Goal: Task Accomplishment & Management: Complete application form

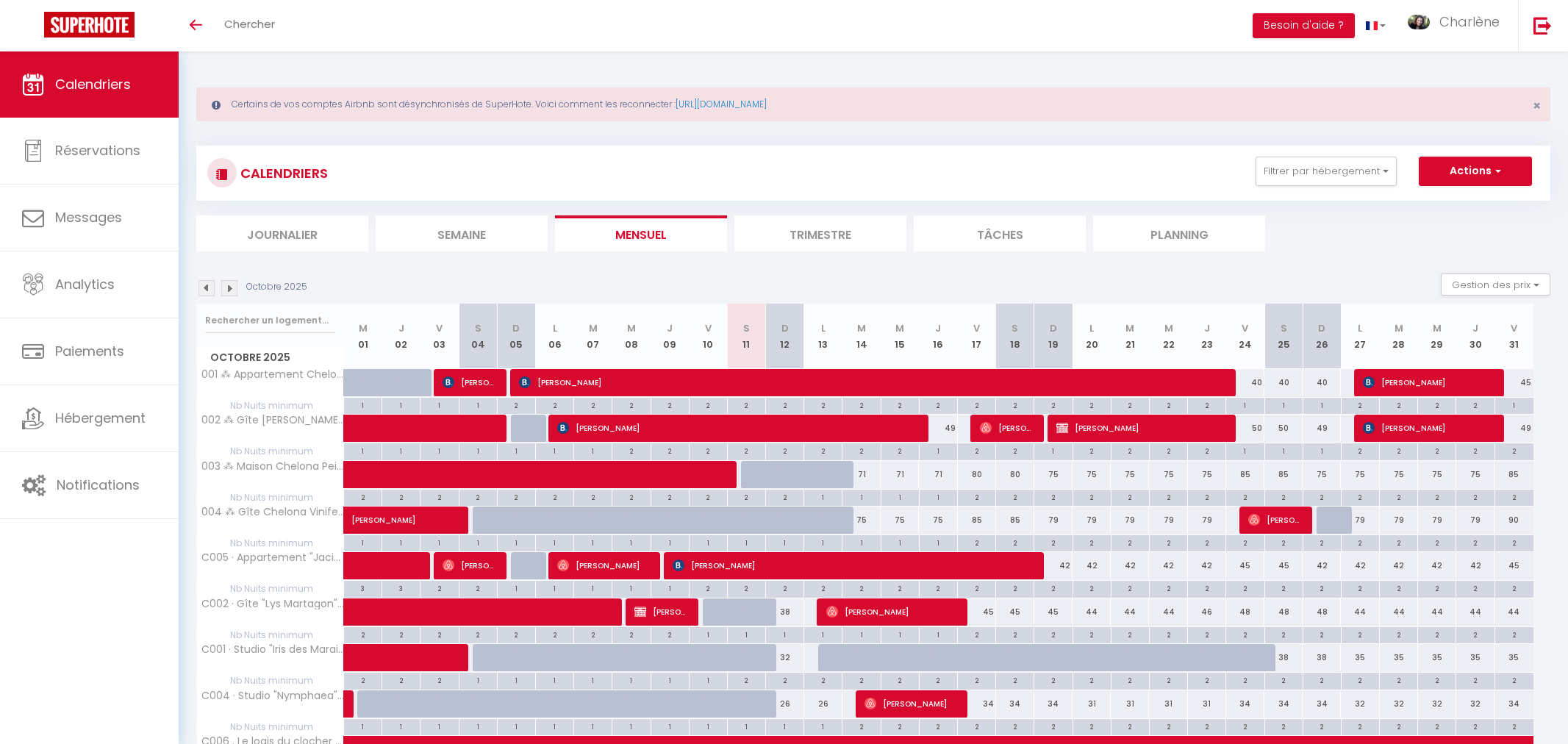
select select
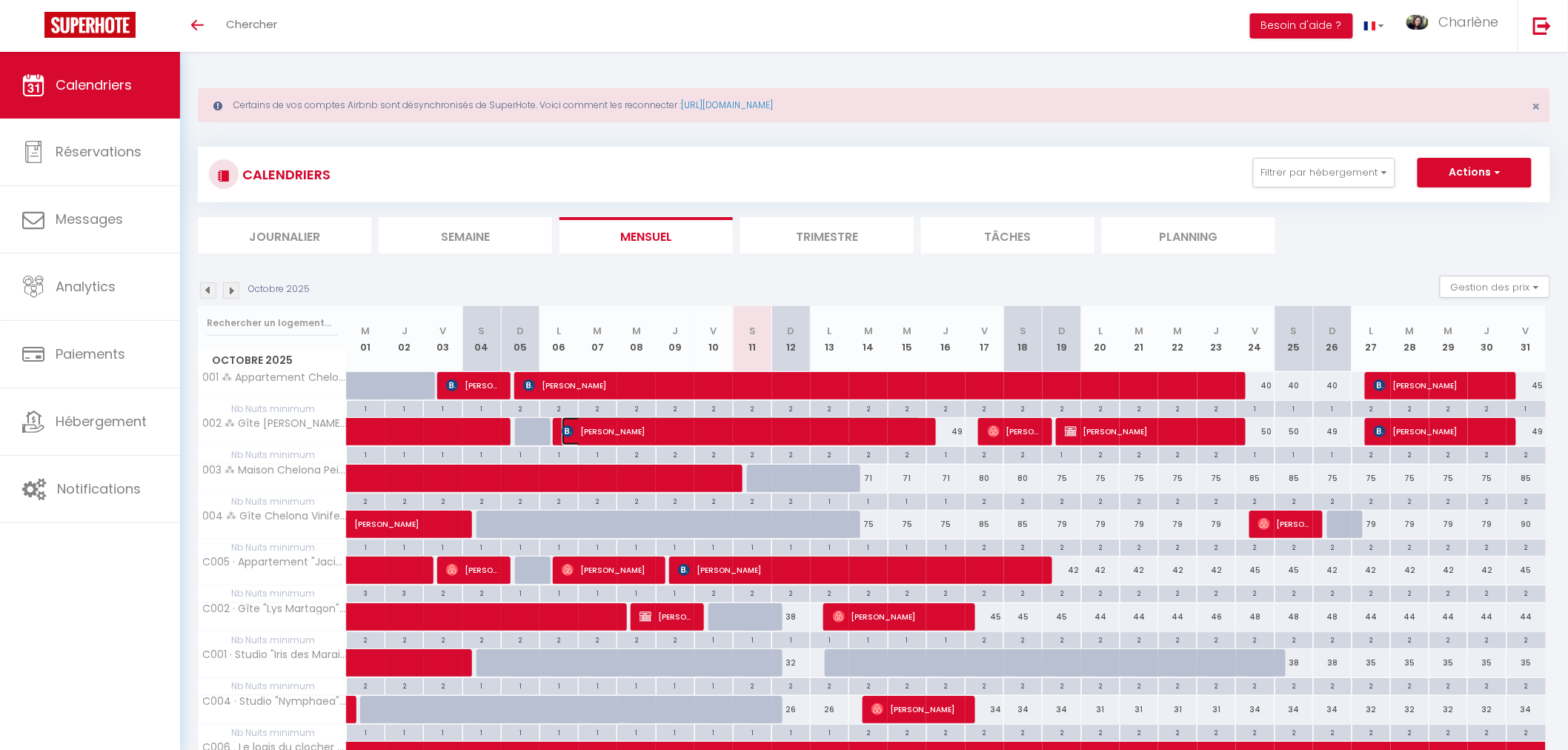
click at [915, 432] on span "[PERSON_NAME]" at bounding box center [741, 431] width 359 height 28
select select "OK"
select select "1"
select select "0"
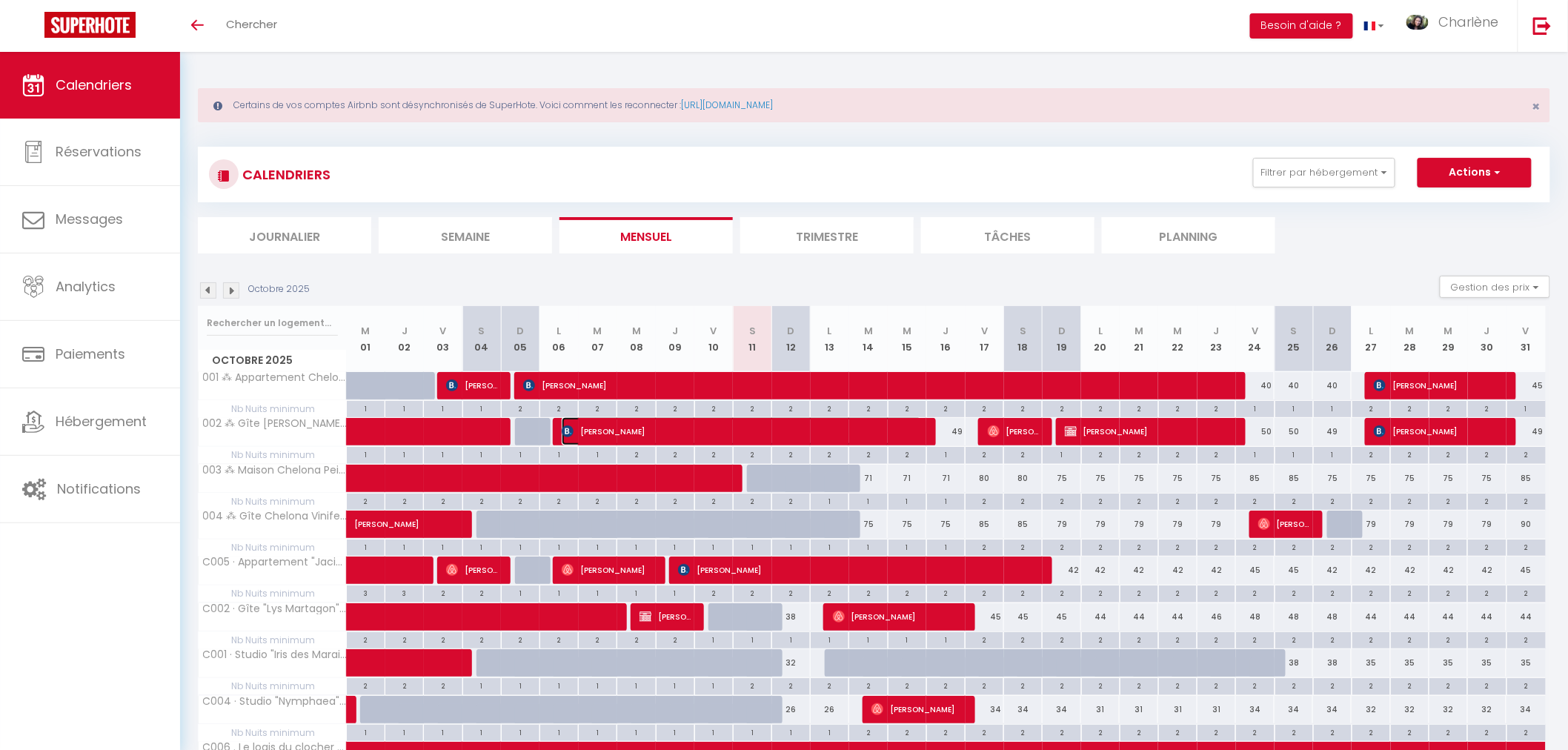
select select "1"
select select
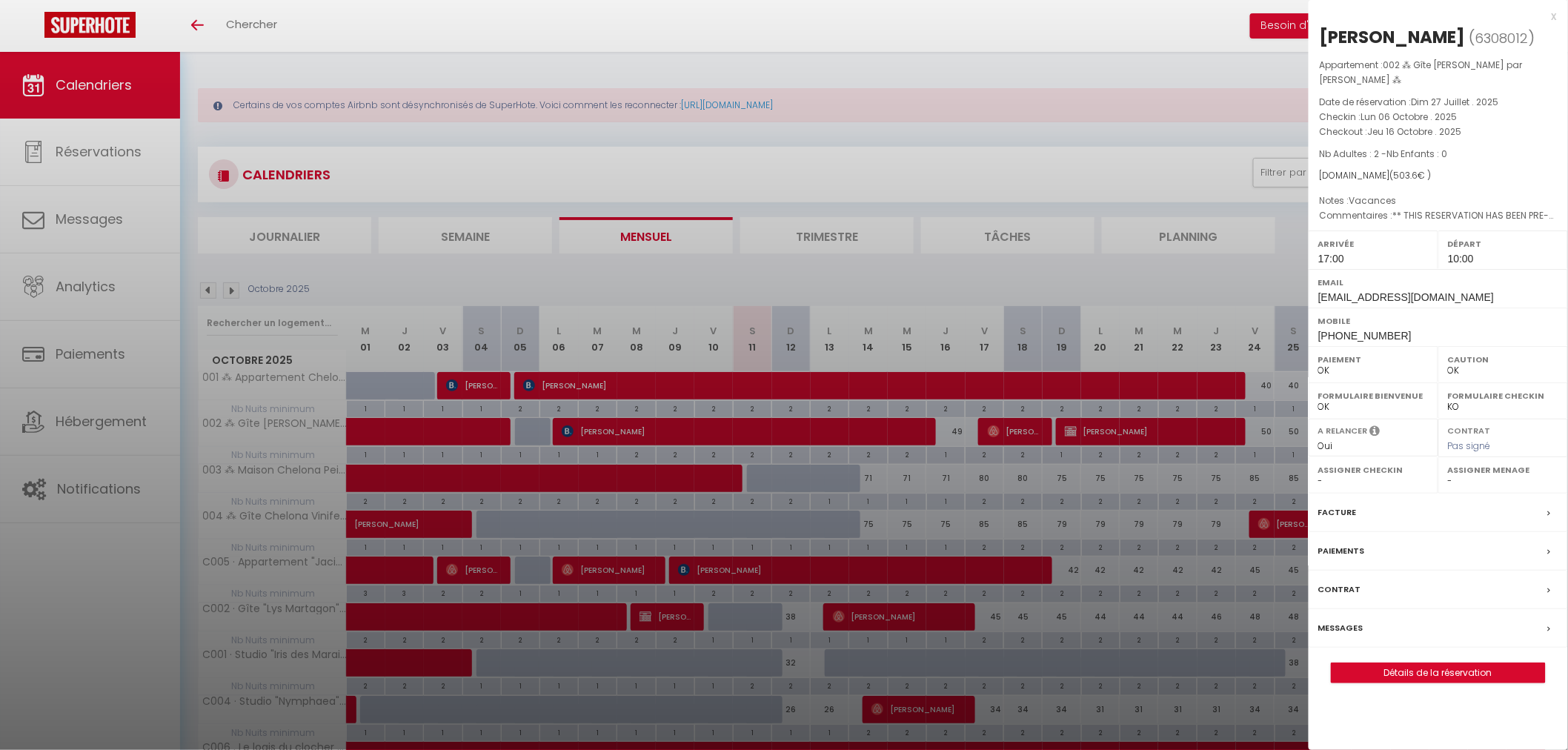
click at [952, 432] on div at bounding box center [784, 375] width 1568 height 750
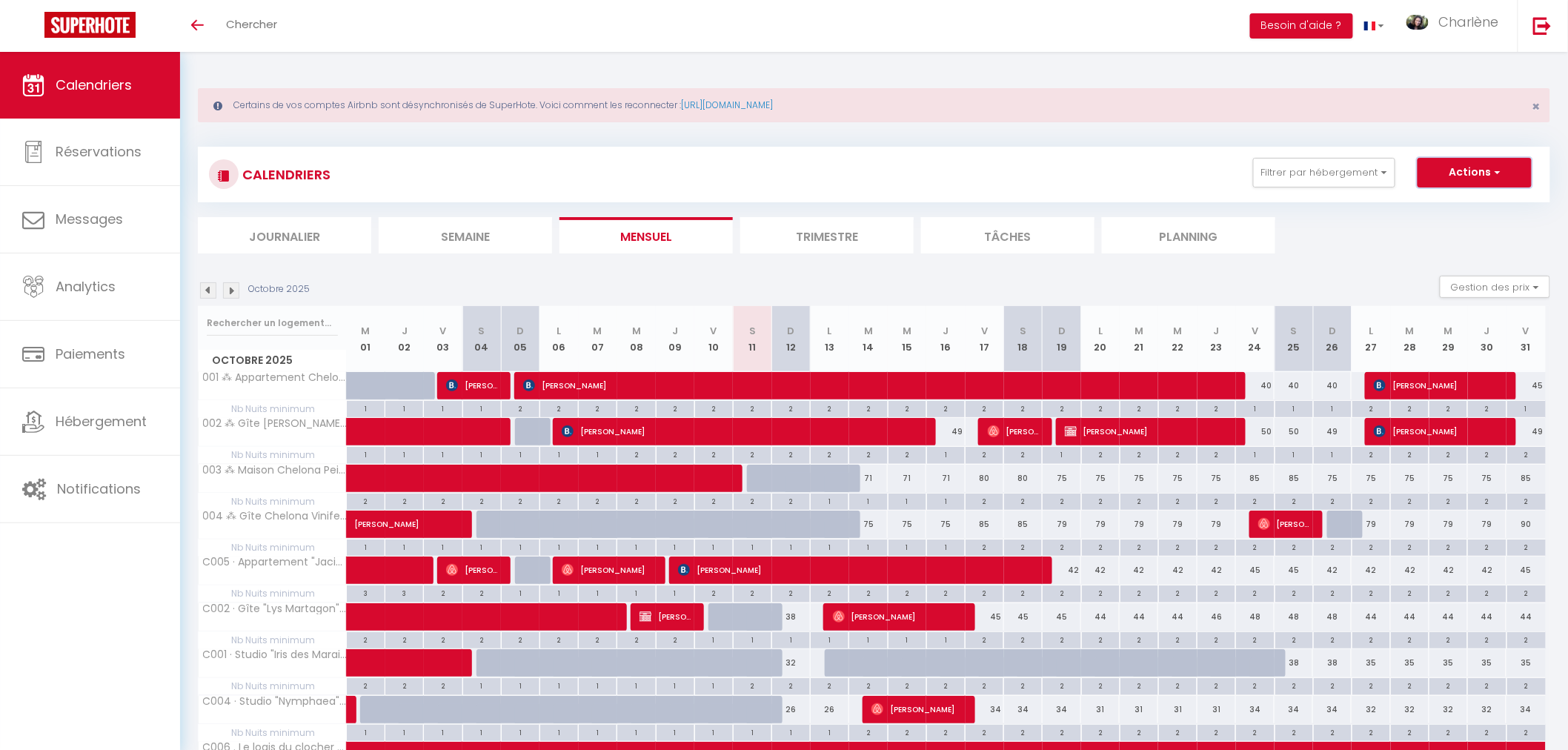
click at [1493, 166] on span "button" at bounding box center [1496, 172] width 9 height 15
click at [1490, 201] on link "Nouvelle réservation" at bounding box center [1459, 206] width 129 height 22
select select
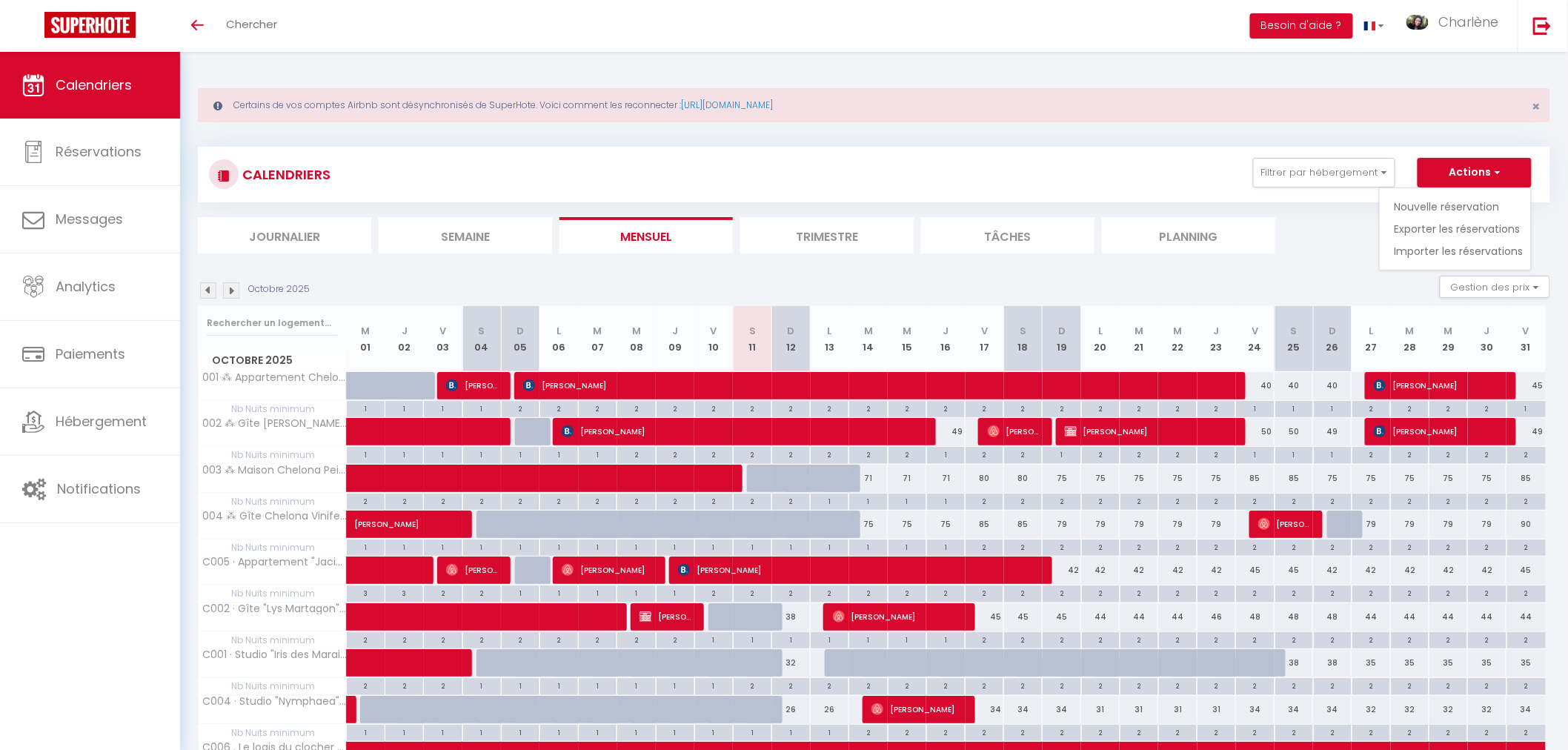
select select
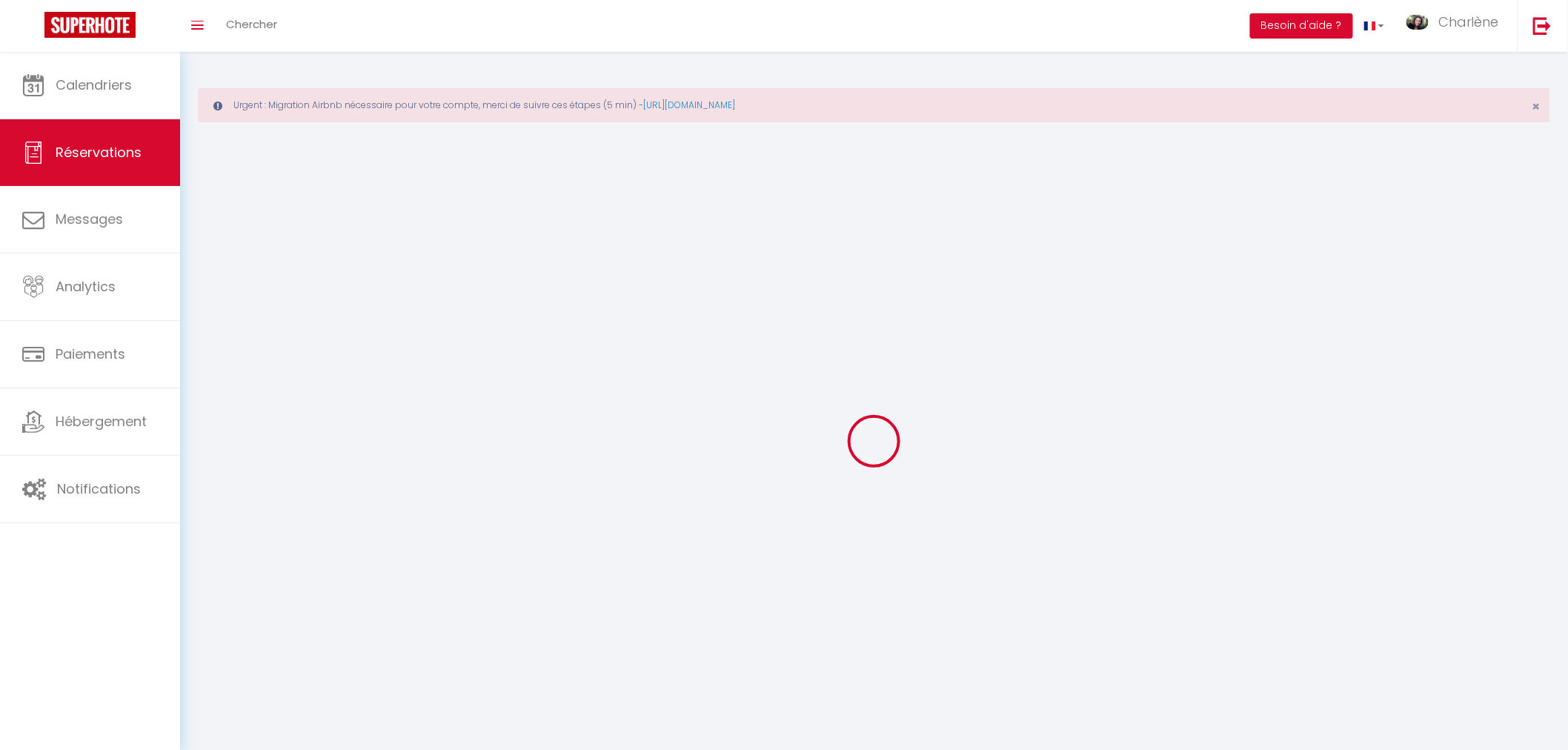
select select
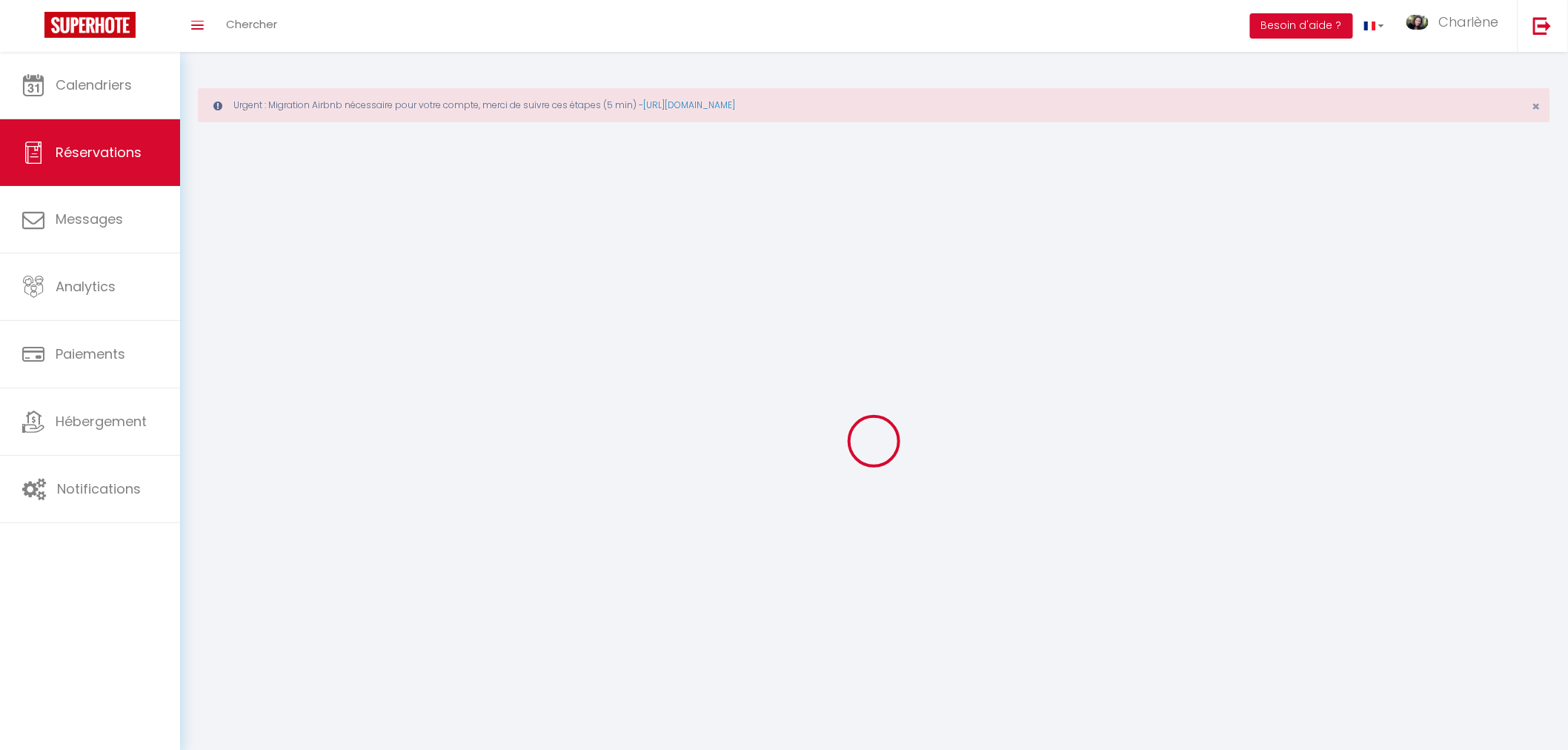
select select
checkbox input "false"
select select
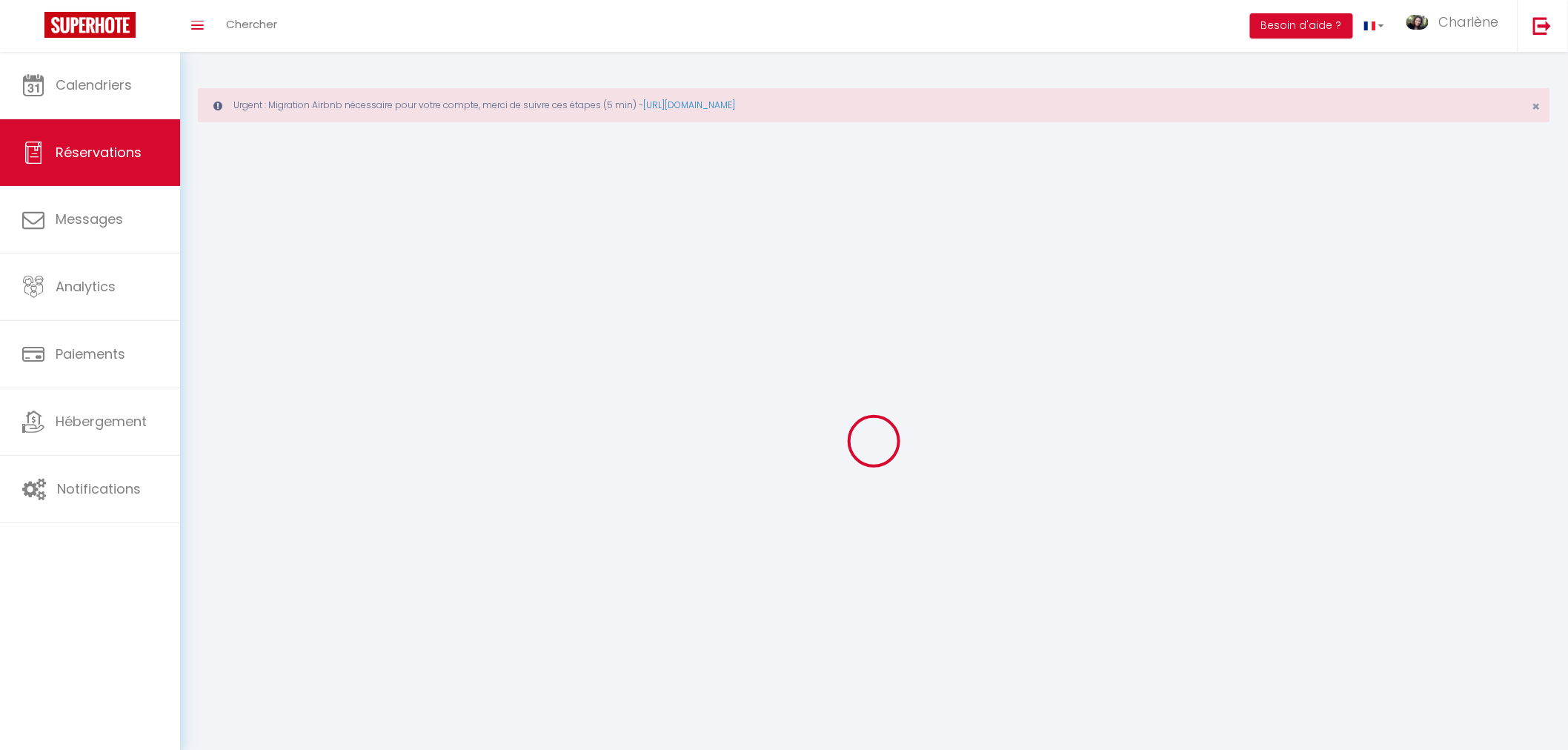
select select
checkbox input "false"
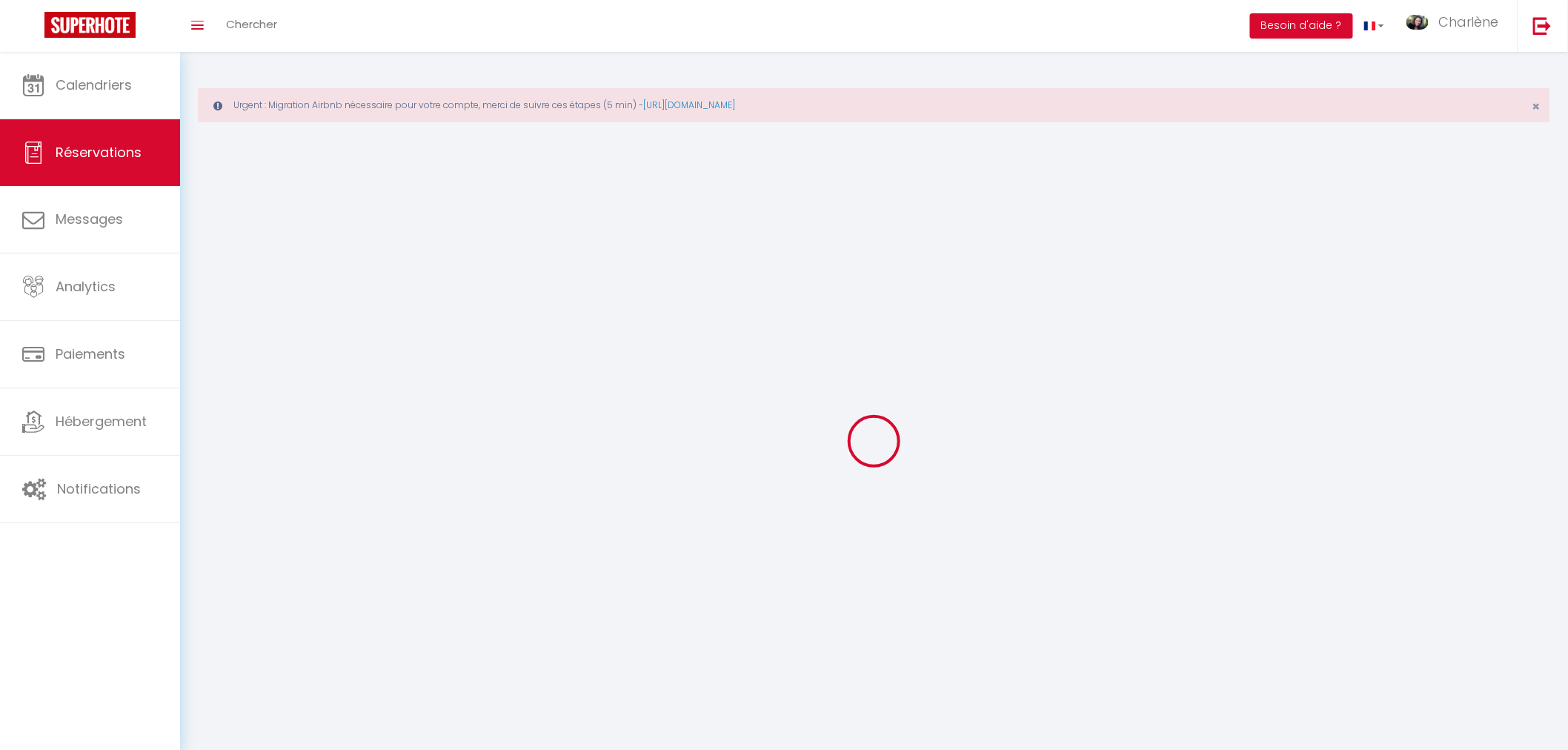
select select
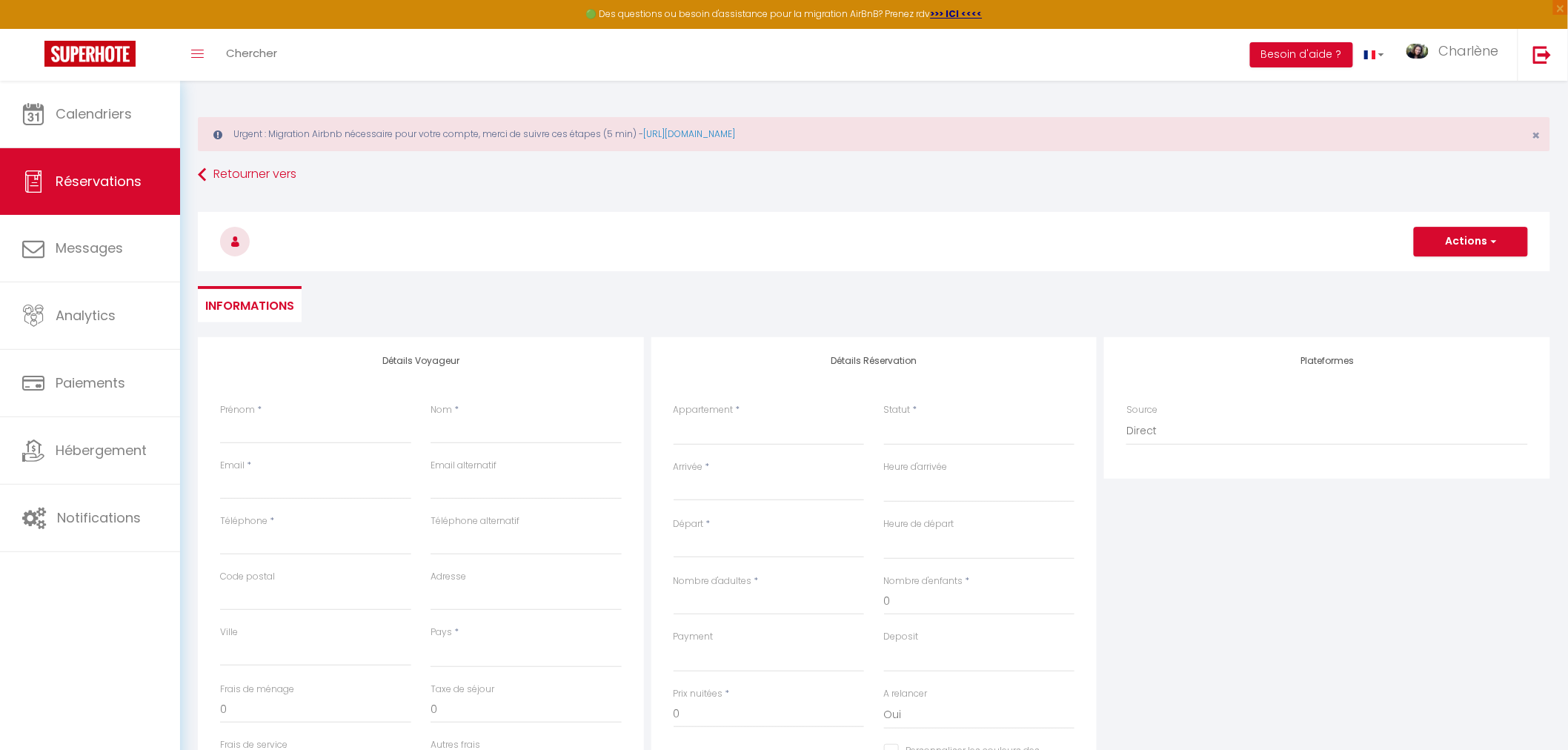
select select
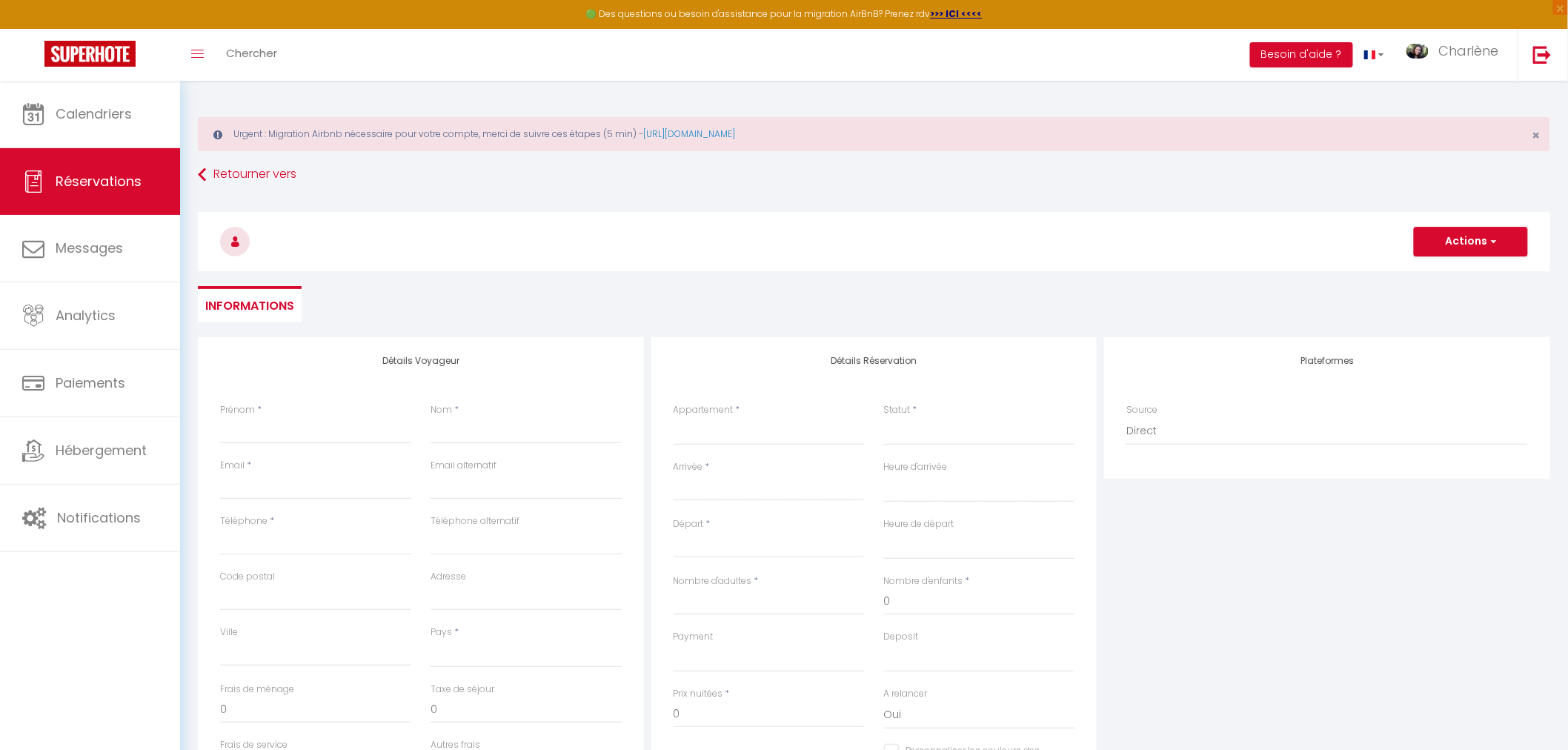
select select
checkbox input "false"
select select
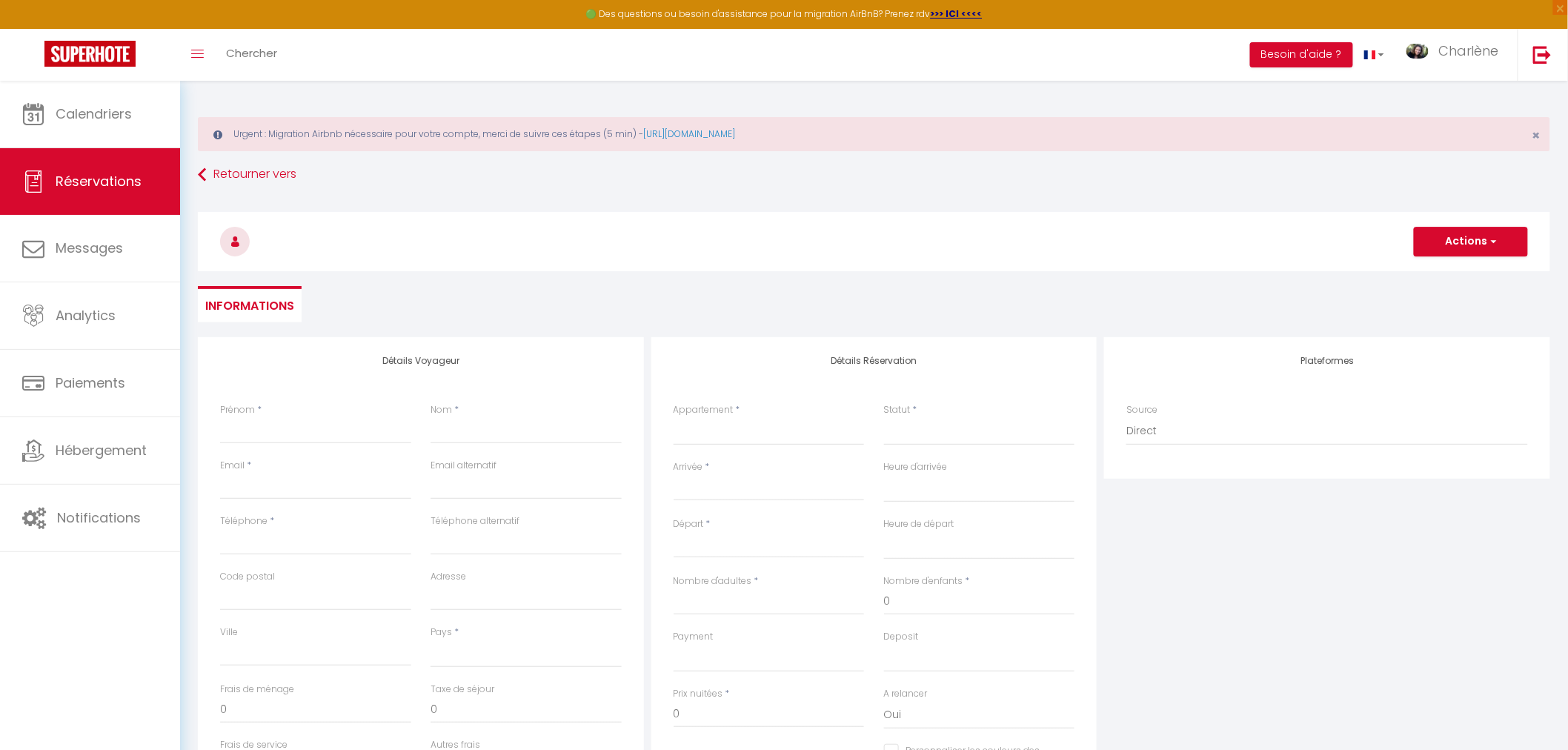
select select
checkbox input "false"
select select
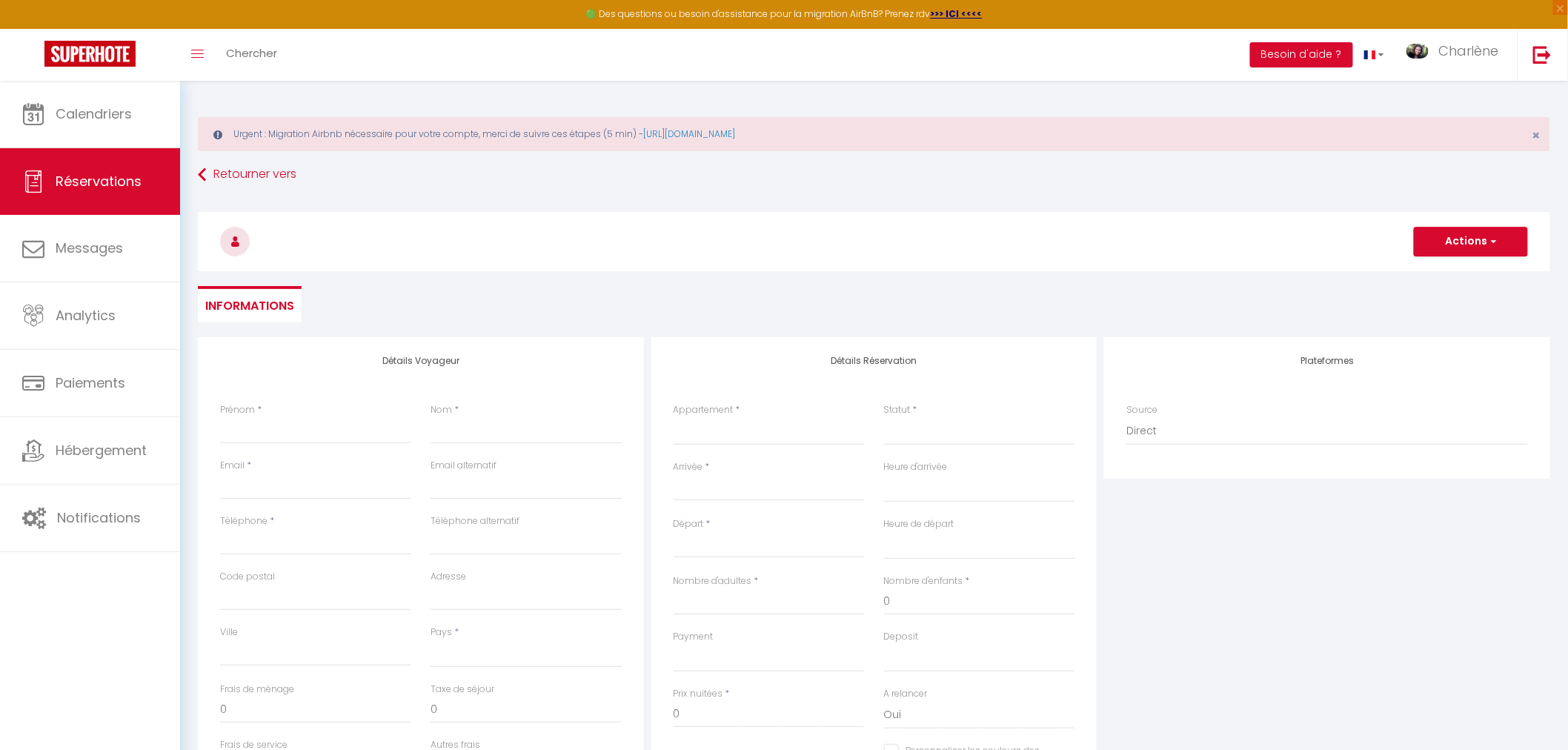
select select
click at [329, 431] on input "Prénom" at bounding box center [315, 430] width 191 height 27
paste input "Heike"
type input "Heike"
select select
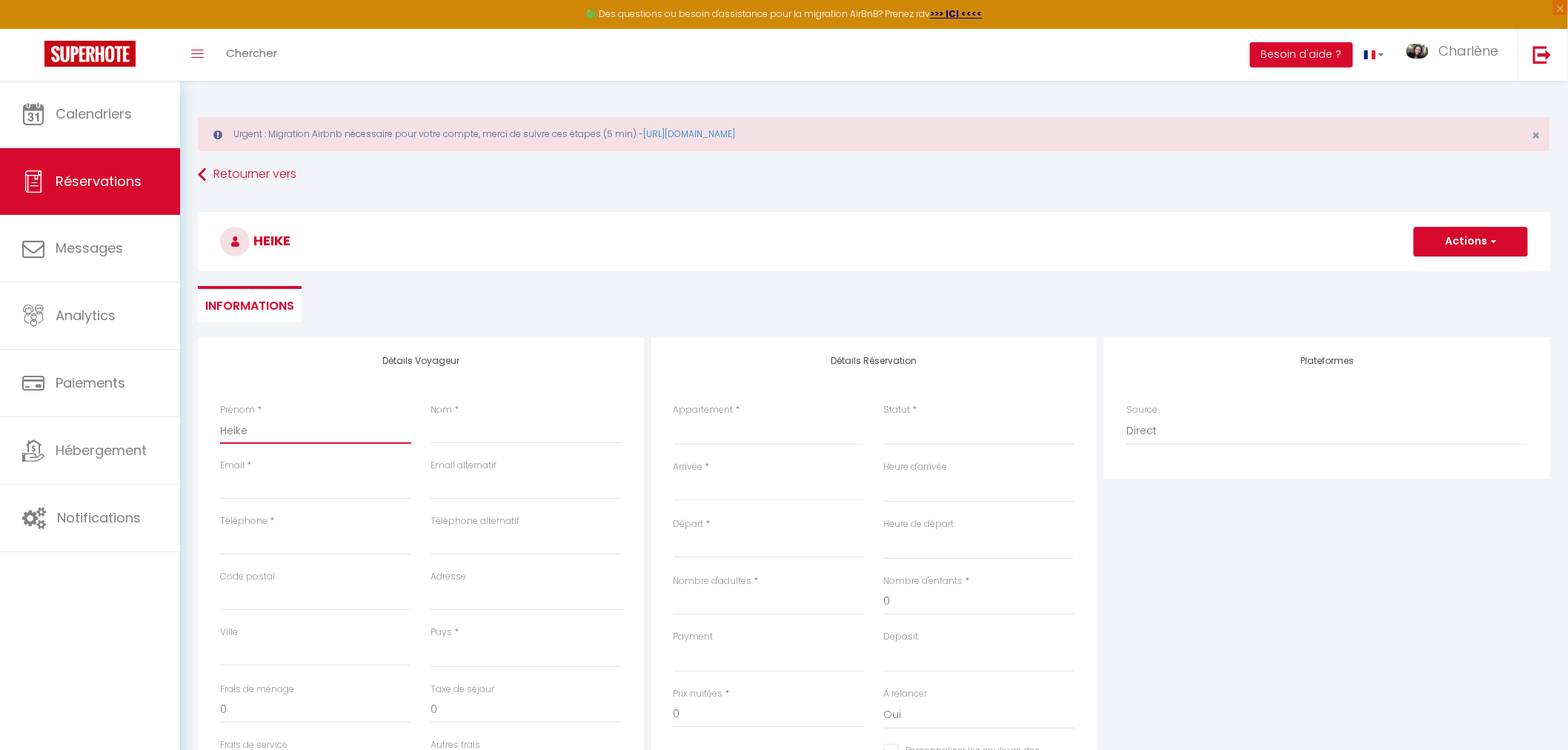
select select
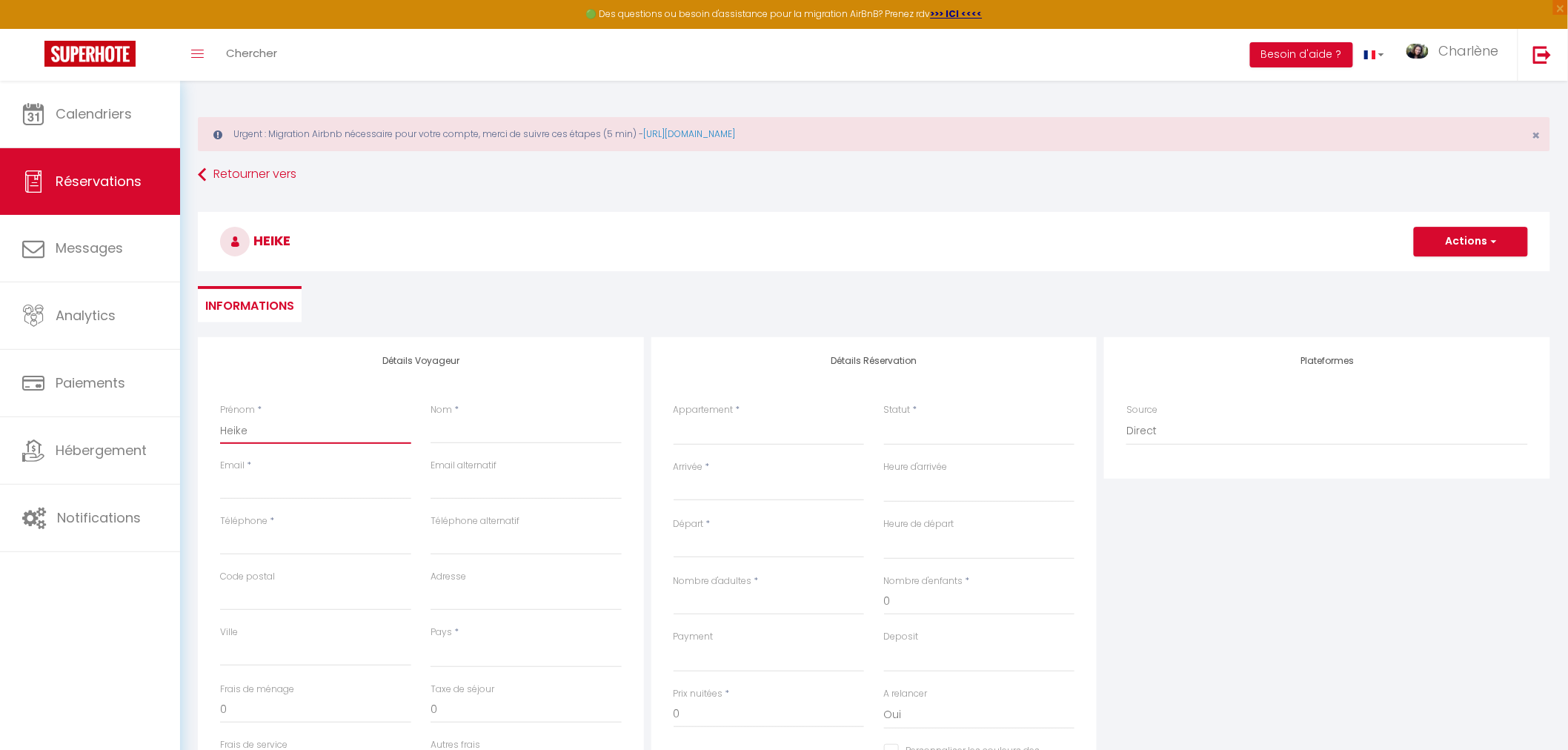
select select
checkbox input "false"
type input "Heike"
click at [476, 427] on input "Nom" at bounding box center [526, 430] width 191 height 27
paste input "[PERSON_NAME]"
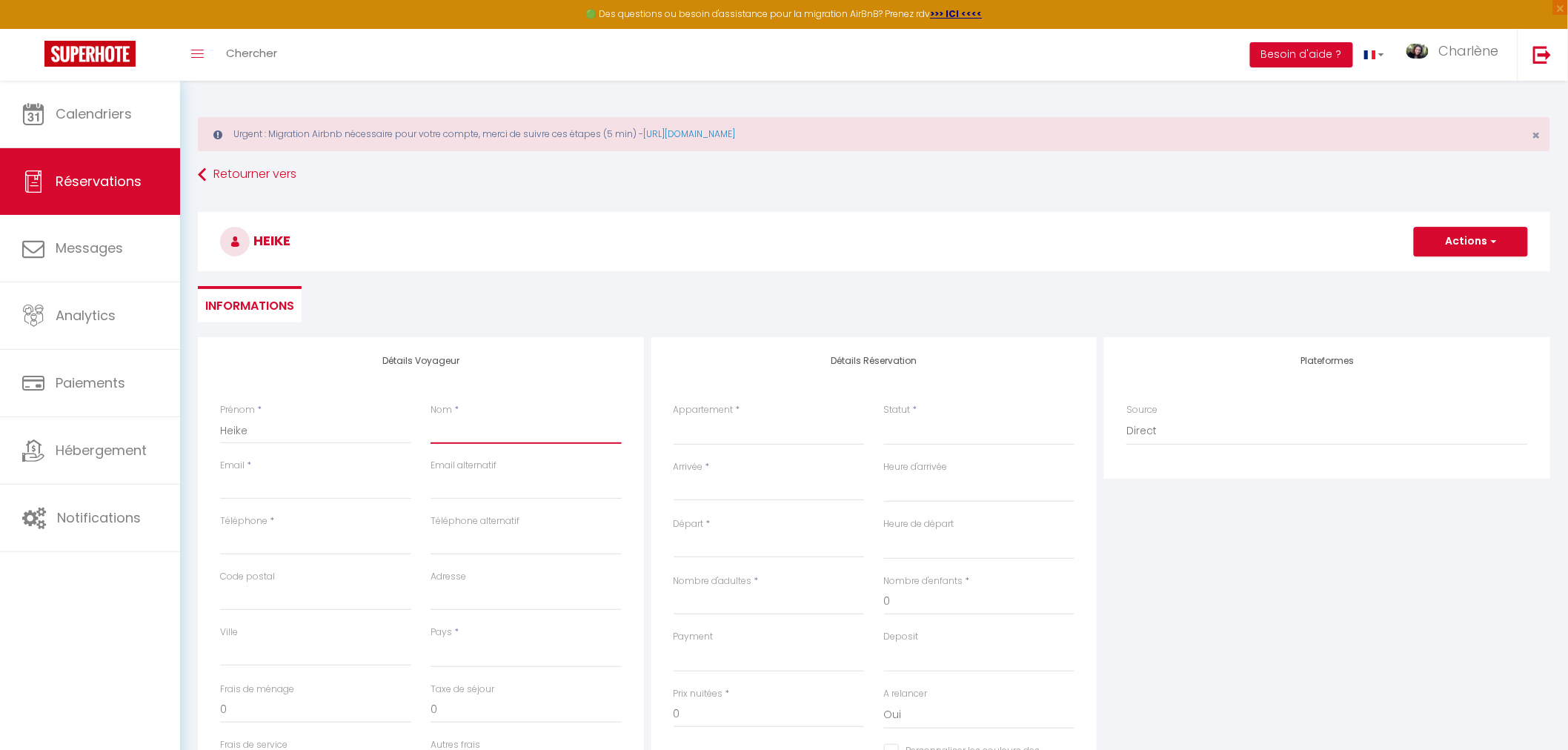
type input "[PERSON_NAME]"
select select
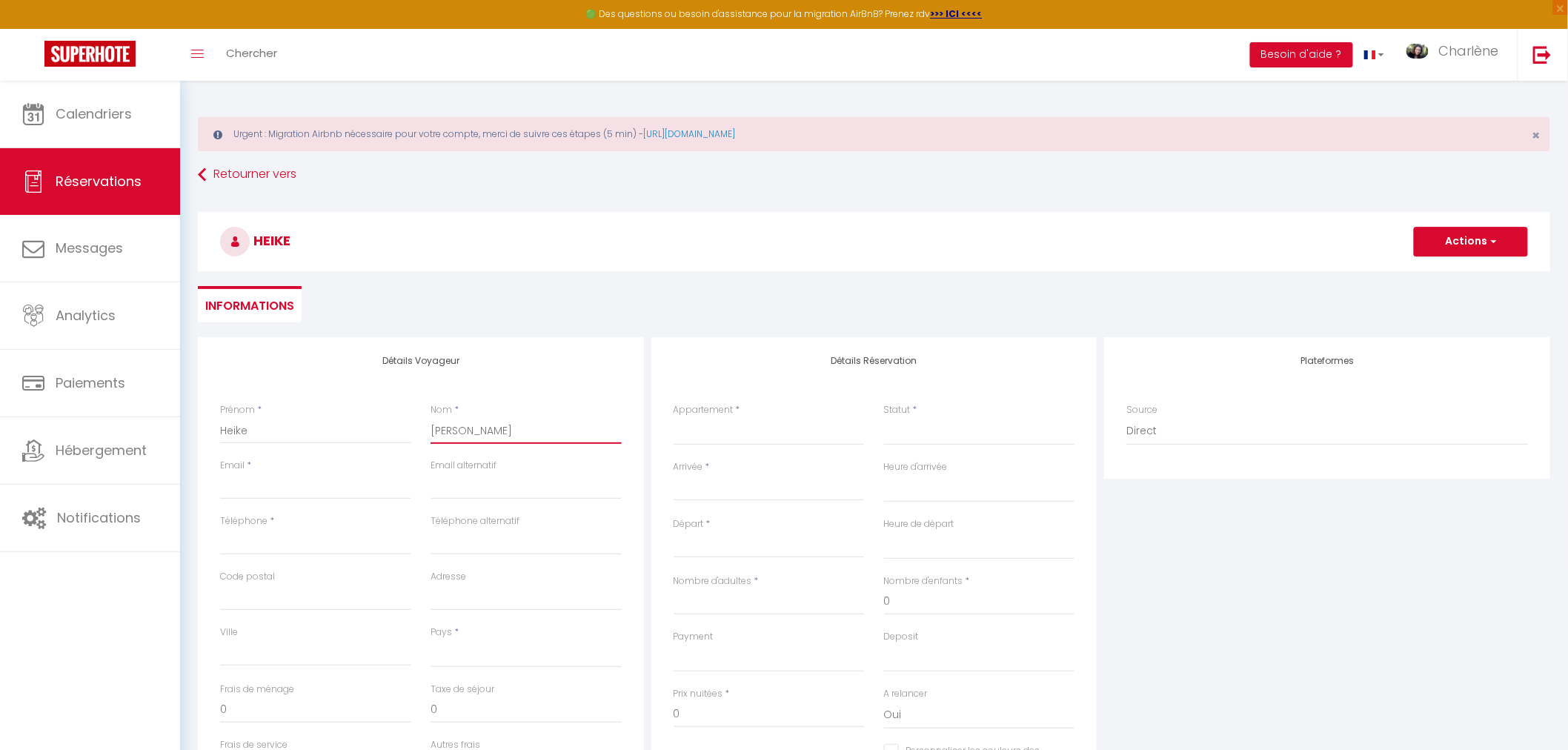
select select
checkbox input "false"
type input "[PERSON_NAME]"
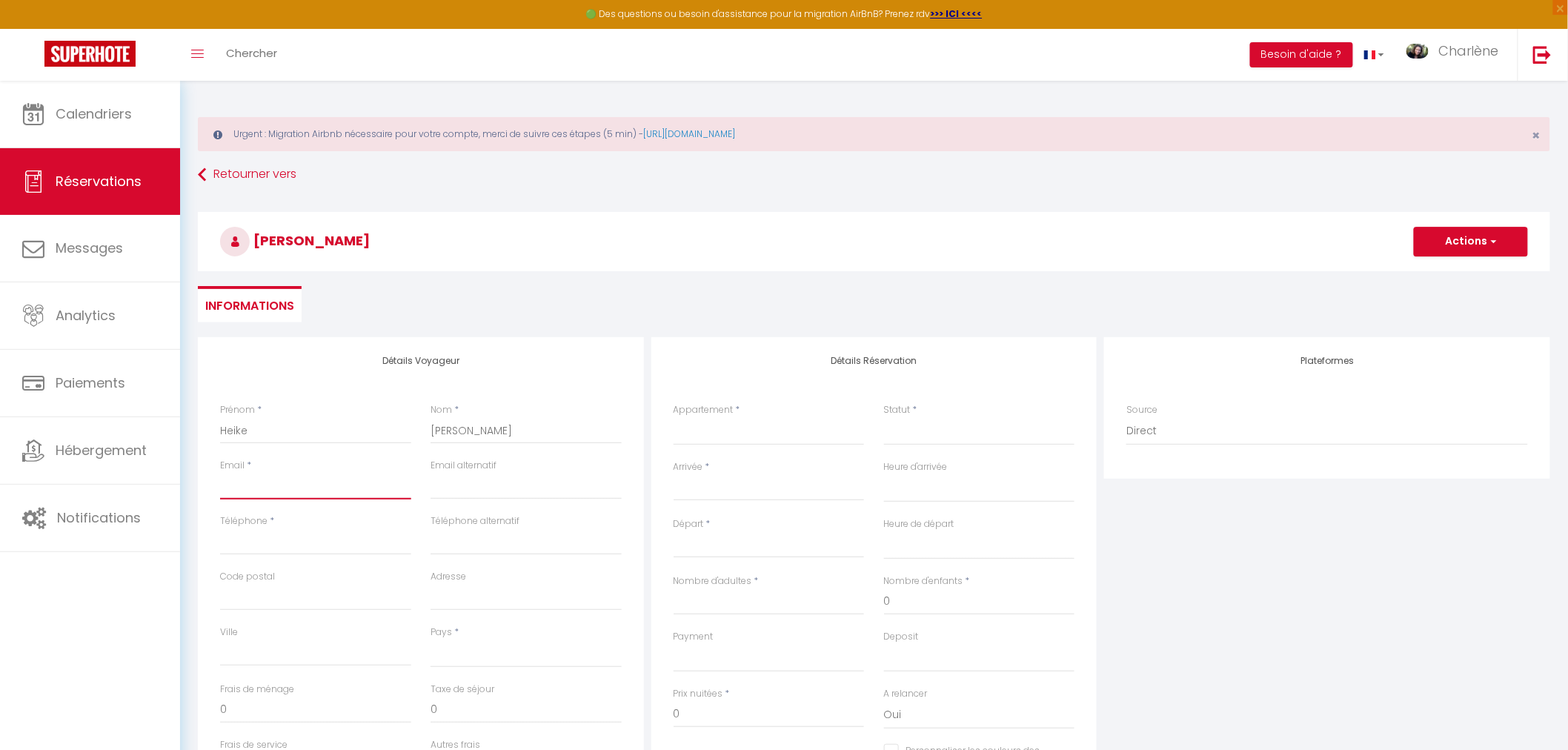
click at [295, 485] on input "Email client" at bounding box center [315, 485] width 191 height 27
paste input "[EMAIL_ADDRESS][PERSON_NAME][DOMAIN_NAME]"
type input "[EMAIL_ADDRESS][PERSON_NAME][DOMAIN_NAME]"
select select
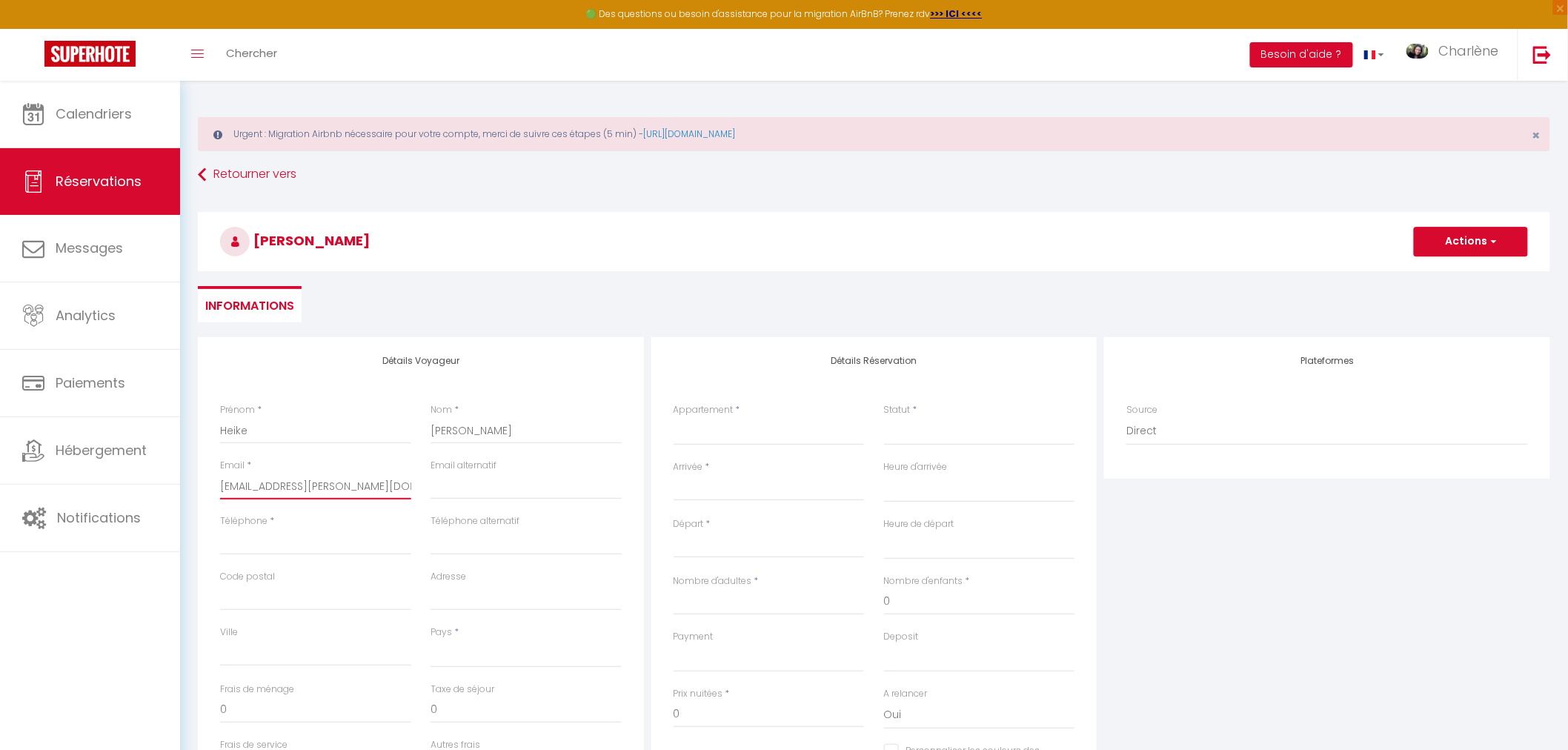
select select
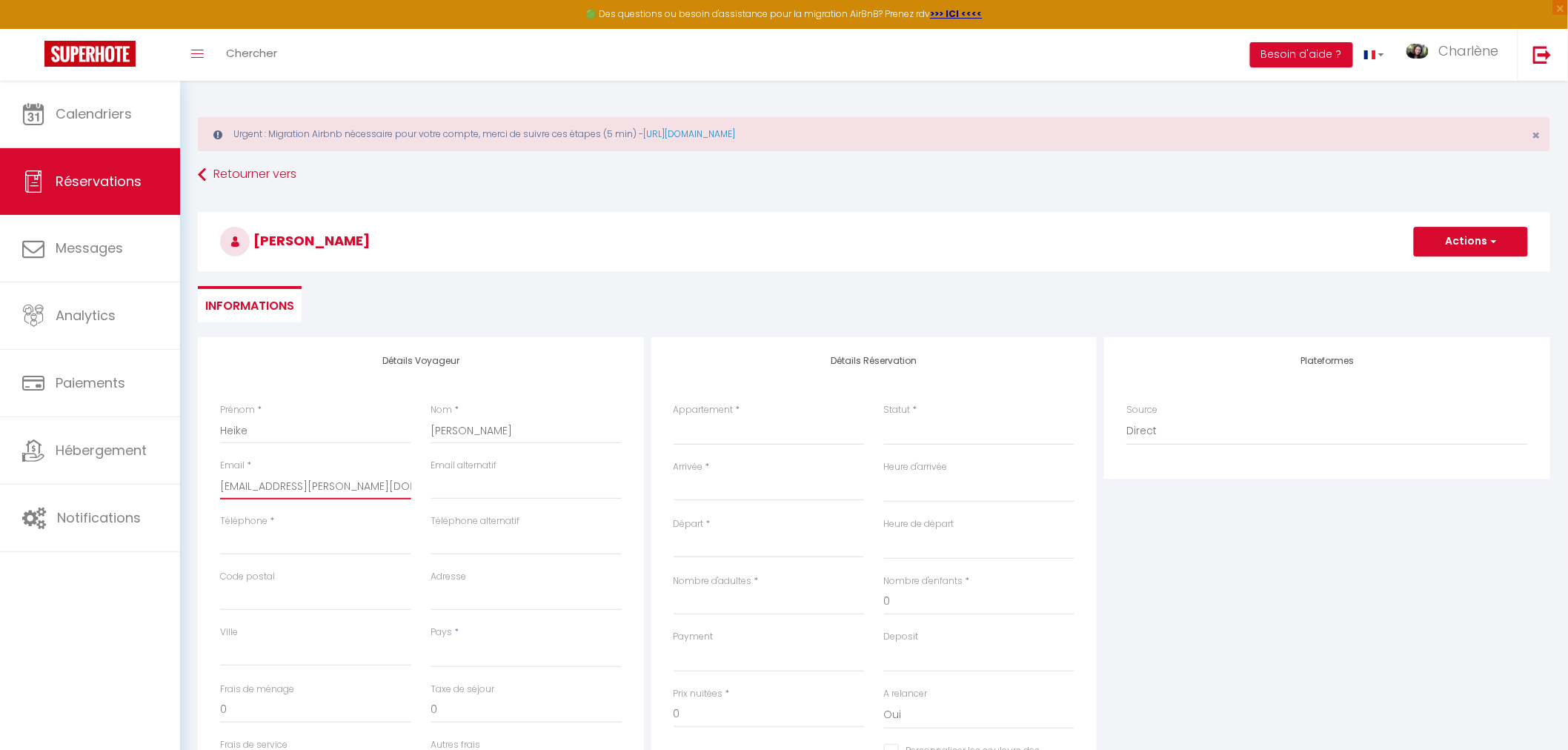
checkbox input "false"
type input "[EMAIL_ADDRESS][PERSON_NAME][DOMAIN_NAME]"
click at [277, 538] on input "Téléphone" at bounding box center [315, 542] width 191 height 27
paste input "[PHONE_NUMBER]"
type input "[PHONE_NUMBER]"
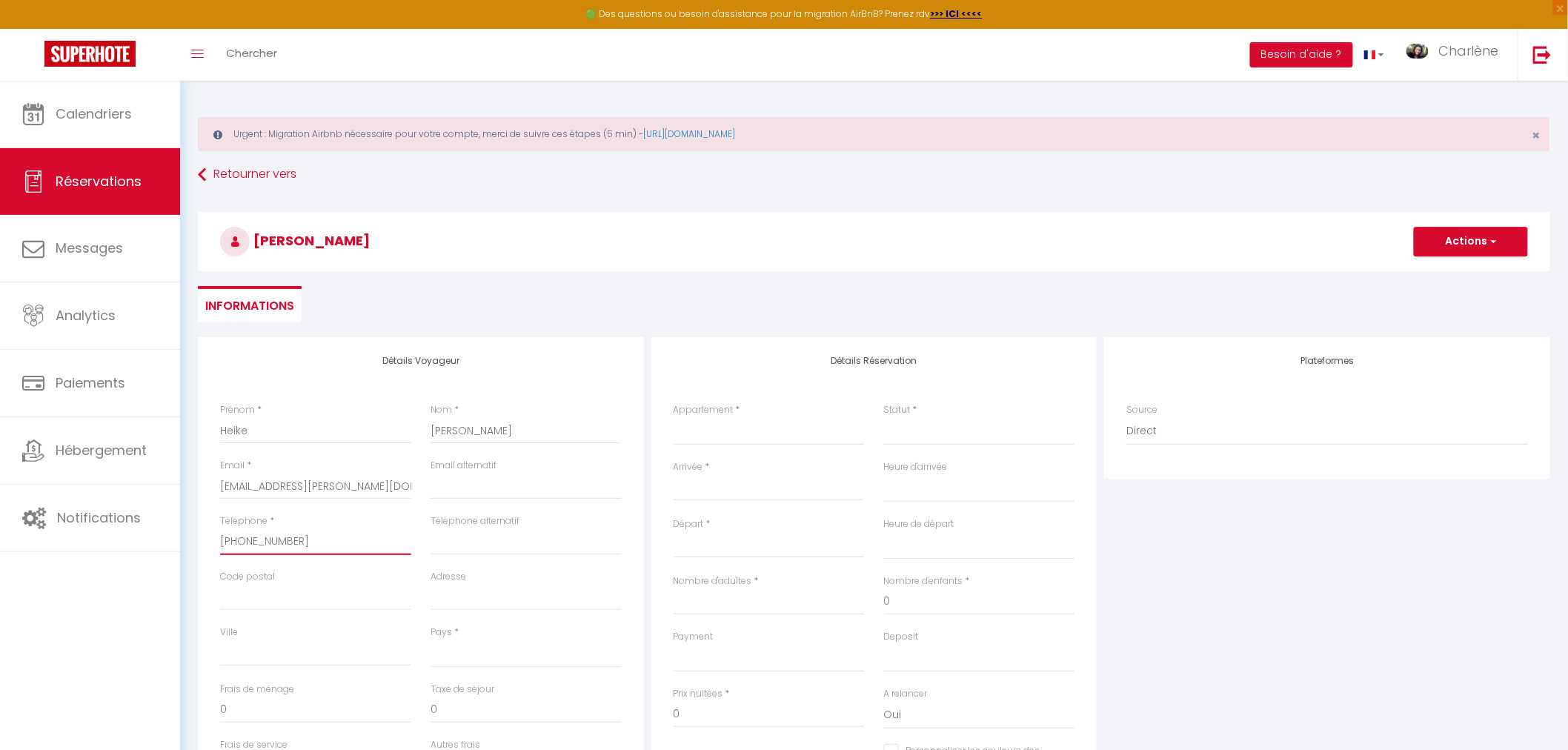
select select
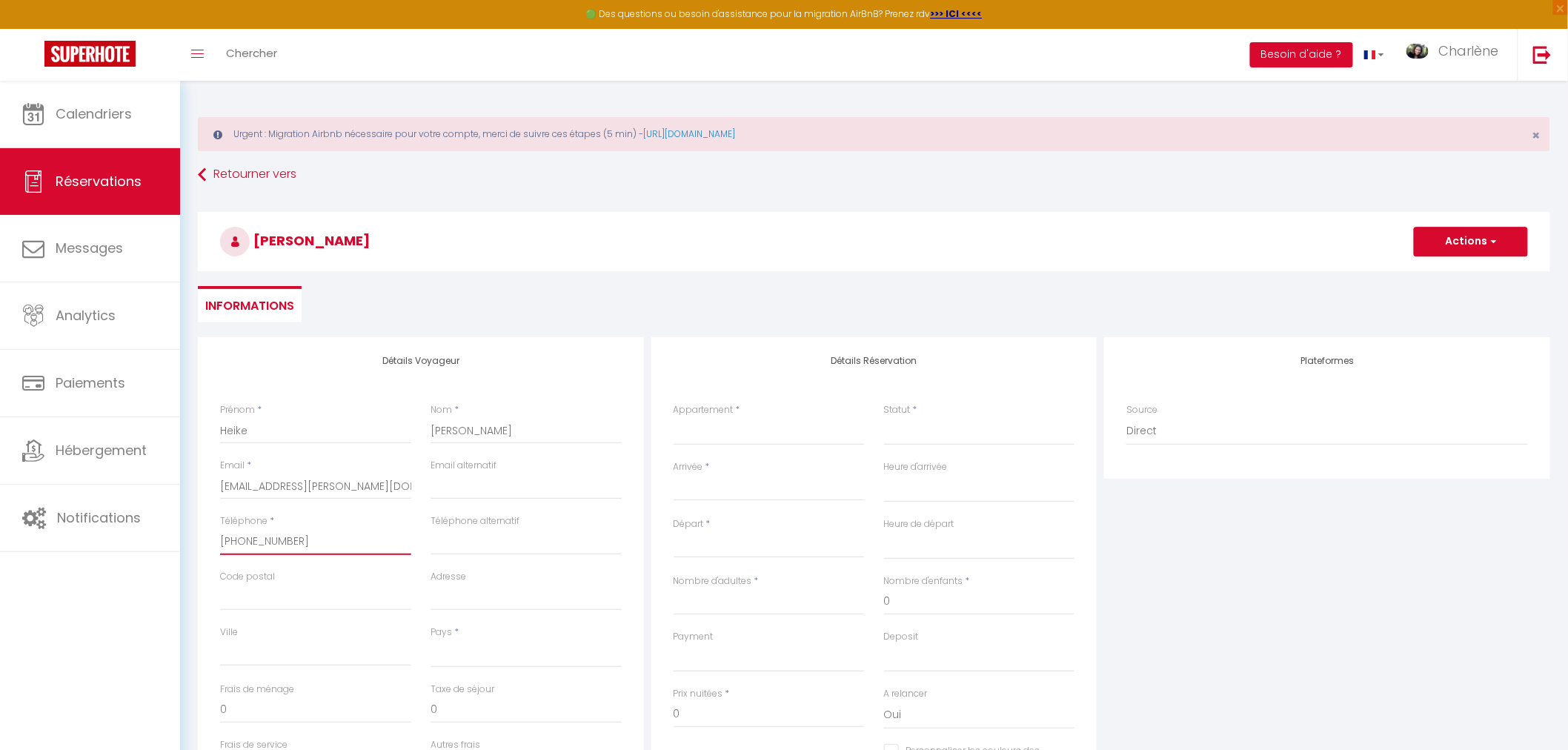
select select
checkbox input "false"
type input "[PHONE_NUMBER]"
click at [482, 545] on input "Téléphone alternatif" at bounding box center [526, 542] width 191 height 27
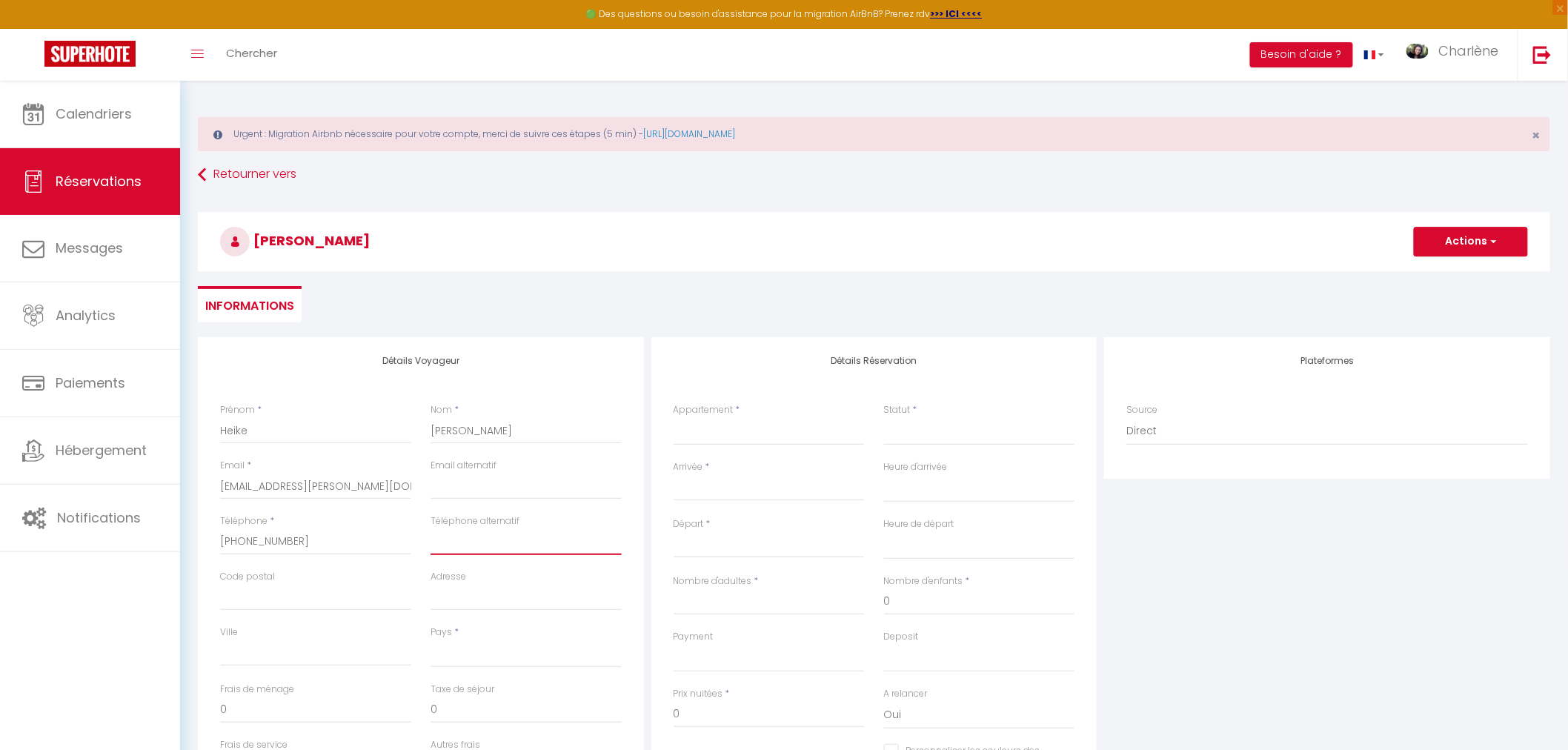
paste input "[PHONE_NUMBER]"
type input "[PHONE_NUMBER]"
select select
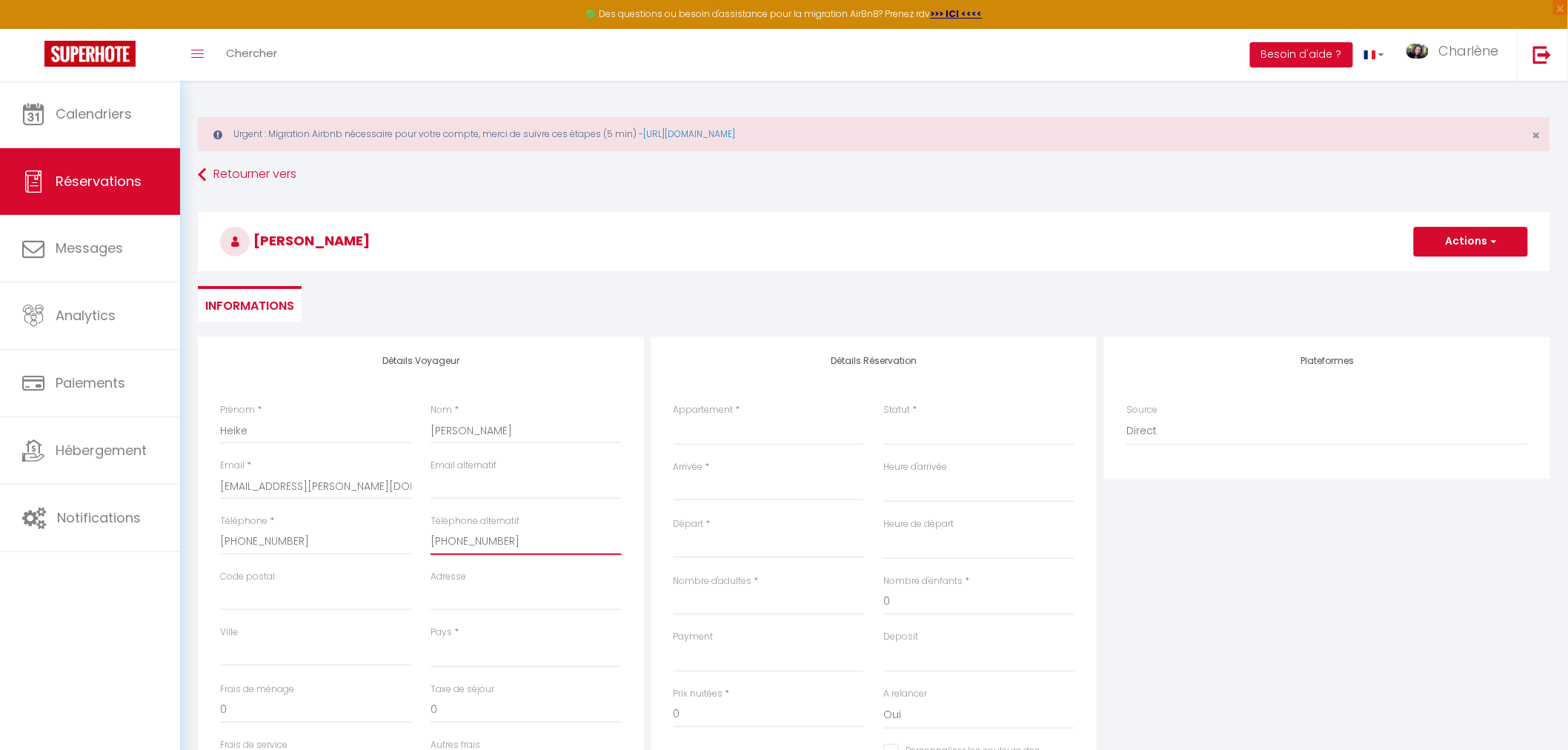
select select
checkbox input "false"
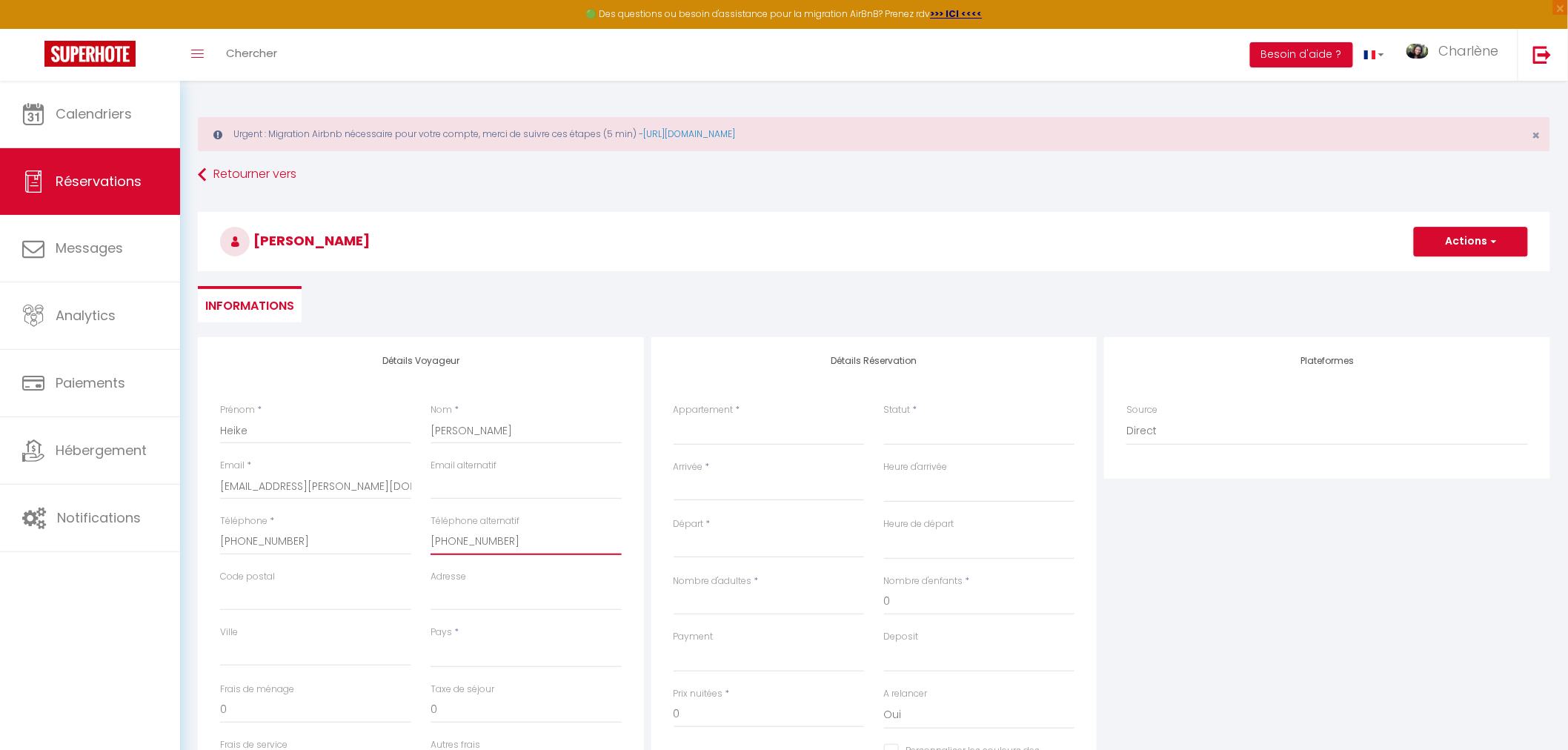
type input "[PHONE_NUMBER]"
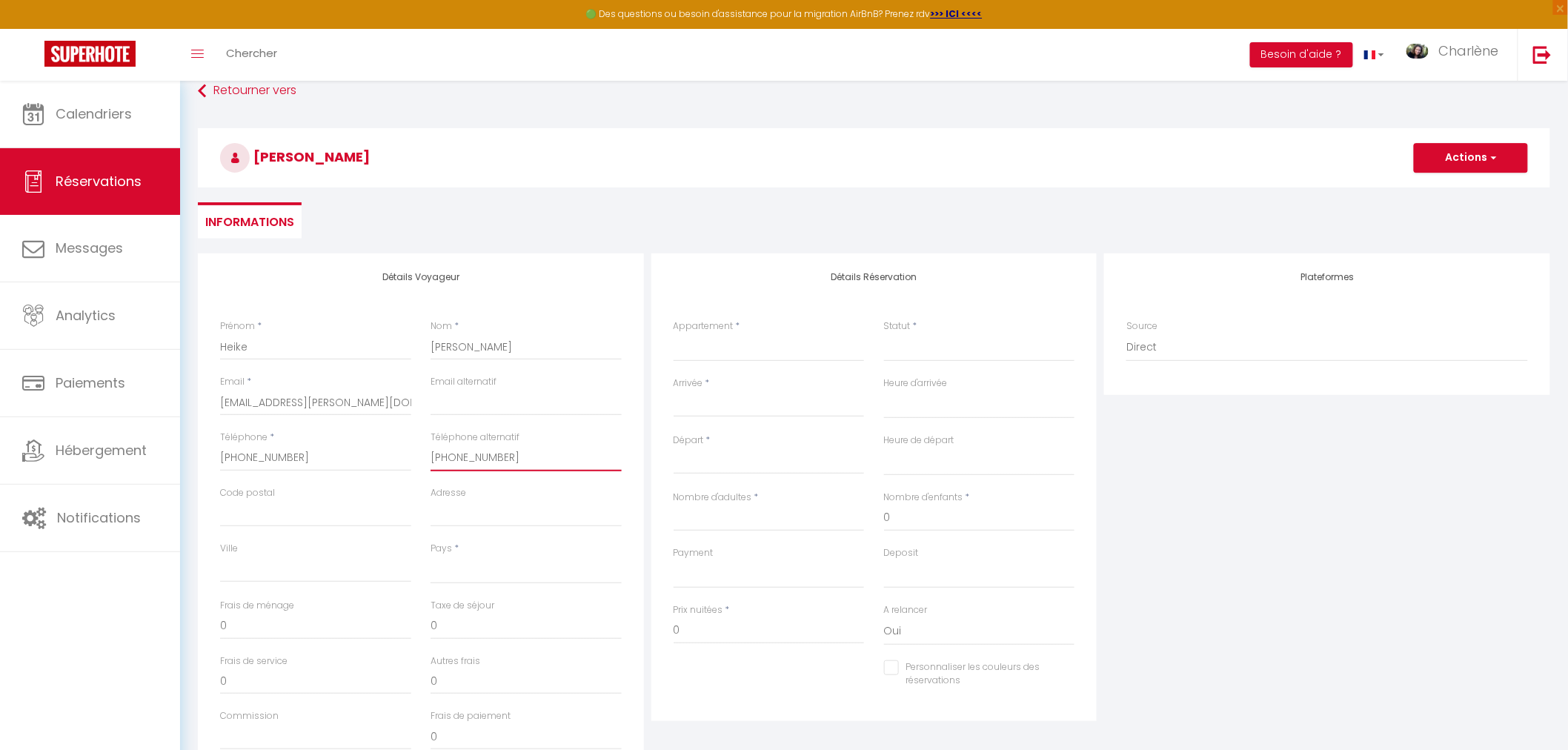
scroll to position [165, 0]
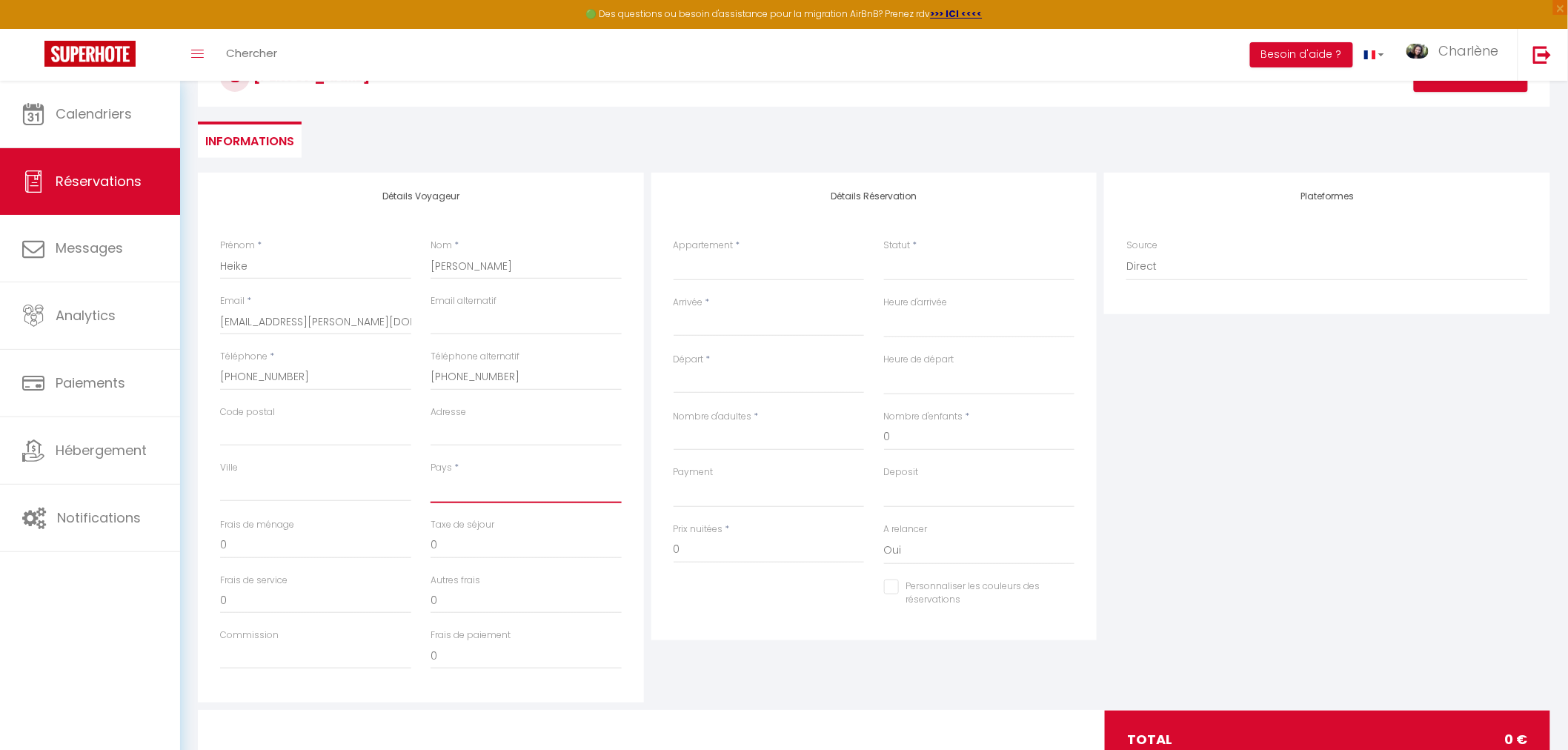
click at [459, 496] on select "France Portugal Afghanistan Albania Algeria American Samoa Andorra Angola Angui…" at bounding box center [526, 488] width 191 height 28
select select "DE"
click at [431, 475] on select "France Portugal Afghanistan Albania Algeria American Samoa Andorra Angola Angui…" at bounding box center [526, 488] width 191 height 28
select select
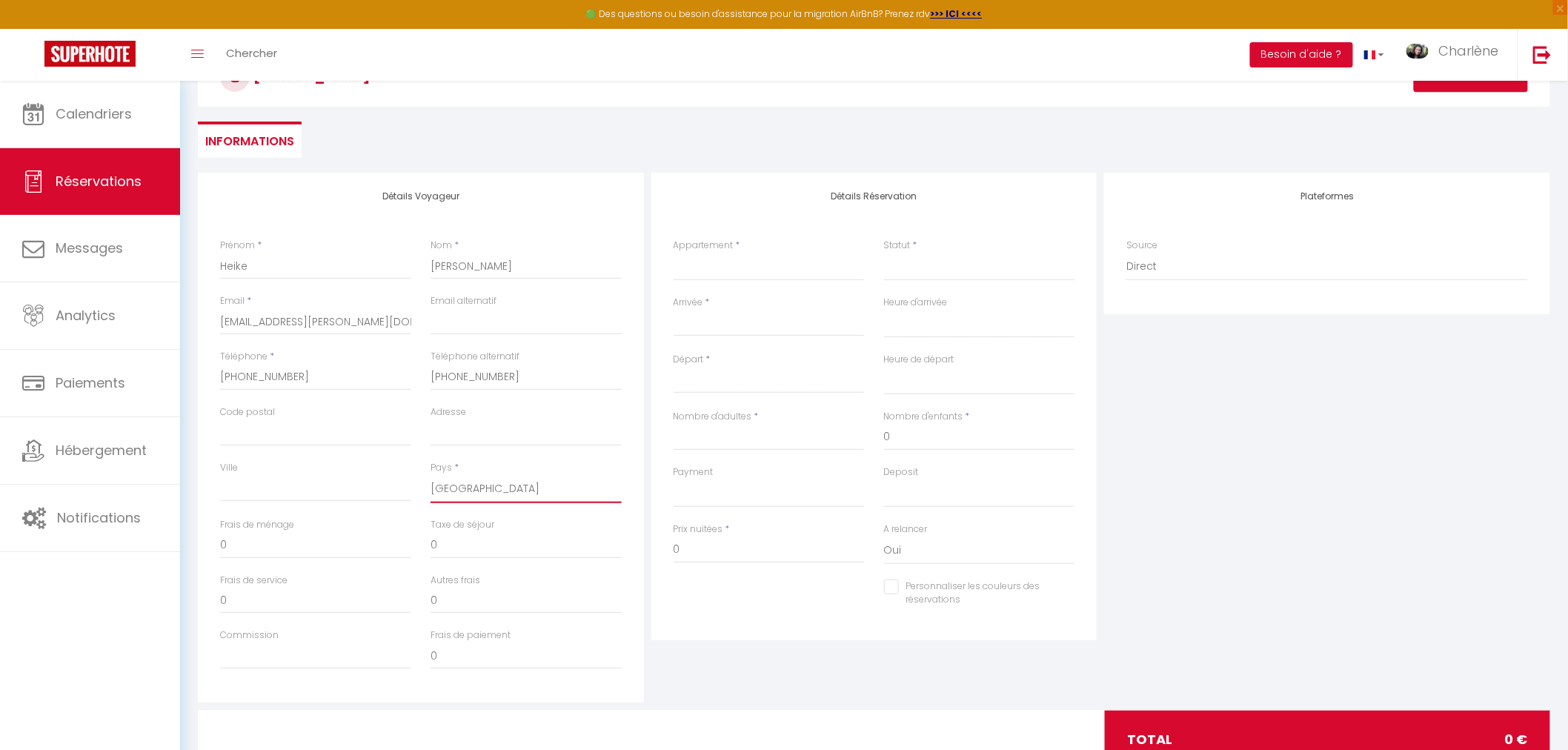
select select
checkbox input "false"
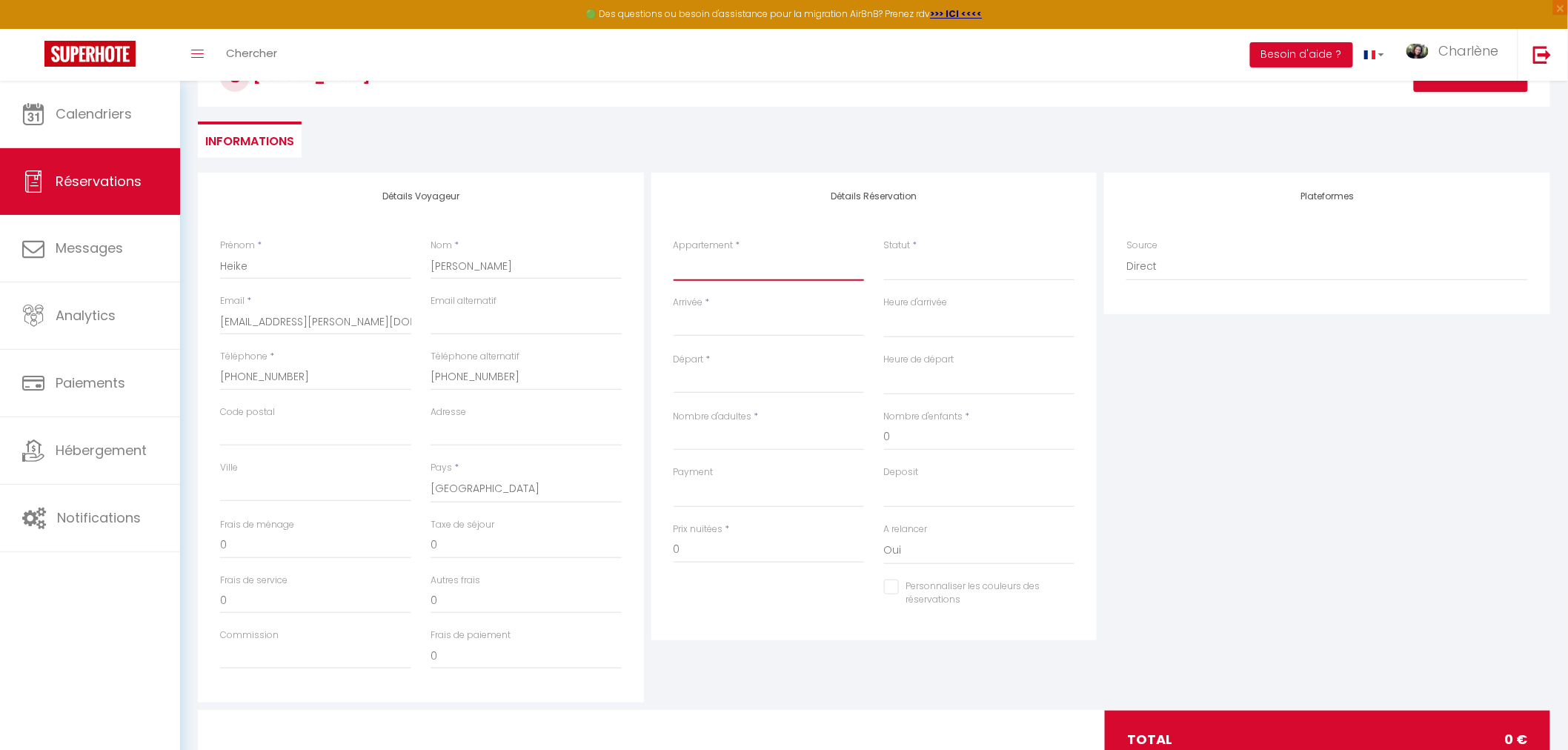
click at [805, 255] on select "C004 · Studio "Nymphaea" par Chelona'Loc 005 ⁂ Gîte Chelona Marginata par Chelo…" at bounding box center [769, 266] width 191 height 28
select select "52105"
click at [673, 252] on select "C004 · Studio "Nymphaea" par Chelona'Loc 005 ⁂ Gîte Chelona Marginata par Chelo…" at bounding box center [769, 266] width 191 height 28
select select
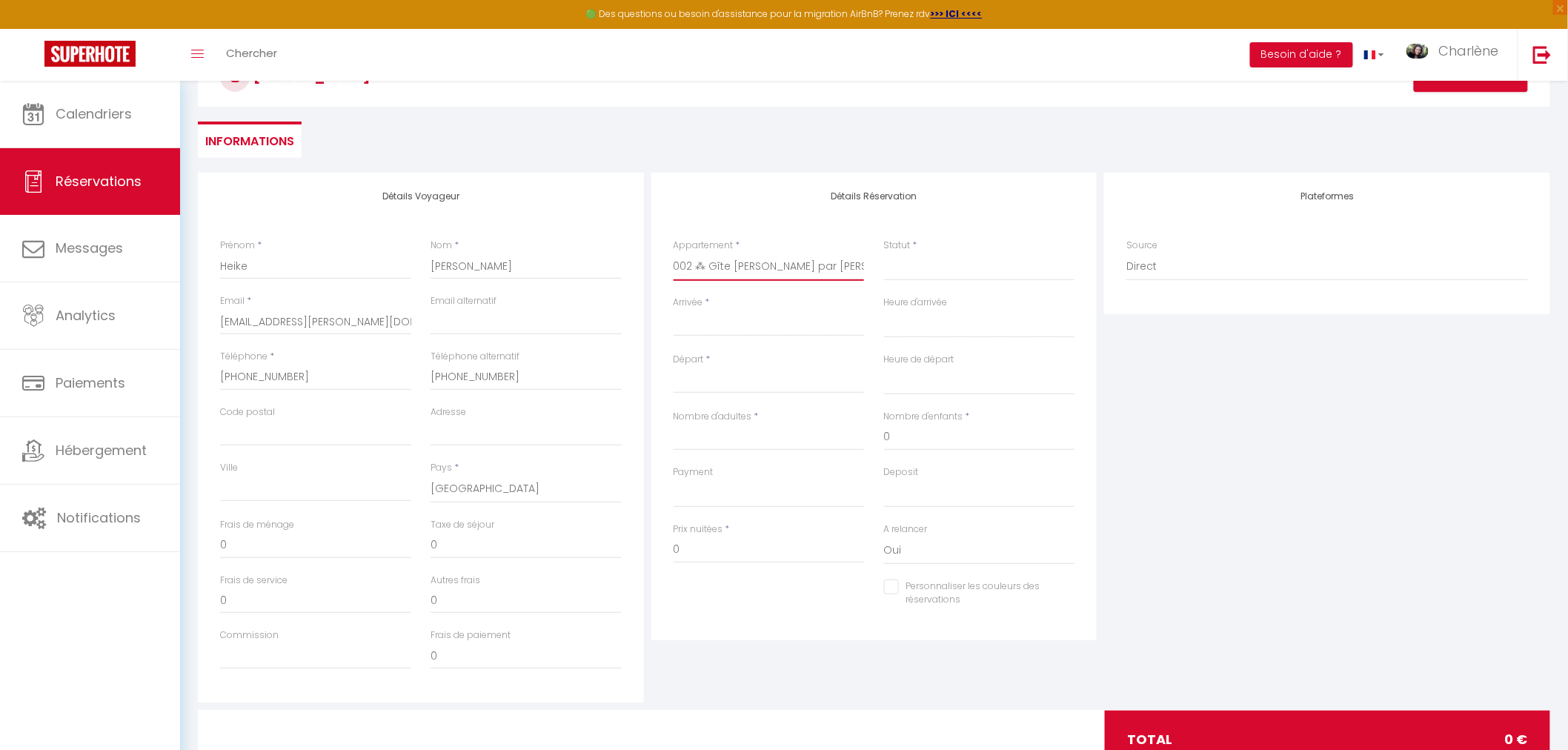
select select
checkbox input "false"
click at [923, 285] on div "Statut * Confirmé Non Confirmé Annulé Annulé par le voyageur No Show Request" at bounding box center [979, 267] width 211 height 57
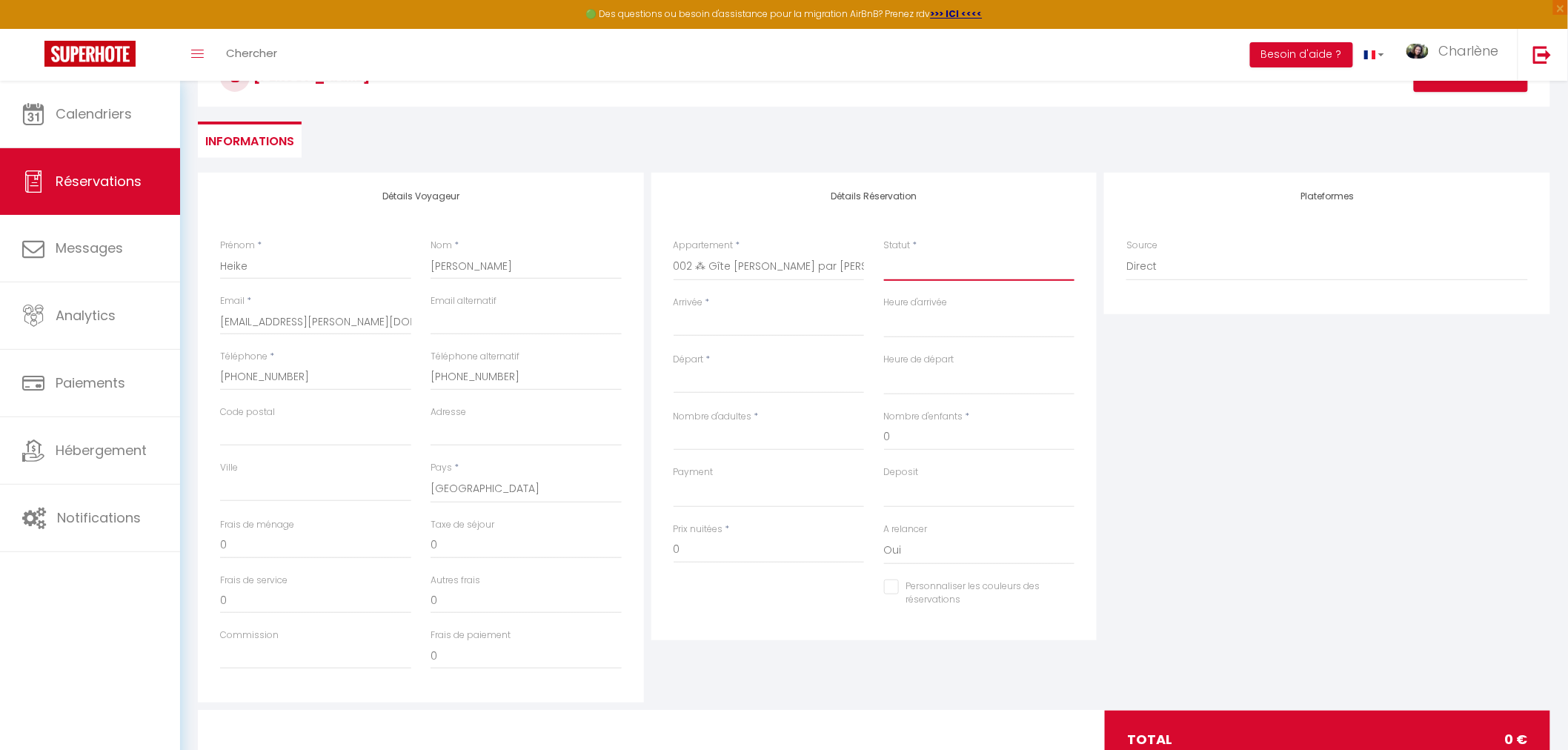
click at [923, 271] on select "Confirmé Non Confirmé Annulé Annulé par le voyageur No Show Request" at bounding box center [979, 266] width 191 height 28
select select
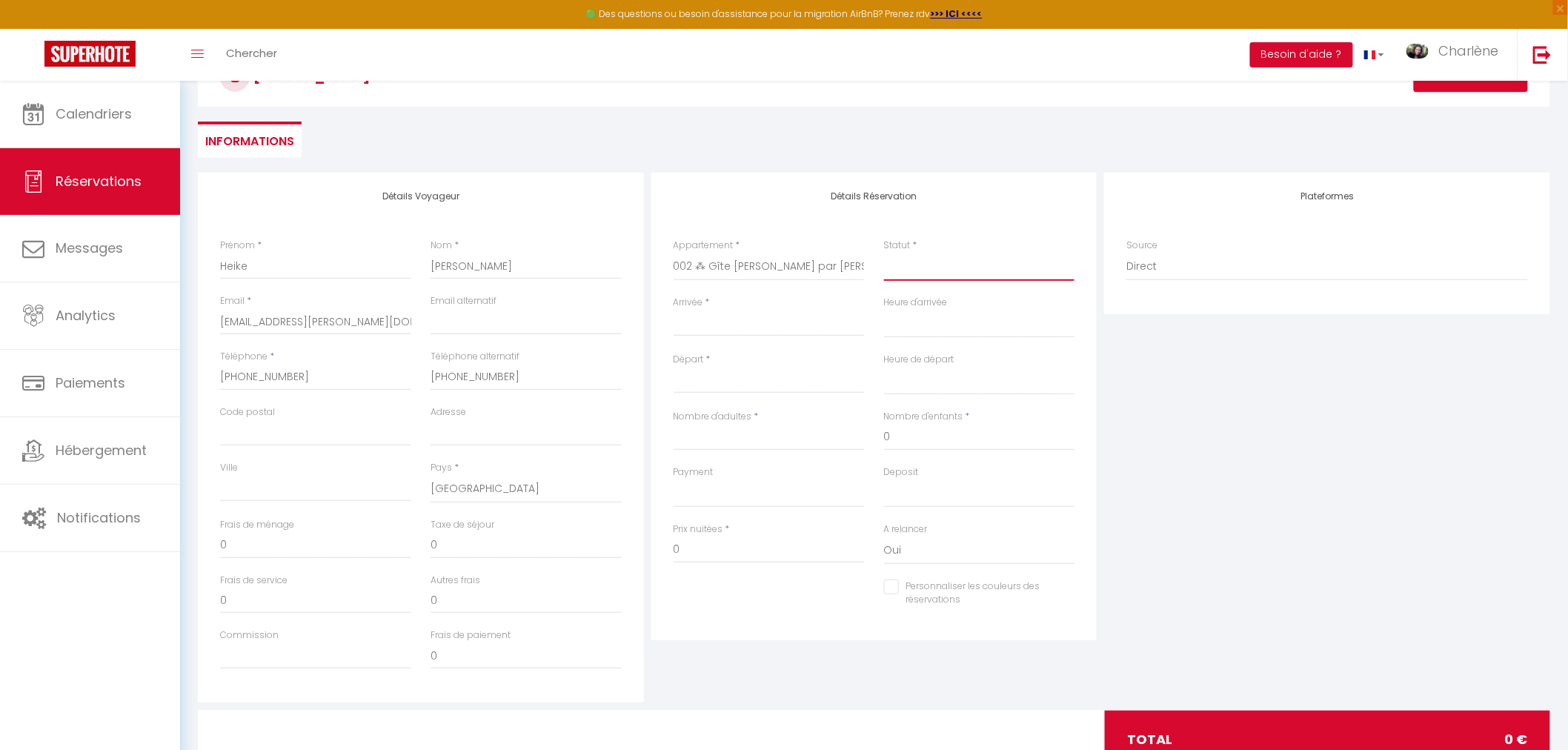
select select
checkbox input "false"
select select "1"
click at [884, 252] on select "Confirmé Non Confirmé Annulé Annulé par le voyageur No Show Request" at bounding box center [979, 266] width 191 height 28
select select
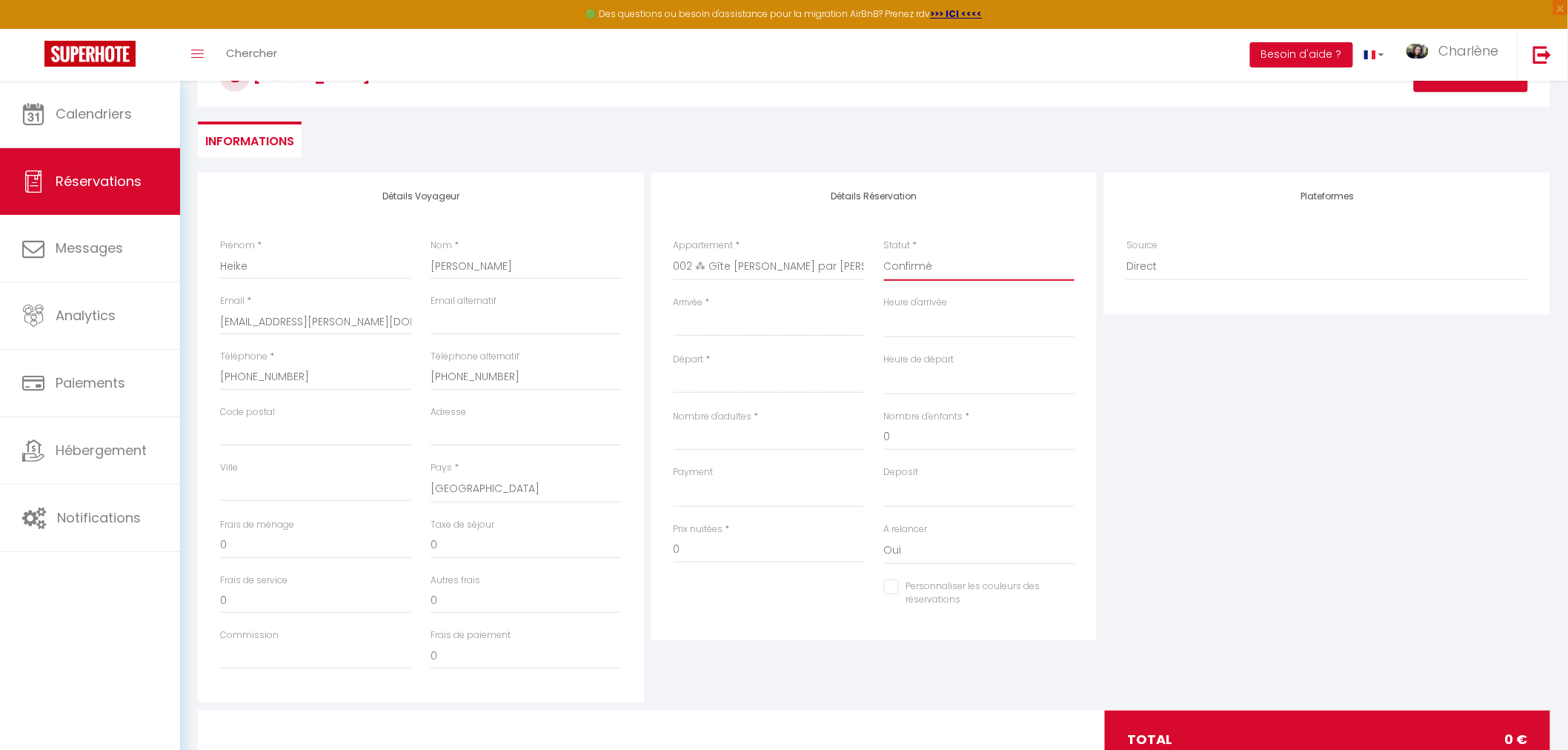
select select
checkbox input "false"
click at [816, 312] on div "< Oct 2025 > Dim Lun Mar Mer Jeu Ven Sam 1 2 3 4 5 6 7 8 9 10 11 12 13 14 15 16…" at bounding box center [769, 323] width 191 height 27
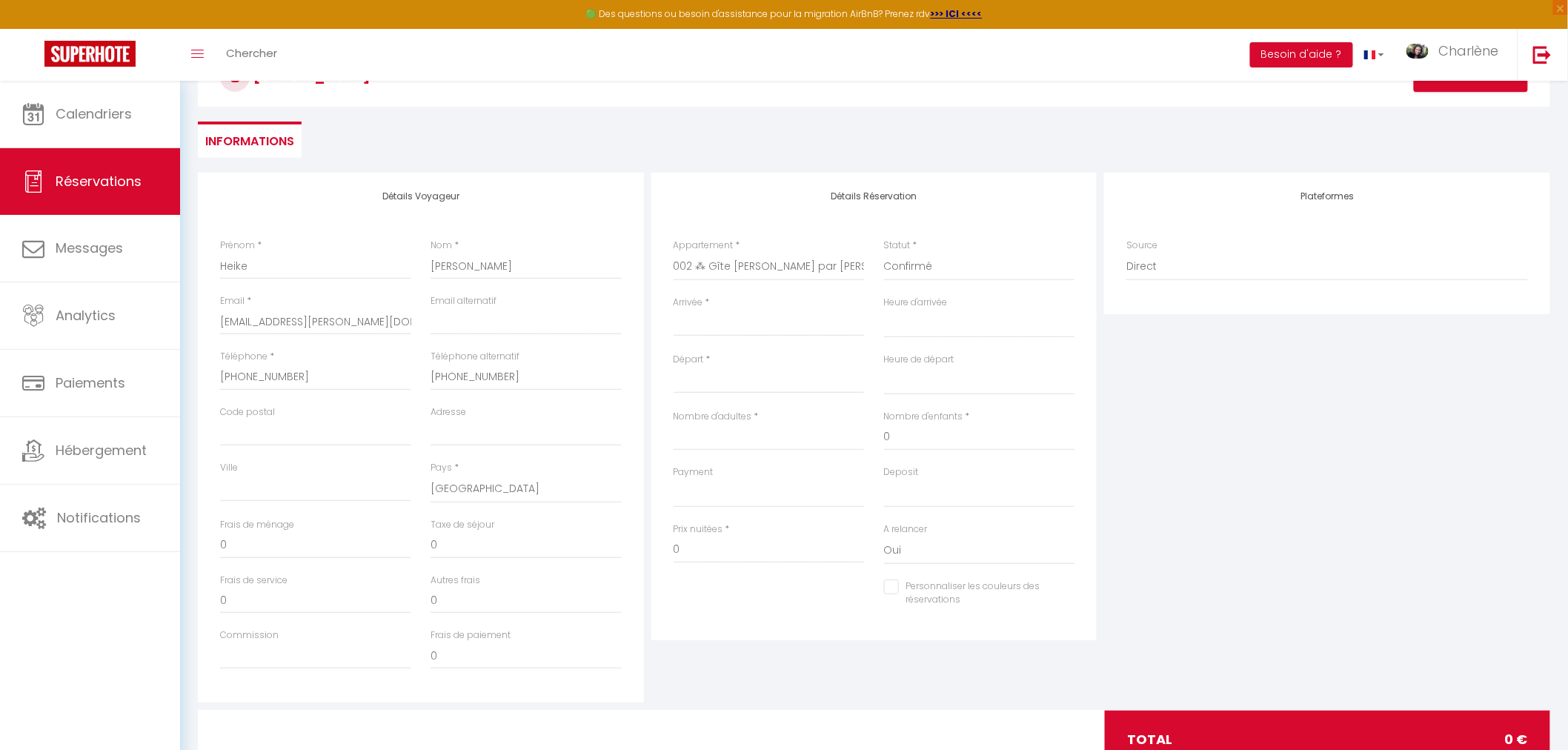
click at [734, 315] on input "Arrivée" at bounding box center [769, 324] width 191 height 19
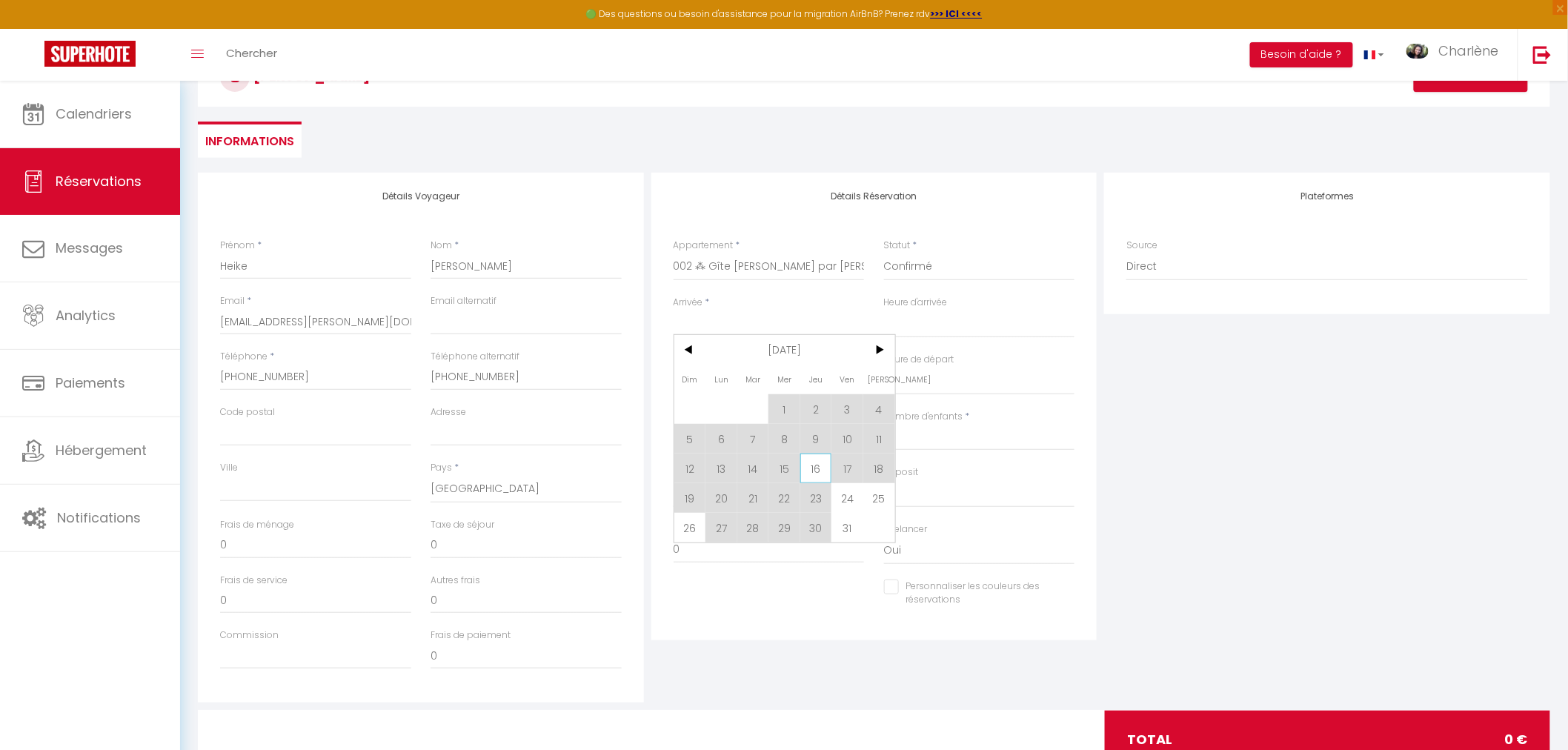
click at [813, 468] on span "16" at bounding box center [816, 468] width 32 height 30
type input "Jeu 16 Octobre 2025"
select select
type input "Ven 17 Octobre 2025"
select select
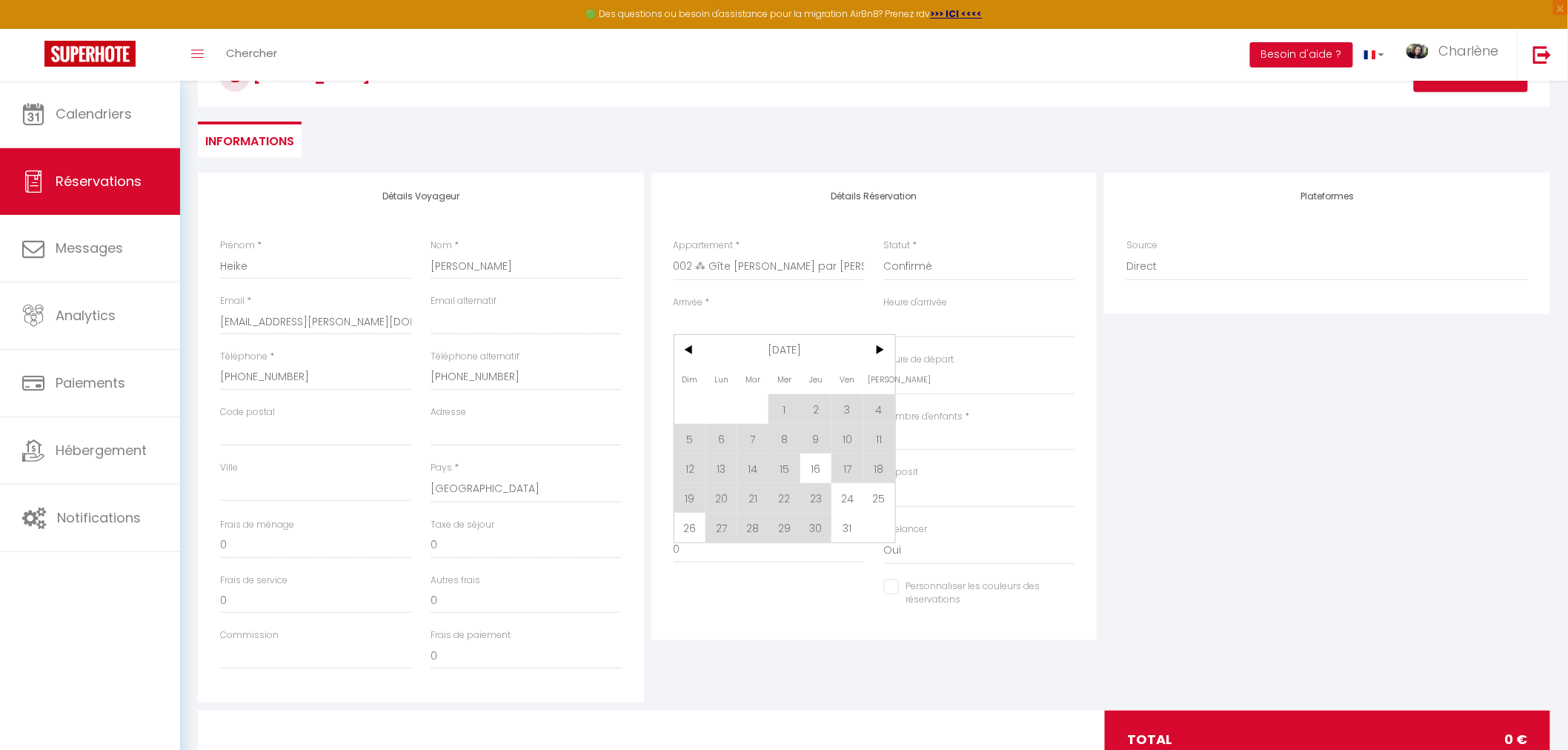
select select
checkbox input "false"
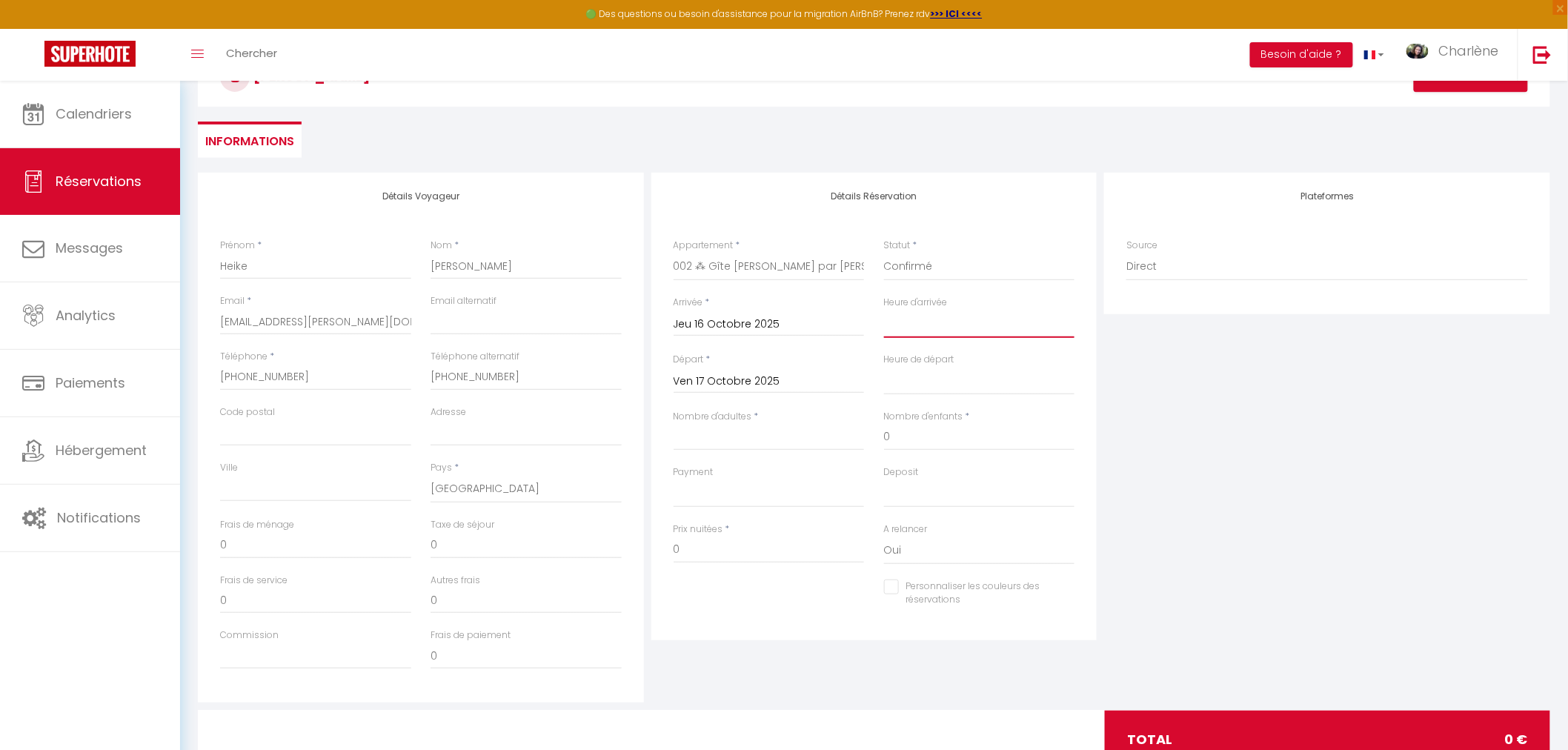
click at [943, 324] on select "00:00 00:30 01:00 01:30 02:00 02:30 03:00 03:30 04:00 04:30 05:00 05:30 06:00 0…" at bounding box center [979, 324] width 191 height 28
select select "00:00"
click at [884, 310] on select "00:00 00:30 01:00 01:30 02:00 02:30 03:00 03:30 04:00 04:30 05:00 05:30 06:00 0…" at bounding box center [979, 324] width 191 height 28
select select
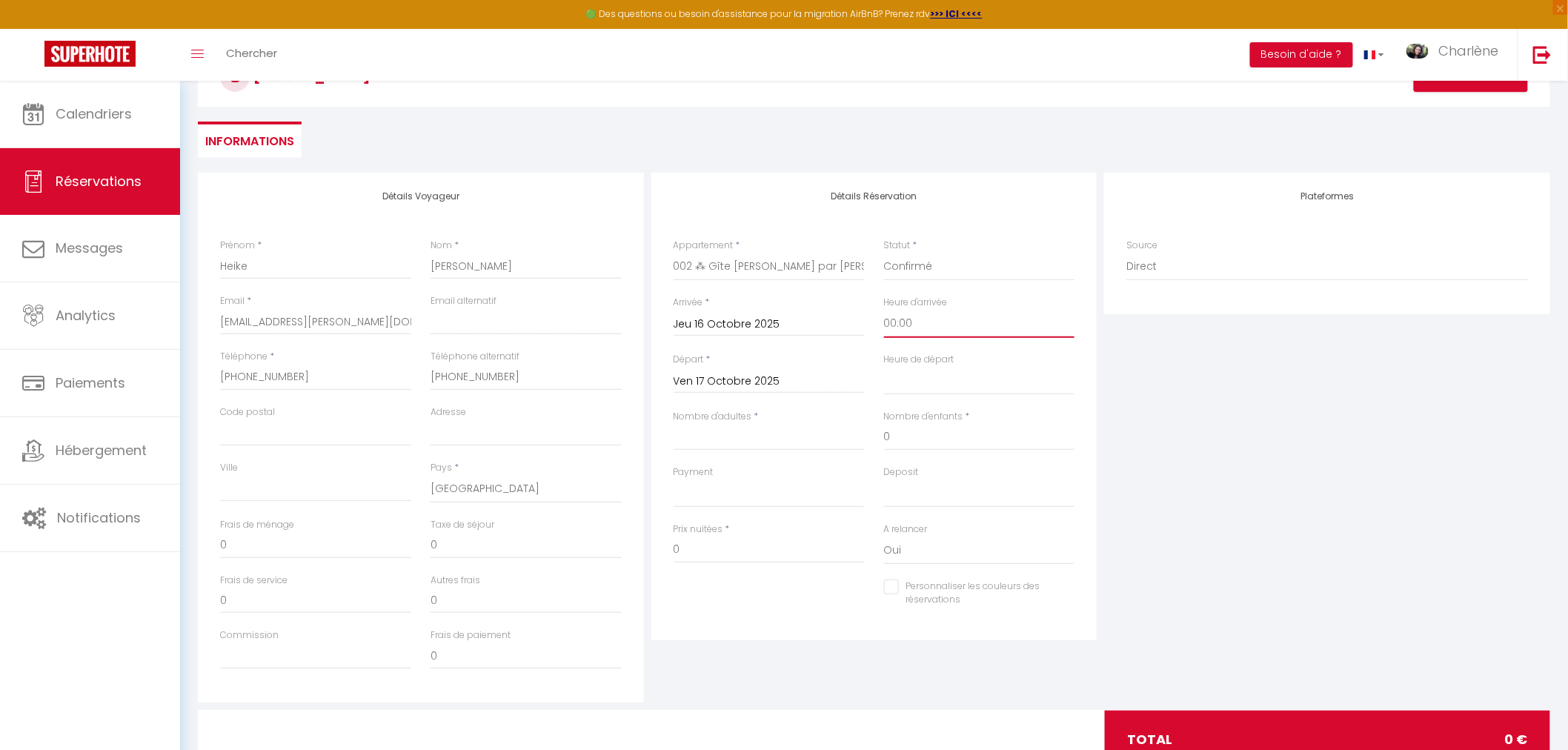
select select
checkbox input "false"
click at [941, 384] on select "00:00 00:30 01:00 01:30 02:00 02:30 03:00 03:30 04:00 04:30 05:00 05:30 06:00 0…" at bounding box center [979, 381] width 191 height 28
select select "10:00"
click at [884, 367] on select "00:00 00:30 01:00 01:30 02:00 02:30 03:00 03:30 04:00 04:30 05:00 05:30 06:00 0…" at bounding box center [979, 381] width 191 height 28
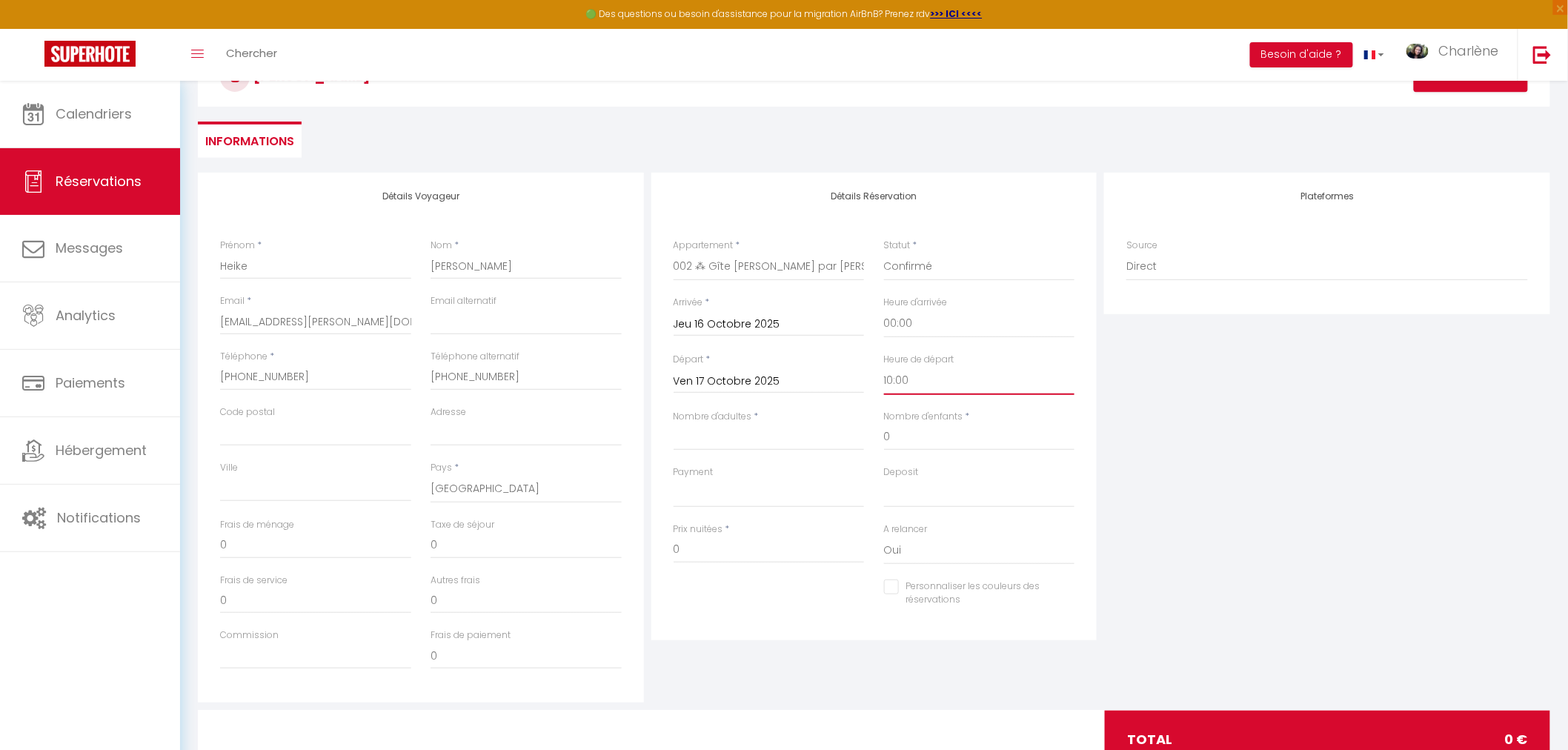
select select
checkbox input "false"
click at [952, 322] on select "00:00 00:30 01:00 01:30 02:00 02:30 03:00 03:30 04:00 04:30 05:00 05:30 06:00 0…" at bounding box center [979, 324] width 191 height 28
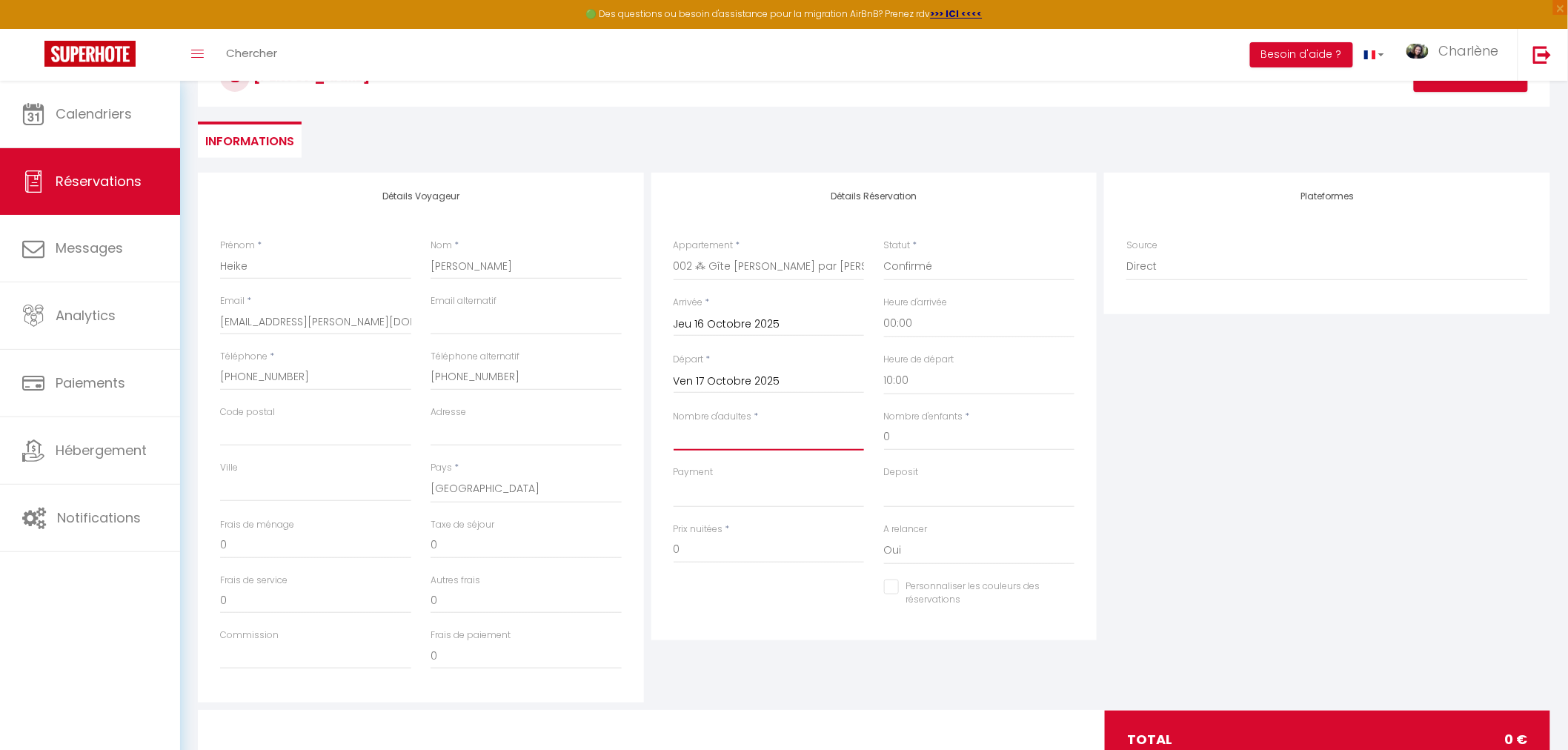
click at [806, 438] on input "Nombre d'adultes" at bounding box center [769, 437] width 191 height 27
type input "2"
select select
checkbox input "false"
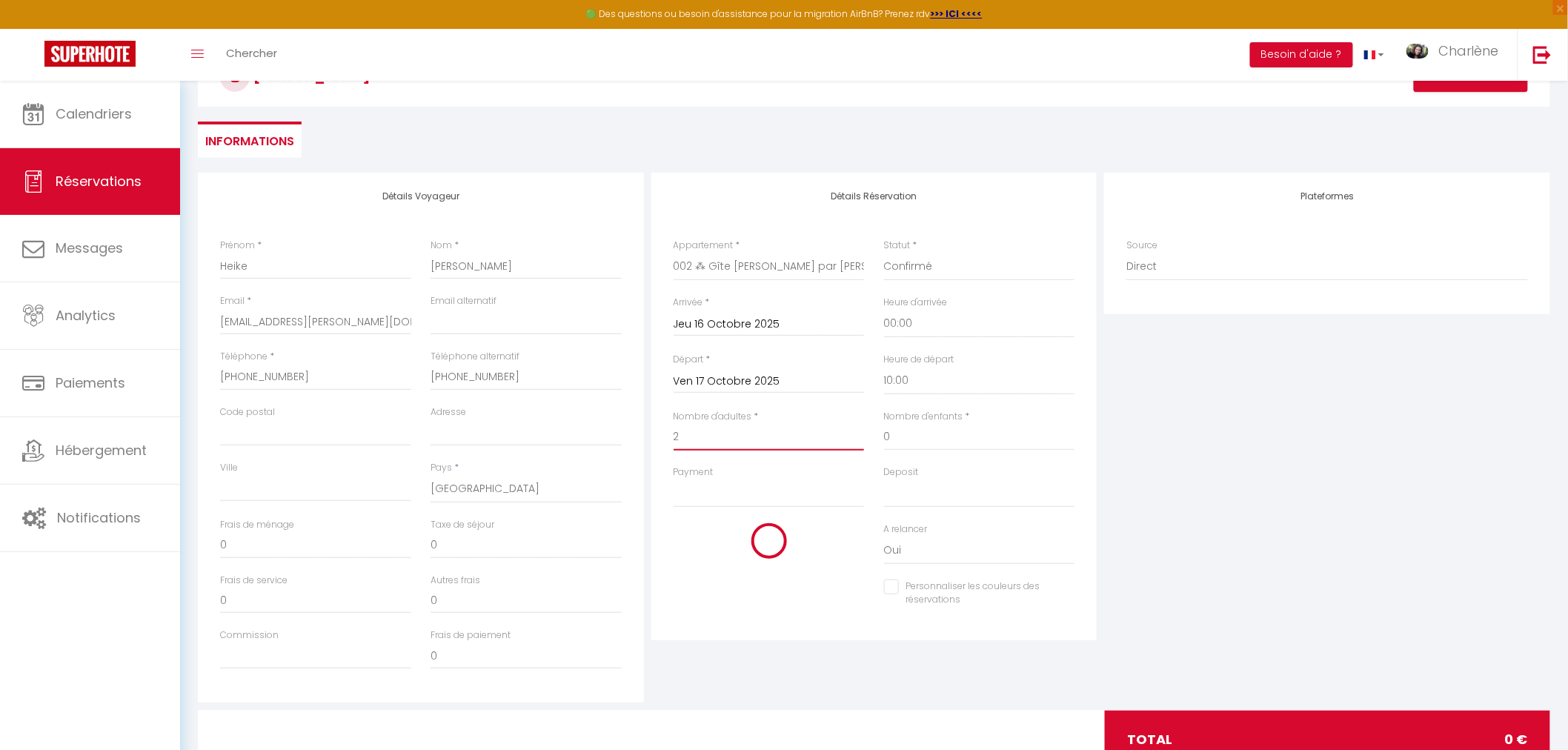
type input "94"
type input "2.46"
select select
type input "49"
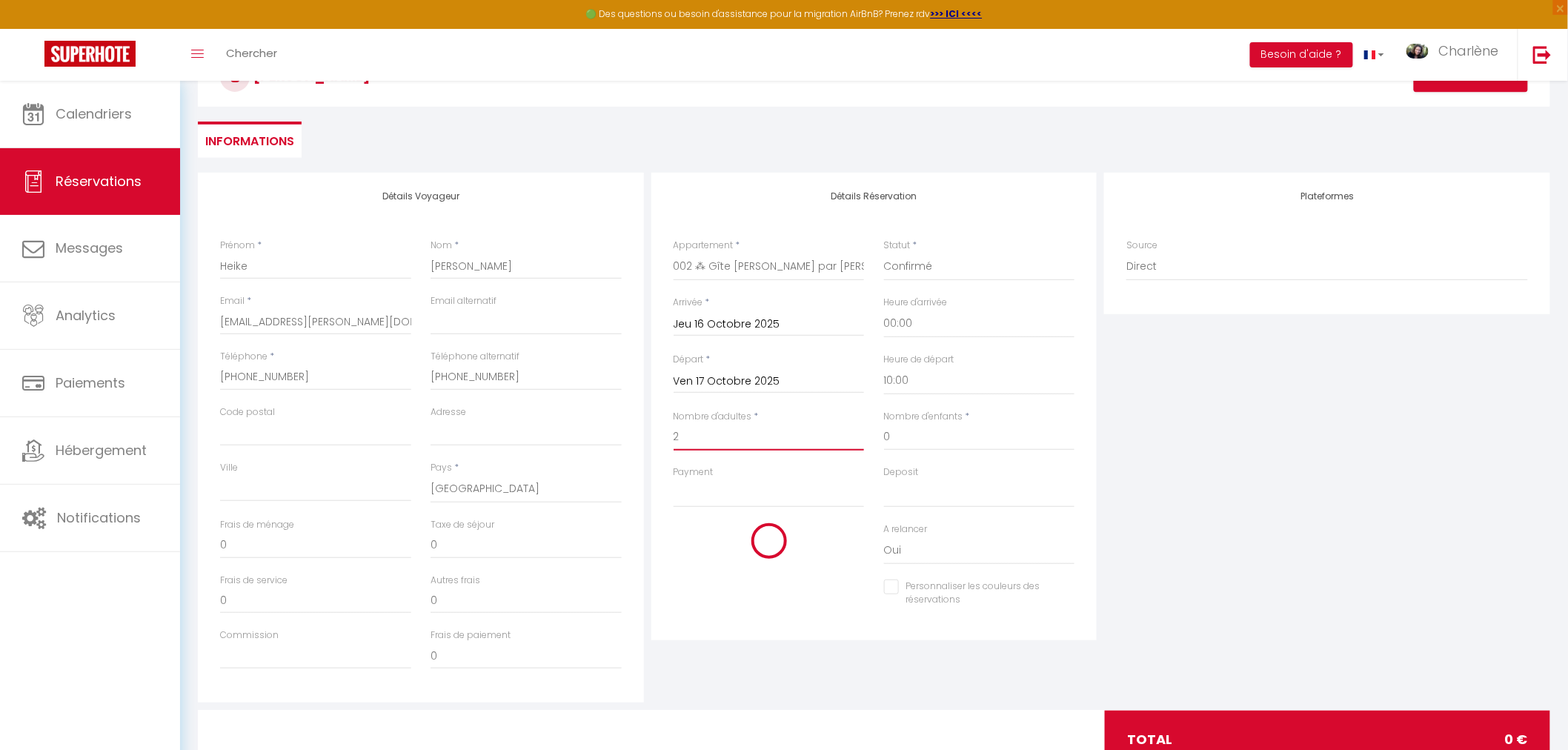
checkbox input "false"
type input "2"
click at [746, 552] on input "49" at bounding box center [769, 549] width 191 height 27
type input "4"
select select
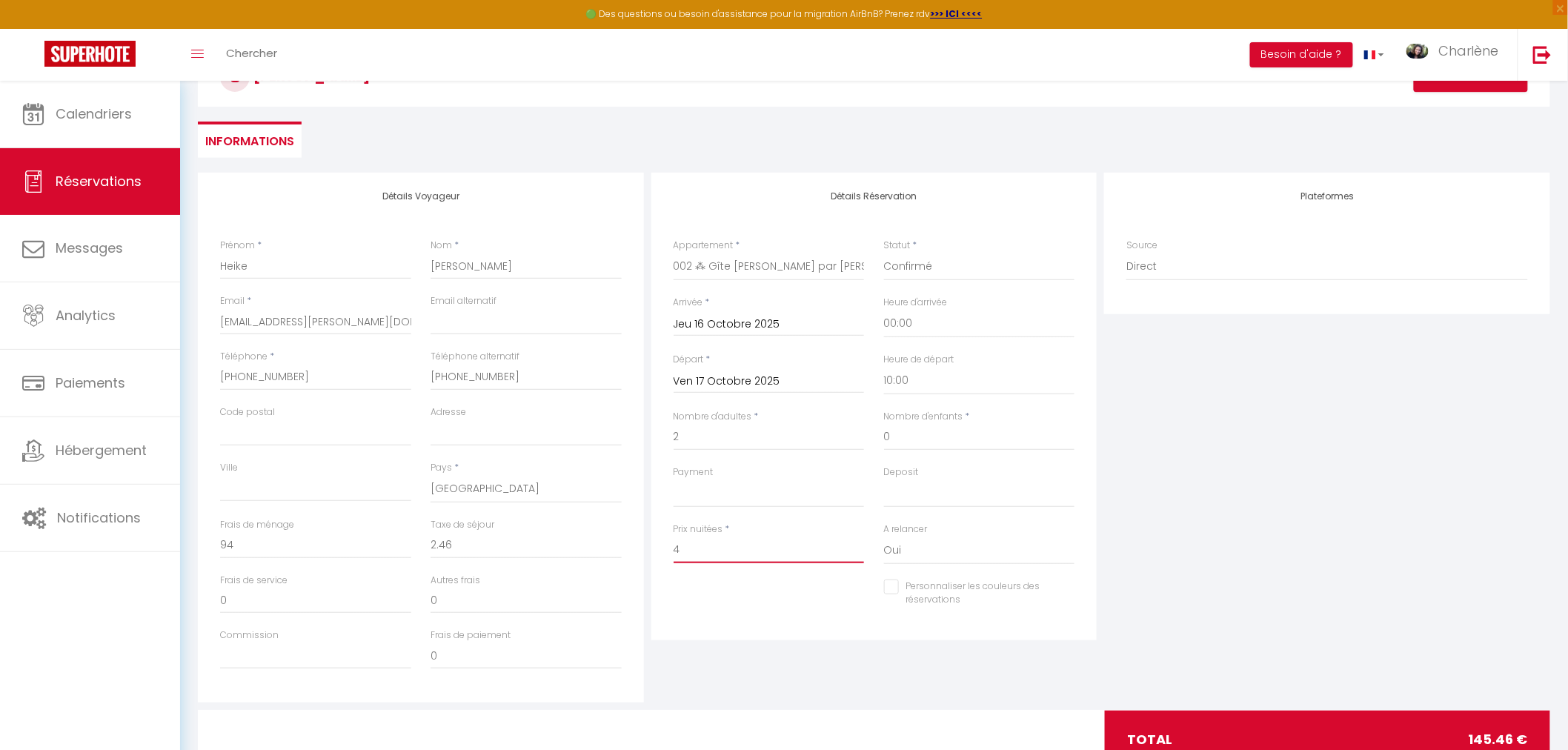
select select
checkbox input "false"
type input "42"
select select
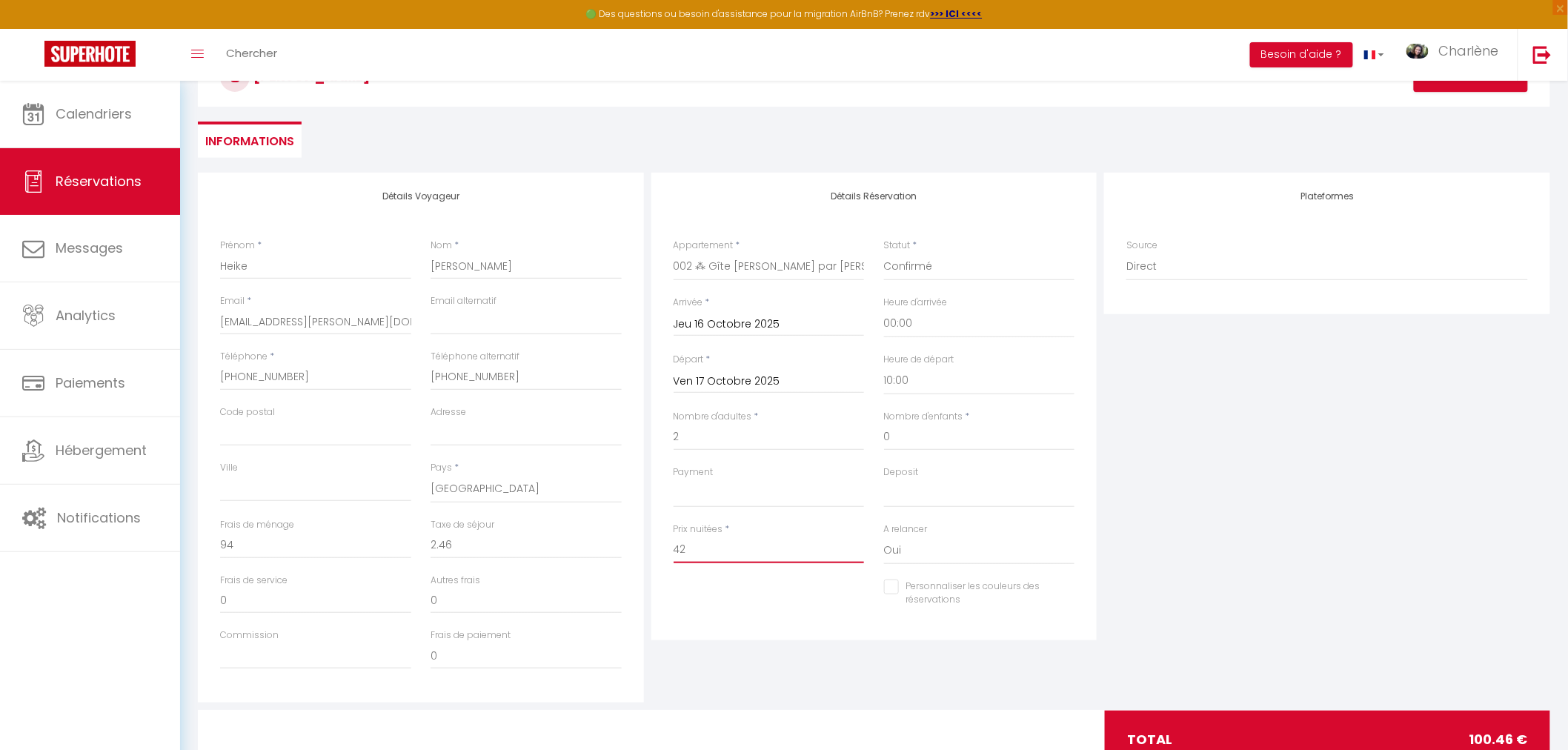
checkbox input "false"
type input "42"
type input "0"
select select
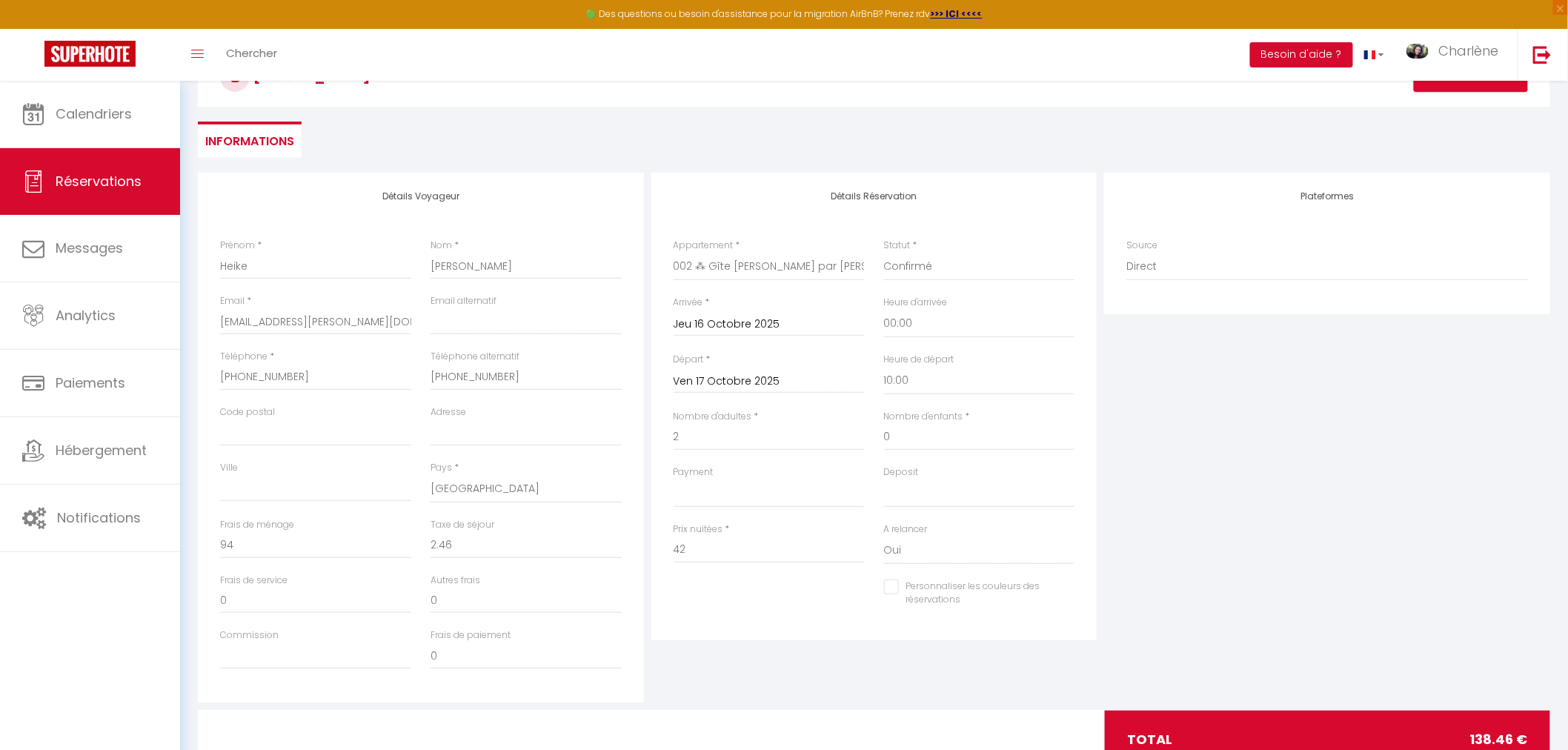
select select
checkbox input "false"
click at [775, 508] on div "Payment OK KO" at bounding box center [769, 494] width 211 height 57
click at [771, 491] on select "OK KO" at bounding box center [769, 493] width 191 height 28
click at [769, 491] on select "OK KO" at bounding box center [769, 493] width 191 height 28
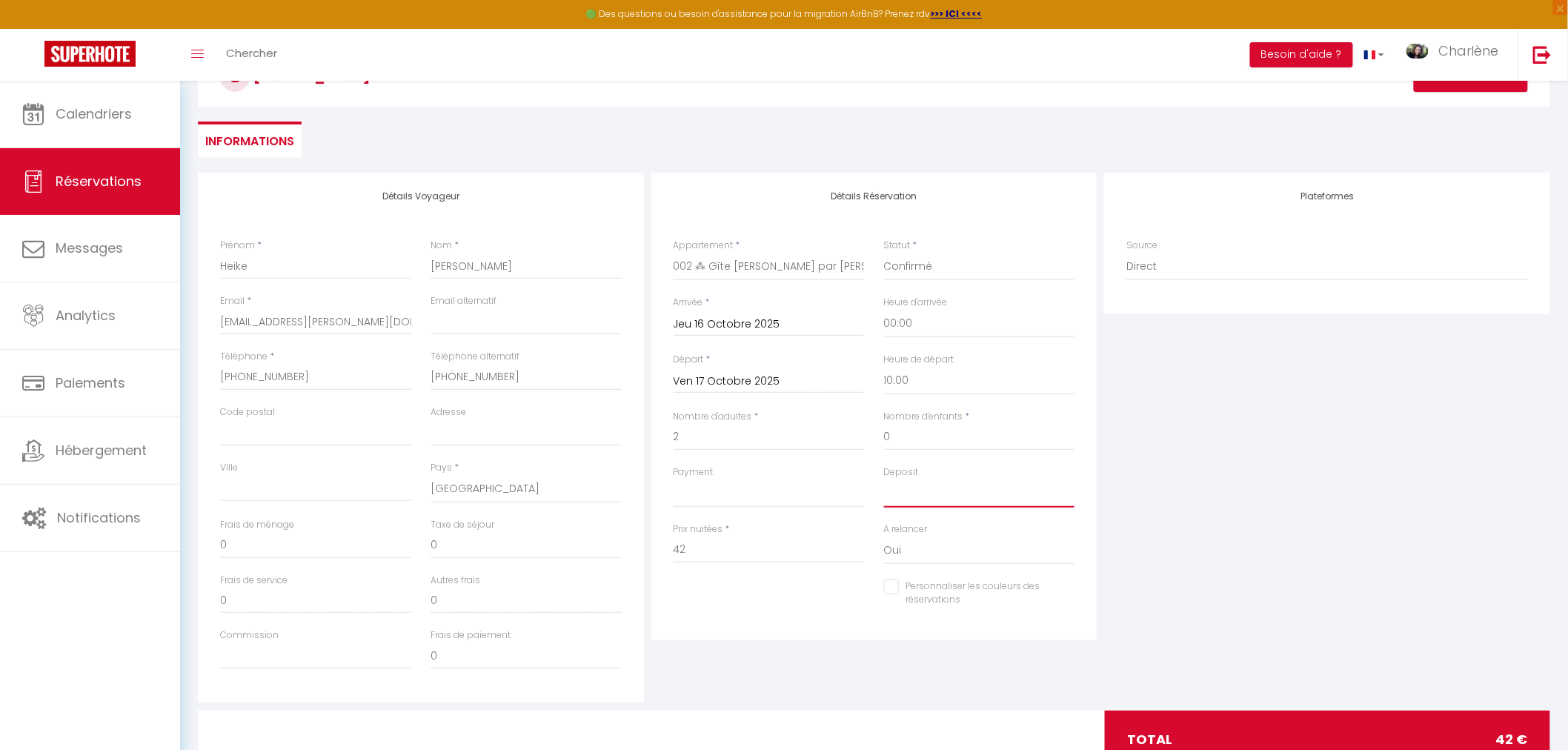
click at [929, 487] on select "OK KO" at bounding box center [979, 493] width 191 height 28
select select "15"
click at [884, 479] on select "OK KO" at bounding box center [979, 493] width 191 height 28
select select
checkbox input "false"
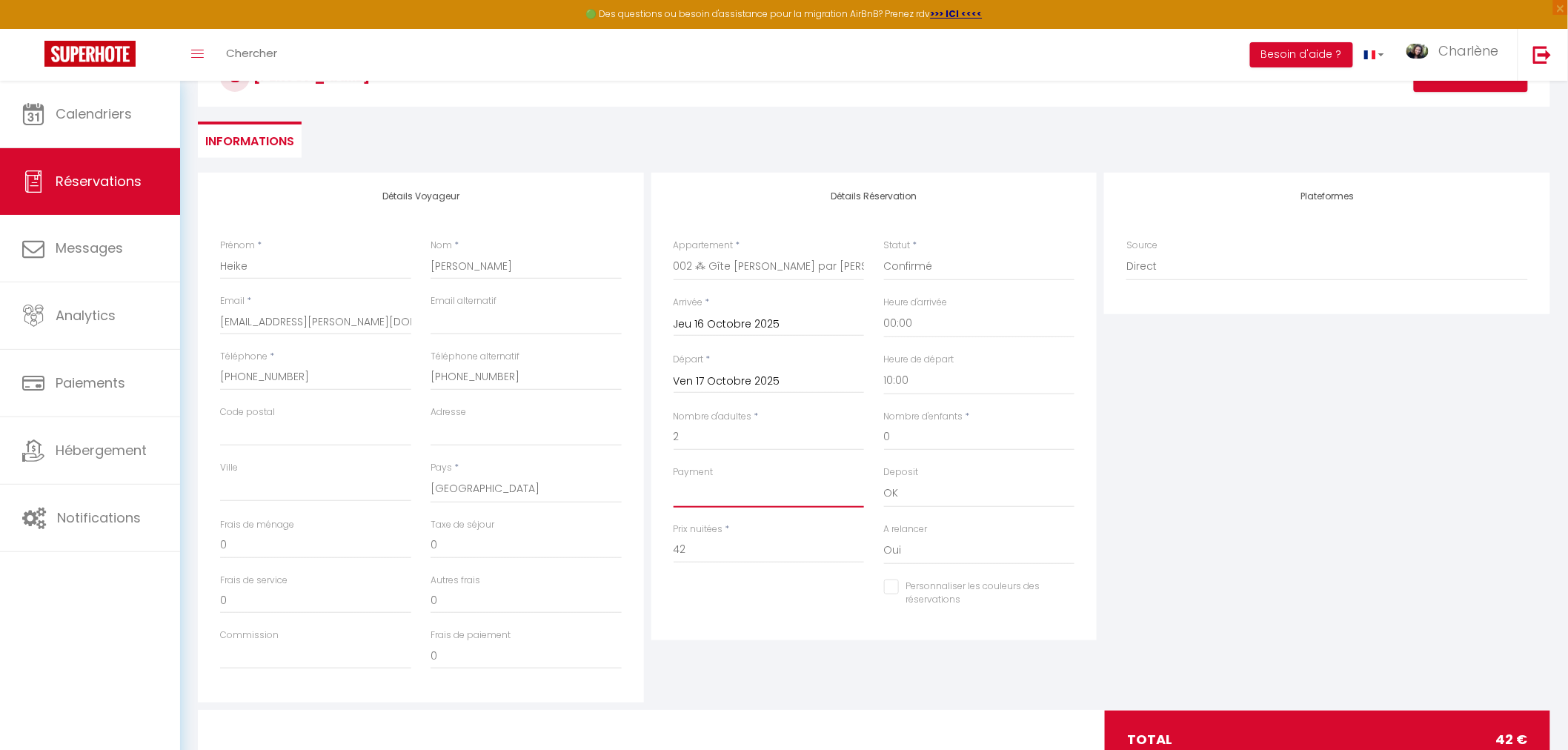
click at [776, 491] on select "OK KO" at bounding box center [769, 493] width 191 height 28
select select "12"
click at [673, 479] on select "OK KO" at bounding box center [769, 493] width 191 height 28
click at [892, 586] on input "Personnaliser les couleurs des réservations" at bounding box center [970, 586] width 172 height 15
checkbox input "true"
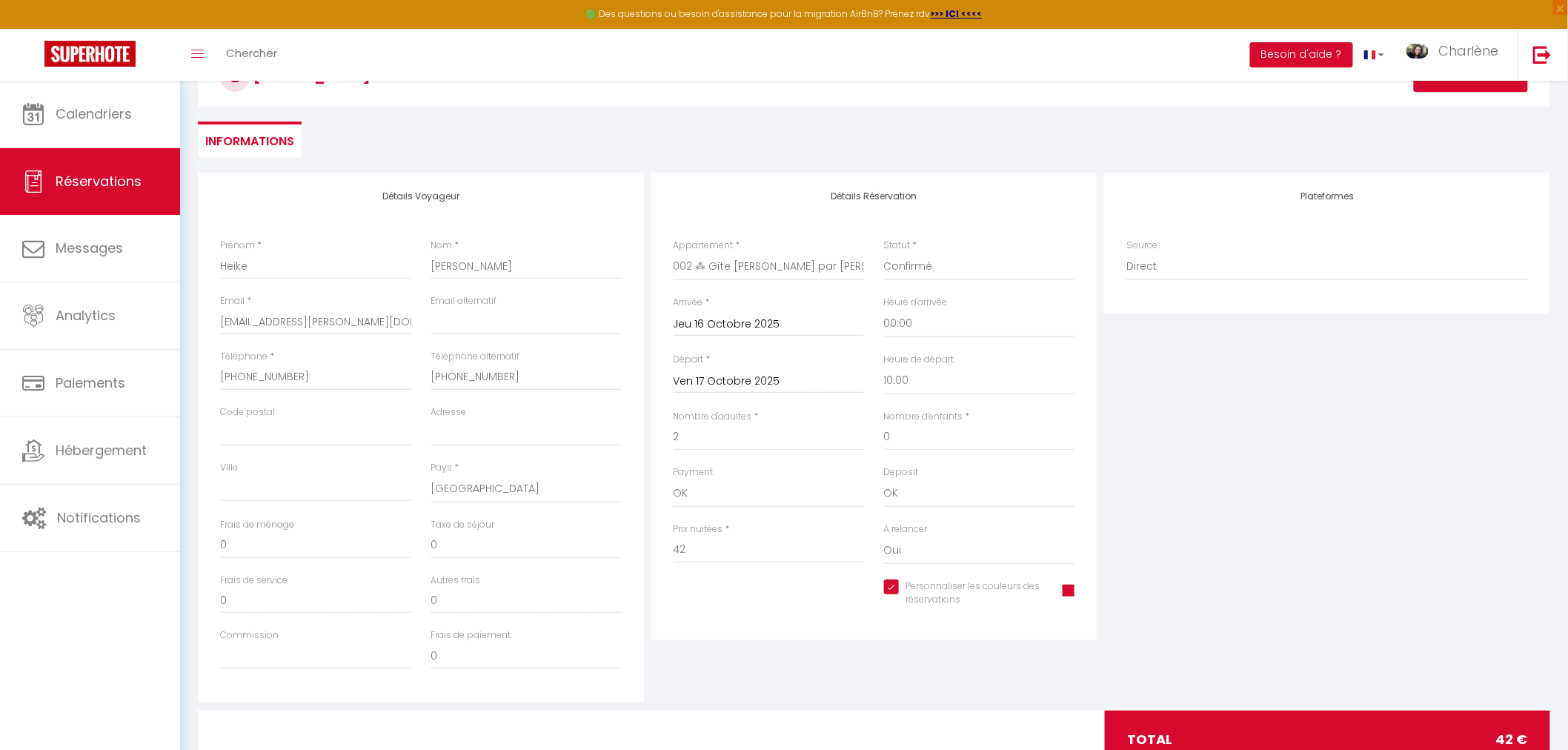
click at [1071, 586] on span at bounding box center [1068, 590] width 12 height 12
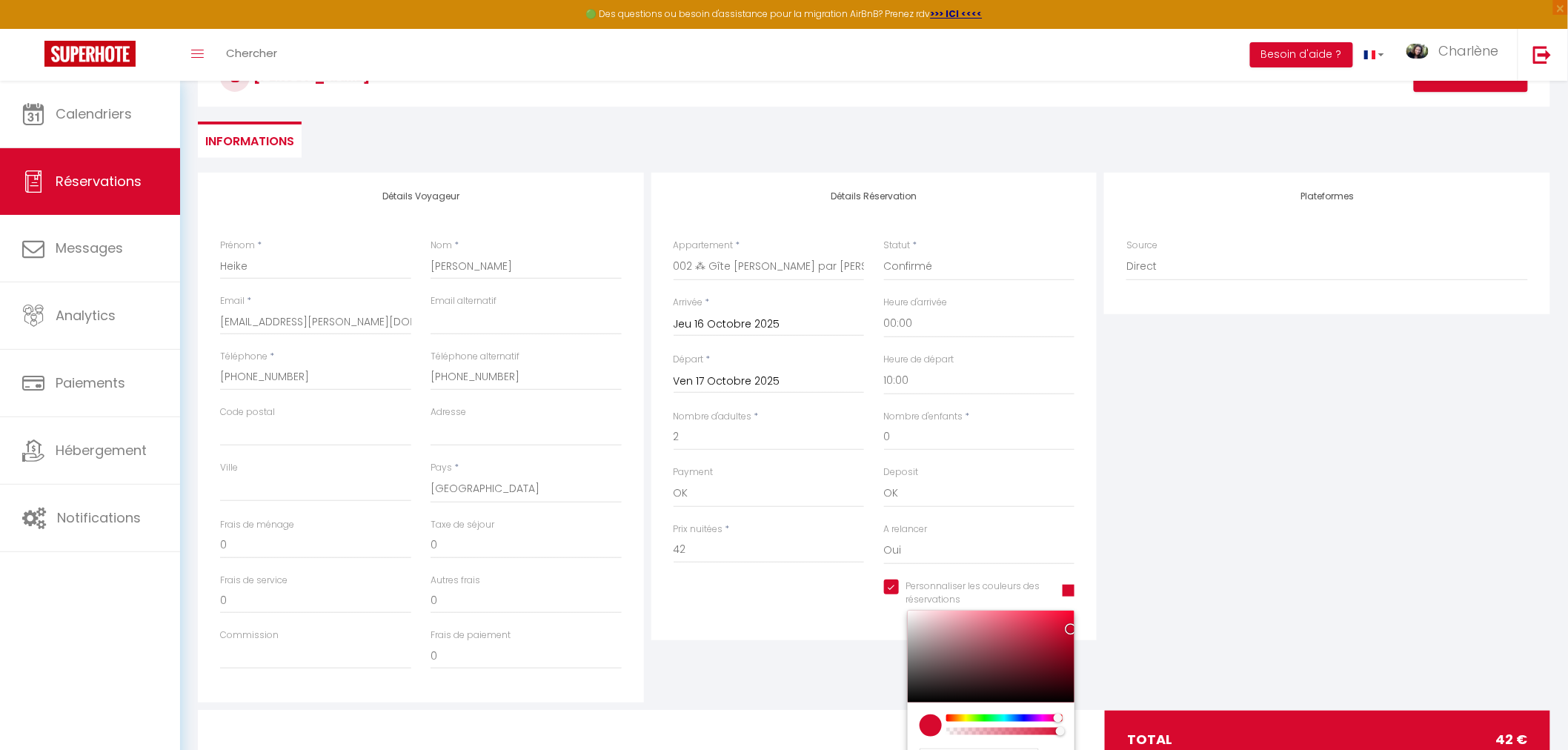
type input "#0B09D7"
click at [1024, 720] on div at bounding box center [1004, 718] width 113 height 8
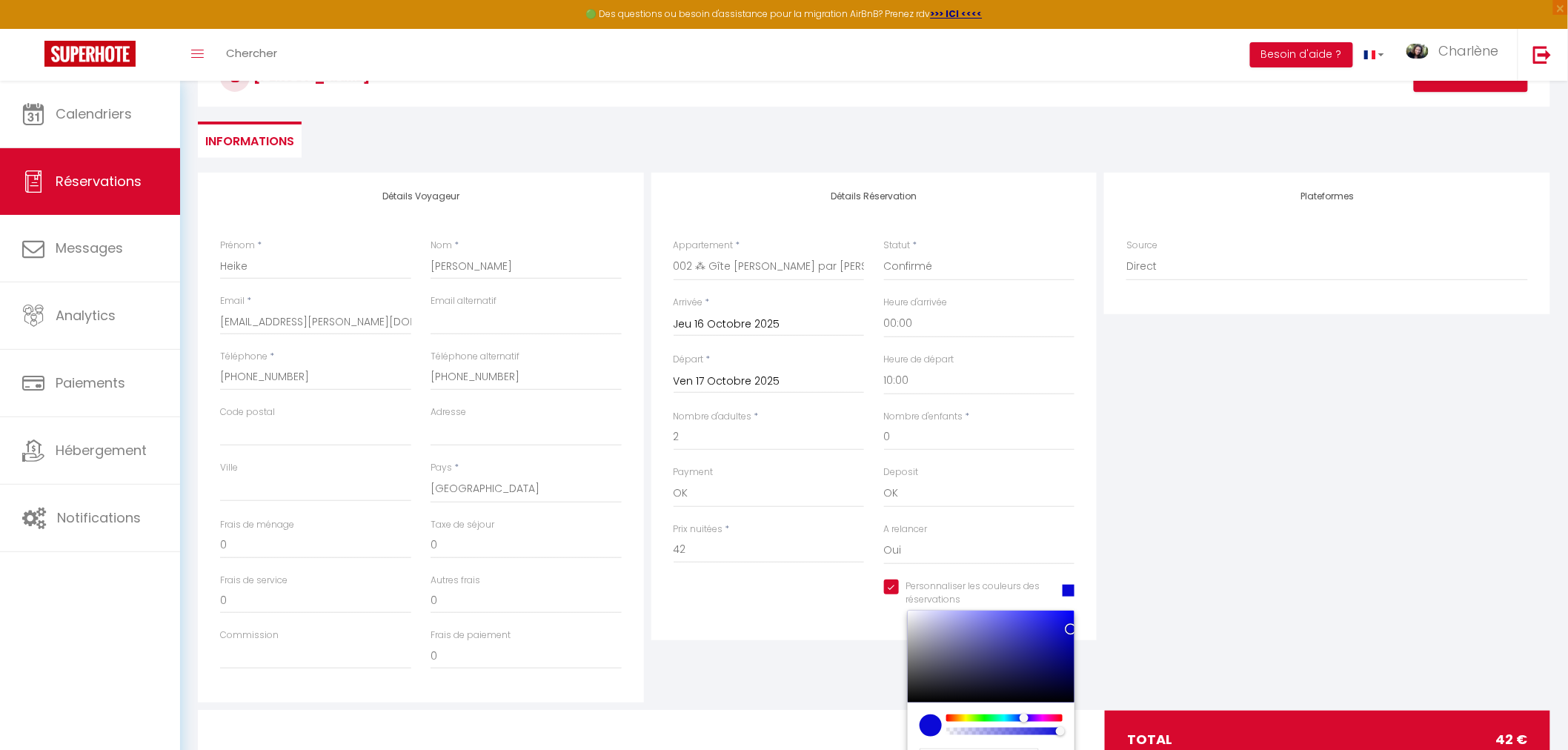
click at [762, 602] on div "Personnaliser les couleurs des réservations #0B09D7 #0B09D7 hex 11 r 9 g 215 b …" at bounding box center [874, 601] width 421 height 43
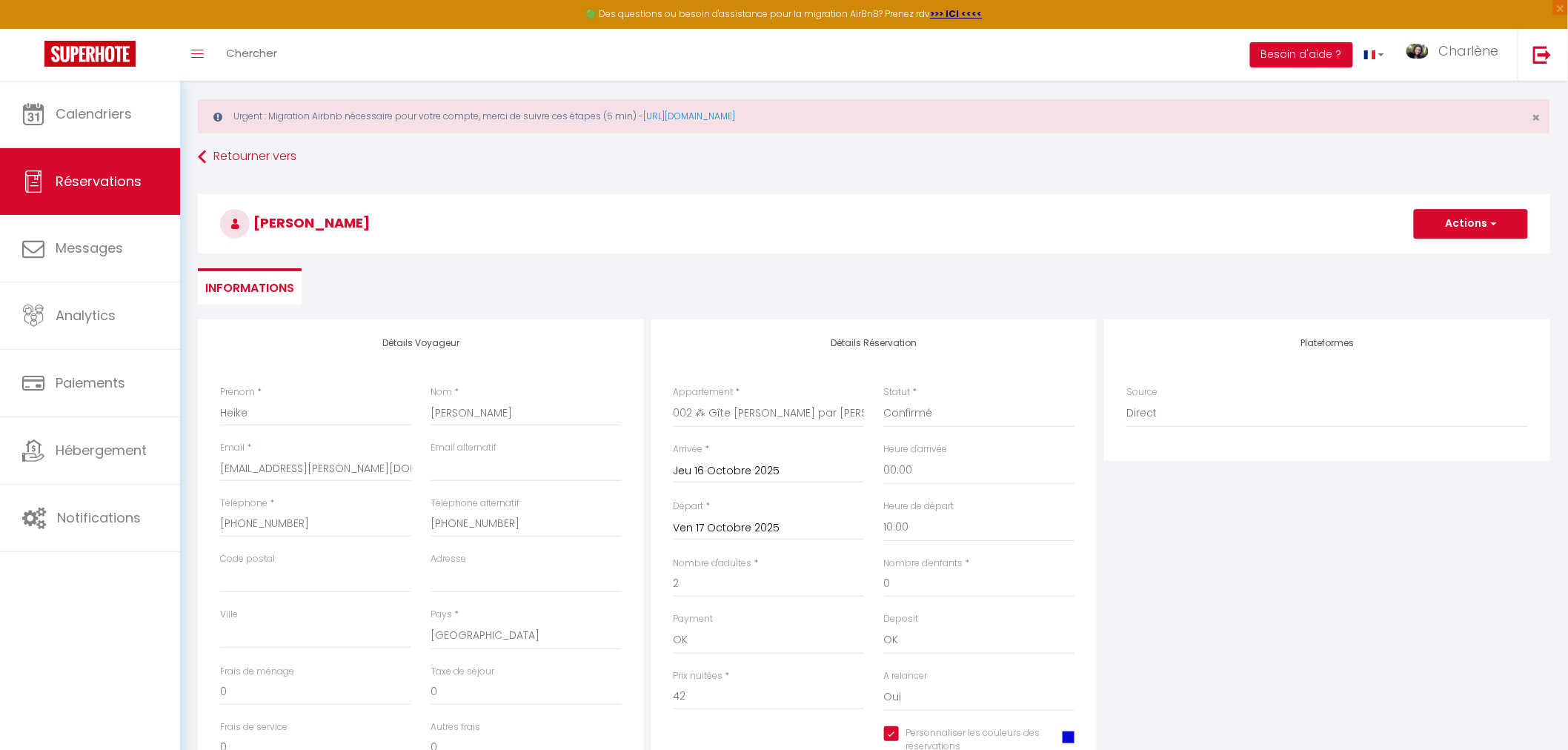
scroll to position [0, 0]
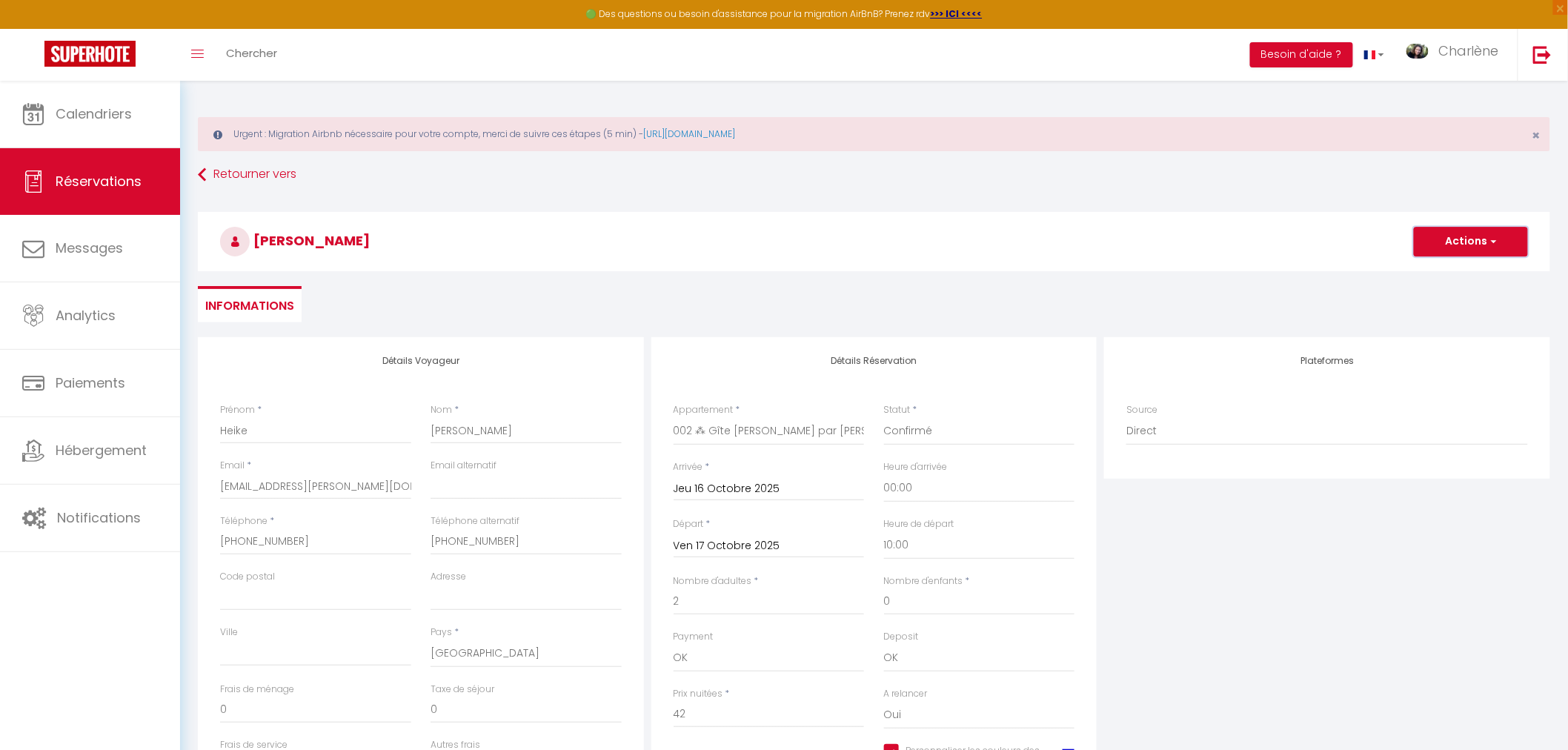
click at [1470, 242] on button "Actions" at bounding box center [1470, 242] width 114 height 30
click at [1461, 277] on link "Enregistrer" at bounding box center [1456, 274] width 117 height 19
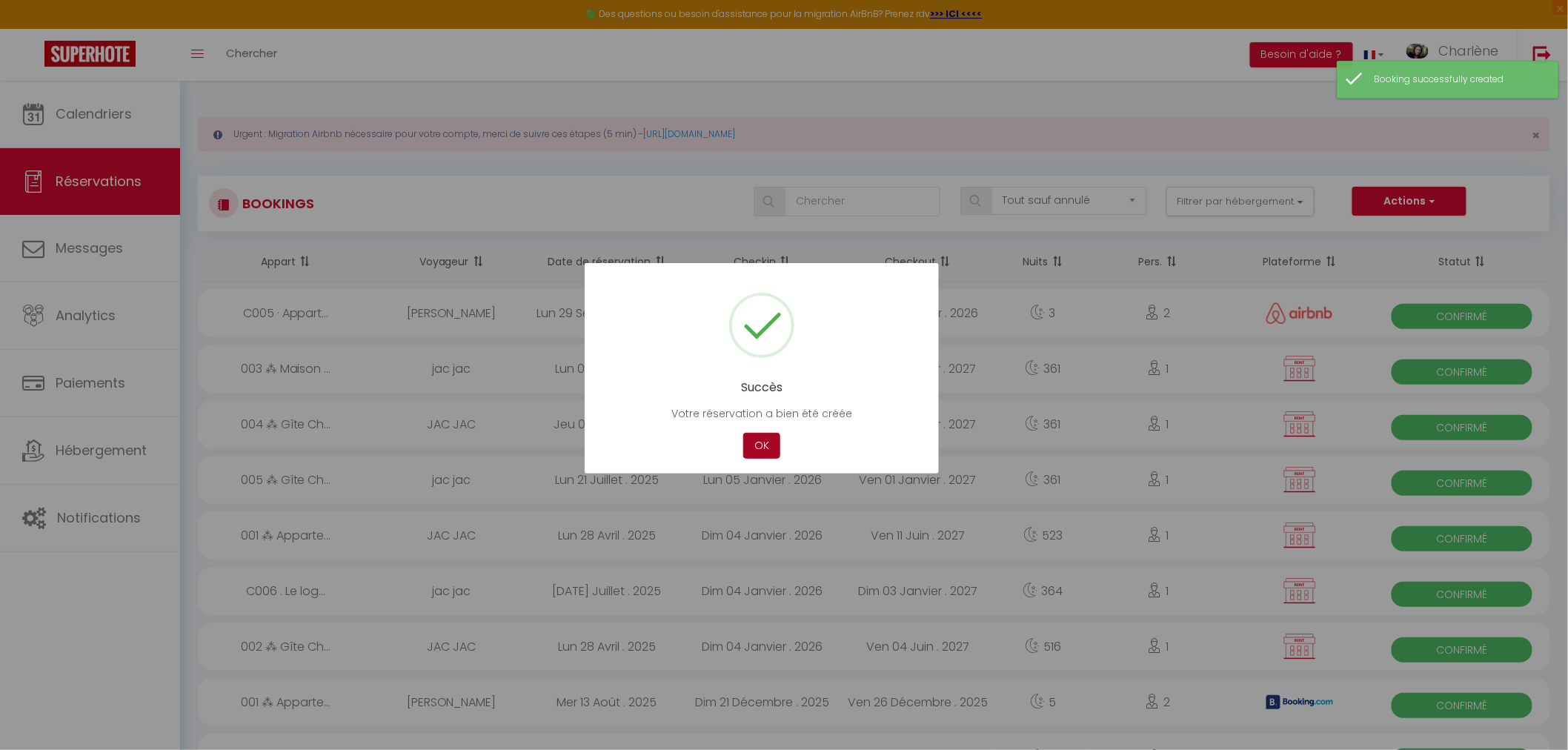
click at [758, 440] on button "OK" at bounding box center [762, 445] width 37 height 26
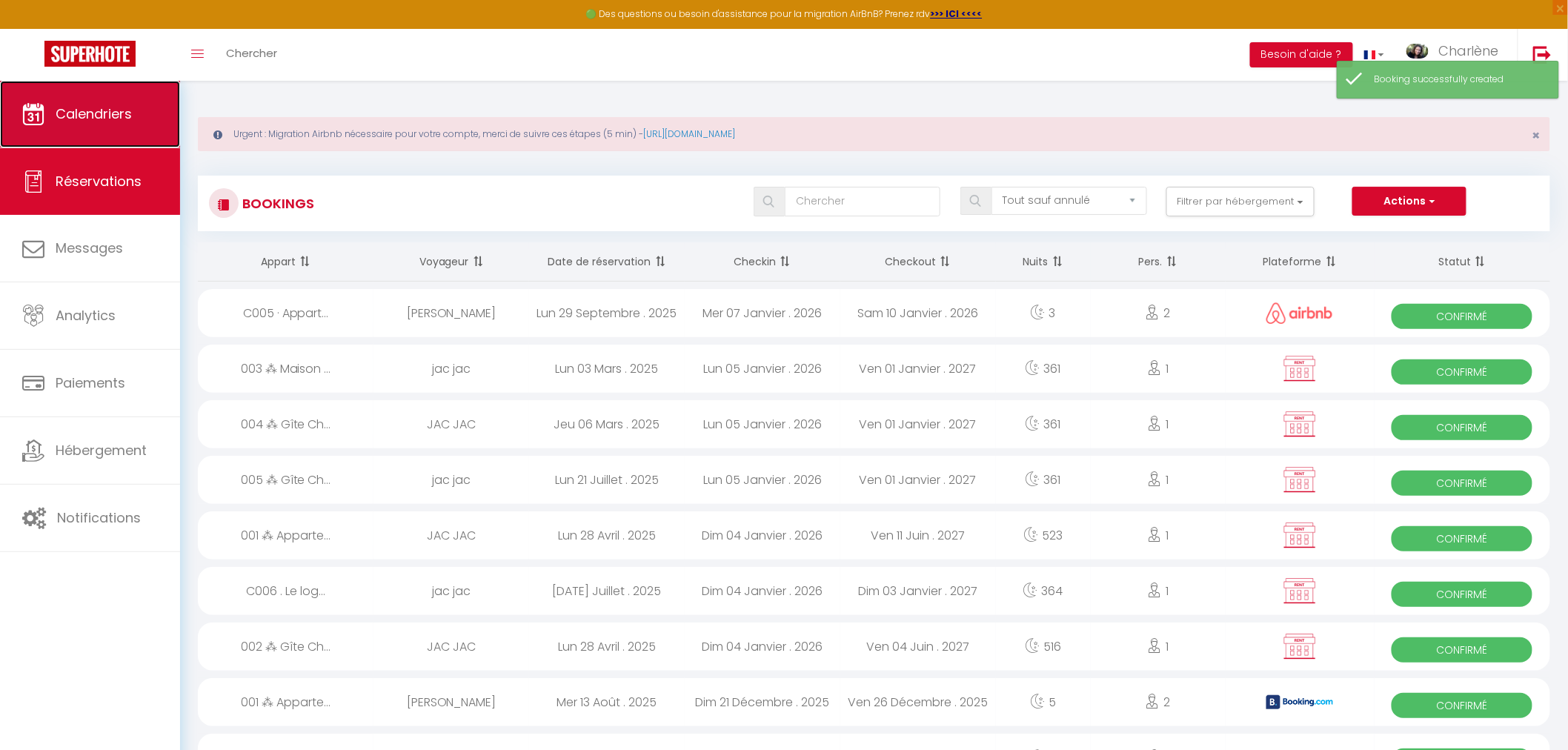
click at [129, 122] on span "Calendriers" at bounding box center [93, 114] width 76 height 18
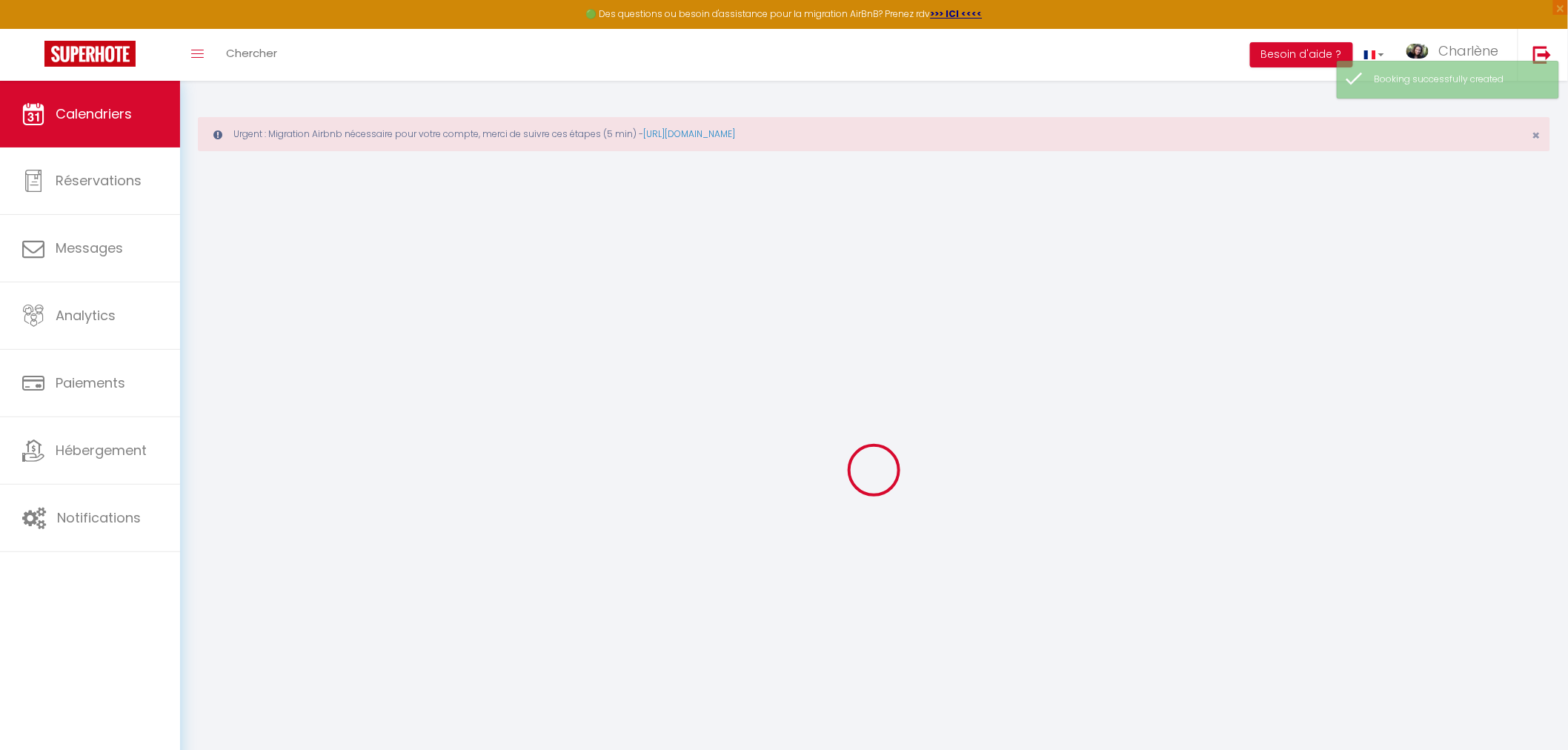
select select
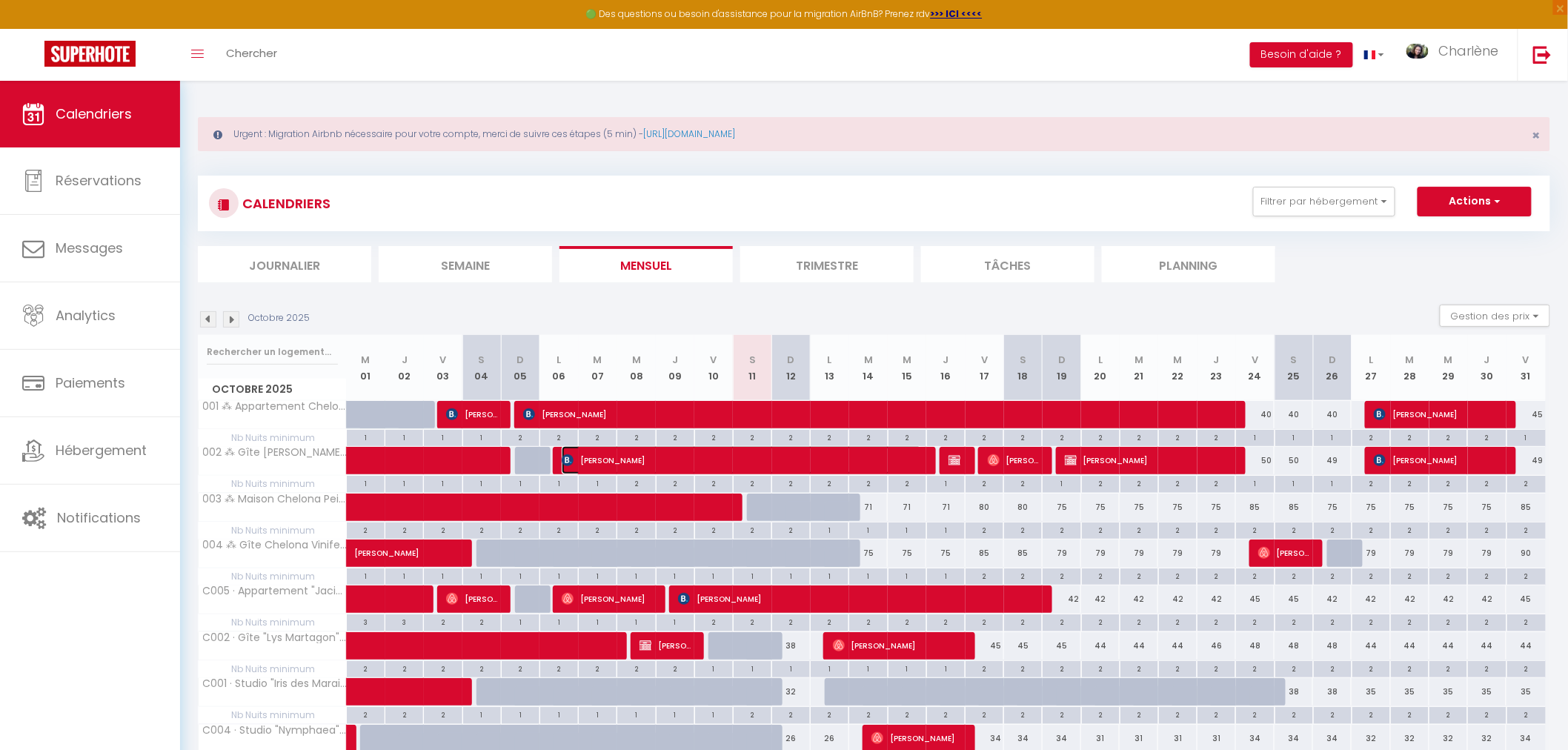
click at [912, 462] on span "[PERSON_NAME]" at bounding box center [741, 460] width 359 height 28
select select "OK"
select select "1"
select select "0"
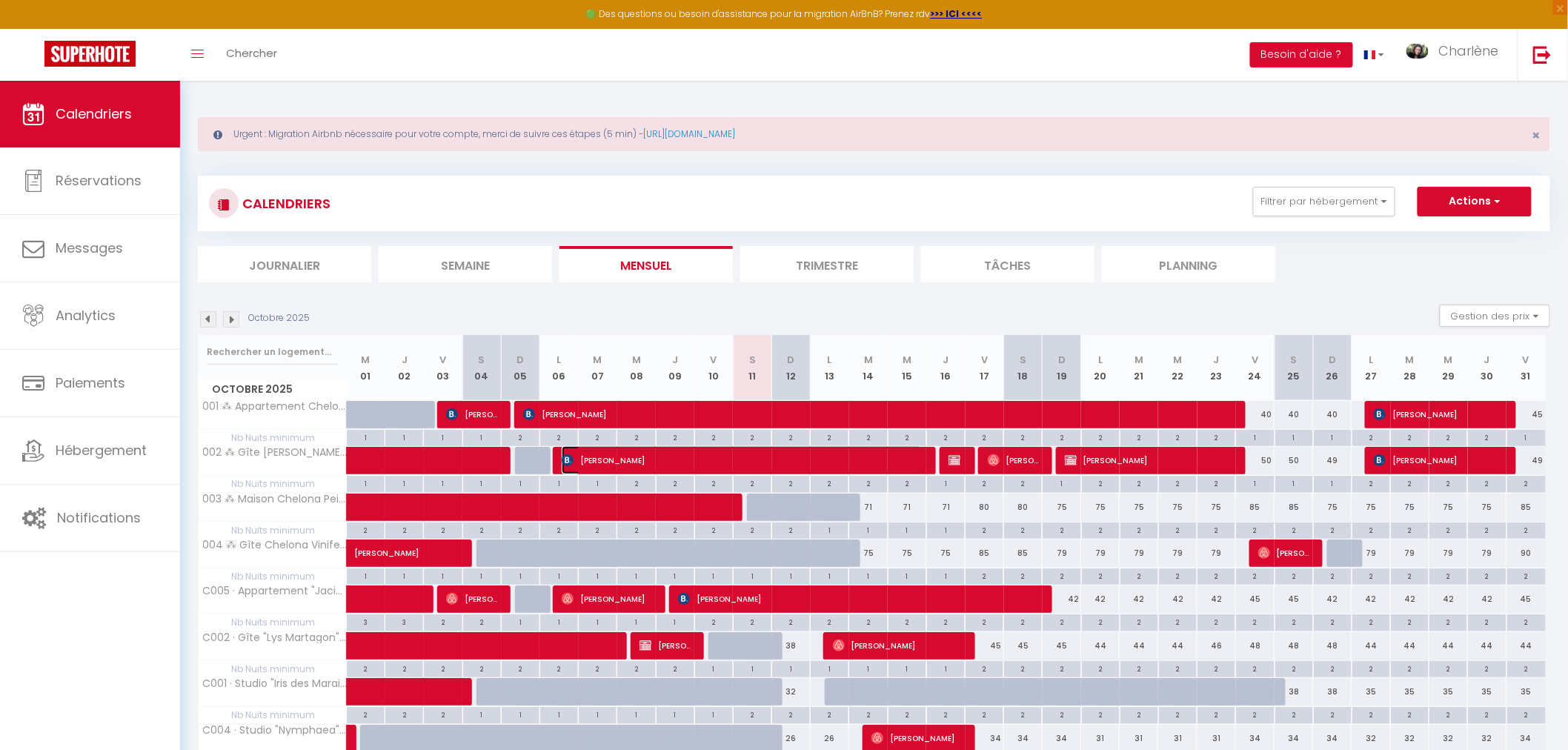
select select "1"
select select
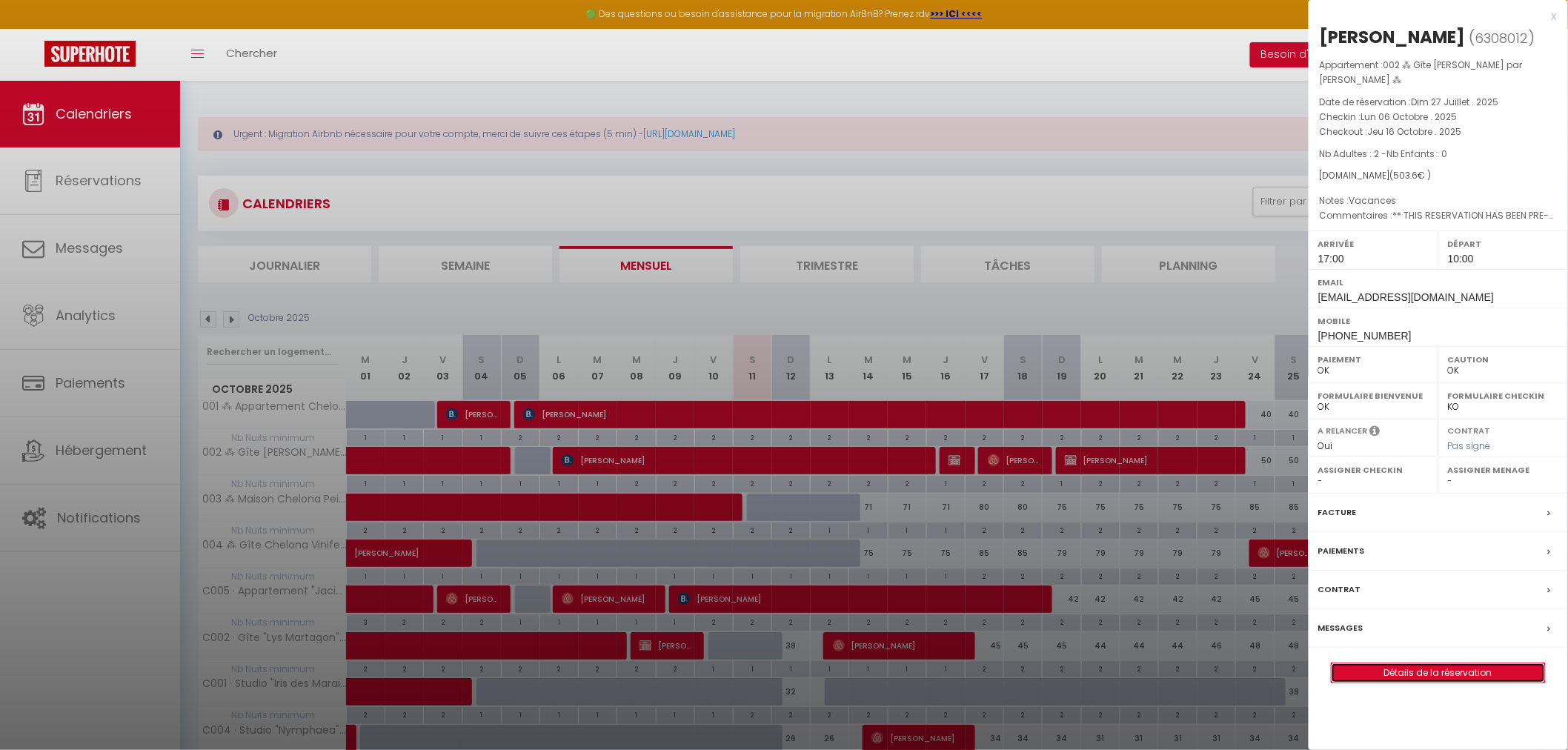
click at [1380, 674] on link "Détails de la réservation" at bounding box center [1438, 672] width 213 height 19
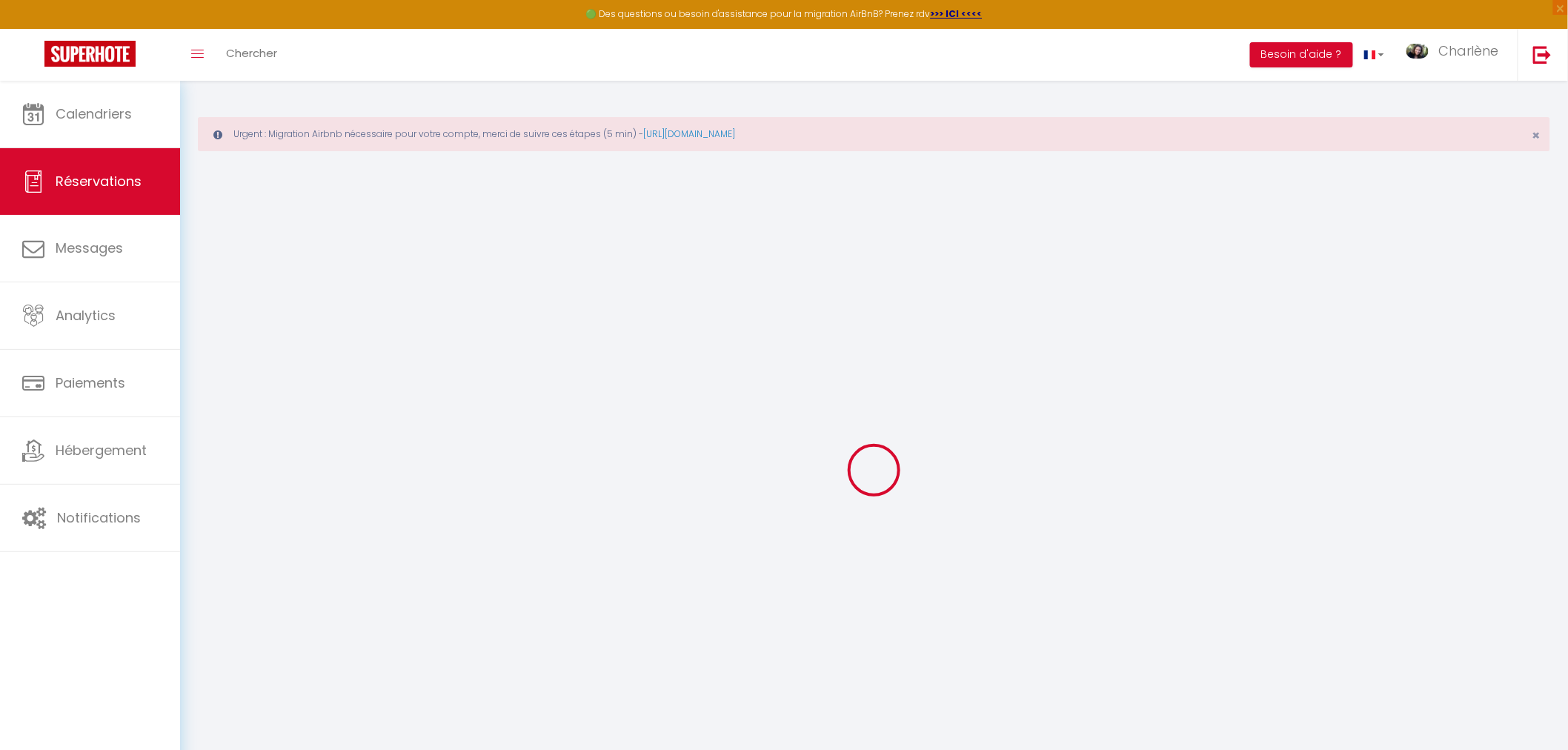
type input "Heike"
type input "[PERSON_NAME]"
type input "[EMAIL_ADDRESS][DOMAIN_NAME]"
type input "[EMAIL_ADDRESS][PERSON_NAME][DOMAIN_NAME]"
type input "[PHONE_NUMBER]"
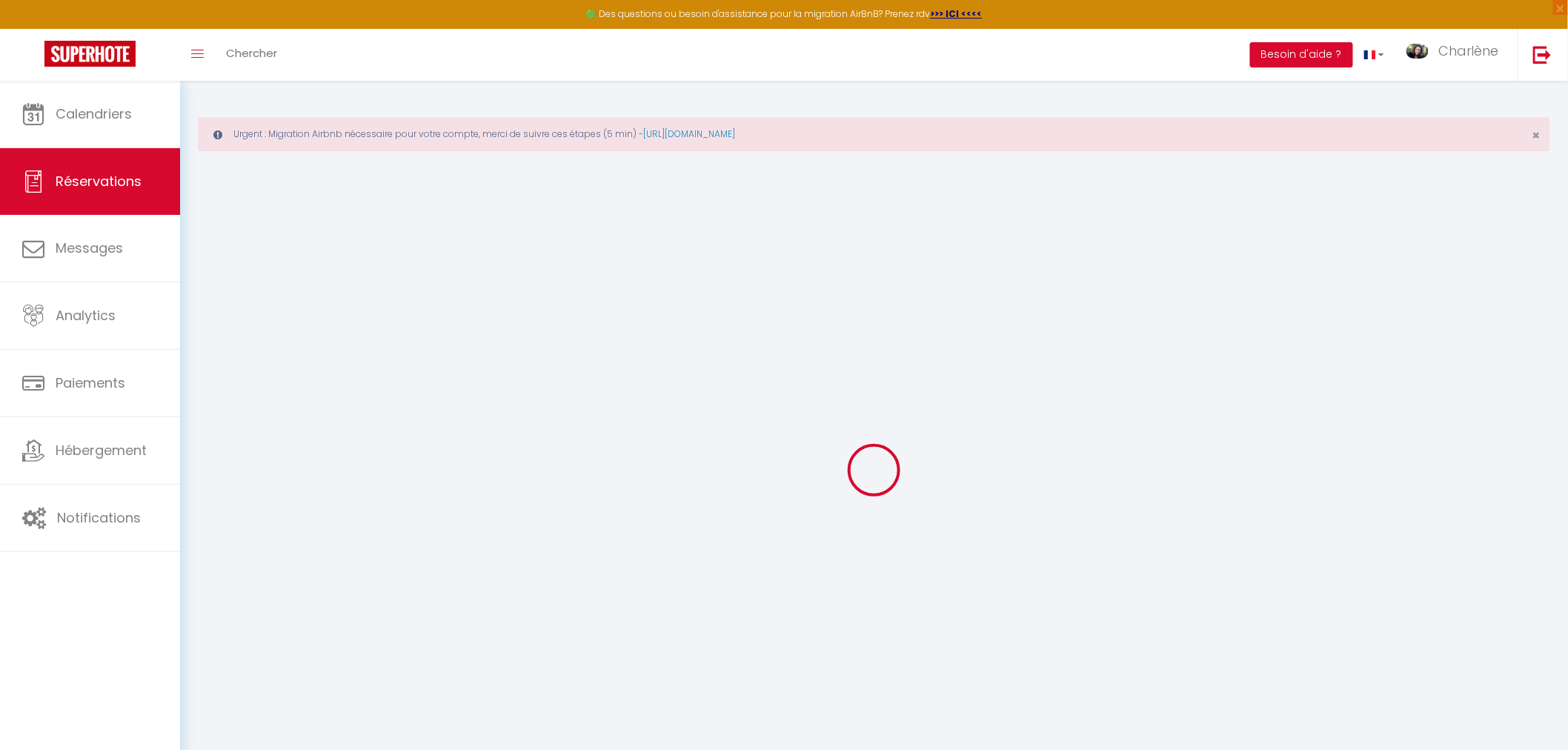
type input "[PHONE_NUMBER]"
select select "DE"
type input "83.91"
type input "6.91"
select select "52105"
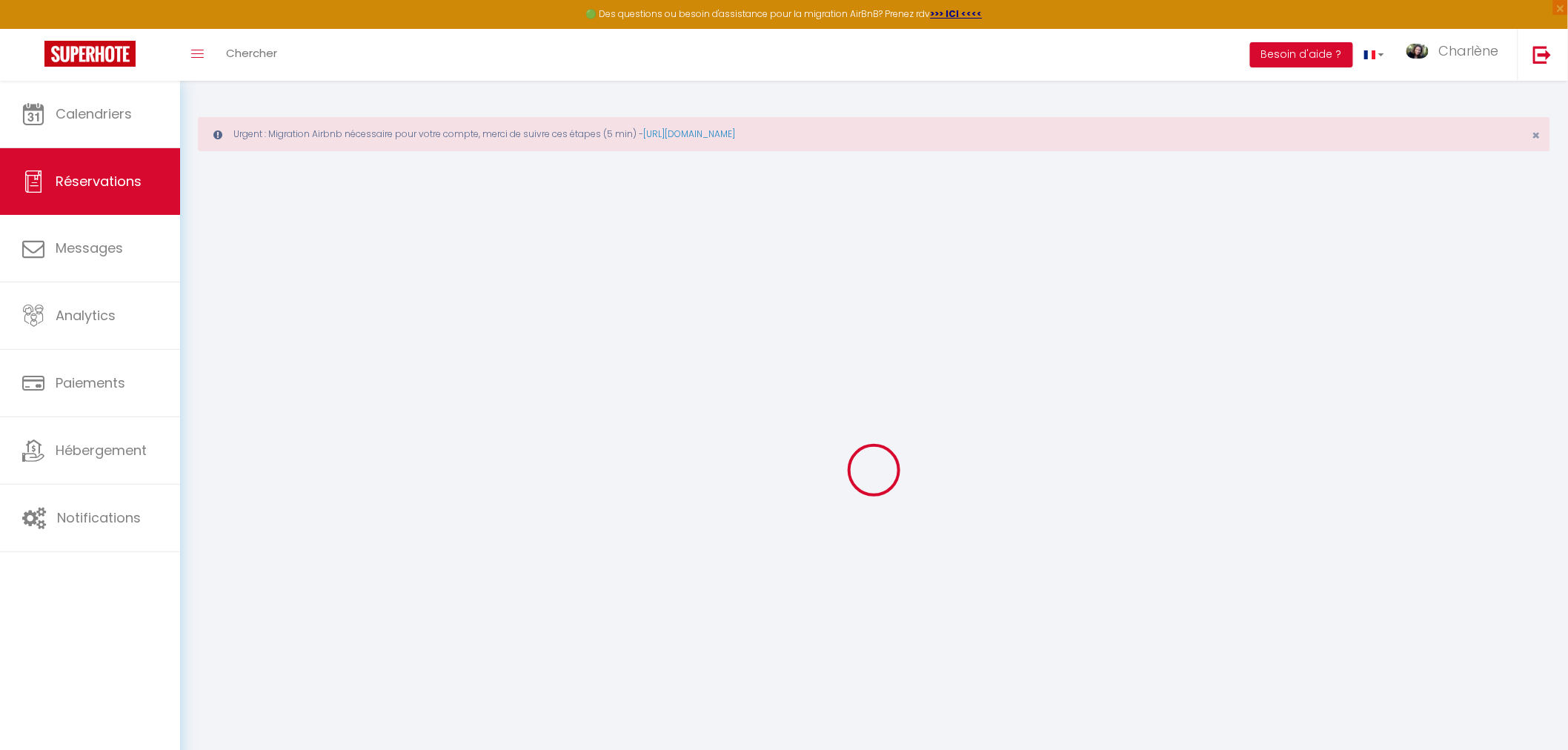
select select "1"
select select
type input "2"
select select "12"
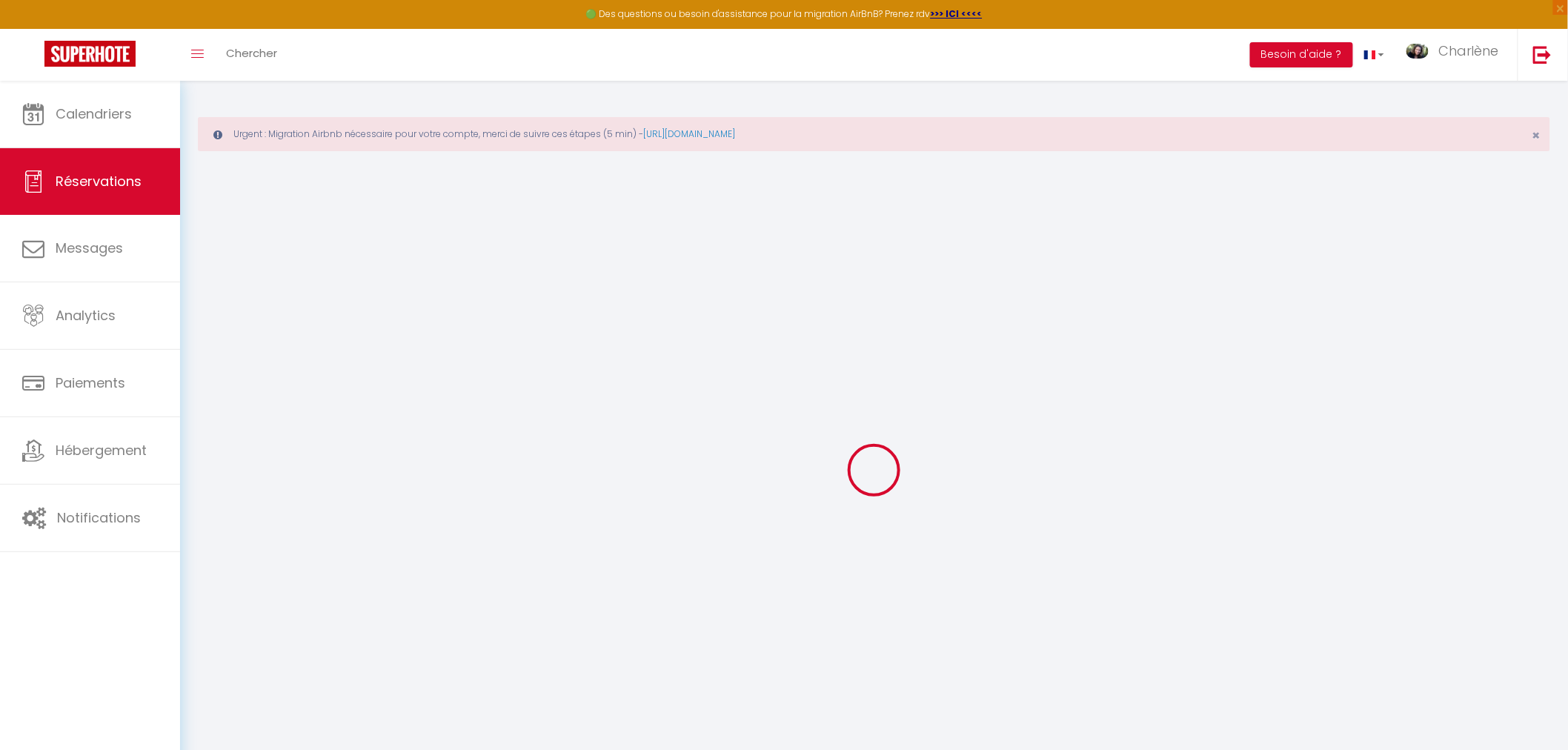
select select "15"
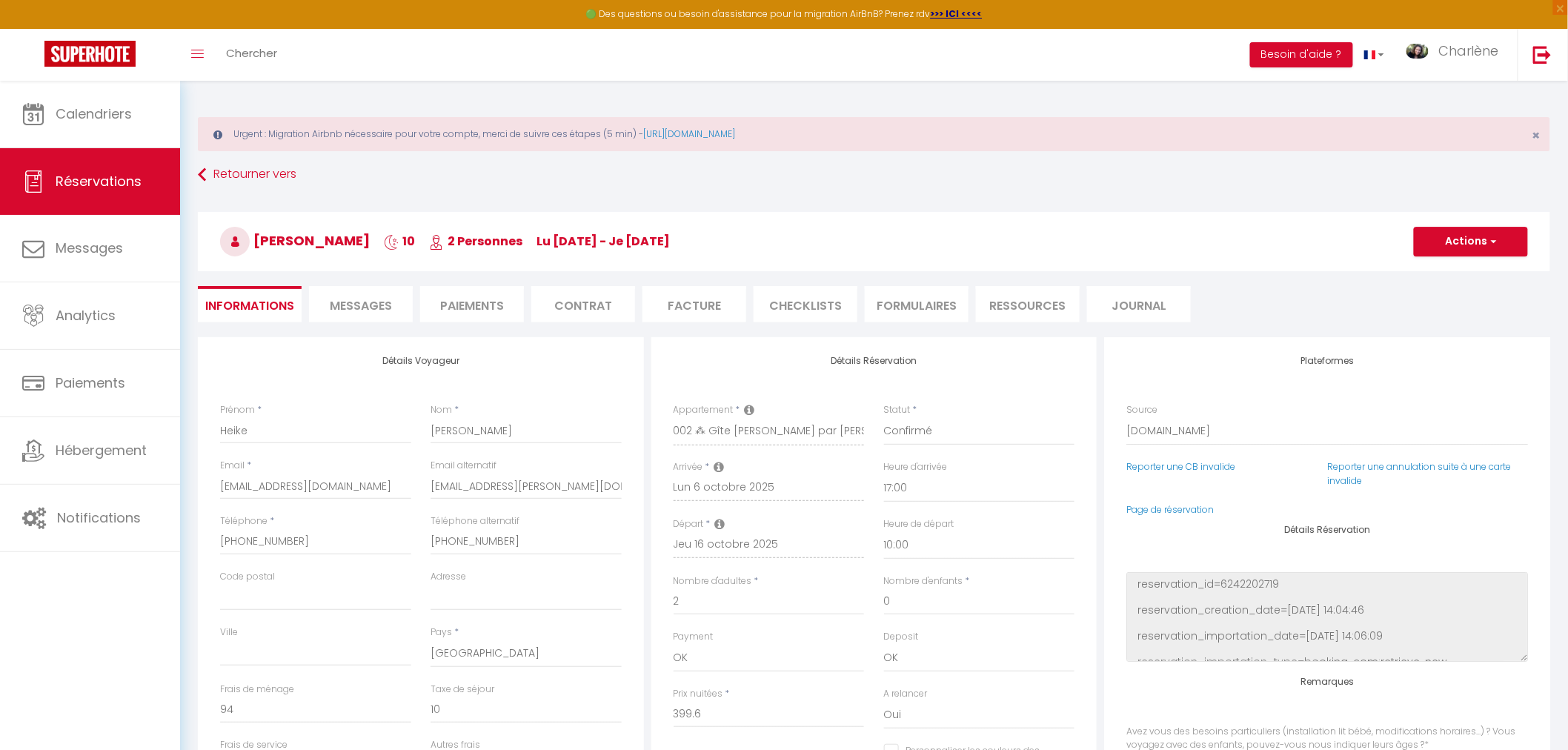
click at [384, 302] on span "Messages" at bounding box center [361, 305] width 62 height 17
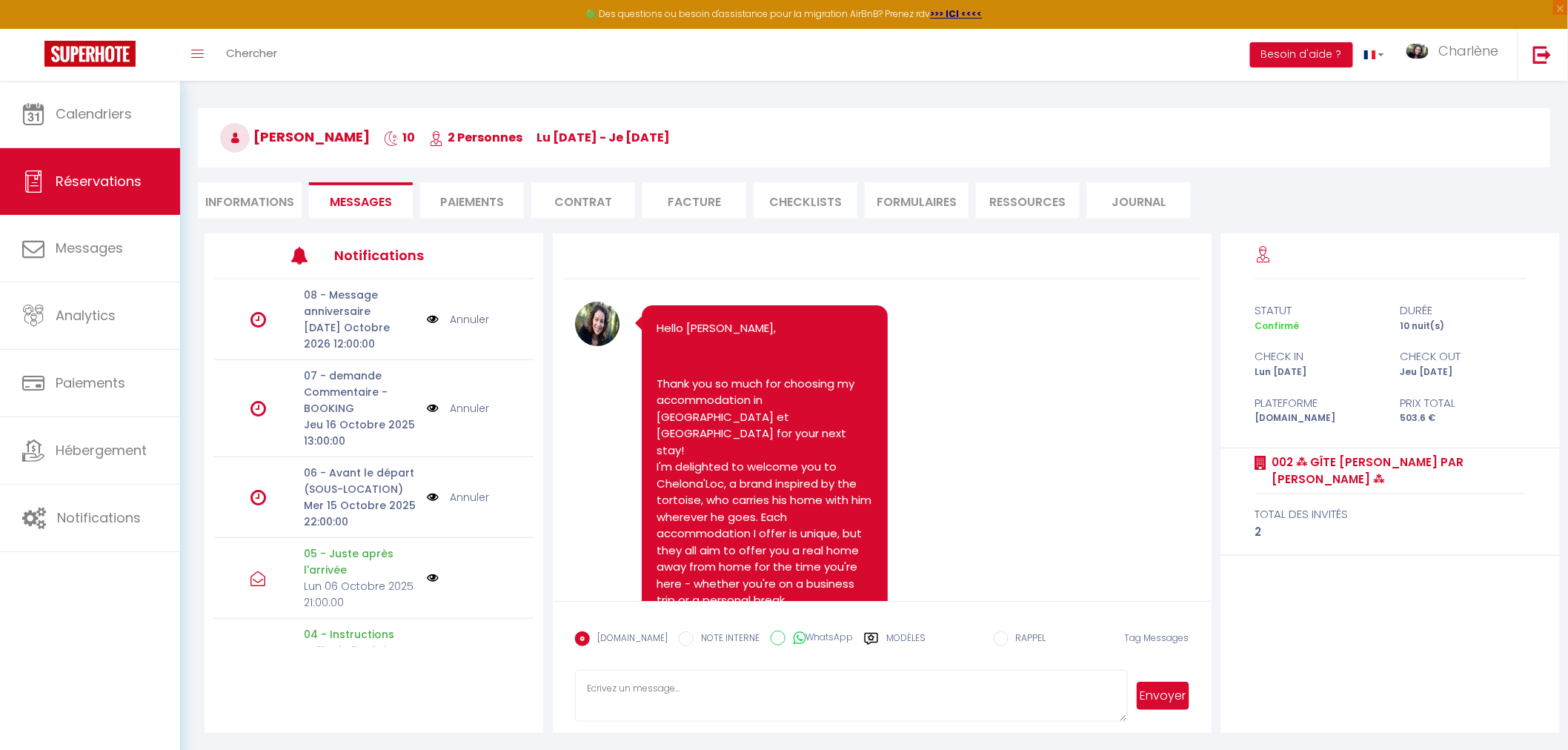
click at [453, 494] on link "Annuler" at bounding box center [469, 497] width 39 height 16
click at [261, 408] on icon at bounding box center [259, 408] width 15 height 18
click at [247, 210] on li "Informations" at bounding box center [249, 200] width 104 height 36
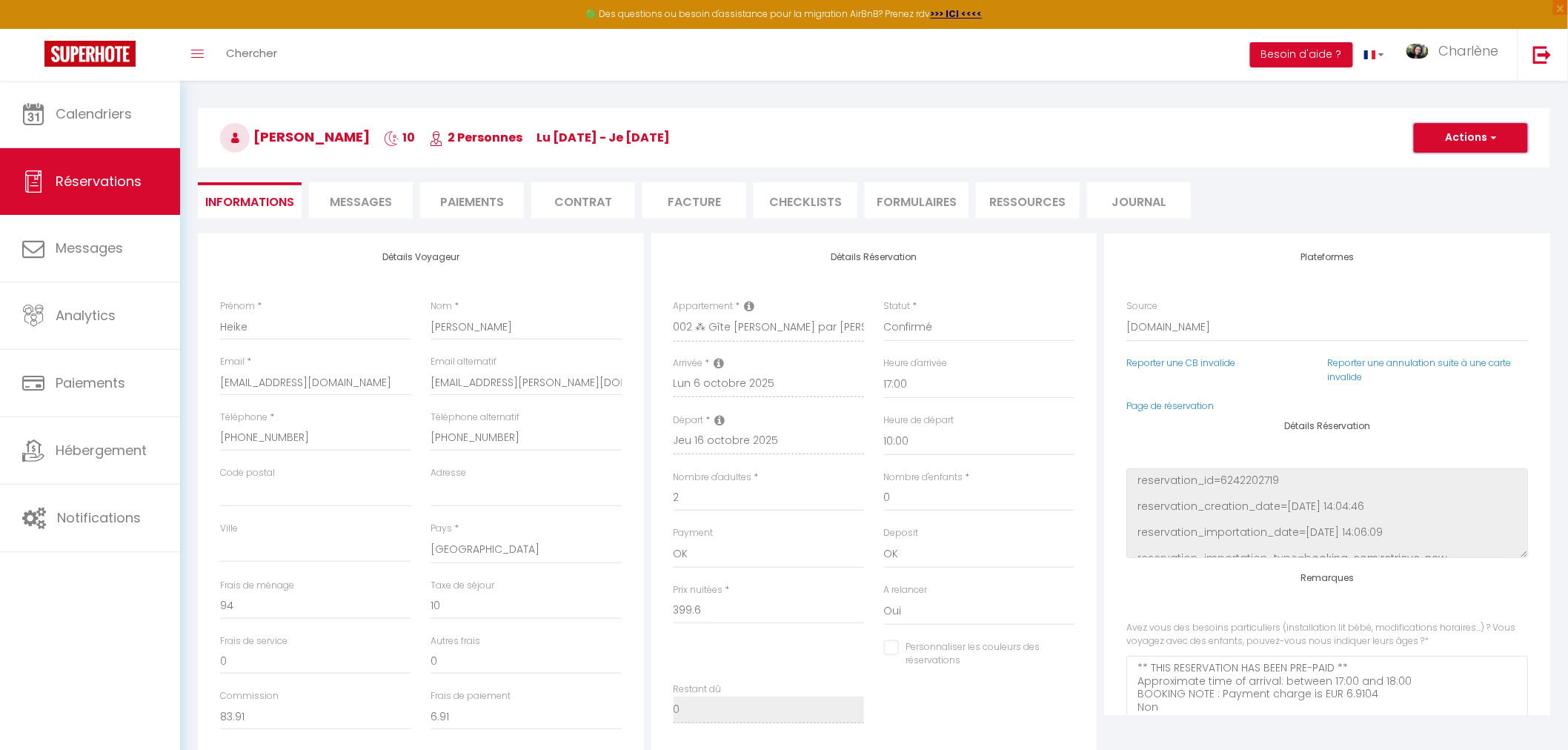
click at [1478, 144] on button "Actions" at bounding box center [1470, 138] width 114 height 30
click at [1455, 172] on link "Enregistrer" at bounding box center [1456, 170] width 117 height 19
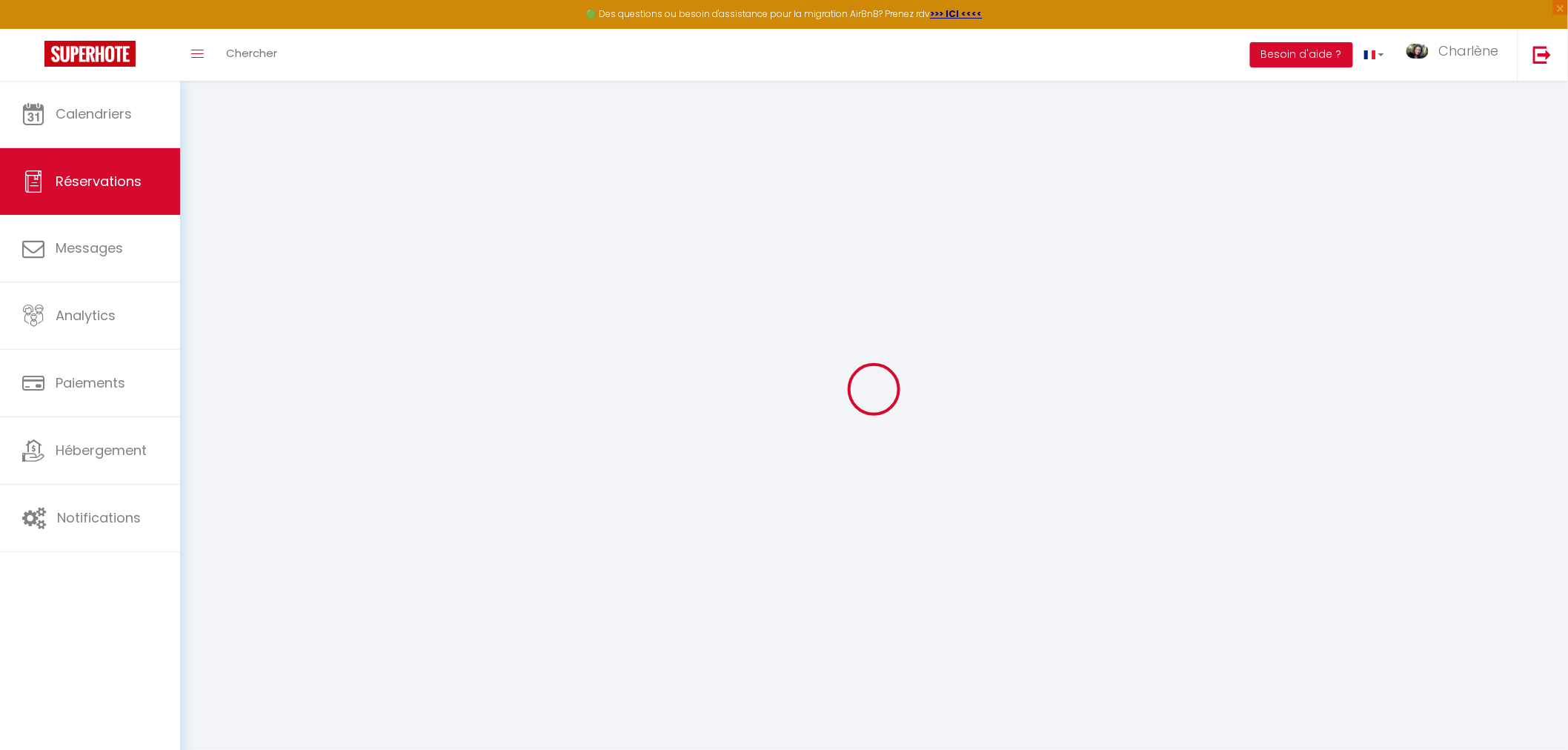
scroll to position [80, 0]
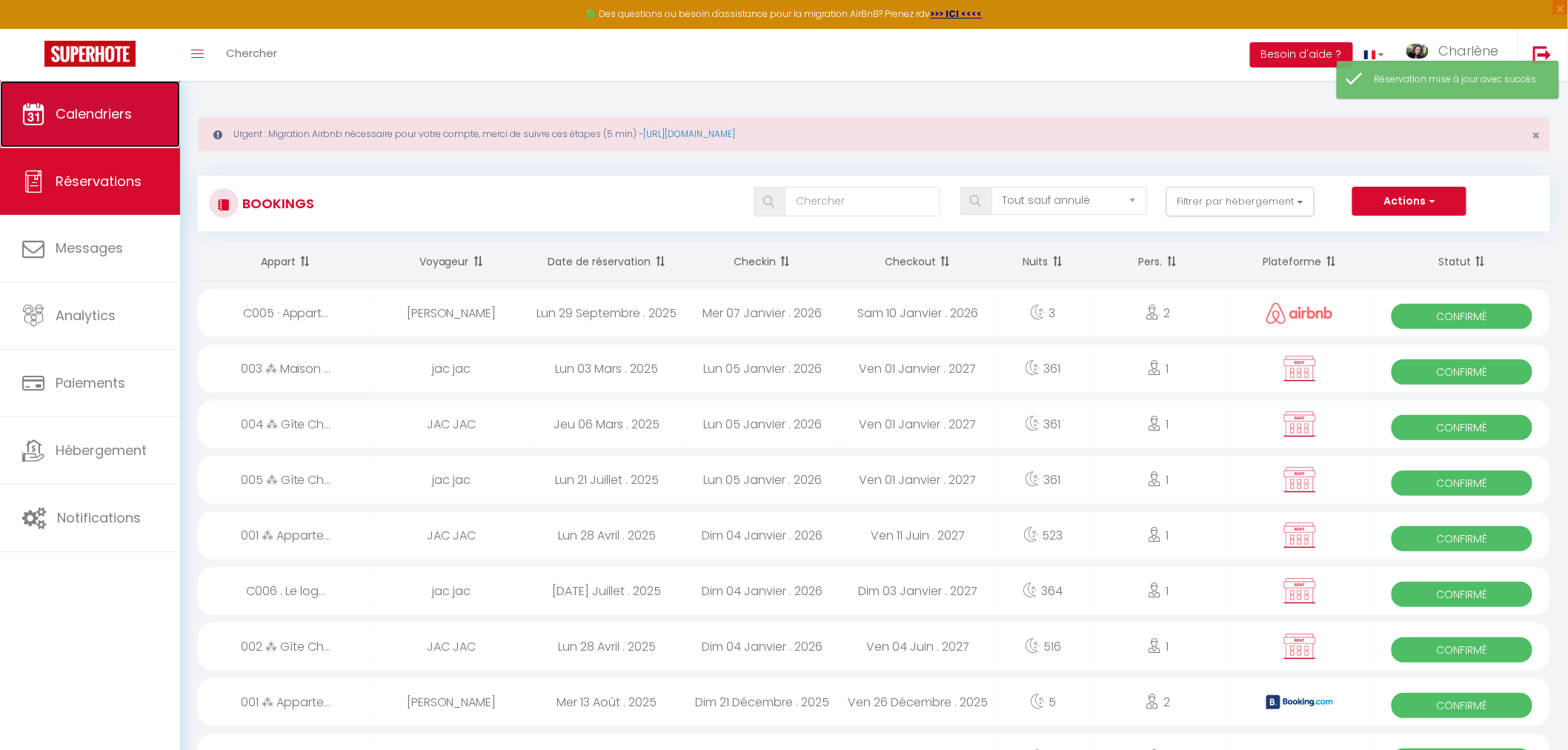
click at [63, 125] on link "Calendriers" at bounding box center [90, 114] width 180 height 67
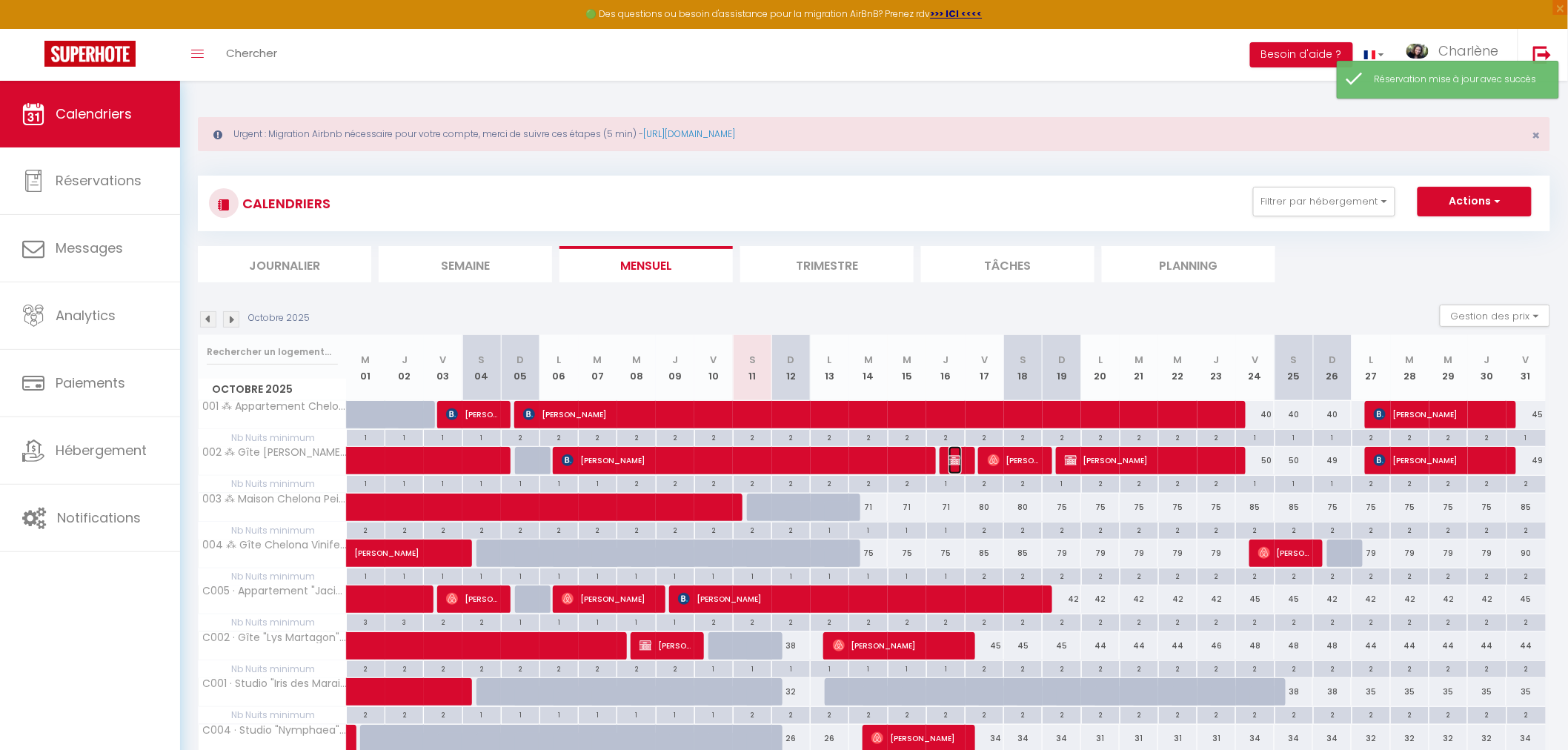
click at [959, 462] on img at bounding box center [954, 459] width 12 height 12
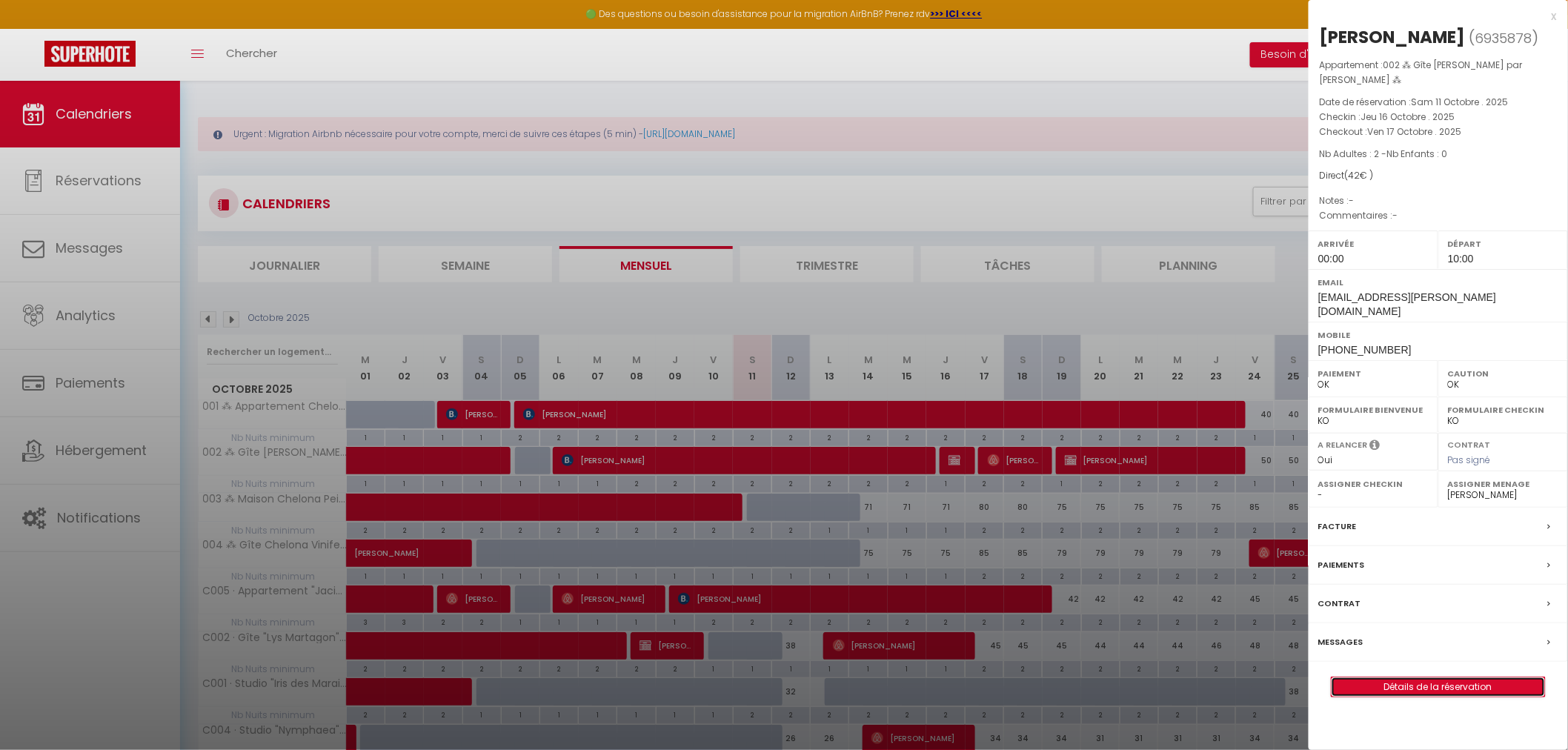
click at [1433, 677] on link "Détails de la réservation" at bounding box center [1438, 686] width 213 height 19
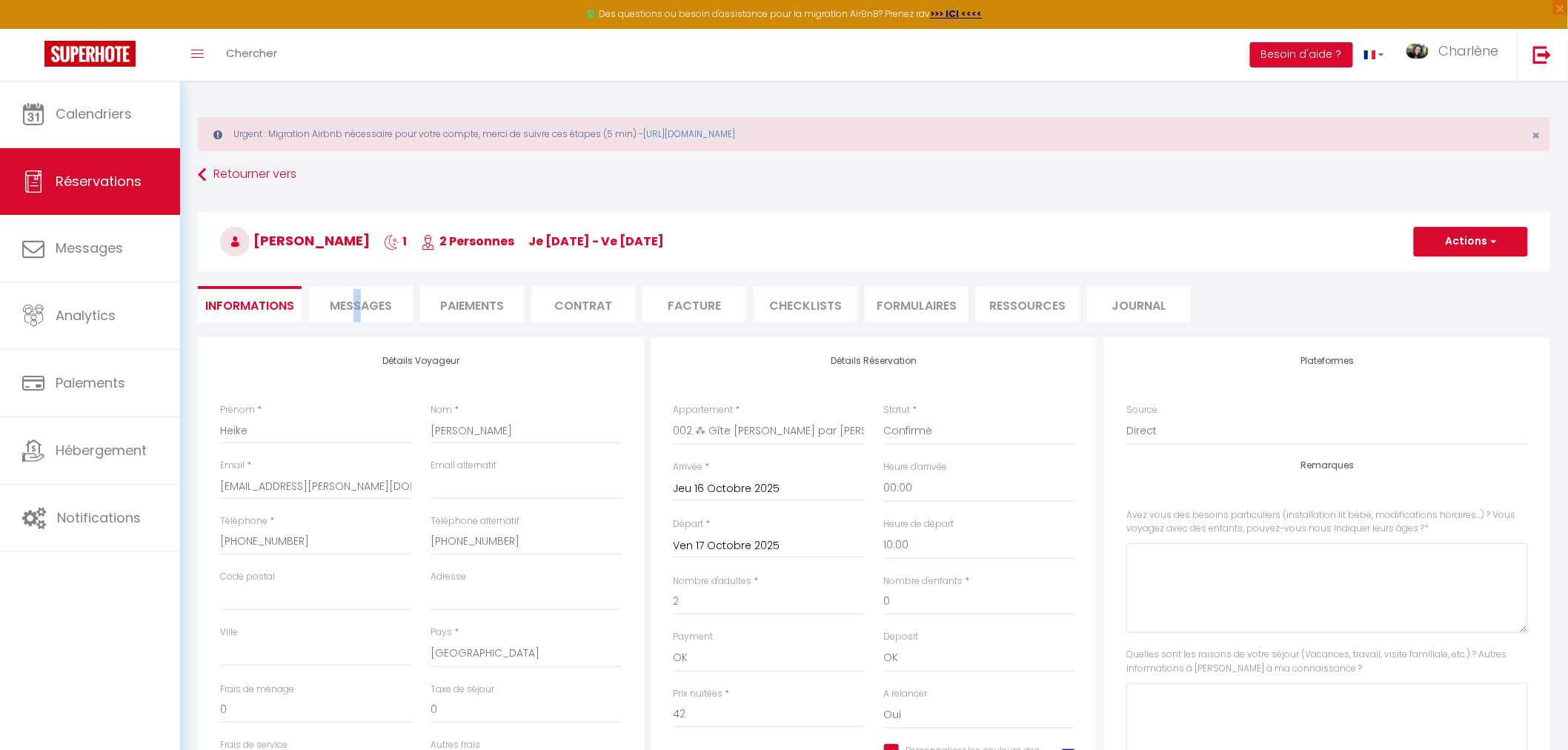
click at [359, 302] on span "Messages" at bounding box center [361, 305] width 62 height 17
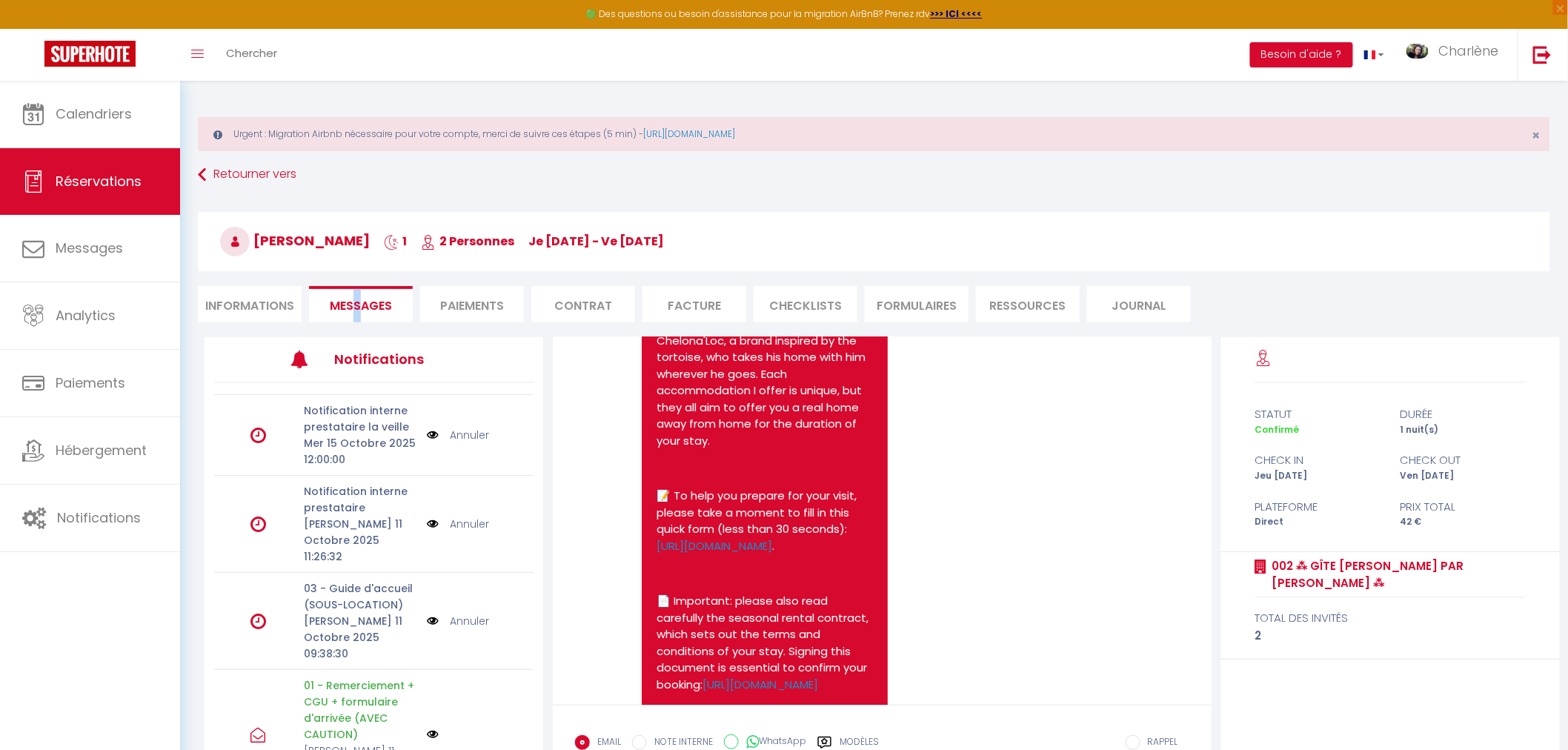
scroll to position [82, 0]
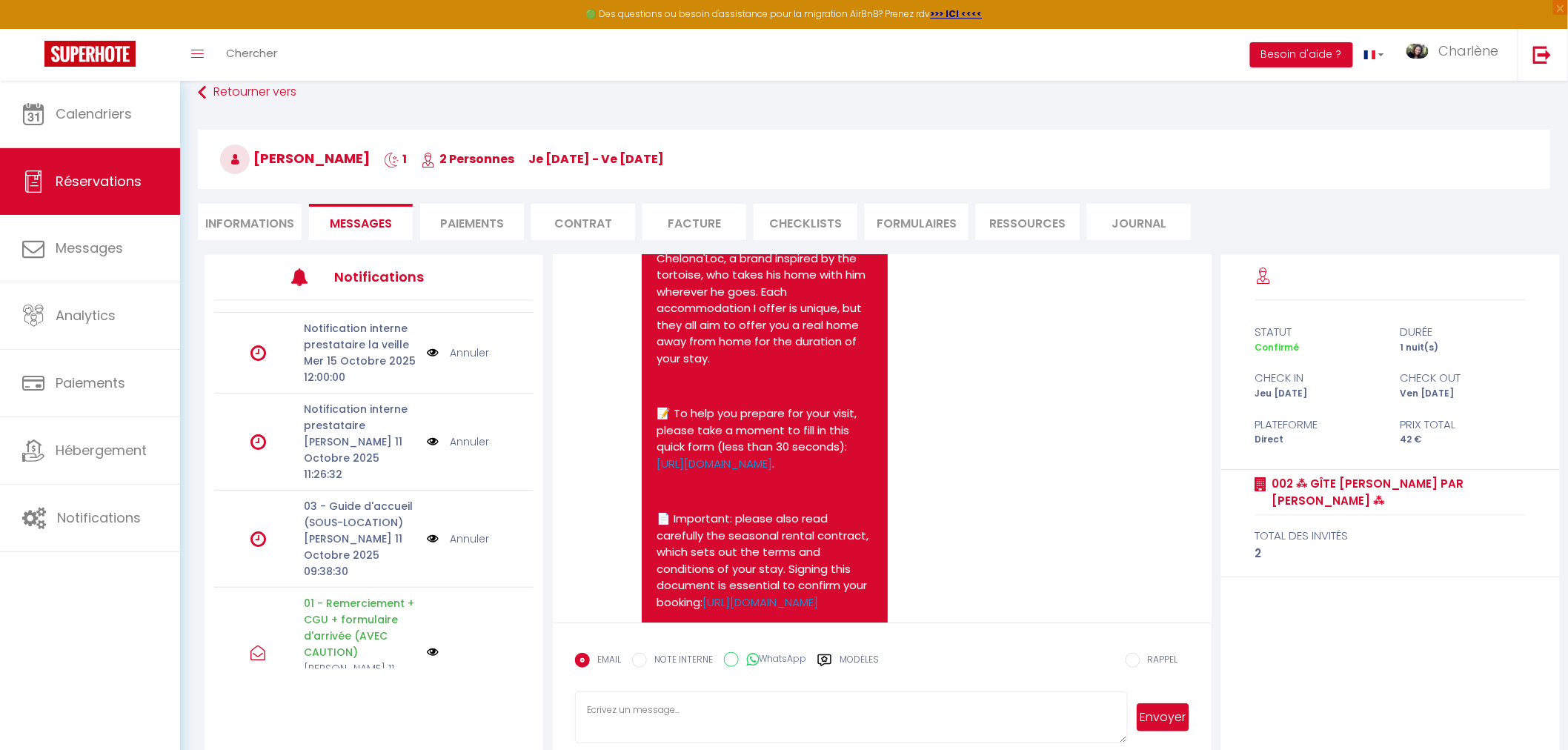
click at [462, 531] on link "Annuler" at bounding box center [469, 538] width 39 height 16
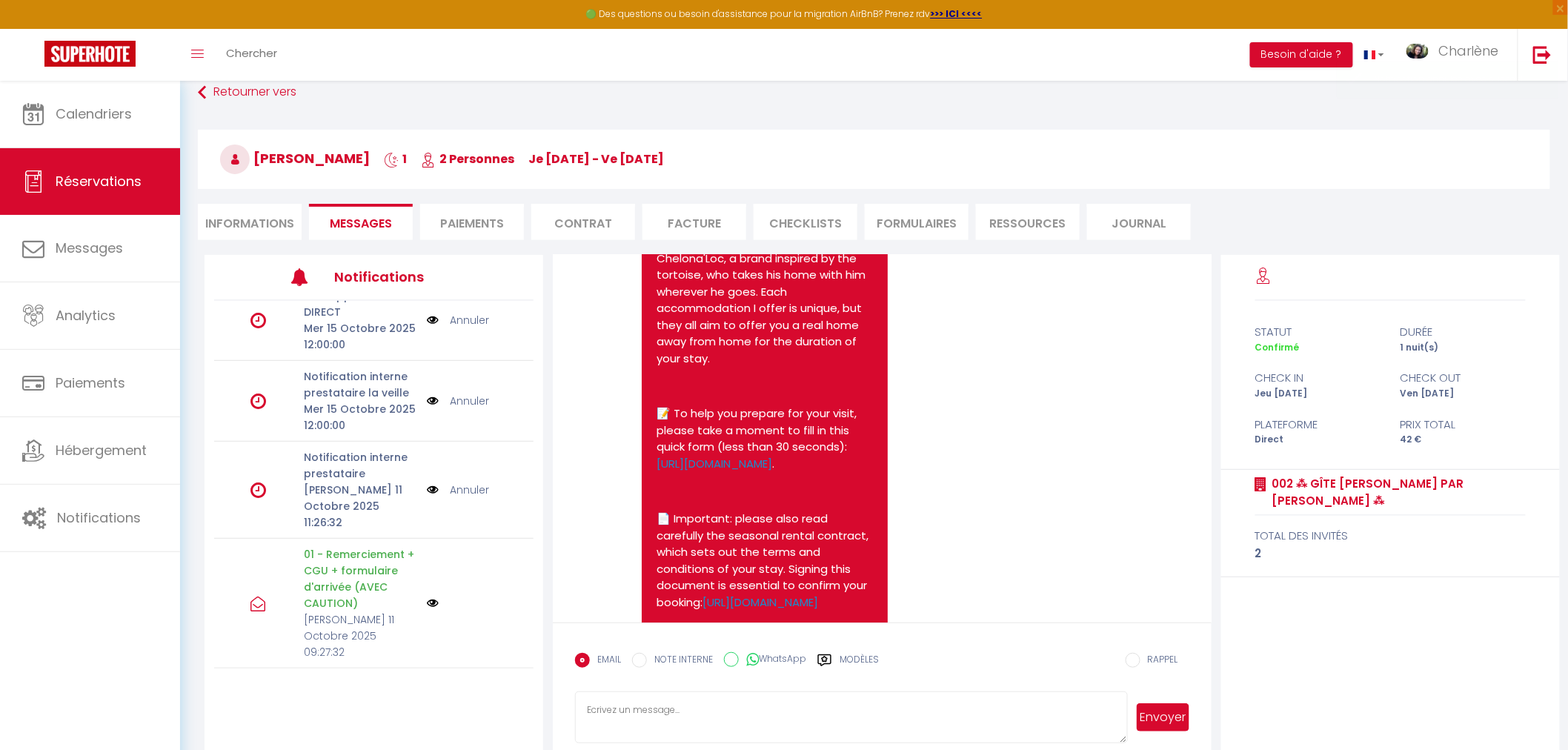
scroll to position [425, 0]
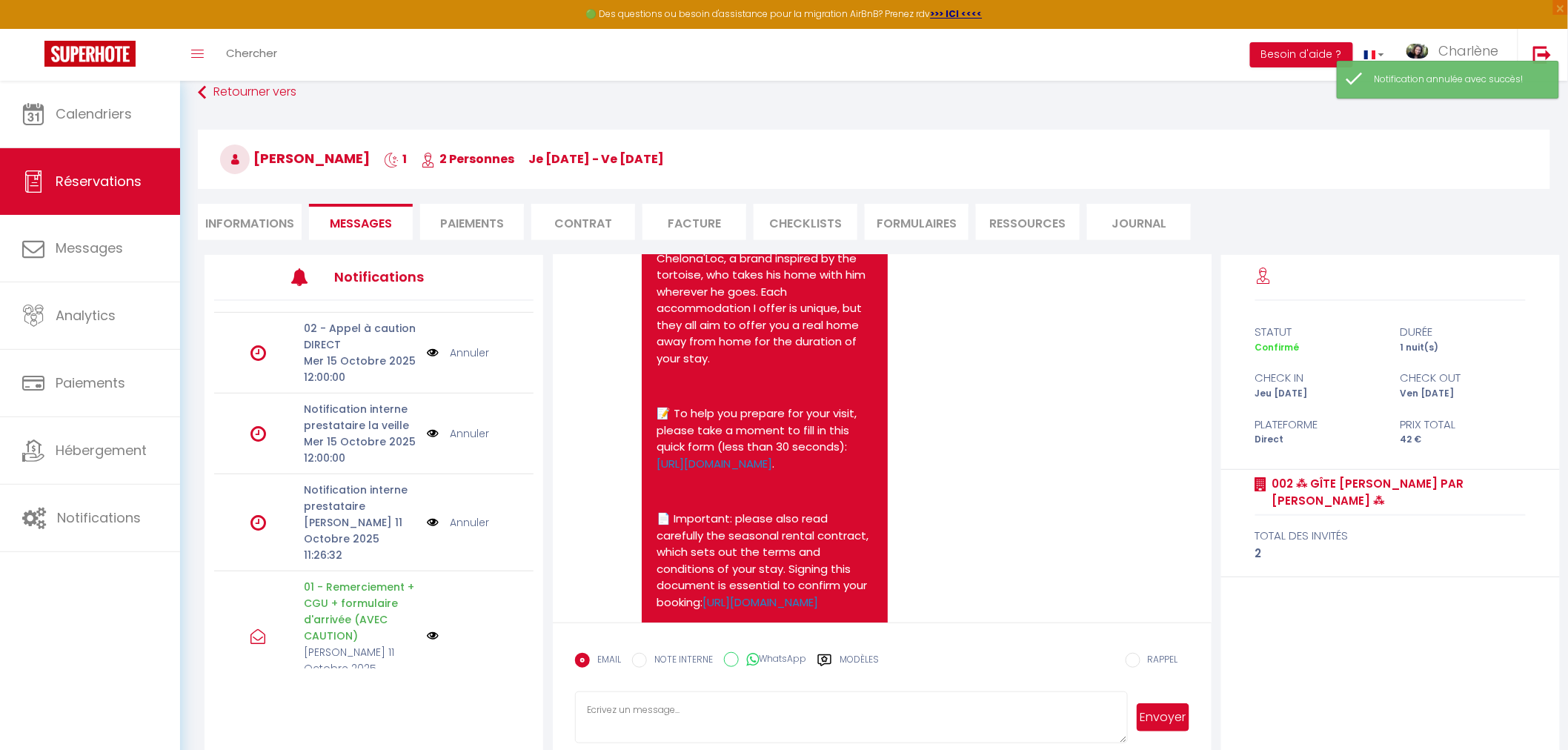
click at [462, 514] on link "Annuler" at bounding box center [469, 522] width 39 height 16
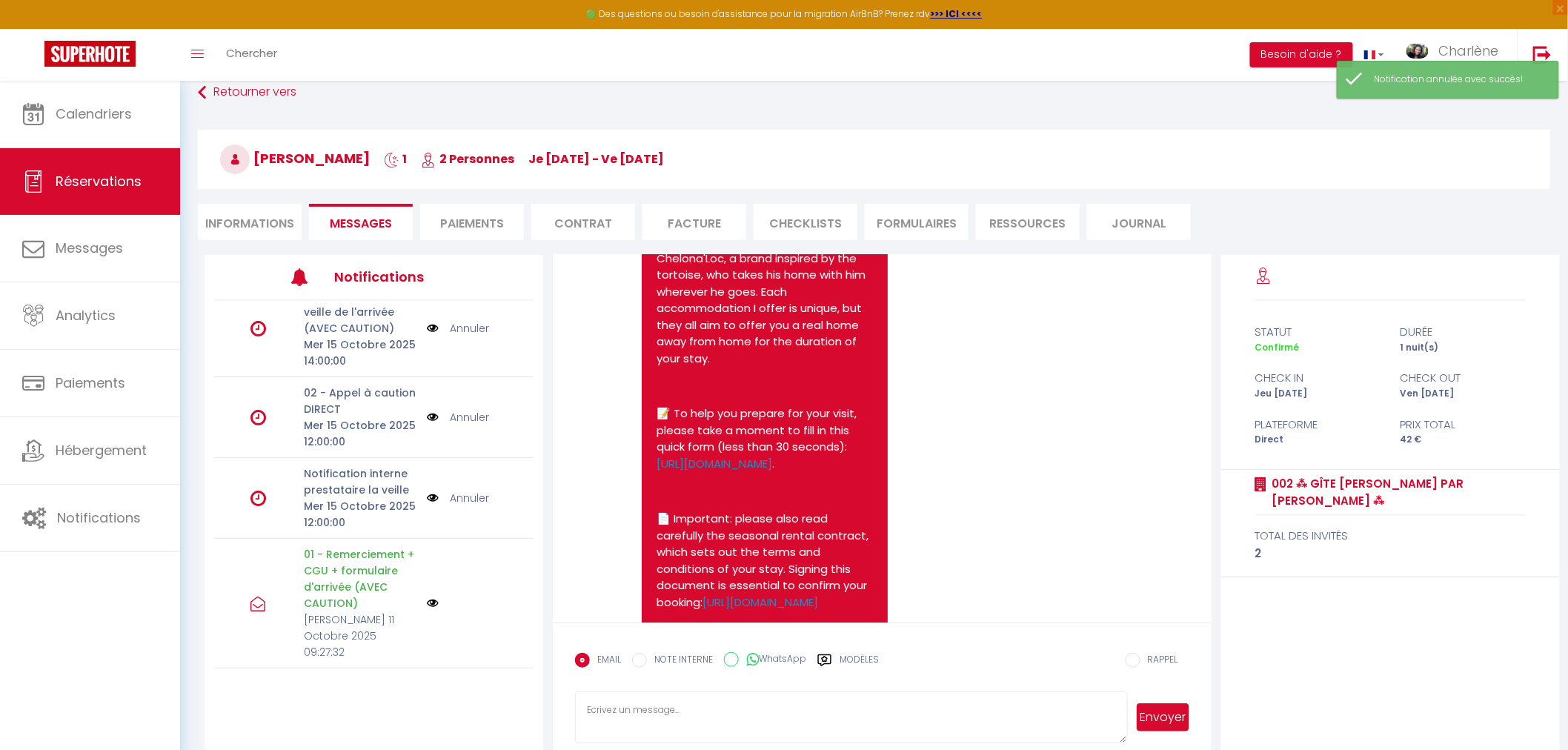
scroll to position [344, 0]
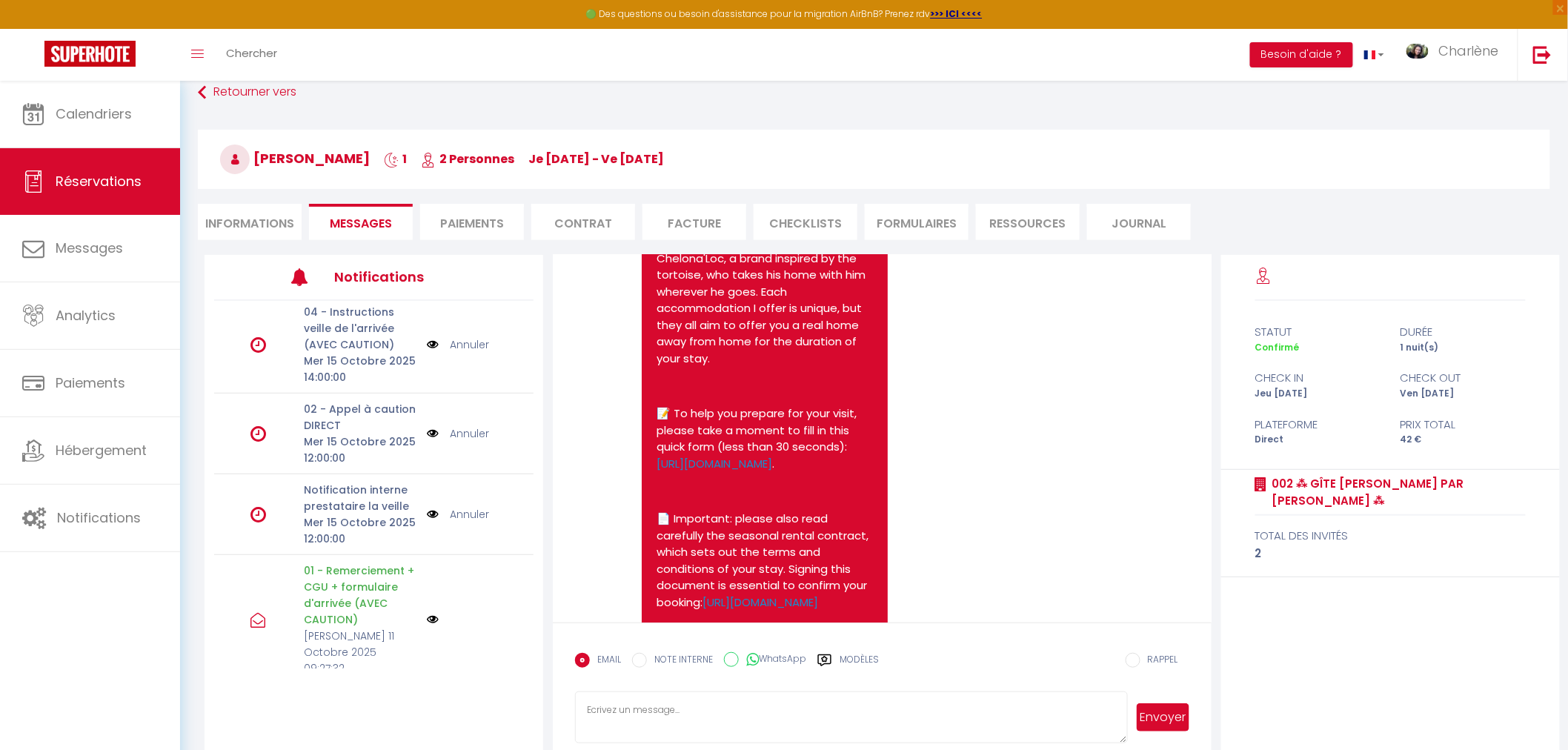
click at [462, 510] on link "Annuler" at bounding box center [469, 514] width 39 height 16
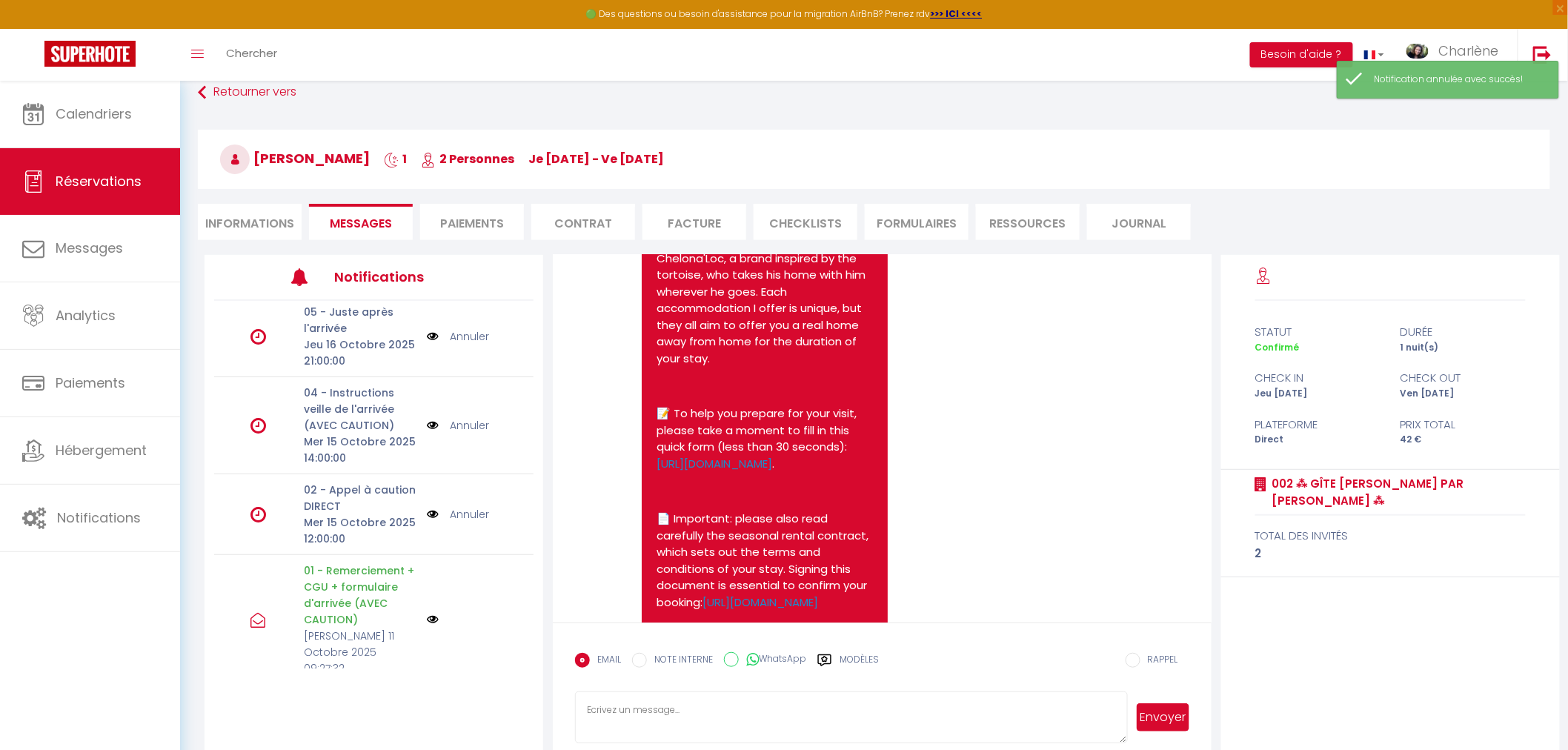
click at [462, 510] on link "Annuler" at bounding box center [469, 514] width 39 height 16
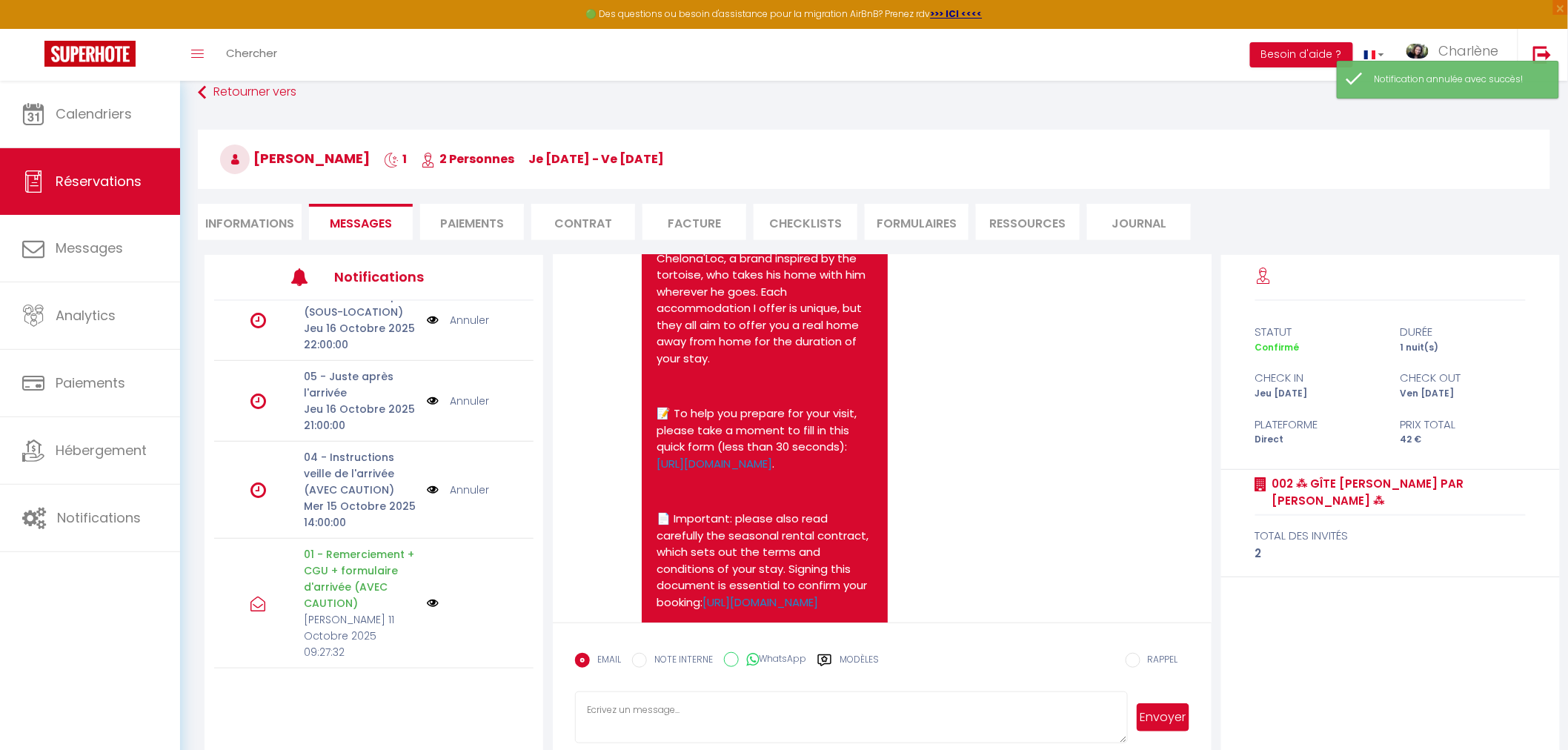
scroll to position [182, 0]
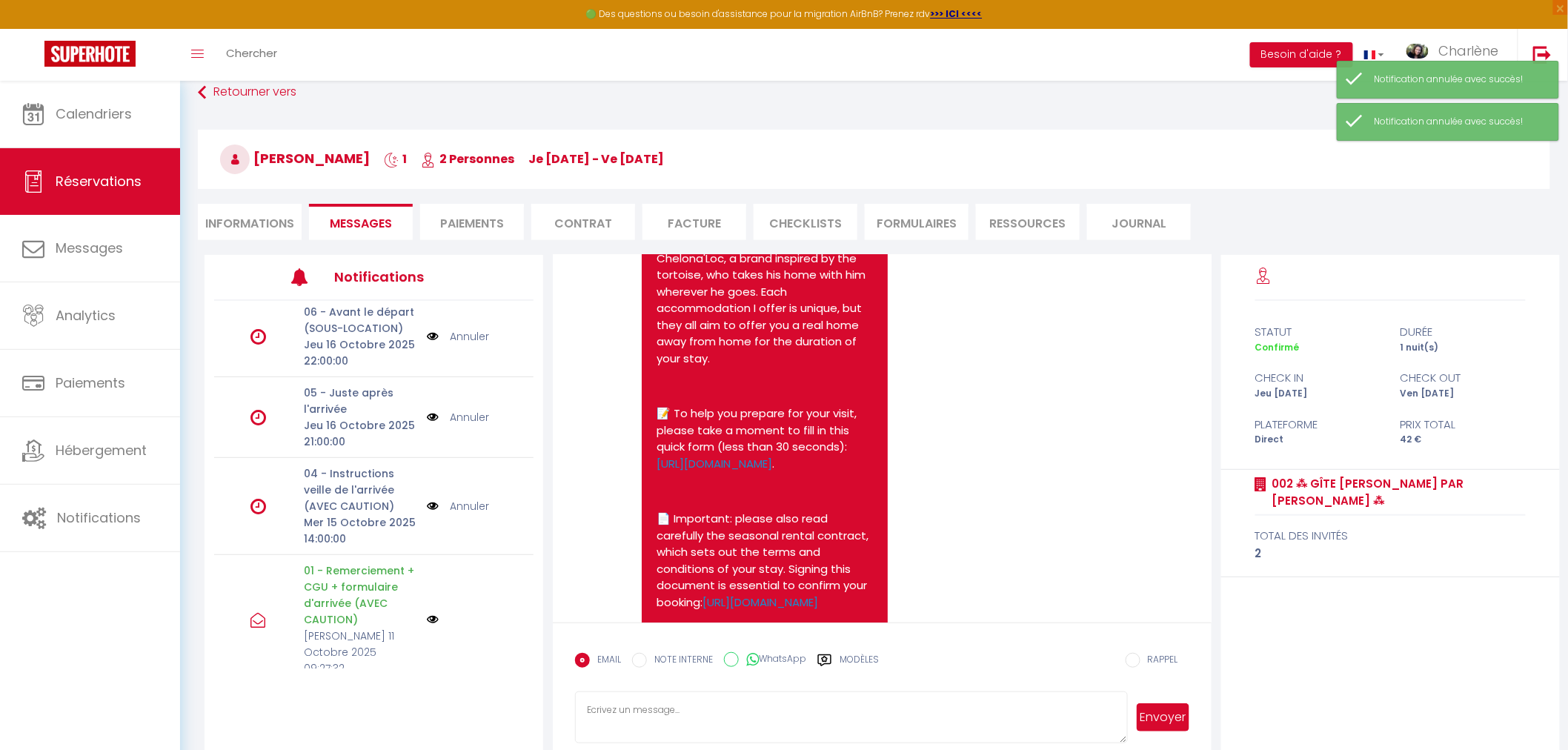
click at [462, 509] on link "Annuler" at bounding box center [469, 505] width 39 height 16
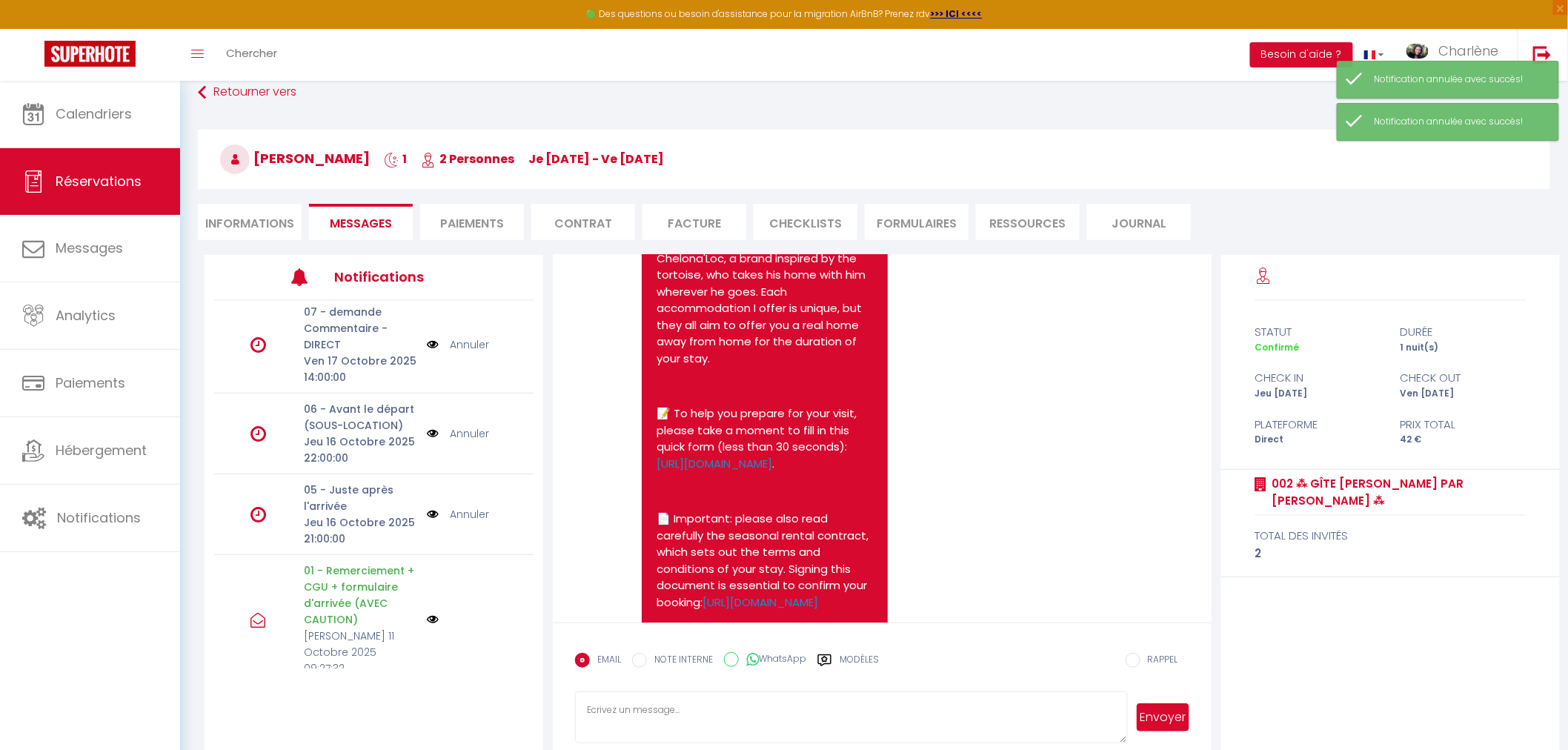
click at [469, 514] on link "Annuler" at bounding box center [469, 514] width 39 height 16
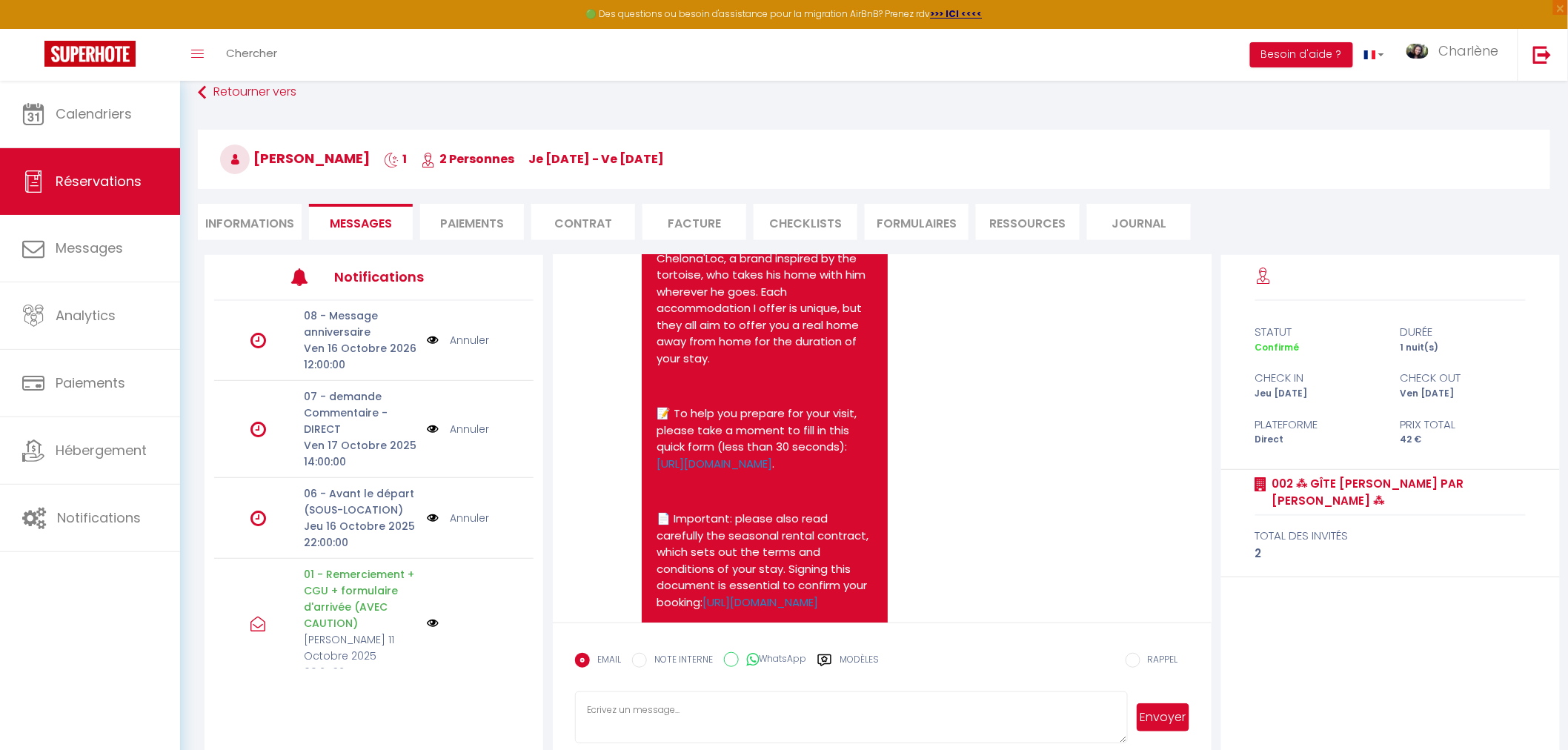
scroll to position [0, 0]
drag, startPoint x: 257, startPoint y: 223, endPoint x: 274, endPoint y: 233, distance: 19.7
click at [257, 223] on li "Informations" at bounding box center [249, 222] width 104 height 36
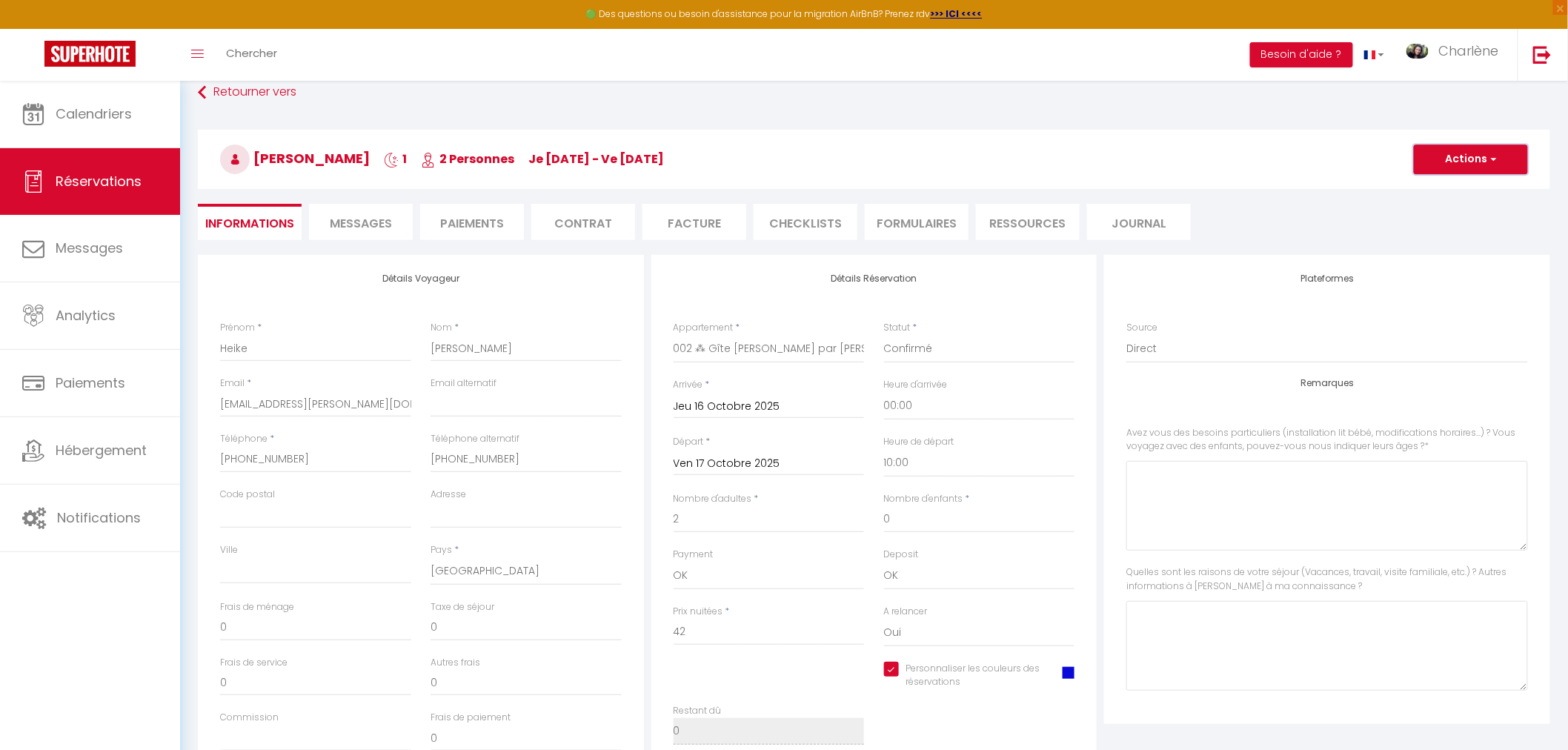
click at [1454, 166] on button "Actions" at bounding box center [1470, 159] width 114 height 30
click at [1440, 193] on link "Enregistrer" at bounding box center [1456, 192] width 117 height 19
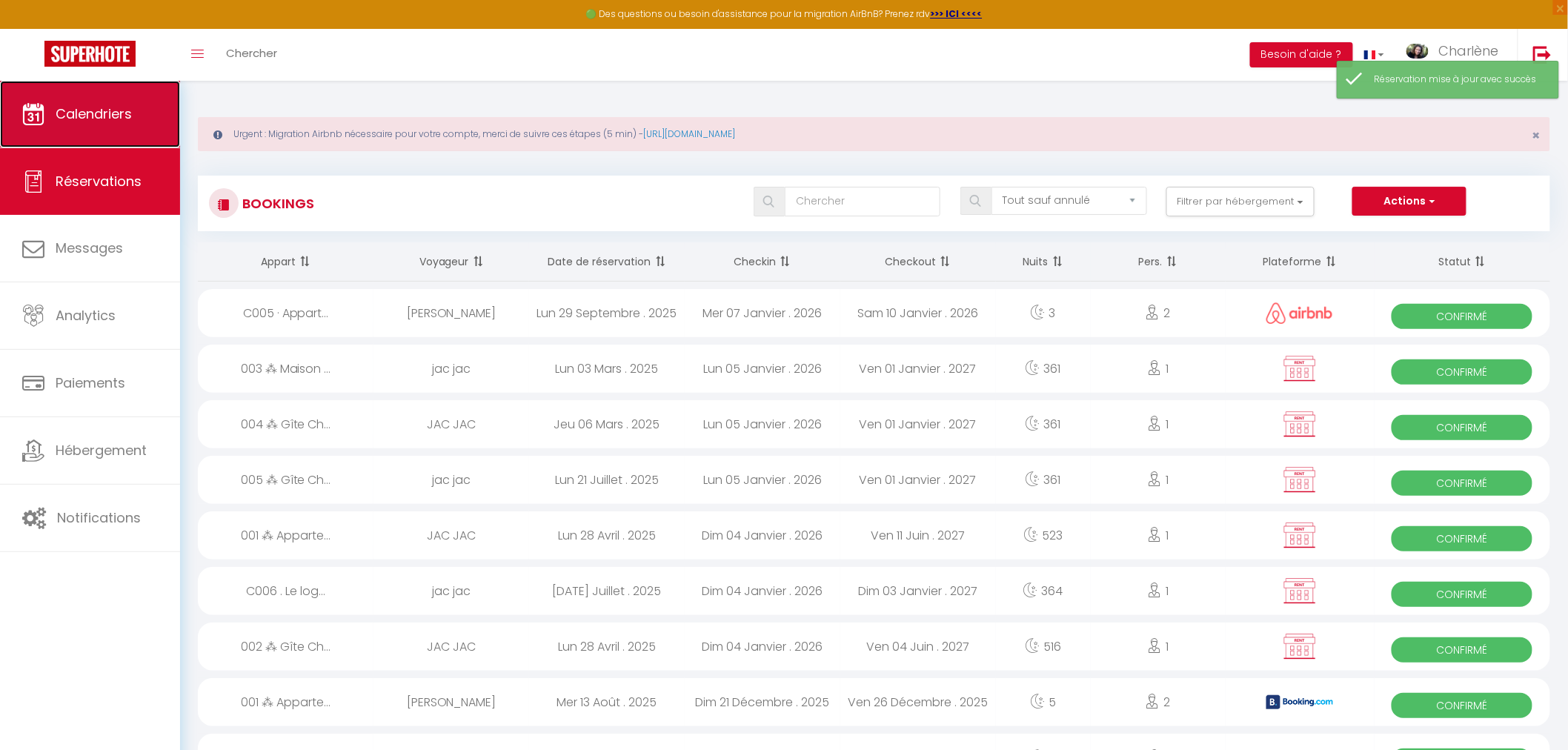
click at [63, 112] on span "Calendriers" at bounding box center [93, 114] width 76 height 18
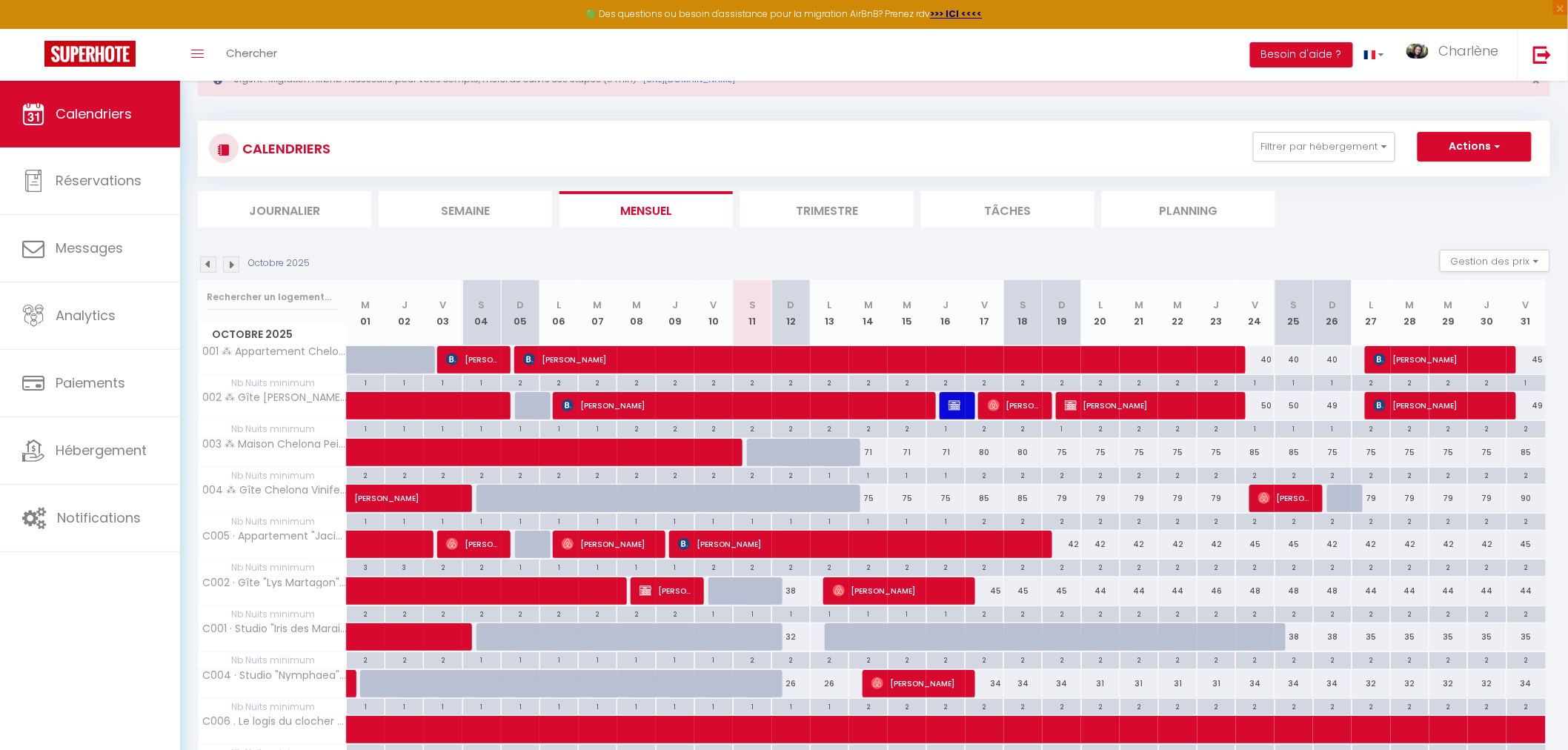
scroll to position [82, 0]
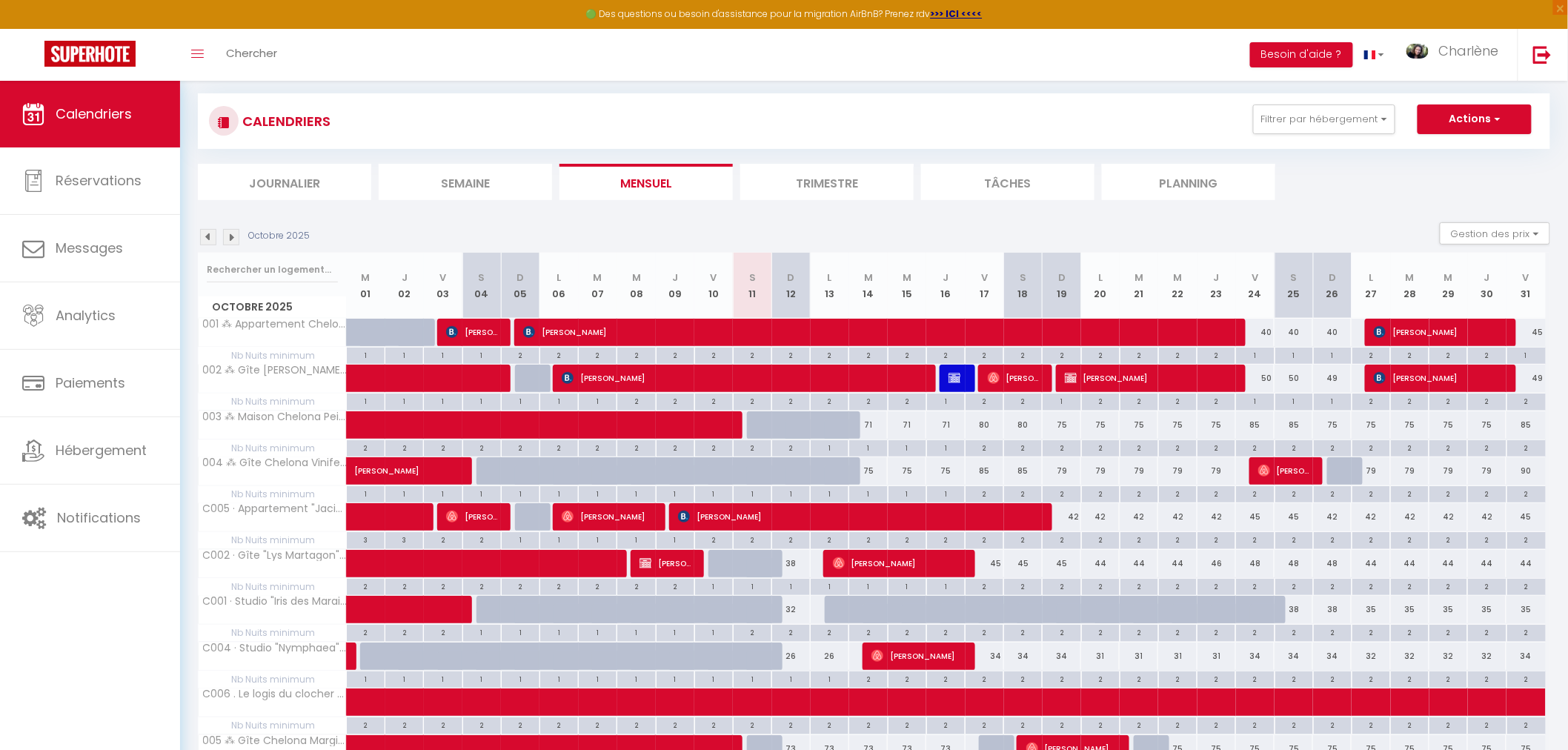
click at [791, 634] on div "2" at bounding box center [790, 632] width 38 height 14
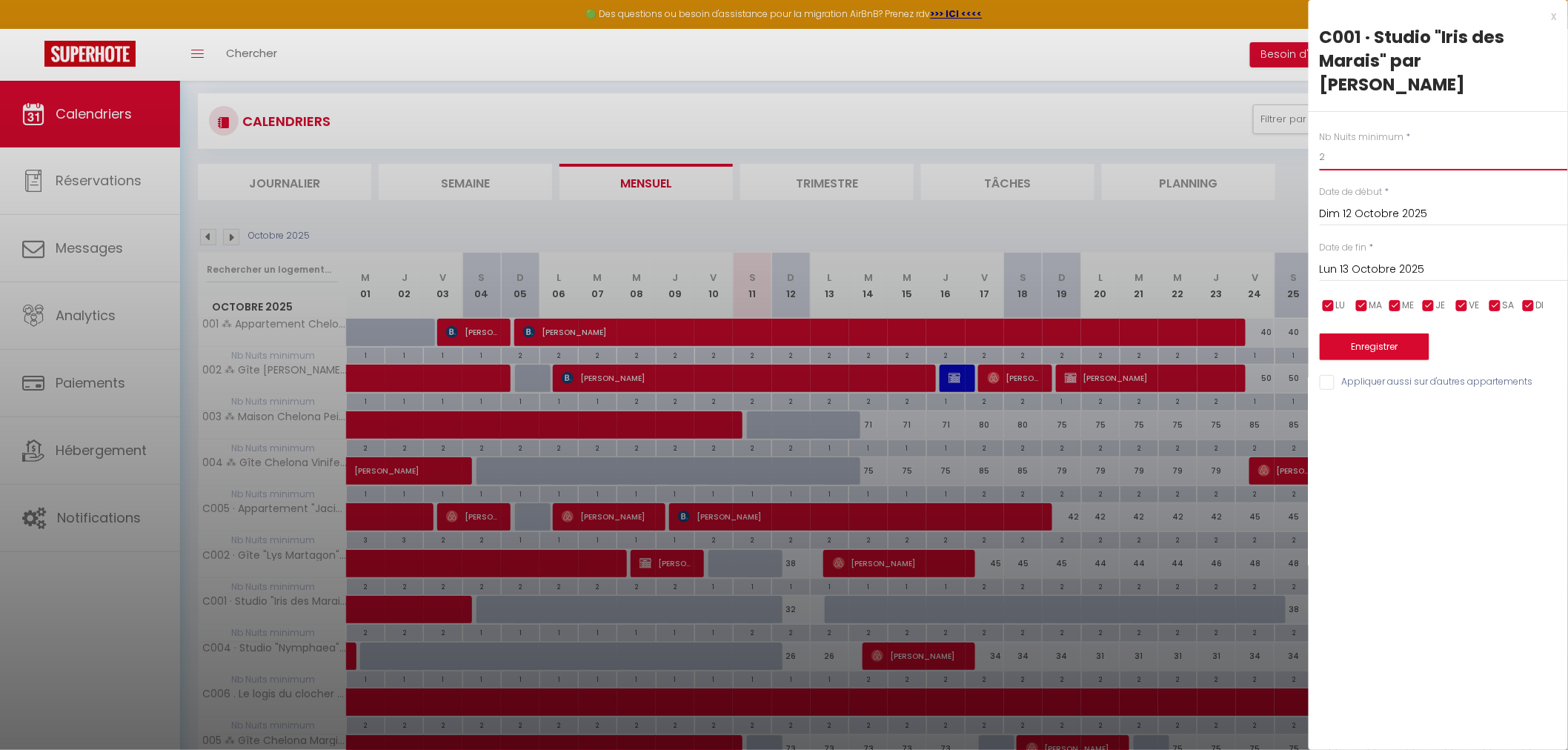
drag, startPoint x: 1342, startPoint y: 130, endPoint x: 1256, endPoint y: 136, distance: 86.2
click at [1256, 136] on body "🟢 Des questions ou besoin d'assistance pour la migration AirBnB? Prenez rdv >>>…" at bounding box center [784, 420] width 1568 height 844
click at [1390, 333] on button "Enregistrer" at bounding box center [1374, 346] width 110 height 27
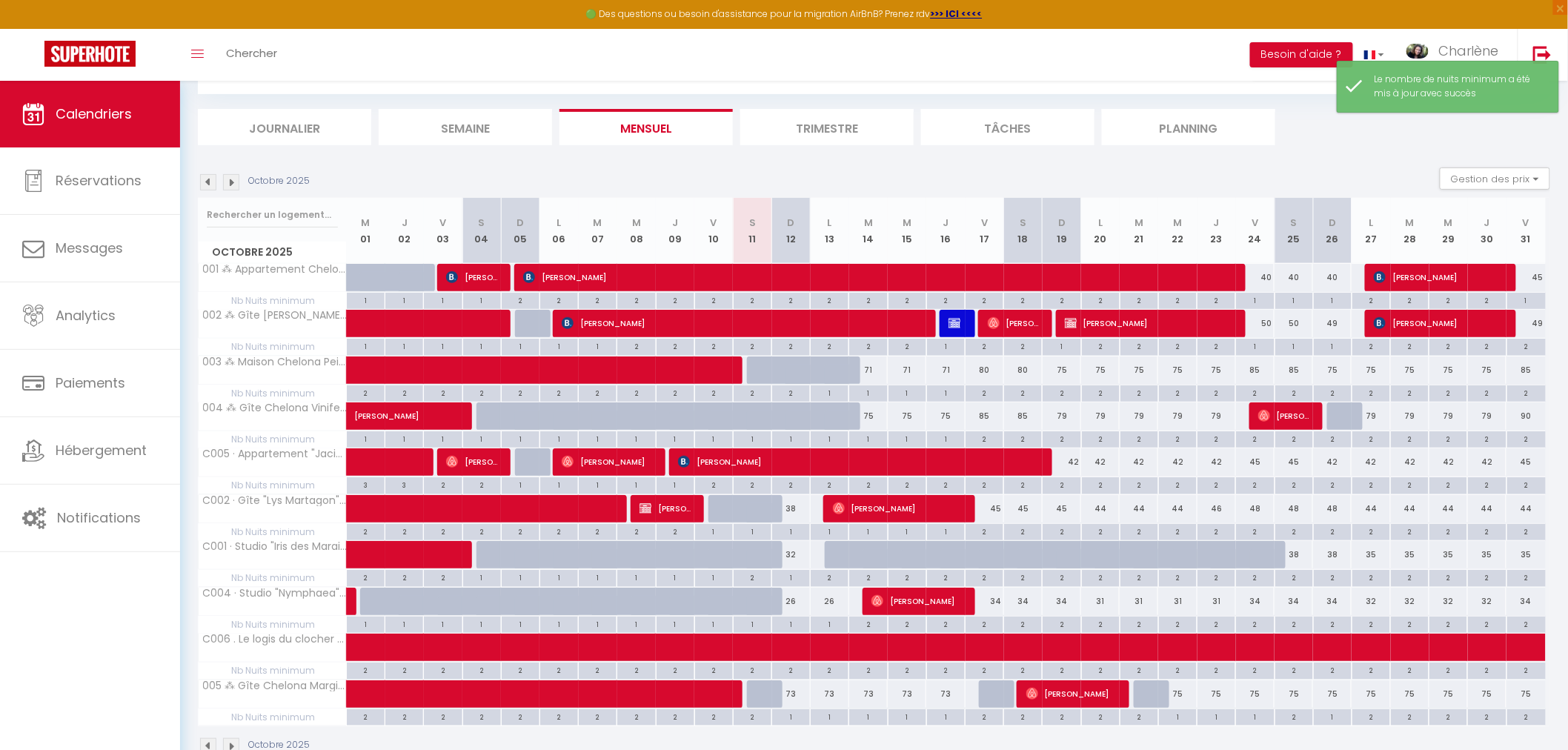
scroll to position [165, 0]
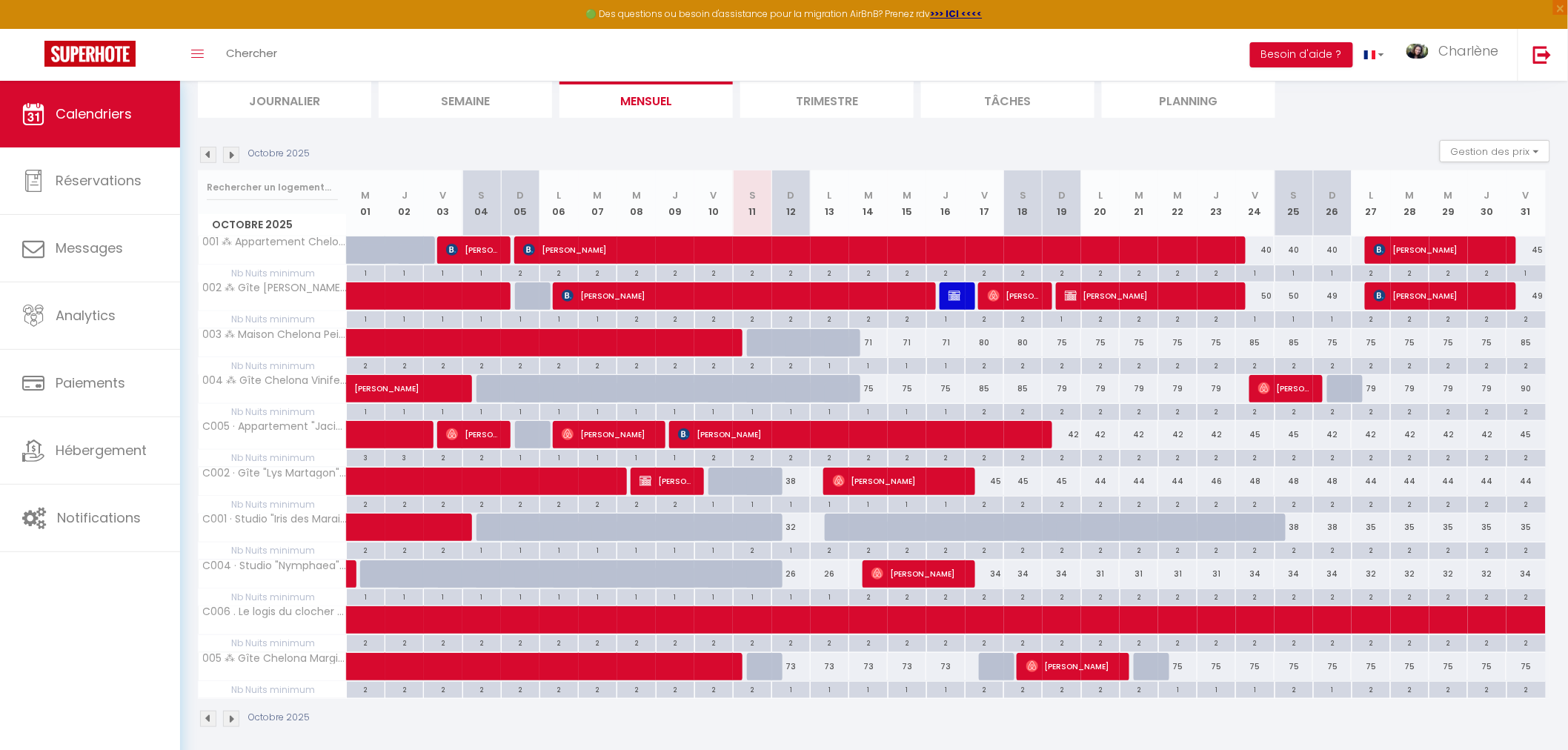
click at [202, 147] on img at bounding box center [208, 155] width 16 height 16
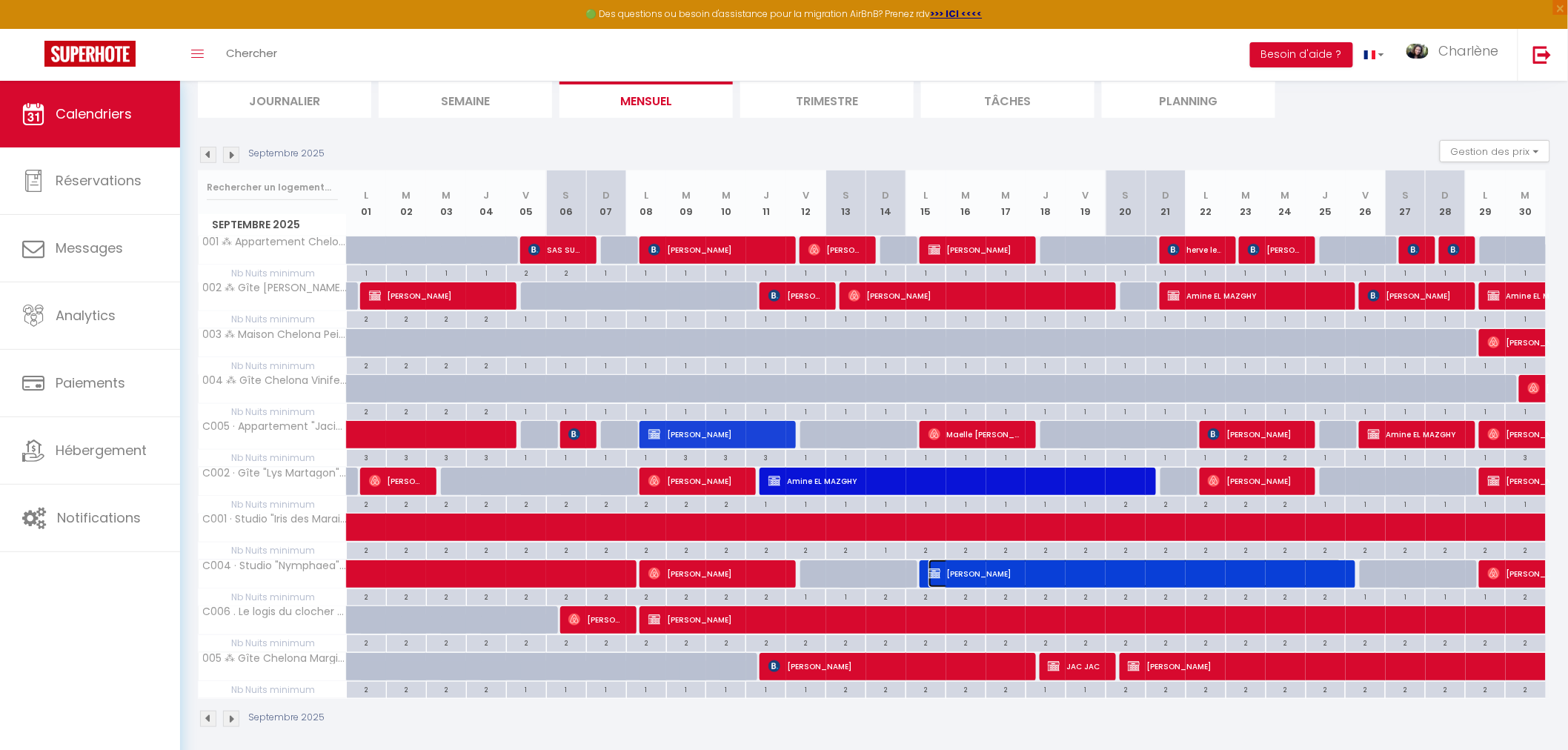
click at [1013, 574] on span "Patrick LEVILLAIN" at bounding box center [1135, 573] width 413 height 28
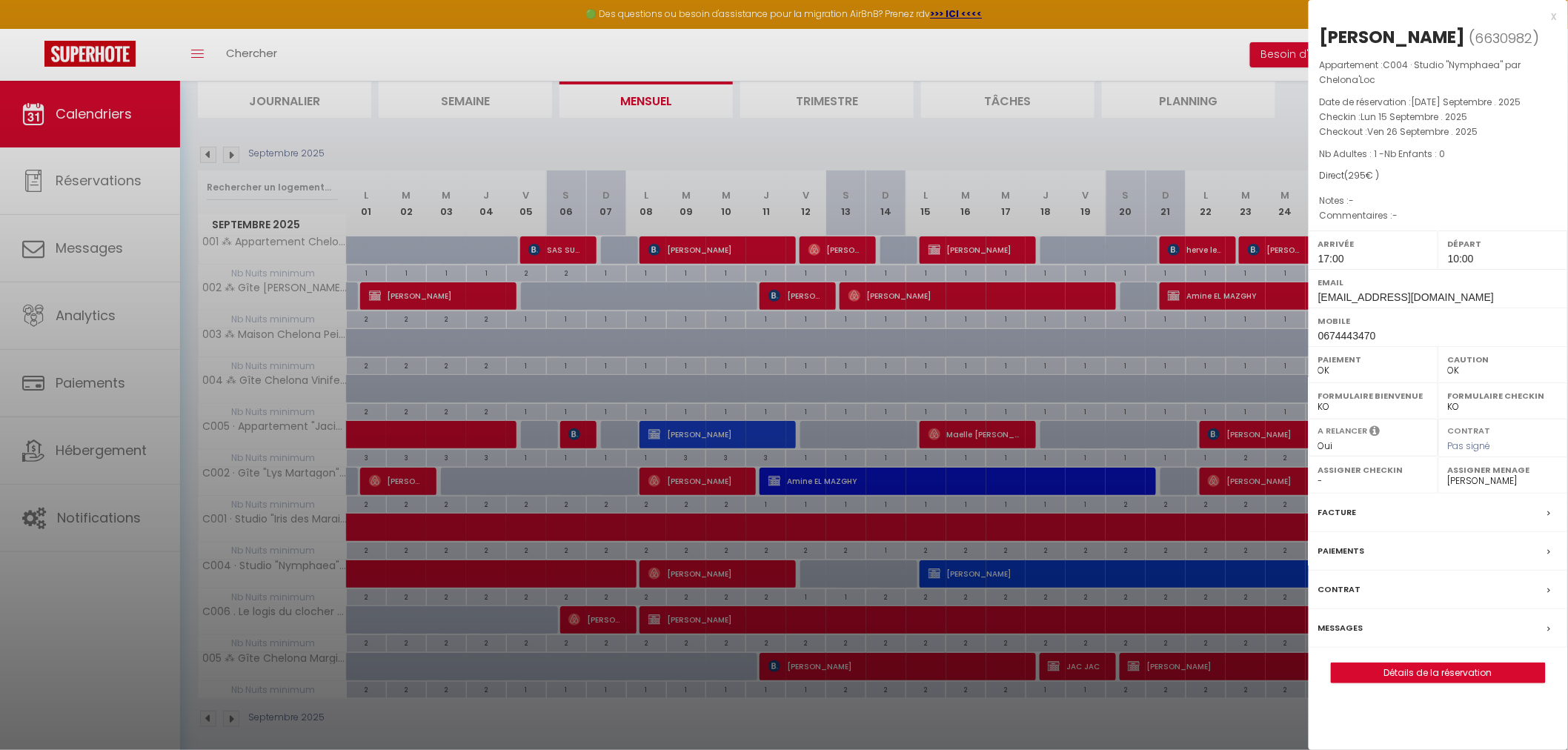
click at [237, 153] on div at bounding box center [784, 375] width 1568 height 750
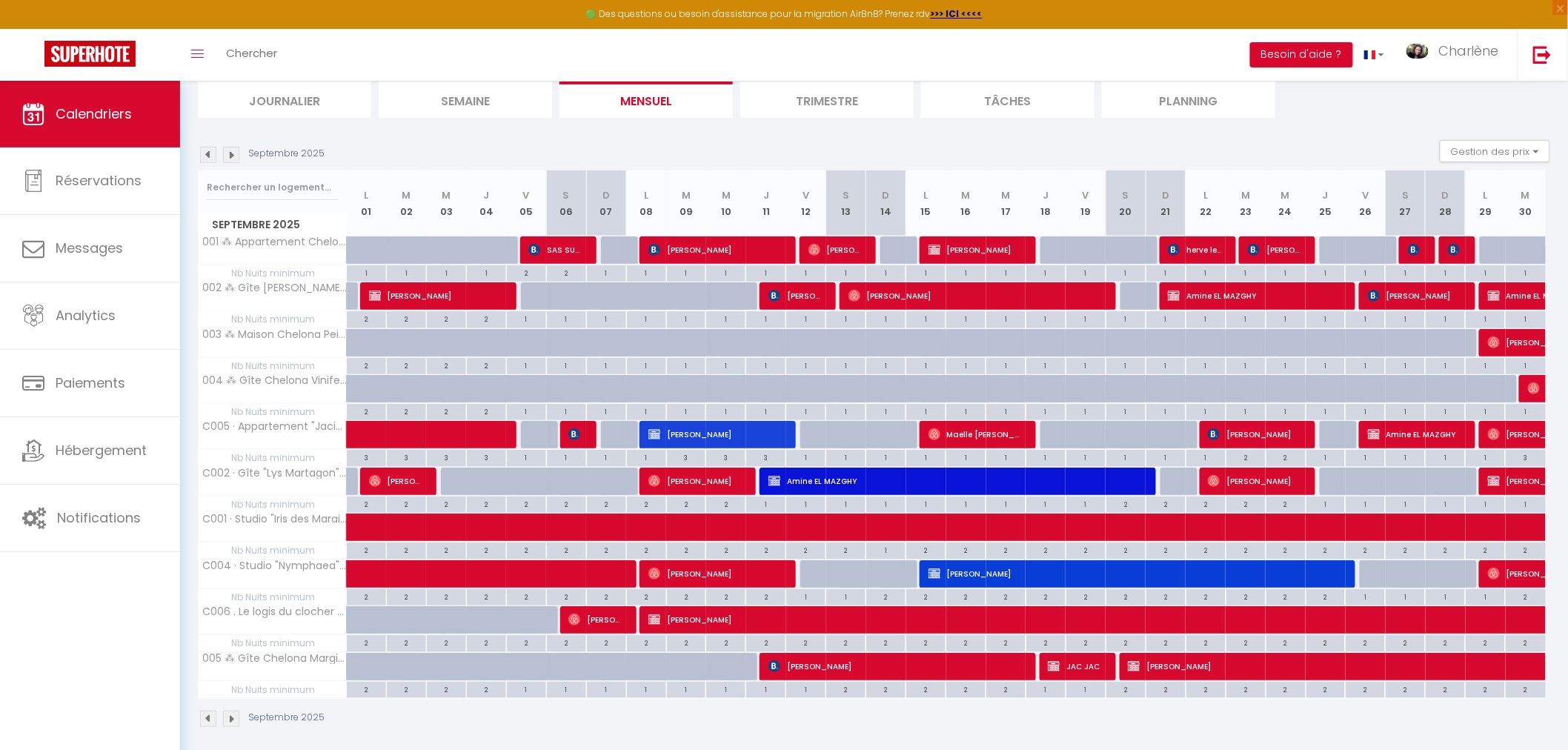
click at [234, 152] on img at bounding box center [231, 155] width 16 height 16
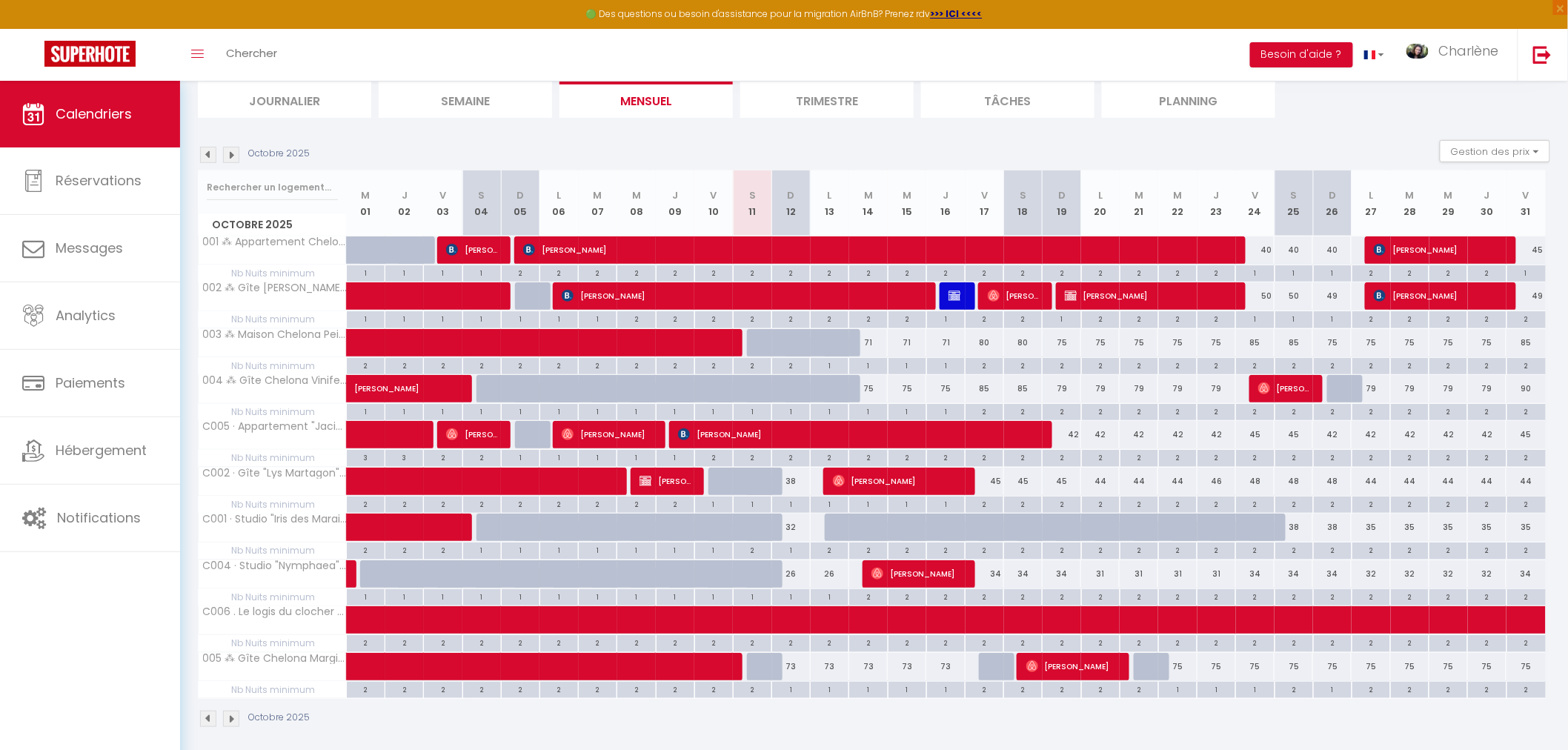
click at [865, 532] on div at bounding box center [882, 535] width 38 height 28
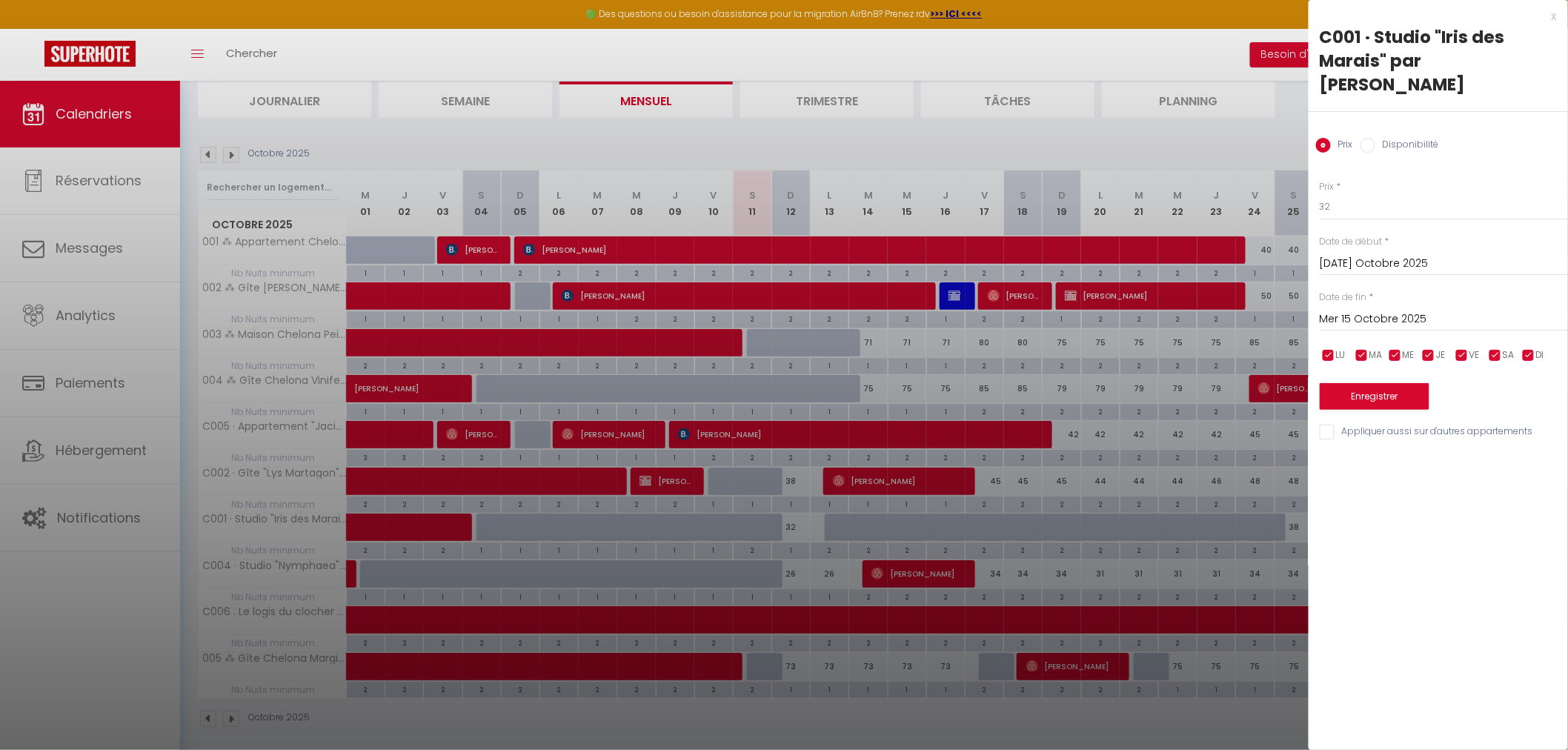
click at [838, 531] on div at bounding box center [784, 375] width 1568 height 750
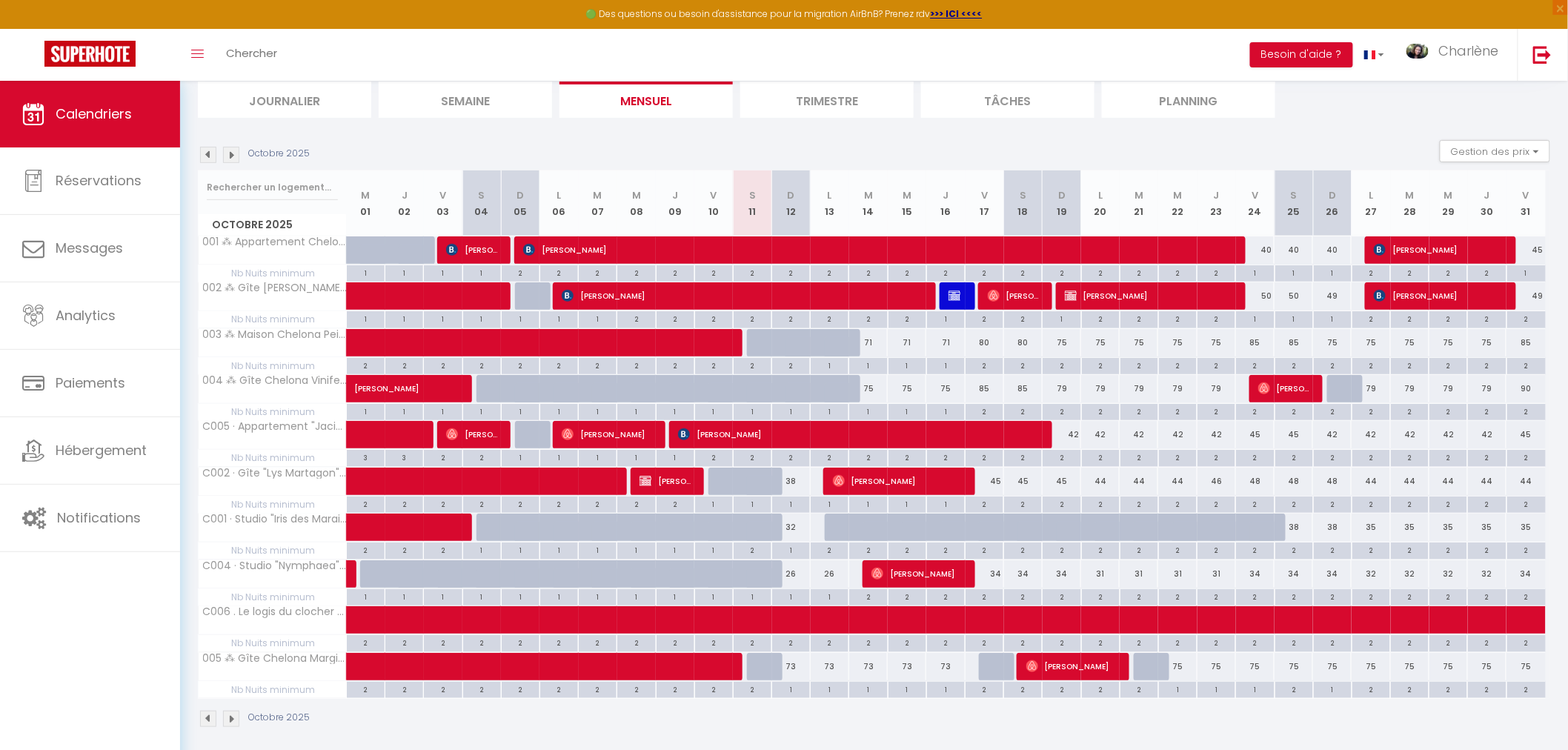
click at [838, 531] on div at bounding box center [844, 527] width 38 height 28
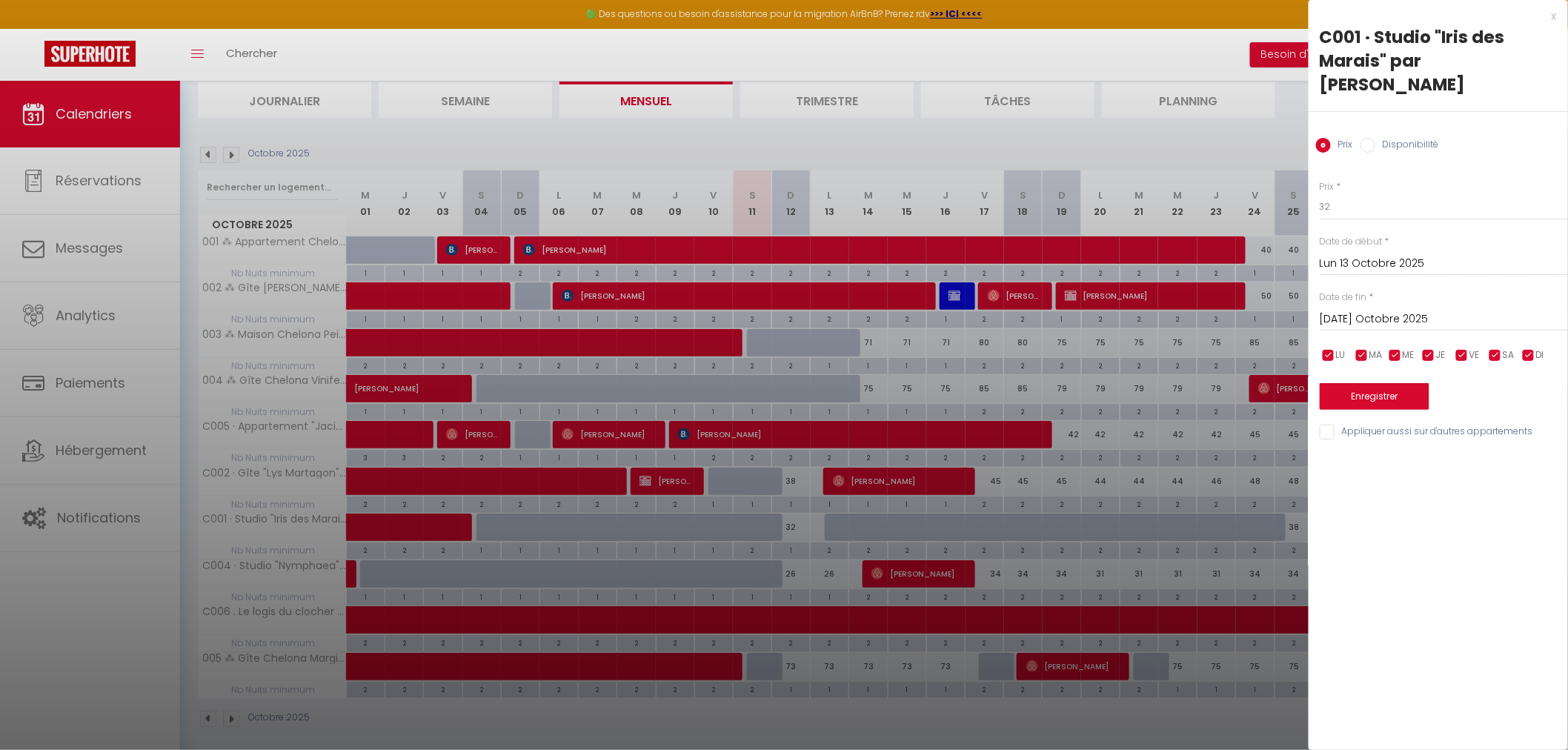
click at [1371, 138] on input "Disponibilité" at bounding box center [1367, 145] width 15 height 15
click at [1376, 311] on input "Mar 14 Octobre 2025" at bounding box center [1443, 320] width 249 height 19
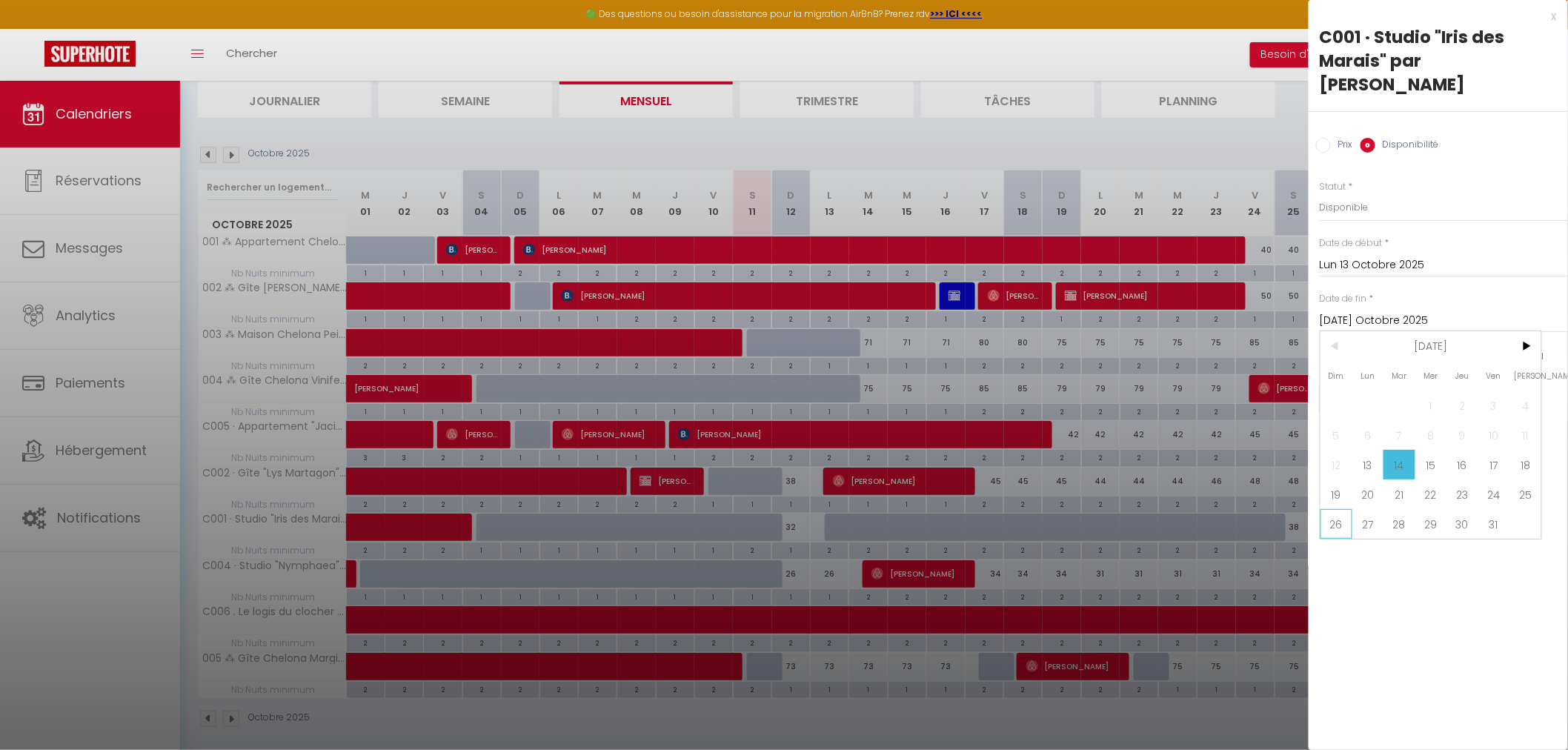
click at [1335, 509] on span "26" at bounding box center [1336, 524] width 32 height 30
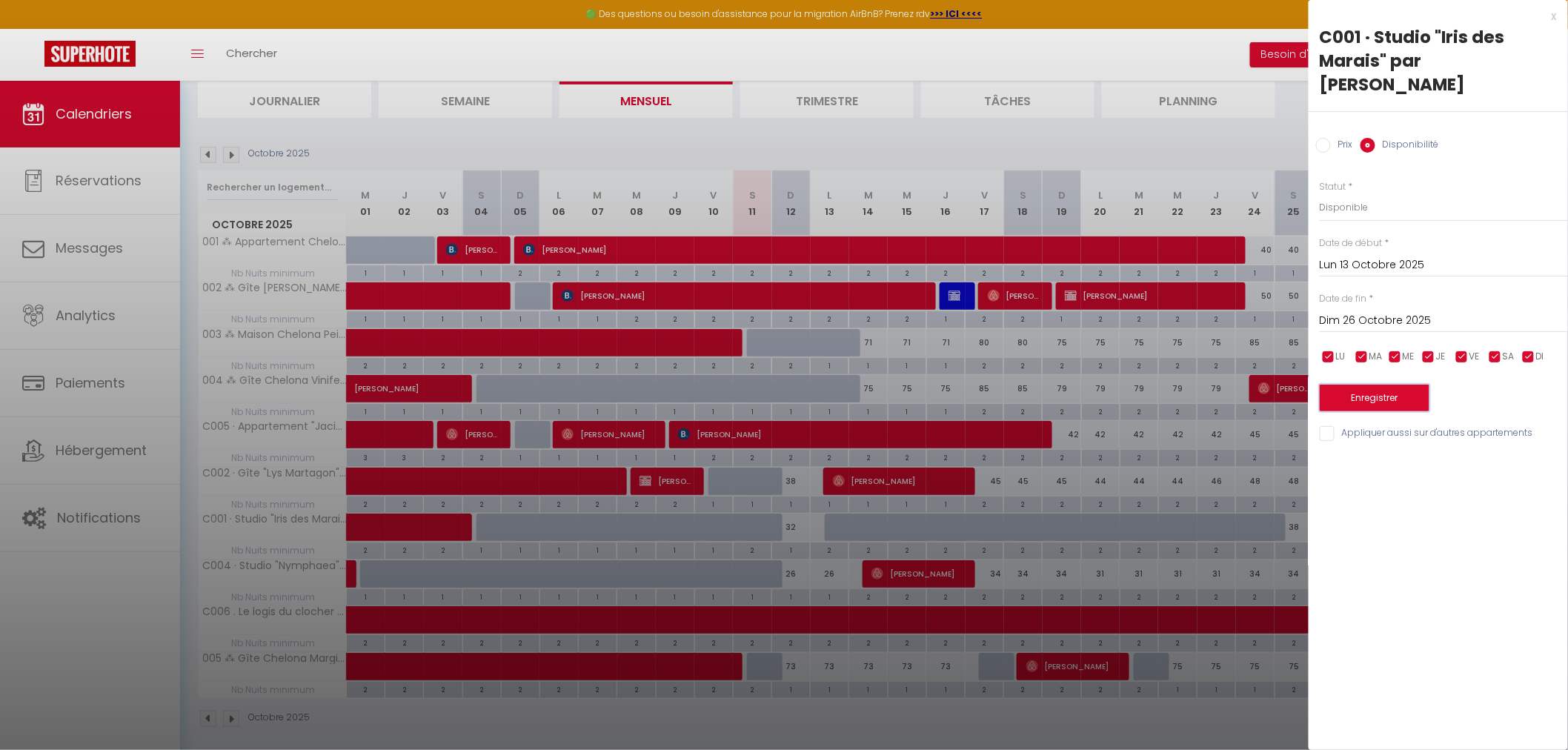
click at [1373, 385] on button "Enregistrer" at bounding box center [1374, 398] width 110 height 27
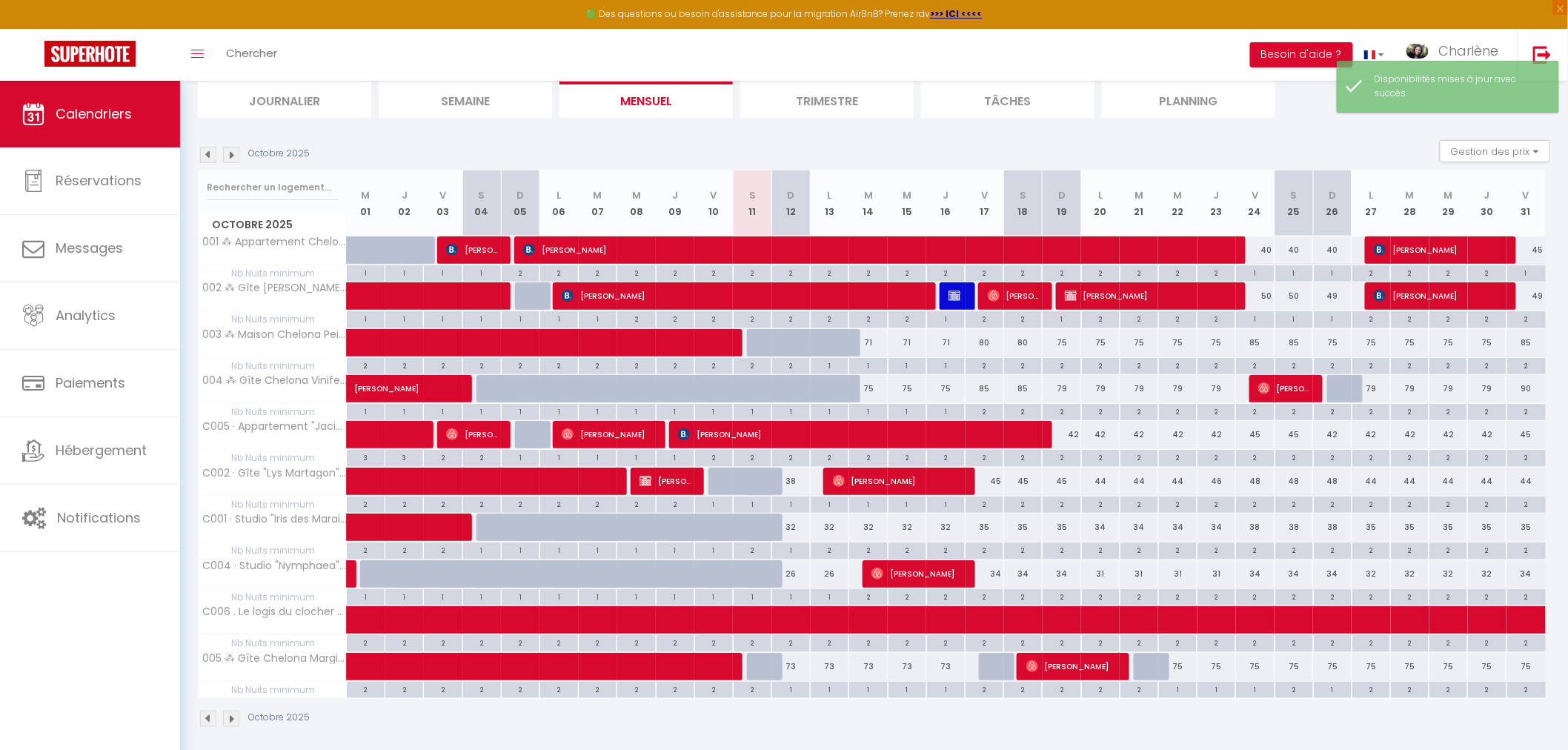
click at [897, 535] on div "32" at bounding box center [907, 527] width 38 height 28
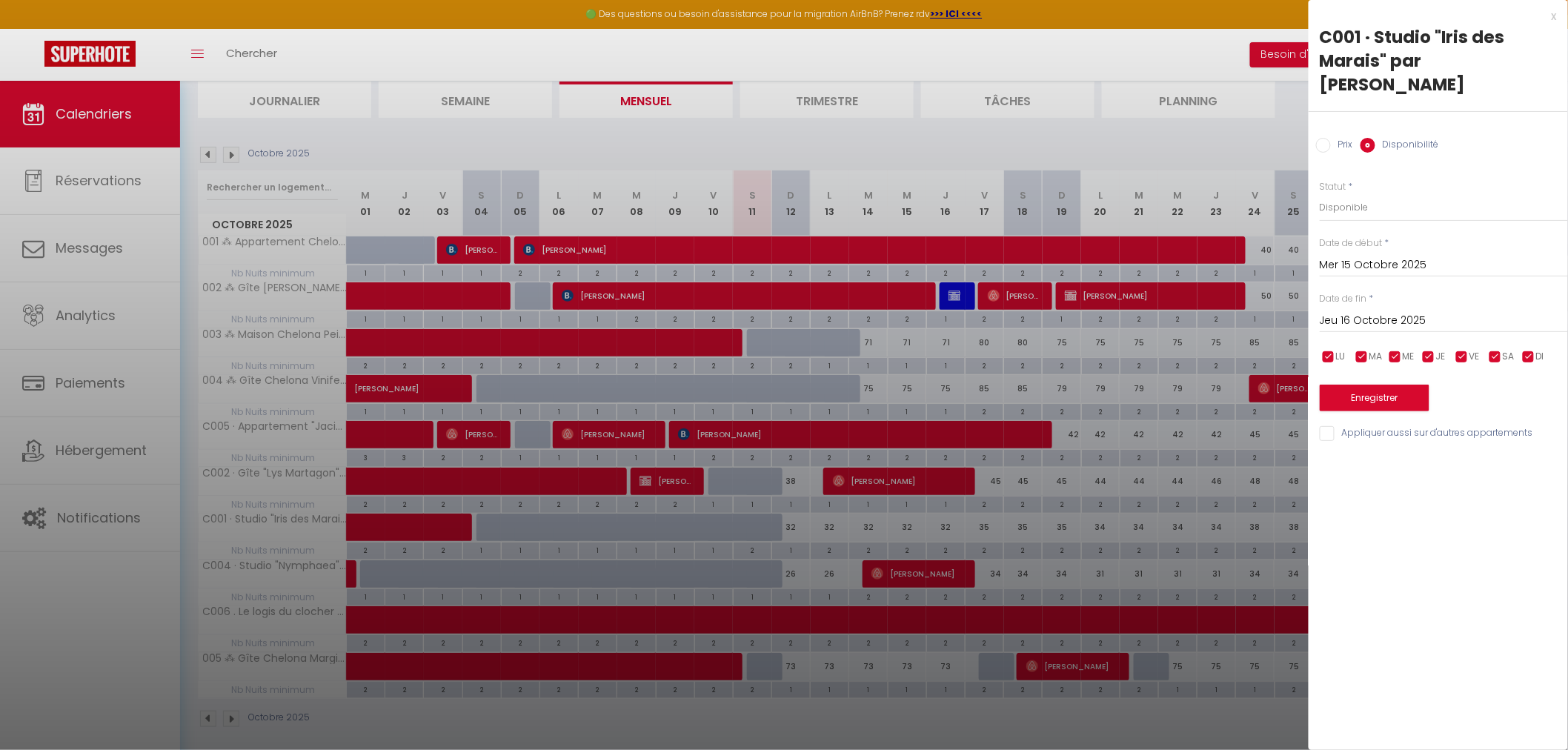
click at [1223, 147] on div at bounding box center [784, 375] width 1568 height 750
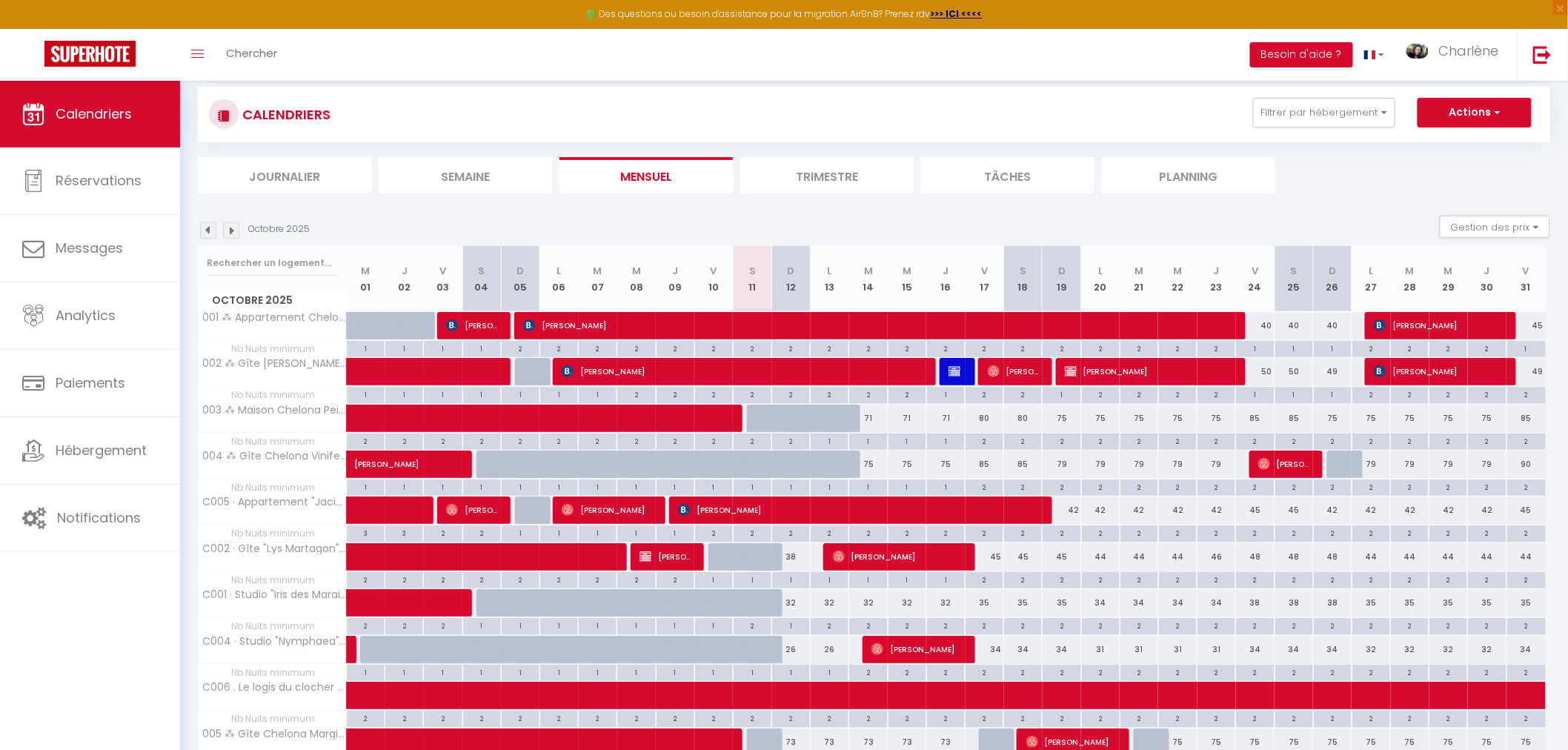
scroll to position [0, 0]
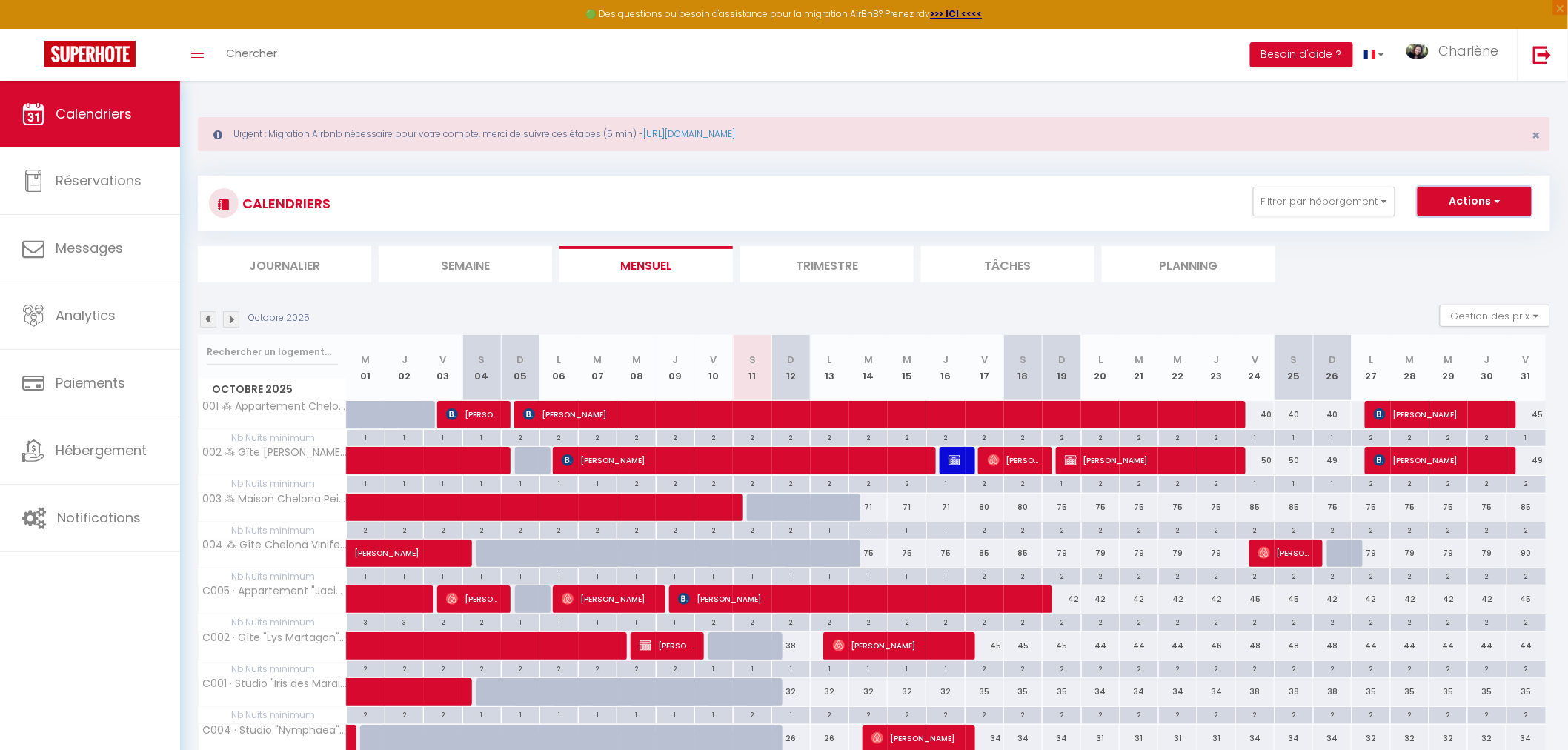
click at [1468, 208] on button "Actions" at bounding box center [1474, 202] width 114 height 30
click at [1447, 238] on link "Nouvelle réservation" at bounding box center [1459, 235] width 129 height 22
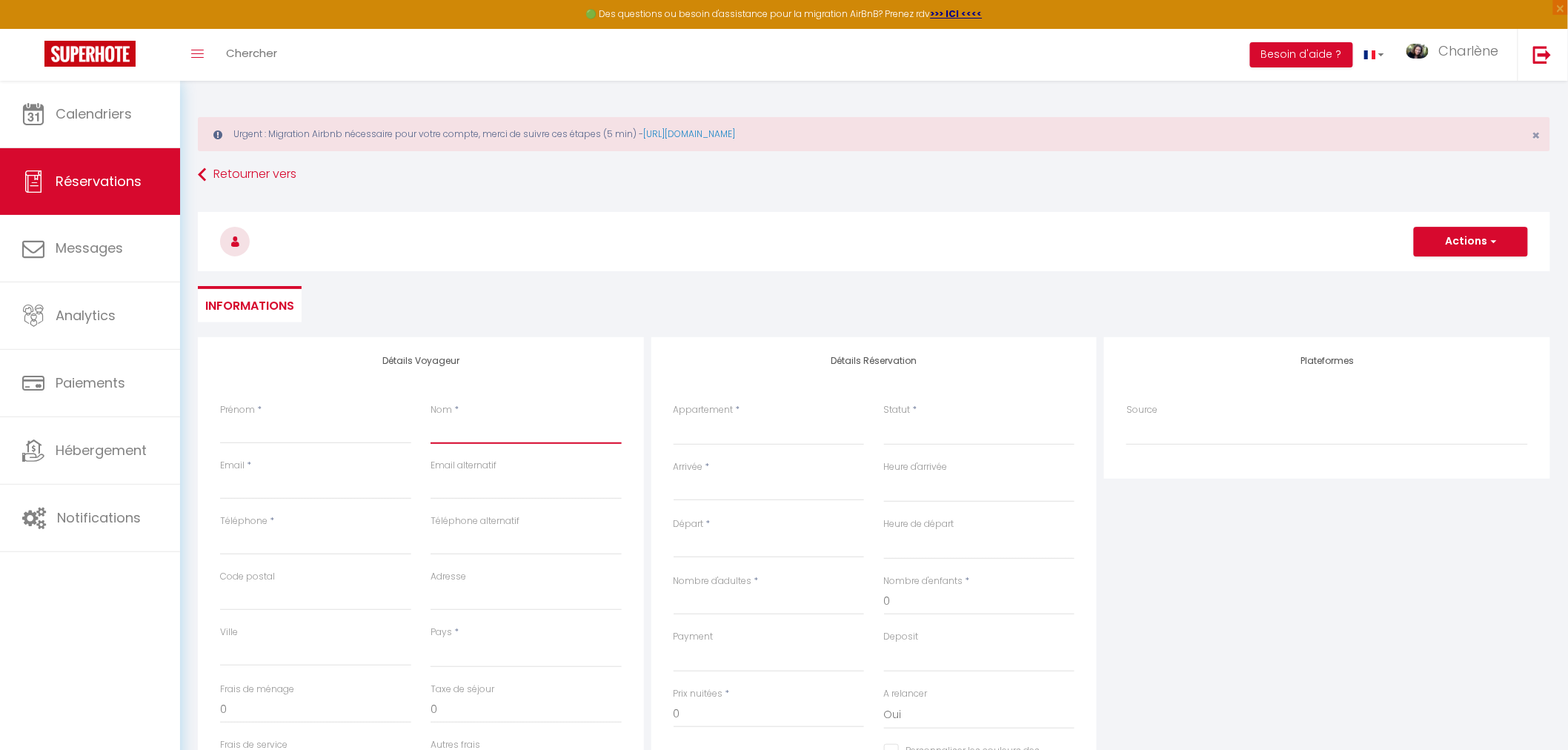
click at [461, 442] on input "Nom" at bounding box center [526, 430] width 191 height 27
paste input "LEVILLAIN"
click at [317, 427] on input "Prénom" at bounding box center [315, 430] width 191 height 27
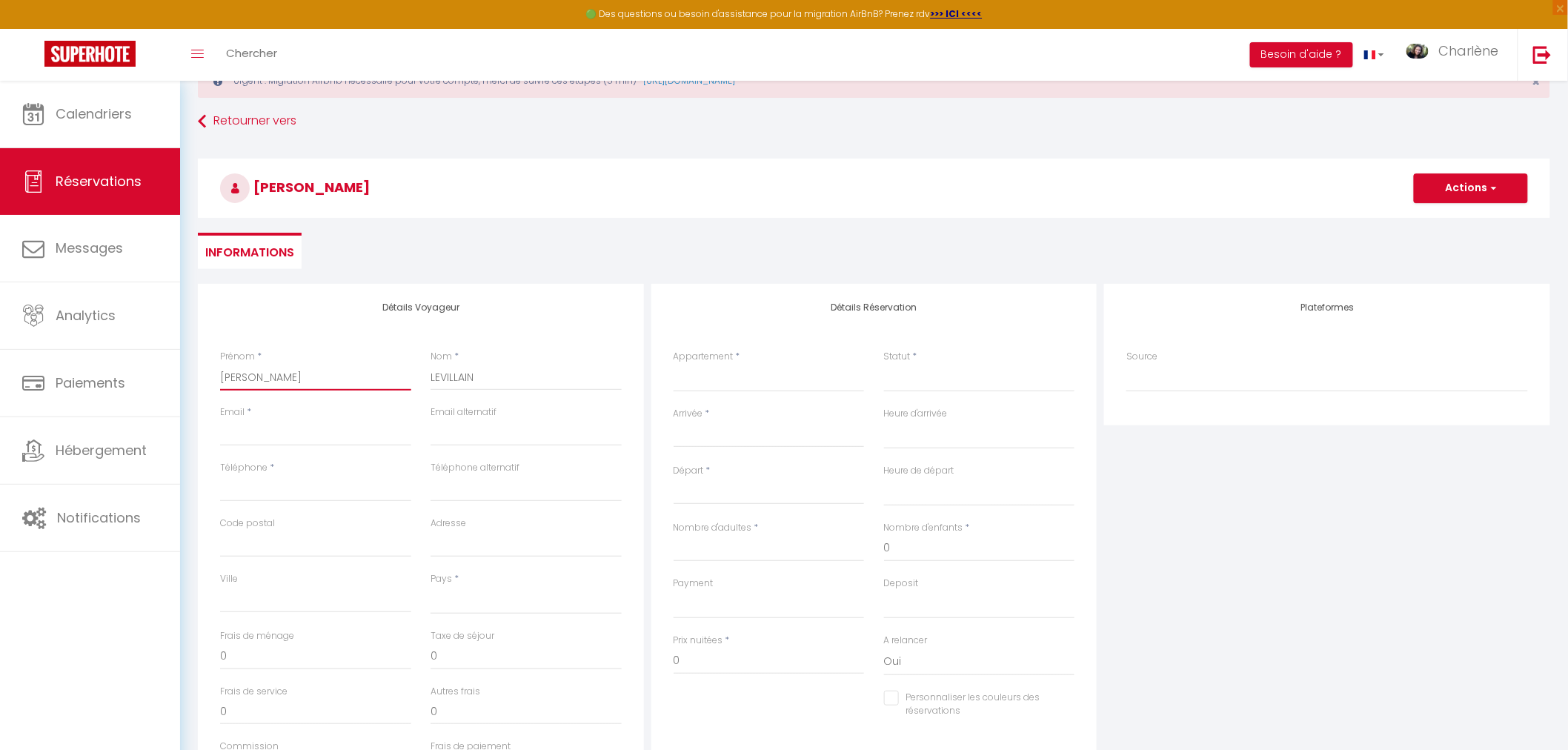
scroll to position [82, 0]
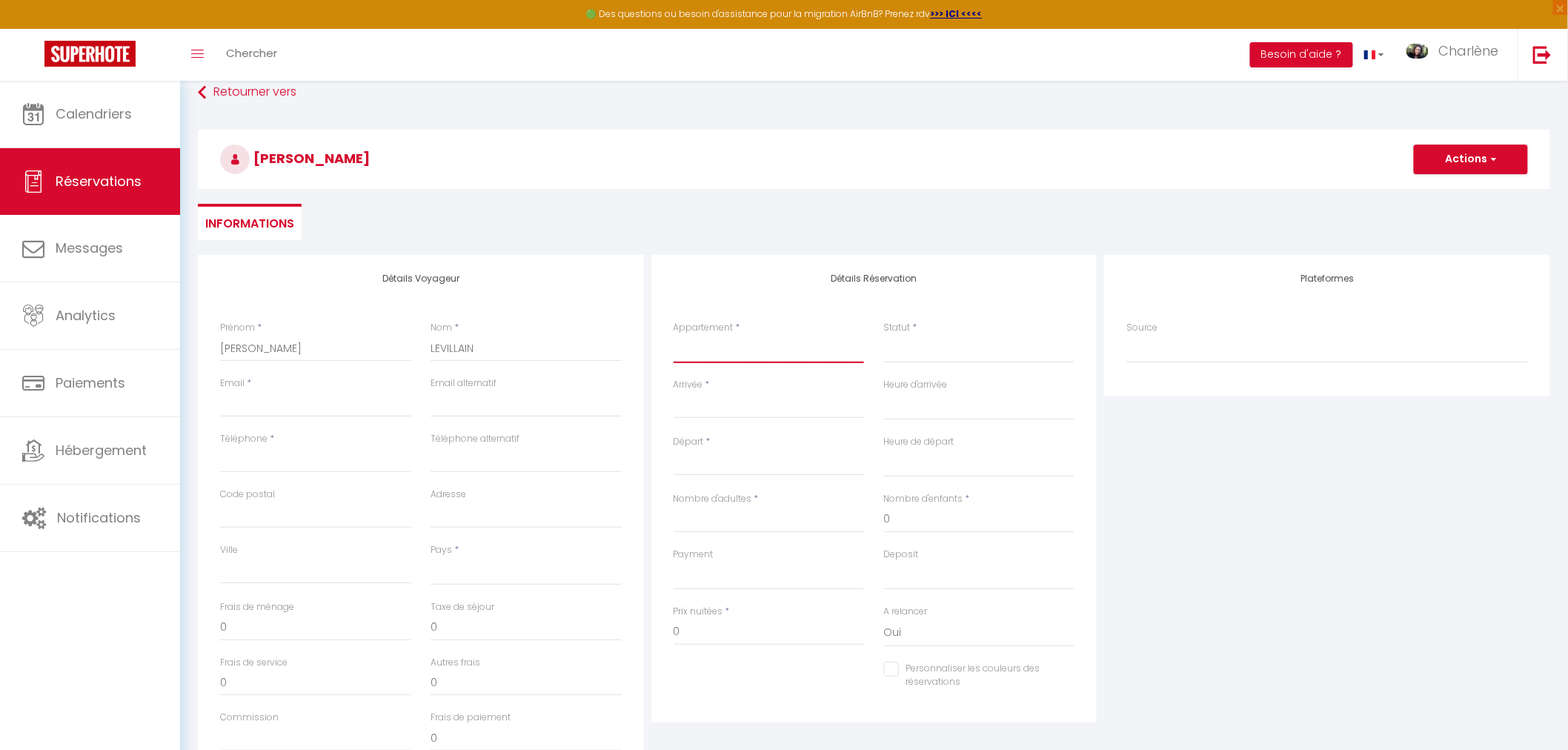
click at [751, 353] on select "C004 · Studio "Nymphaea" par Chelona'Loc 005 ⁂ Gîte Chelona Marginata par Chelo…" at bounding box center [769, 348] width 191 height 28
click at [673, 335] on select "C004 · Studio "Nymphaea" par Chelona'Loc 005 ⁂ Gîte Chelona Marginata par Chelo…" at bounding box center [769, 348] width 191 height 28
click at [952, 351] on select "Confirmé Non Confirmé Annulé Annulé par le voyageur No Show Request" at bounding box center [979, 348] width 191 height 28
click at [939, 357] on select "Confirmé Non Confirmé Annulé Annulé par le voyageur No Show Request" at bounding box center [979, 348] width 191 height 28
click at [942, 358] on select "Confirmé Non Confirmé Annulé Annulé par le voyageur No Show Request" at bounding box center [979, 348] width 191 height 28
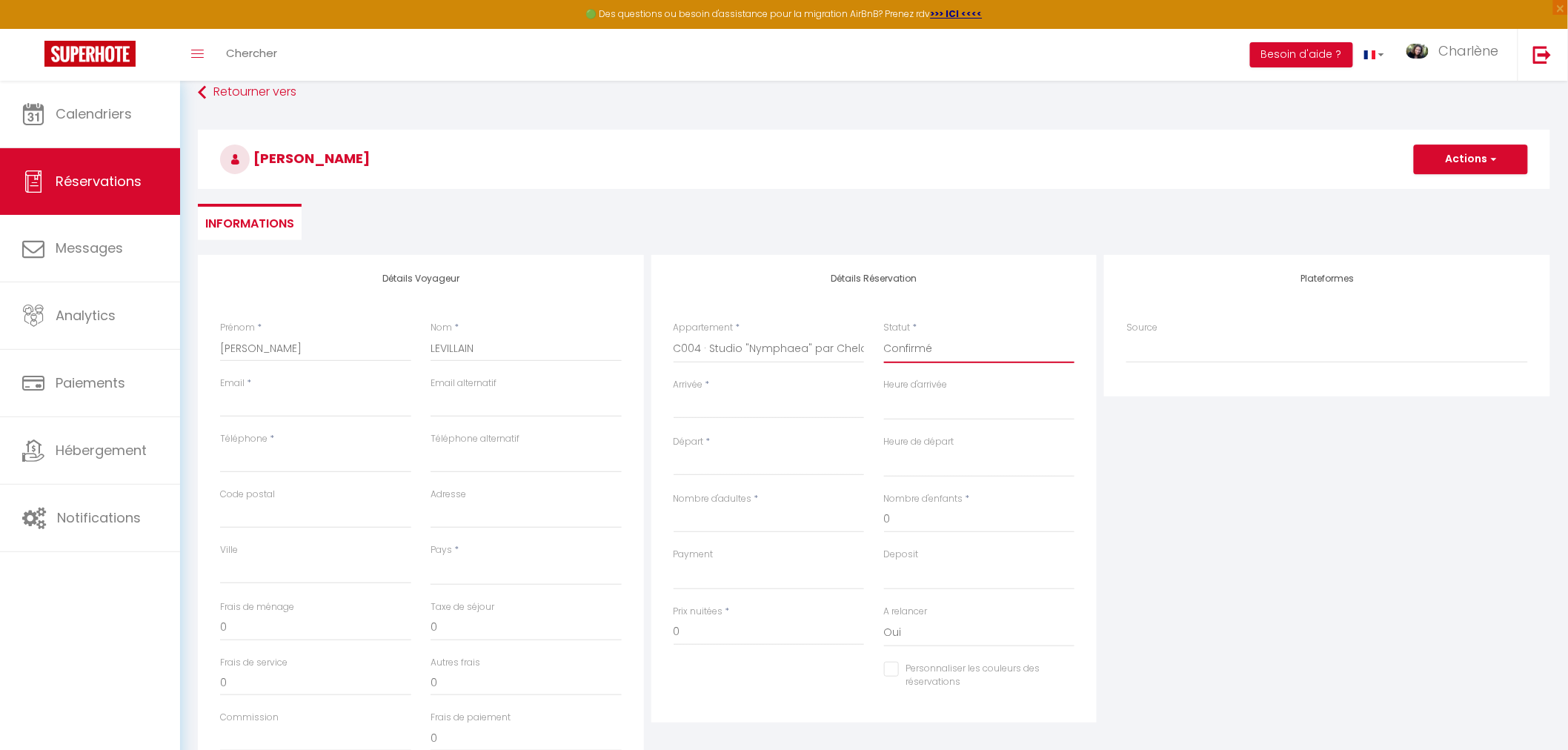
click at [884, 335] on select "Confirmé Non Confirmé Annulé Annulé par le voyageur No Show Request" at bounding box center [979, 348] width 191 height 28
click at [732, 411] on input "Arrivée" at bounding box center [769, 406] width 191 height 19
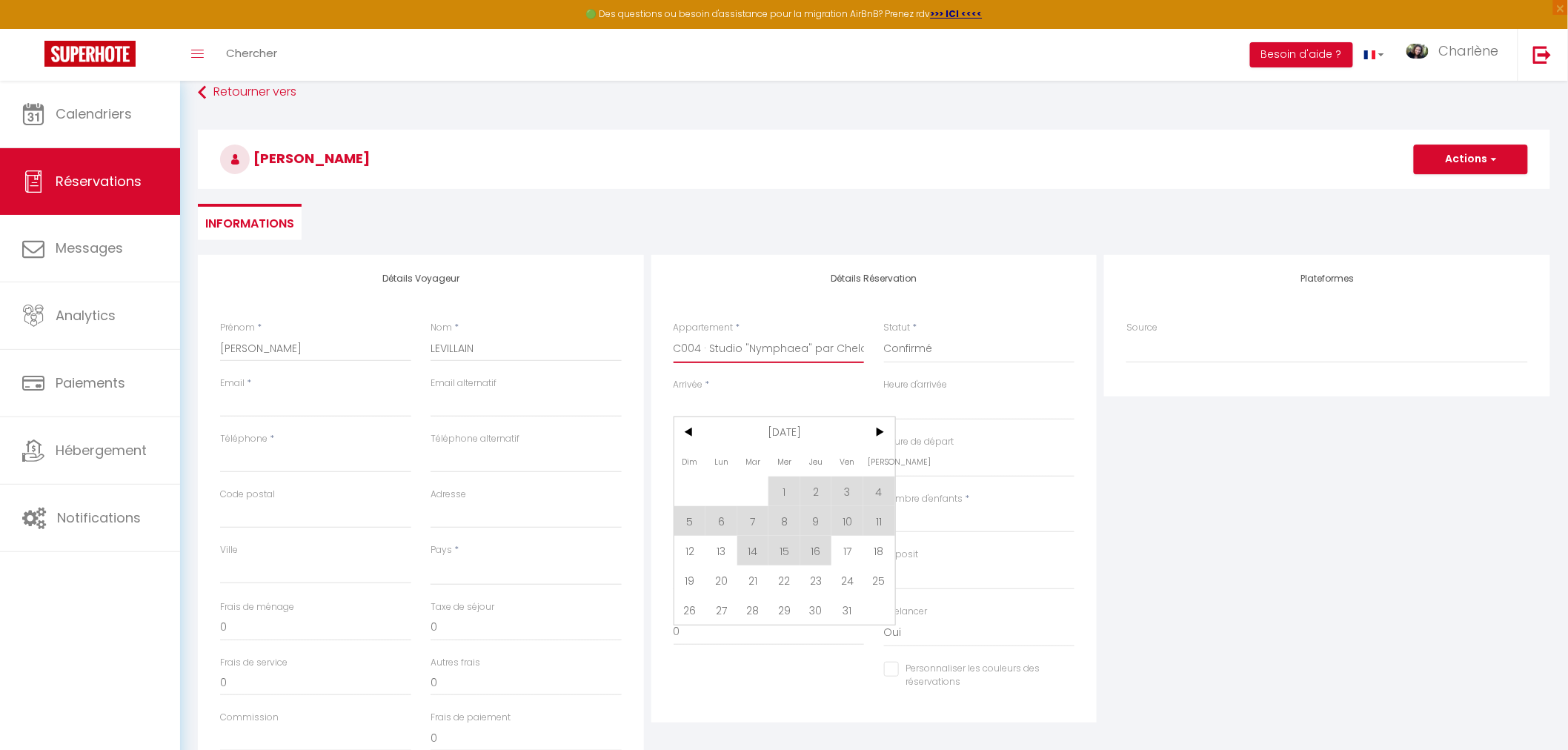
click at [812, 352] on select "C004 · Studio "Nymphaea" par Chelona'Loc 005 ⁂ Gîte Chelona Marginata par Chelo…" at bounding box center [769, 348] width 191 height 28
click at [673, 335] on select "C004 · Studio "Nymphaea" par Chelona'Loc 005 ⁂ Gîte Chelona Marginata par Chelo…" at bounding box center [769, 348] width 191 height 28
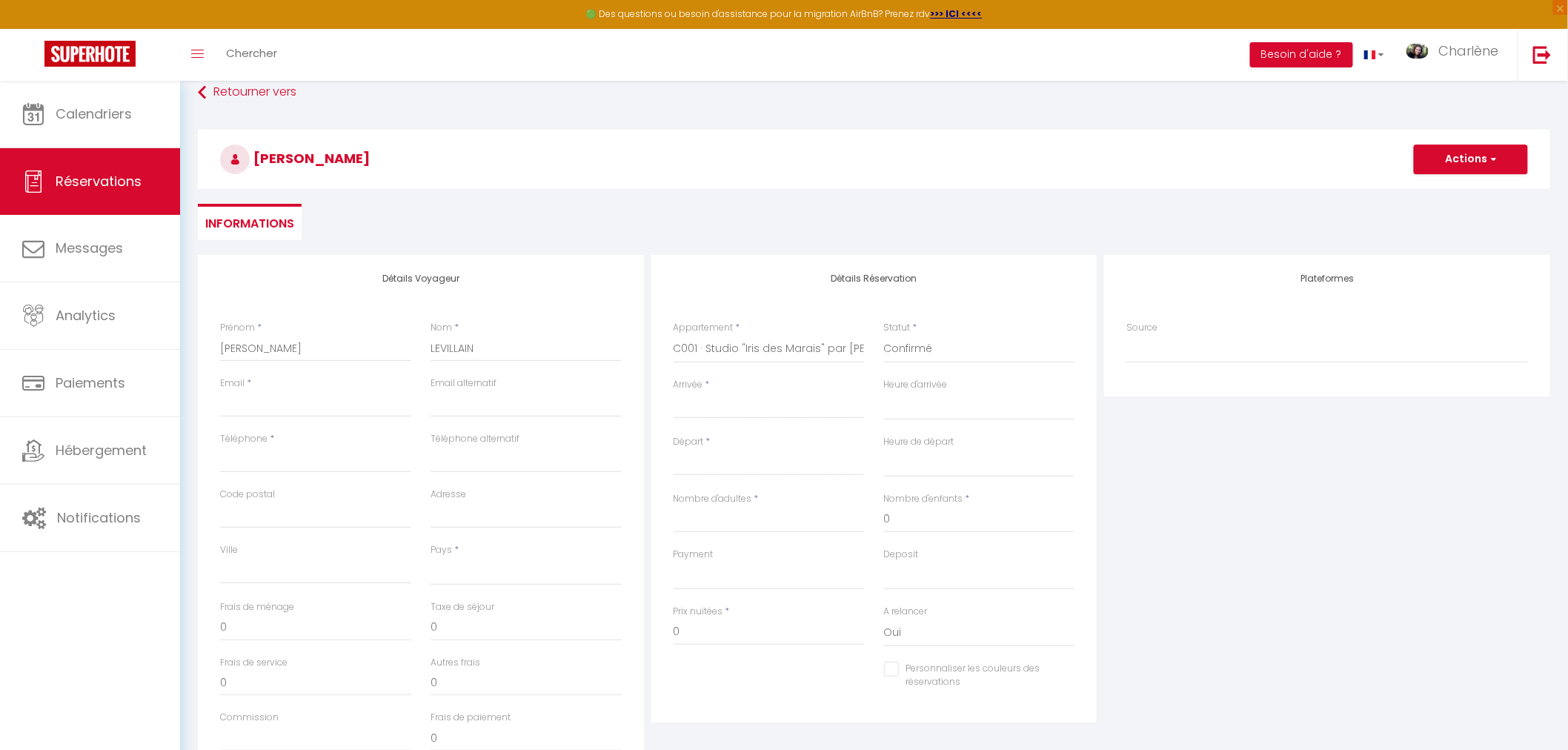
click at [759, 403] on input "Arrivée" at bounding box center [769, 406] width 191 height 19
click at [759, 411] on input "Arrivée" at bounding box center [769, 406] width 191 height 19
click at [759, 409] on input "Arrivée" at bounding box center [769, 406] width 191 height 19
click at [721, 546] on span "13" at bounding box center [721, 550] width 32 height 30
click at [899, 405] on select "00:00 00:30 01:00 01:30 02:00 02:30 03:00 03:30 04:00 04:30 05:00 05:30 06:00 0…" at bounding box center [979, 405] width 191 height 28
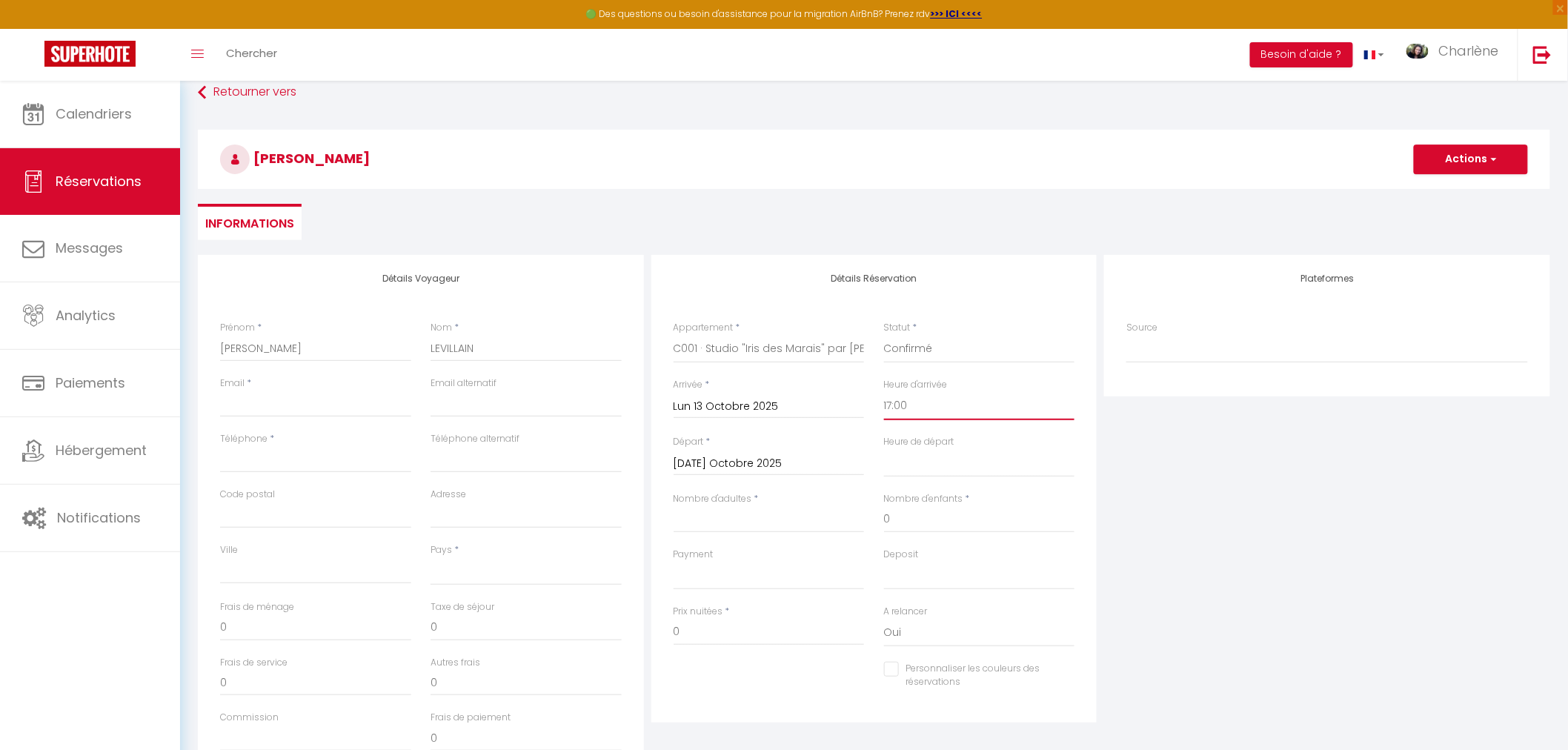
click at [884, 392] on select "00:00 00:30 01:00 01:30 02:00 02:30 03:00 03:30 04:00 04:30 05:00 05:30 06:00 0…" at bounding box center [979, 405] width 191 height 28
click at [806, 455] on input "Mar 14 Octobre 2025" at bounding box center [769, 463] width 191 height 19
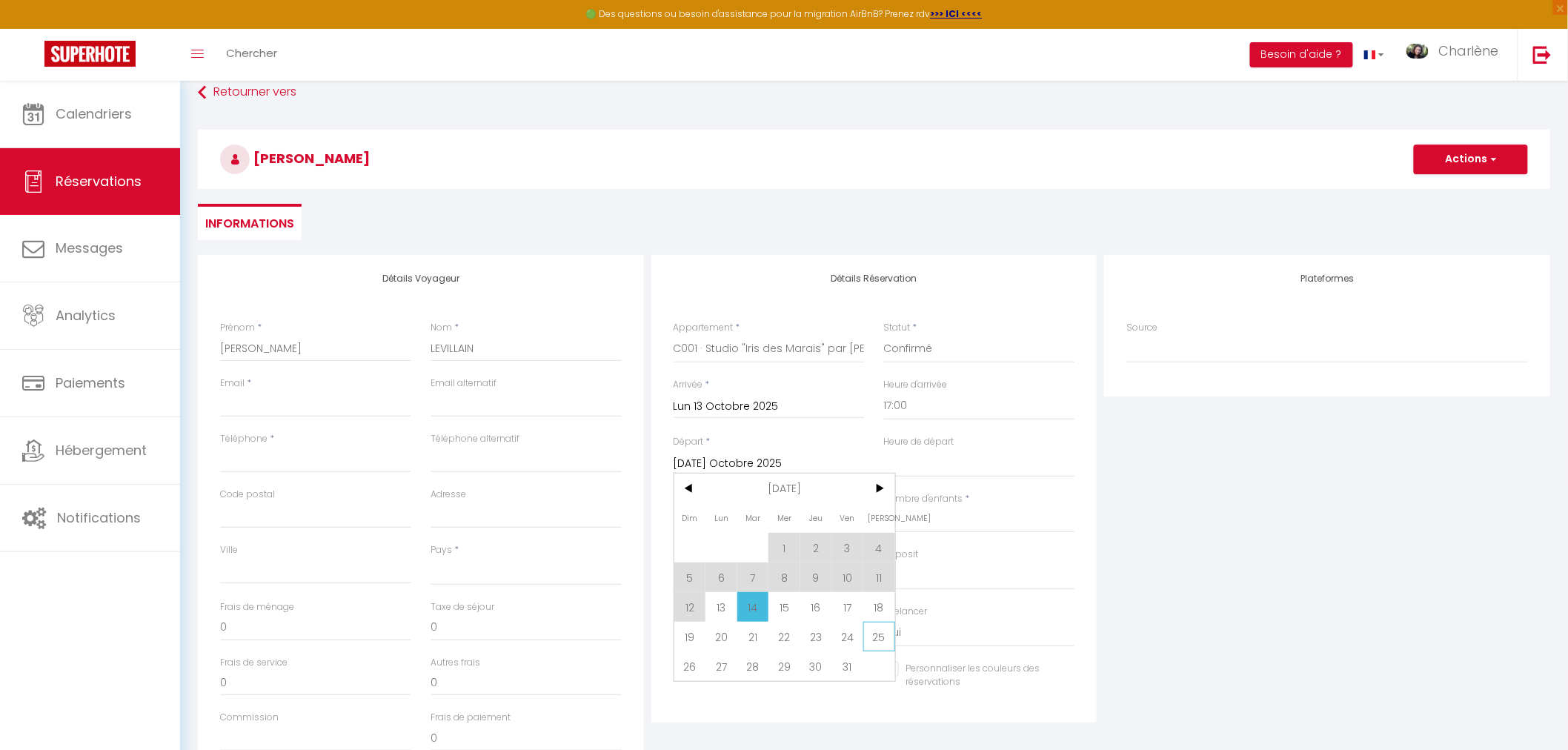
click at [878, 640] on span "25" at bounding box center [879, 636] width 32 height 30
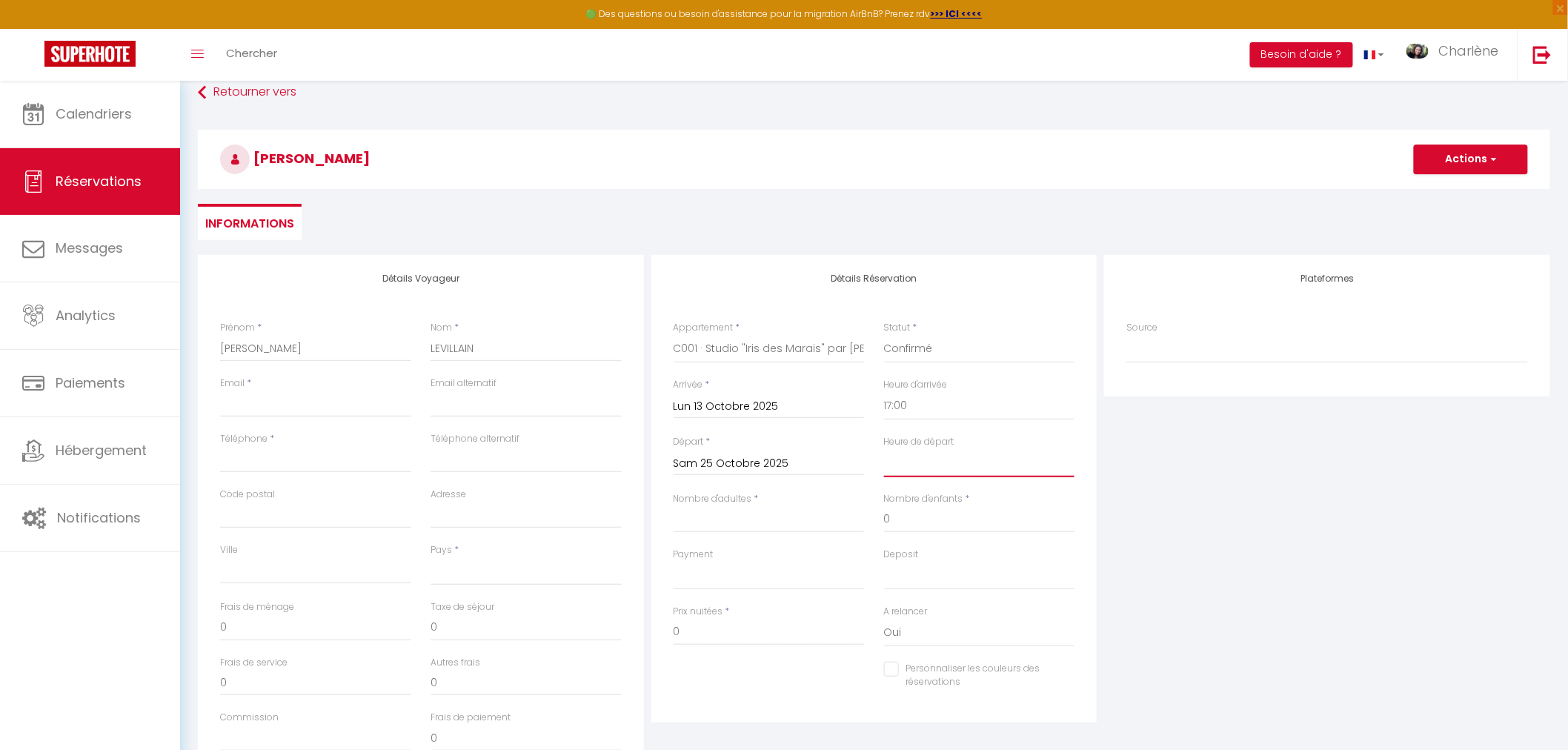
click at [959, 462] on select "00:00 00:30 01:00 01:30 02:00 02:30 03:00 03:30 04:00 04:30 05:00 05:30 06:00 0…" at bounding box center [979, 463] width 191 height 28
click at [884, 449] on select "00:00 00:30 01:00 01:30 02:00 02:30 03:00 03:30 04:00 04:30 05:00 05:30 06:00 0…" at bounding box center [979, 463] width 191 height 28
click at [708, 524] on input "Nombre d'adultes" at bounding box center [769, 519] width 191 height 27
click at [265, 402] on input "Email client" at bounding box center [315, 404] width 191 height 27
paste input "fplevillain@sfr.fr"
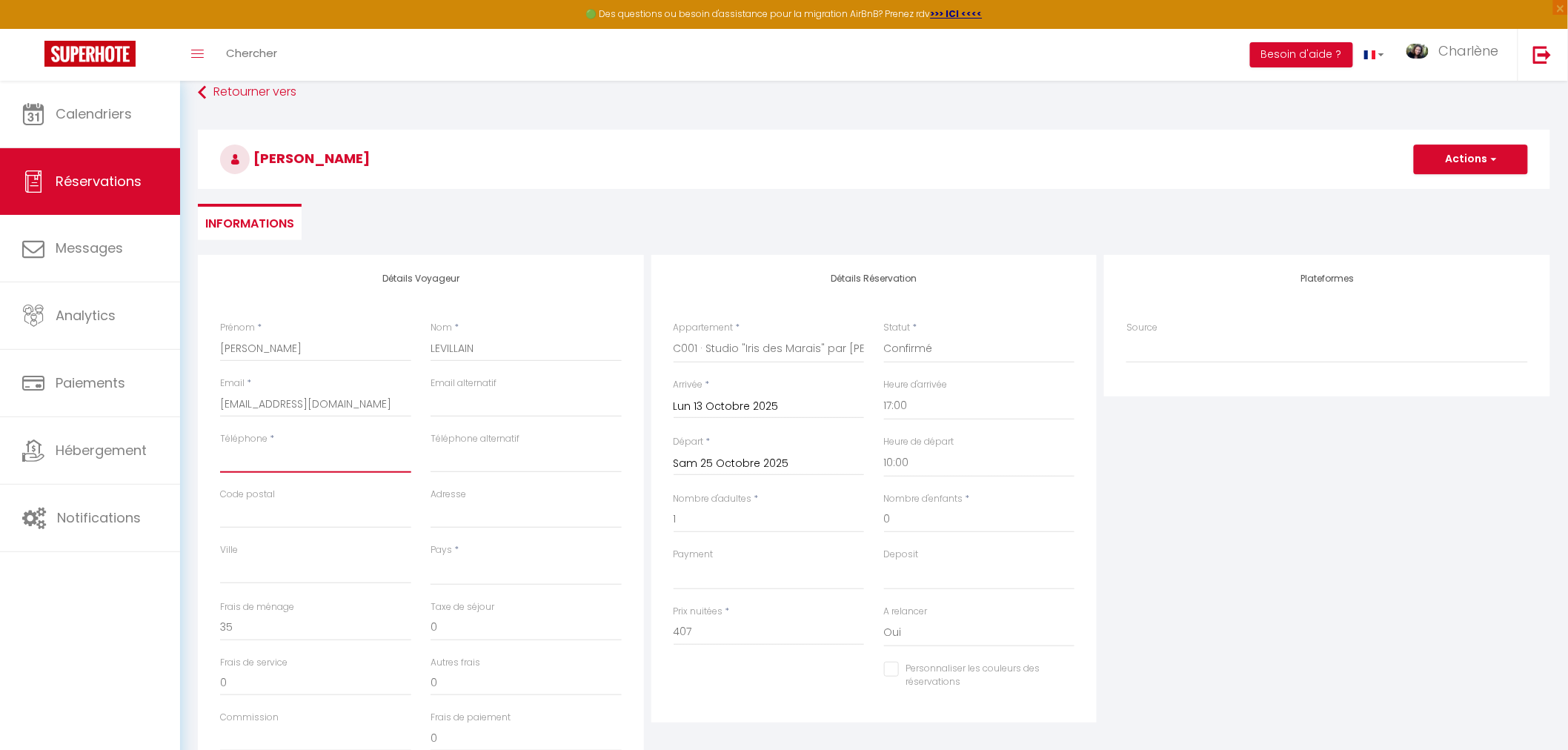
click at [275, 461] on input "Téléphone" at bounding box center [315, 459] width 191 height 27
paste input "0674443470"
click at [337, 515] on input "Code postal" at bounding box center [315, 515] width 191 height 27
click at [460, 516] on input "Adresse" at bounding box center [526, 515] width 191 height 27
paste input "400 route de Rocquemont"
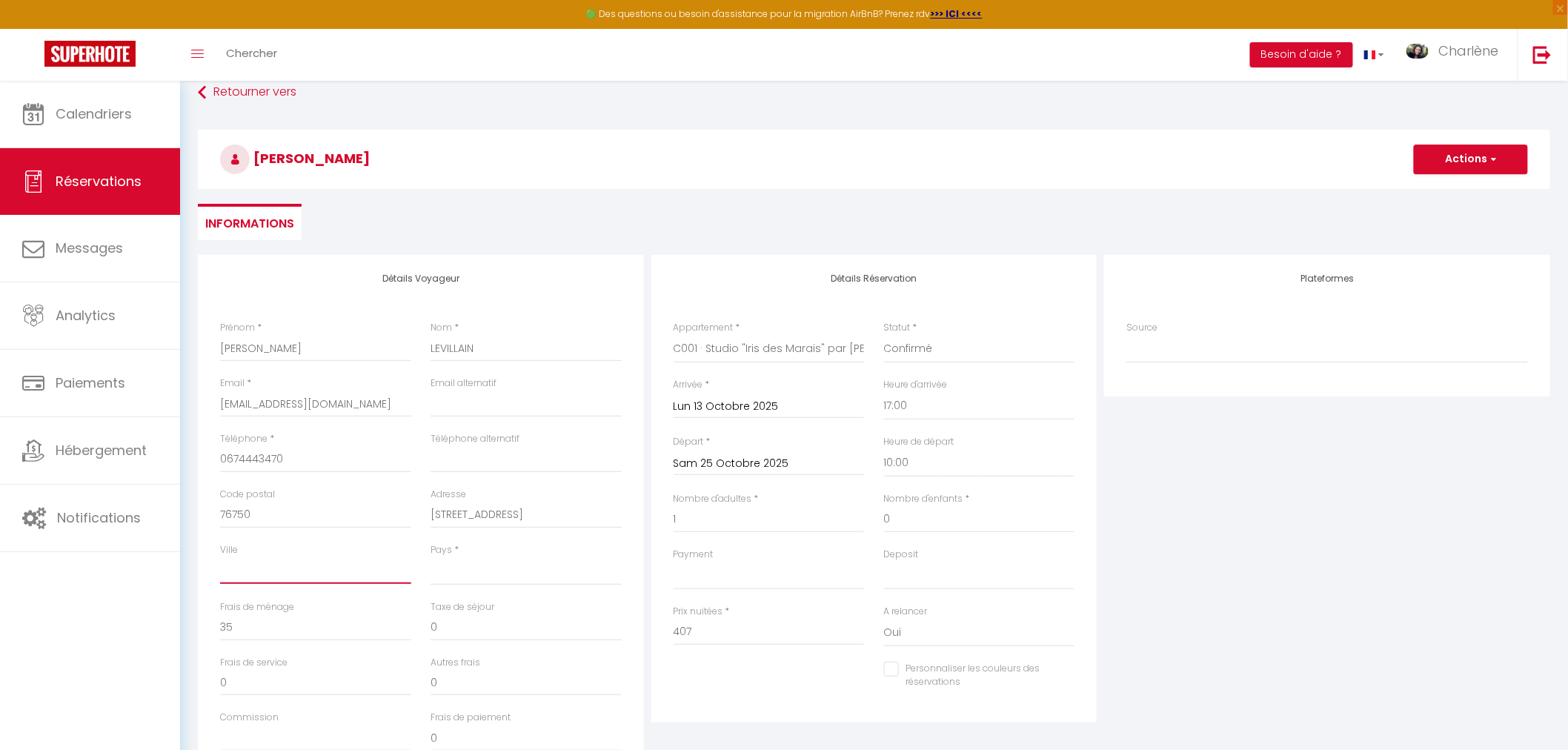
click at [310, 576] on input "Ville" at bounding box center [315, 570] width 191 height 27
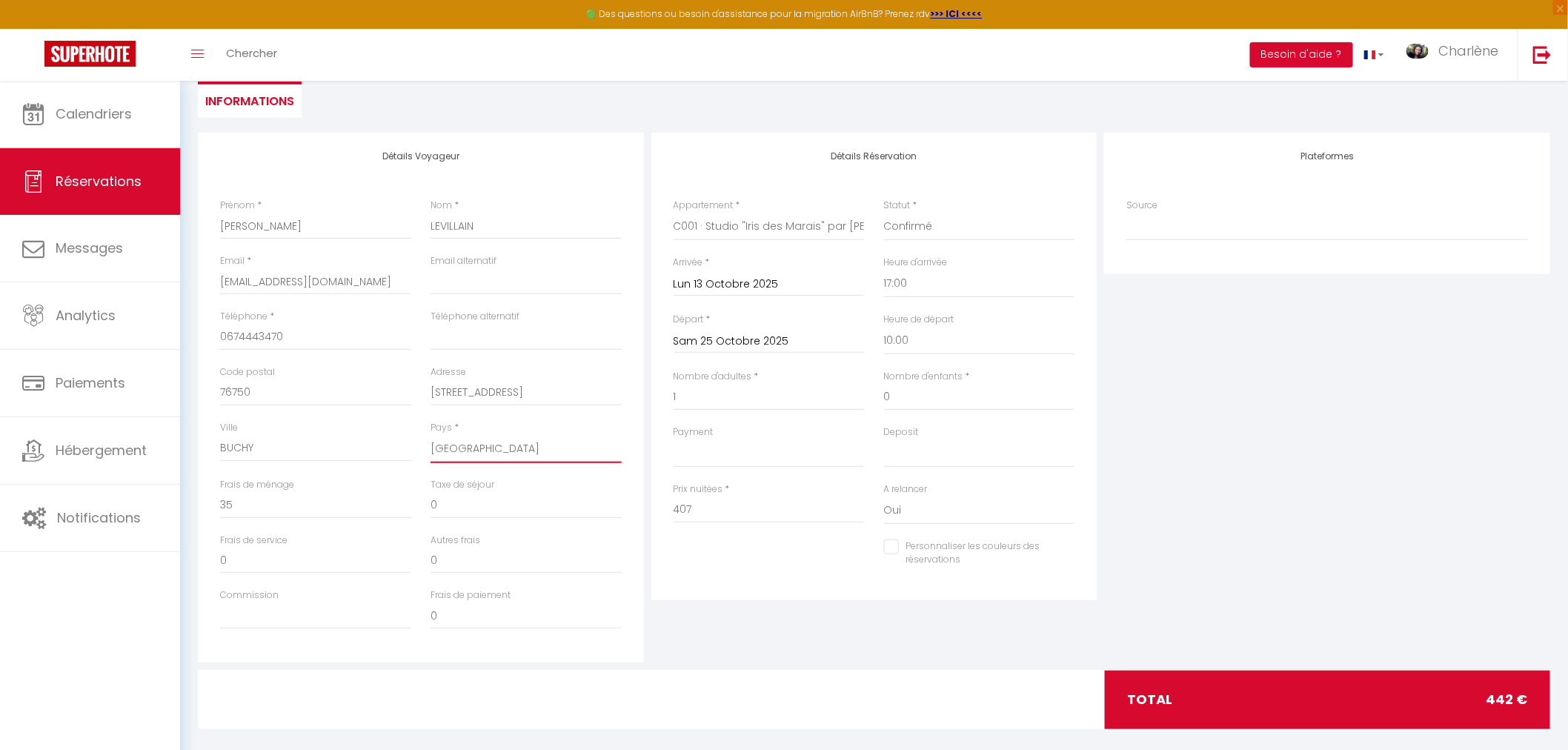
scroll to position [219, 0]
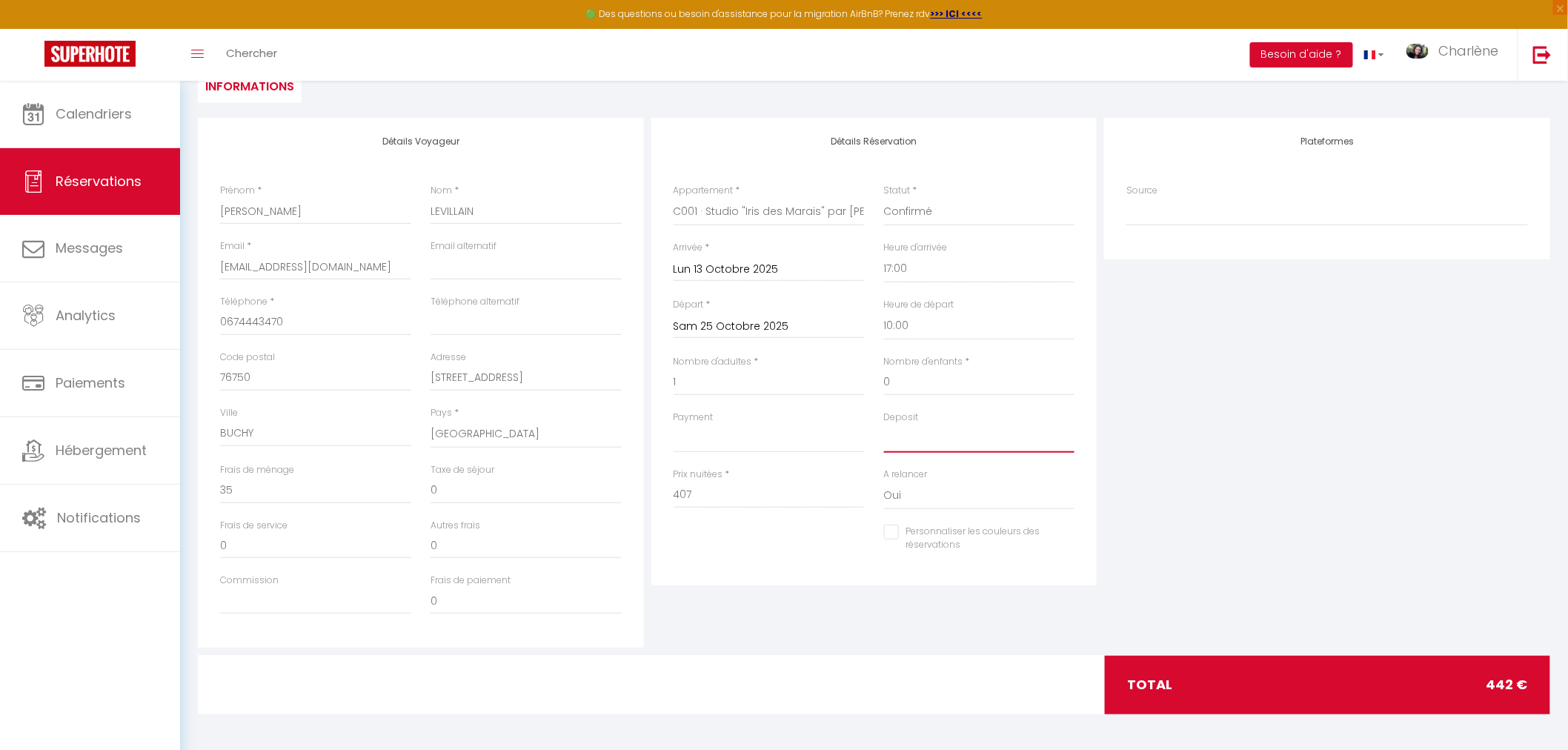
click at [937, 439] on select "OK KO" at bounding box center [979, 438] width 191 height 28
click at [884, 425] on select "OK KO" at bounding box center [979, 438] width 191 height 28
drag, startPoint x: 639, startPoint y: 424, endPoint x: 680, endPoint y: 442, distance: 44.8
click at [640, 425] on div "Détails Voyageur Prénom * Patrick Nom * LEVILLAIN Email * fplevillain@sfr.fr Em…" at bounding box center [421, 382] width 446 height 530
click at [702, 446] on select "OK KO" at bounding box center [769, 438] width 191 height 28
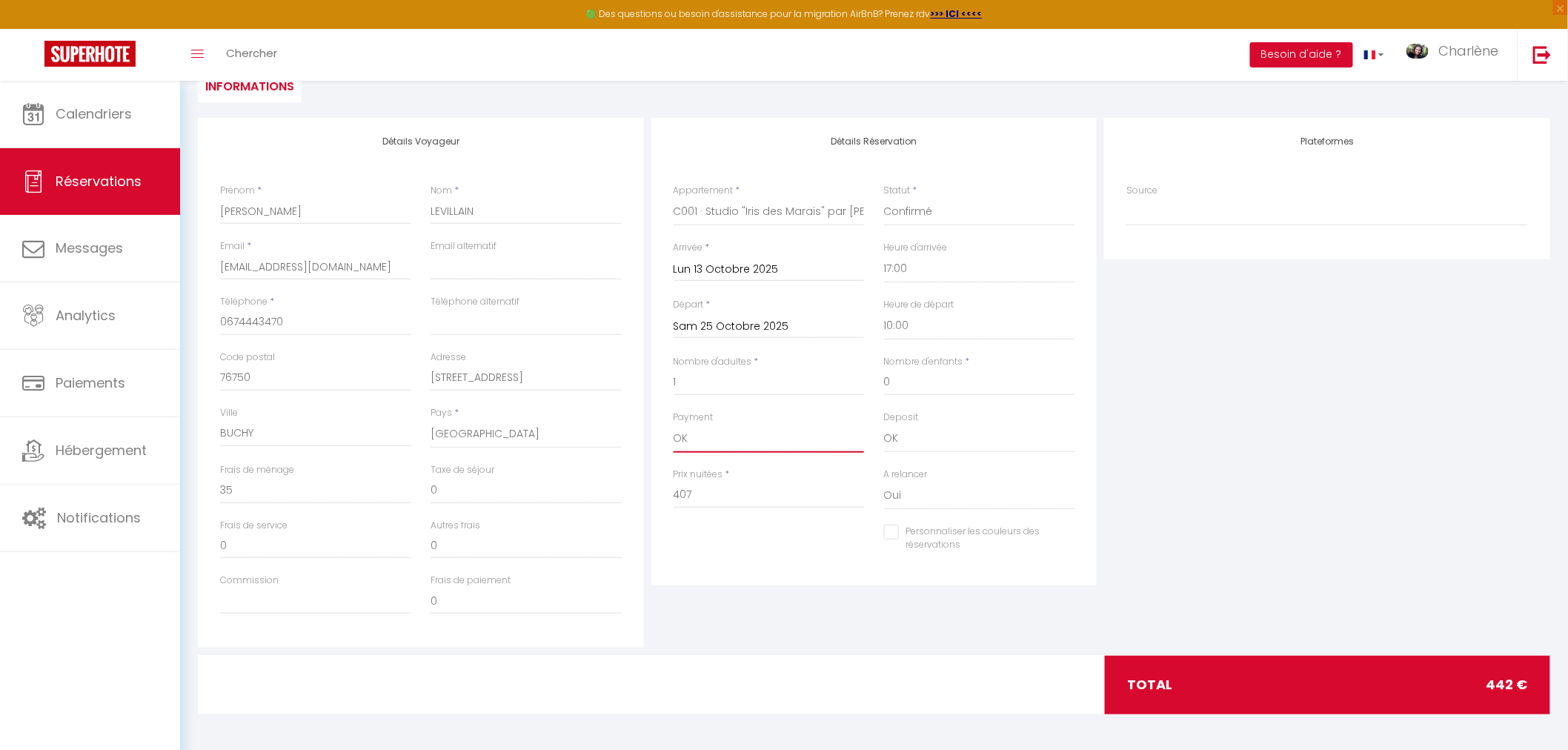
click at [673, 425] on select "OK KO" at bounding box center [769, 438] width 191 height 28
click at [916, 443] on select "OK KO" at bounding box center [979, 438] width 191 height 28
click at [884, 425] on select "OK KO" at bounding box center [979, 438] width 191 height 28
click at [890, 535] on input "Personnaliser les couleurs des réservations" at bounding box center [970, 532] width 172 height 15
click at [1069, 535] on span at bounding box center [1068, 535] width 12 height 12
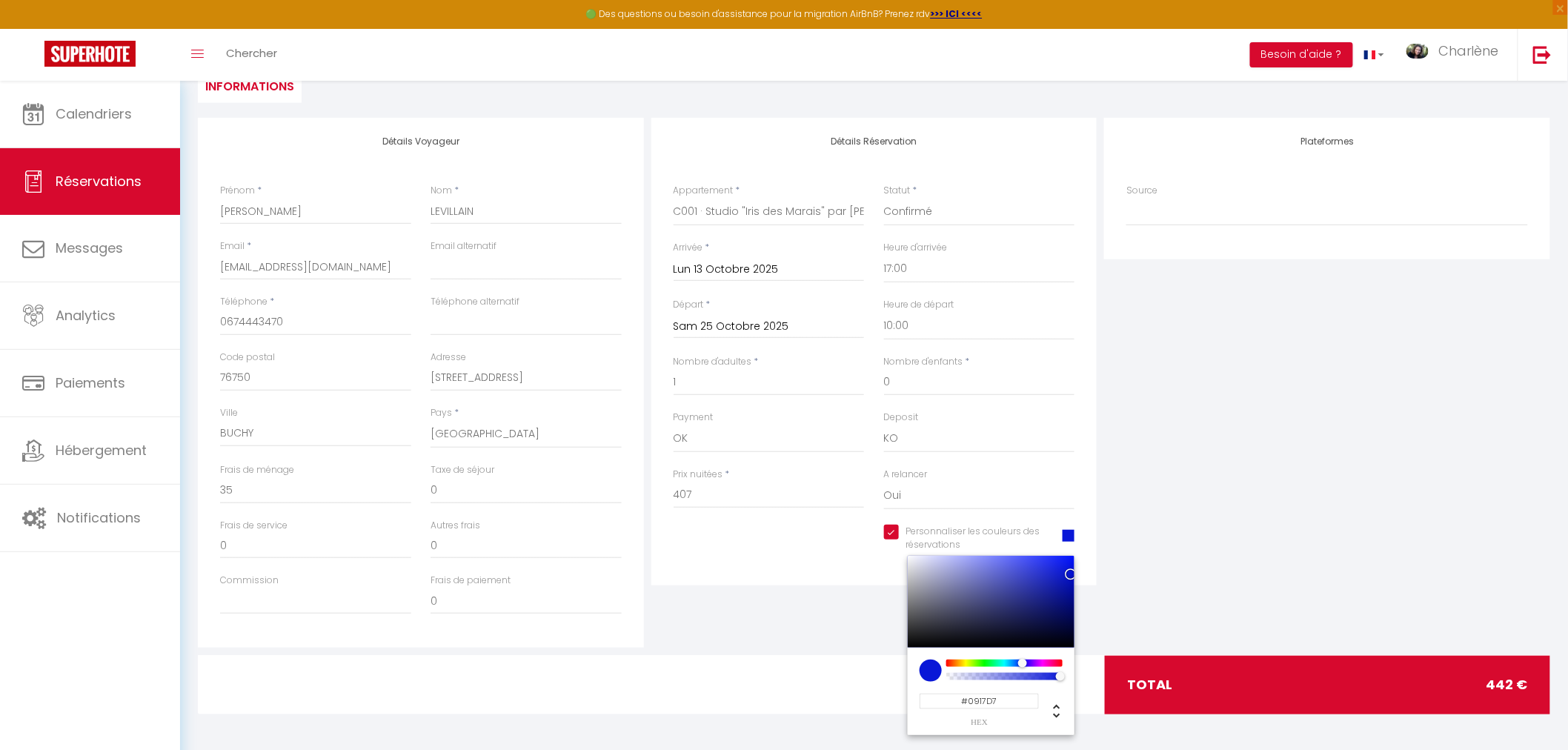
click at [1023, 659] on div at bounding box center [1004, 663] width 113 height 8
click at [769, 536] on div "Personnaliser les couleurs des réservations #0917D7 #0917D7 hex 9 r 23 g 215 b …" at bounding box center [874, 546] width 421 height 43
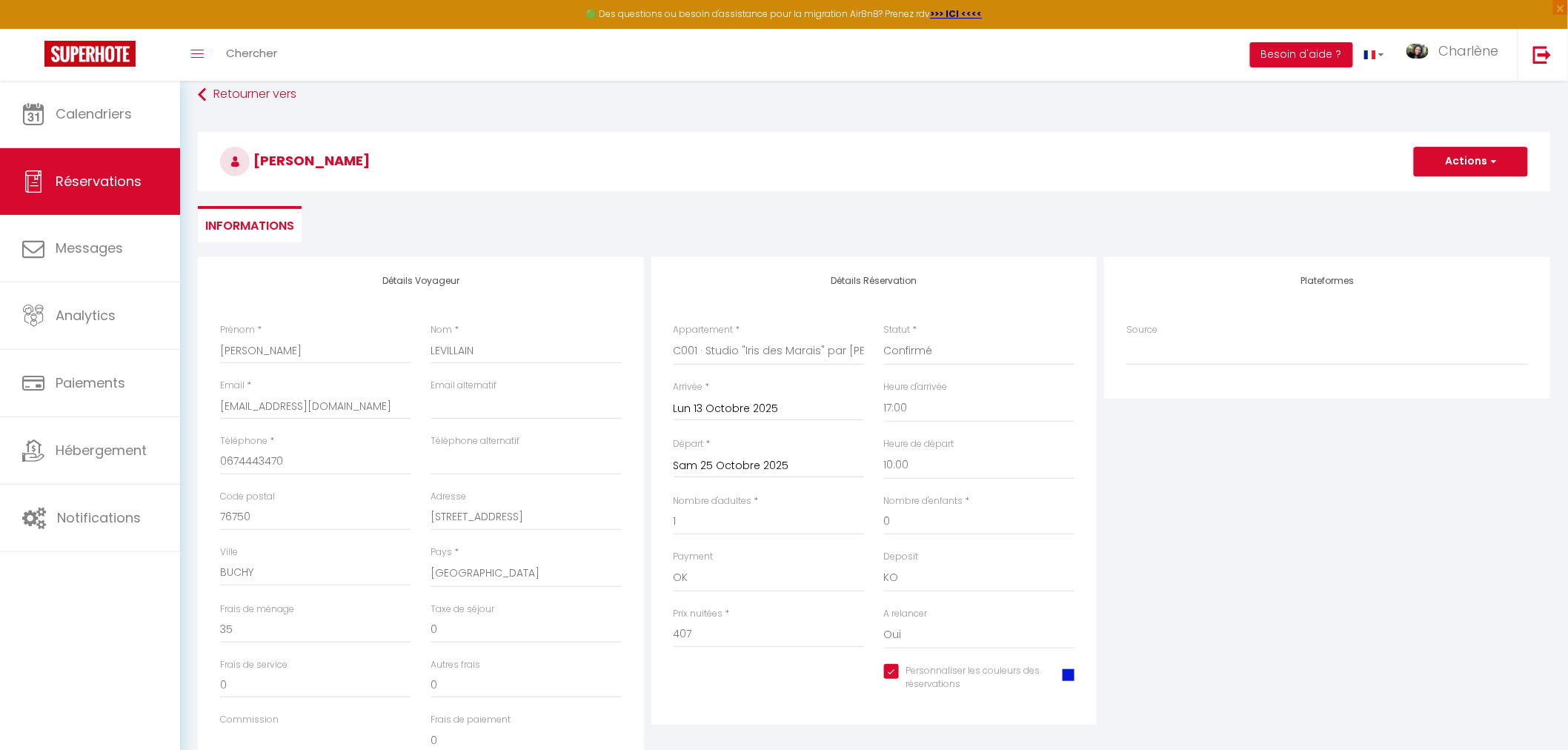
scroll to position [0, 0]
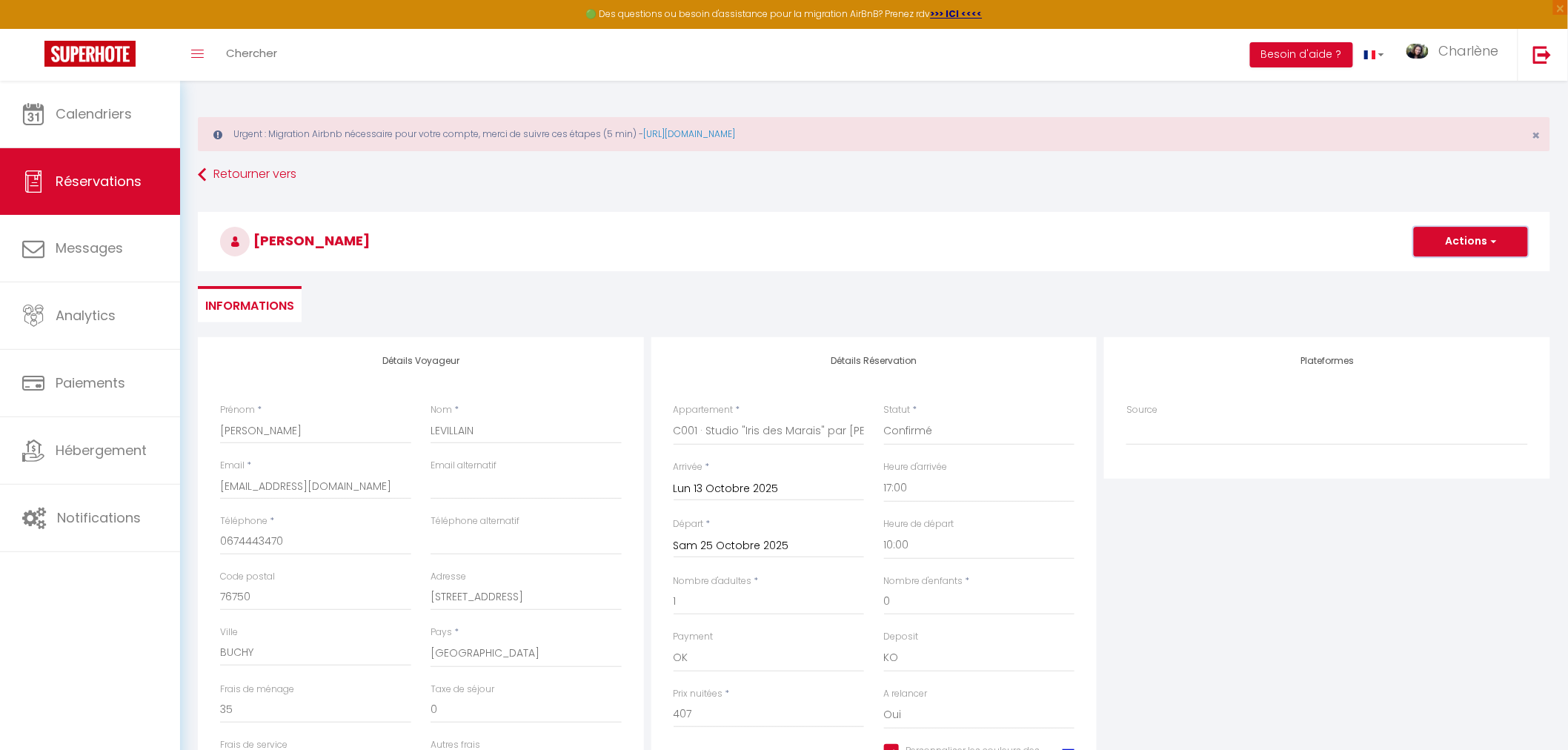
click at [1465, 243] on button "Actions" at bounding box center [1470, 242] width 114 height 30
click at [1436, 276] on link "Enregistrer" at bounding box center [1456, 274] width 117 height 19
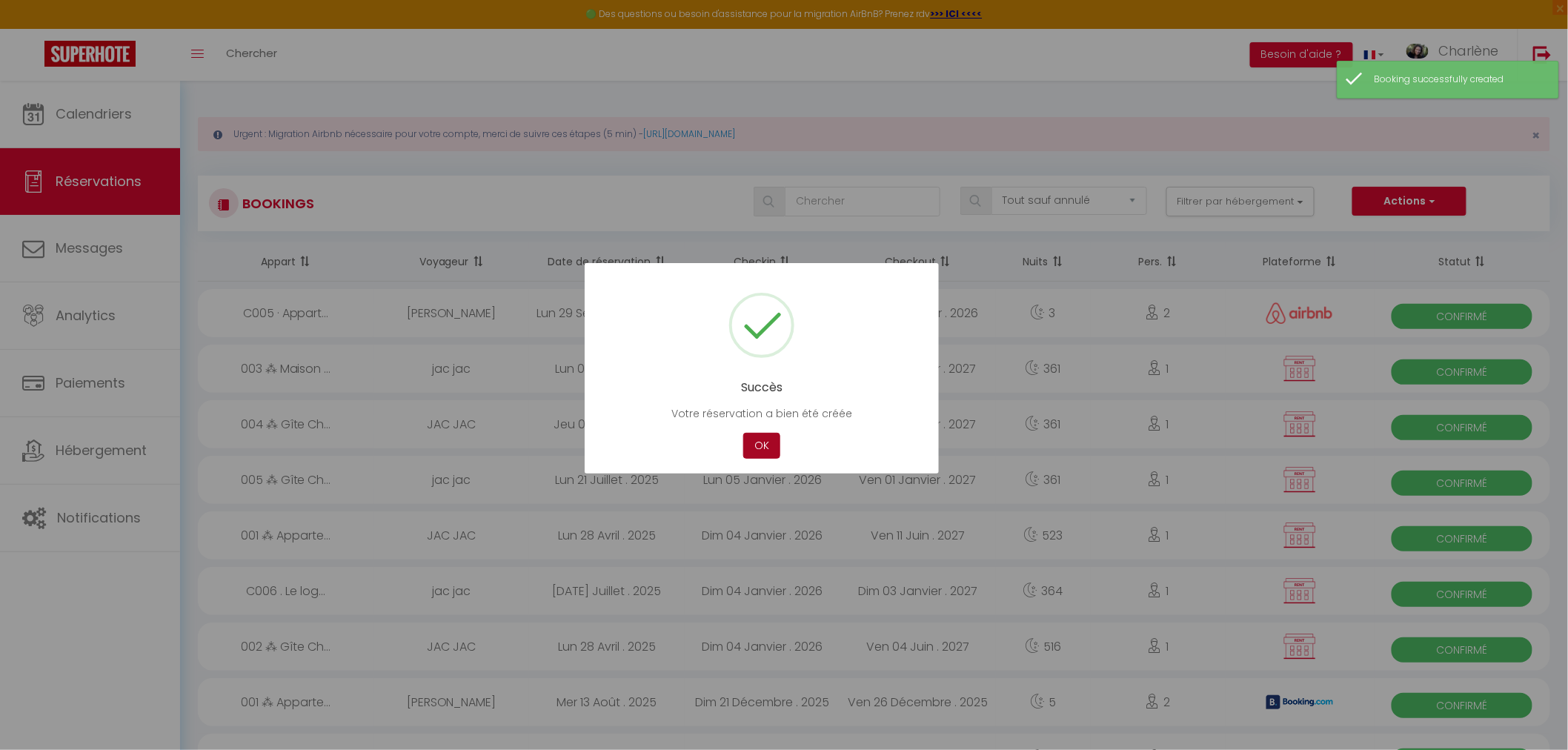
click at [756, 442] on button "OK" at bounding box center [762, 445] width 37 height 26
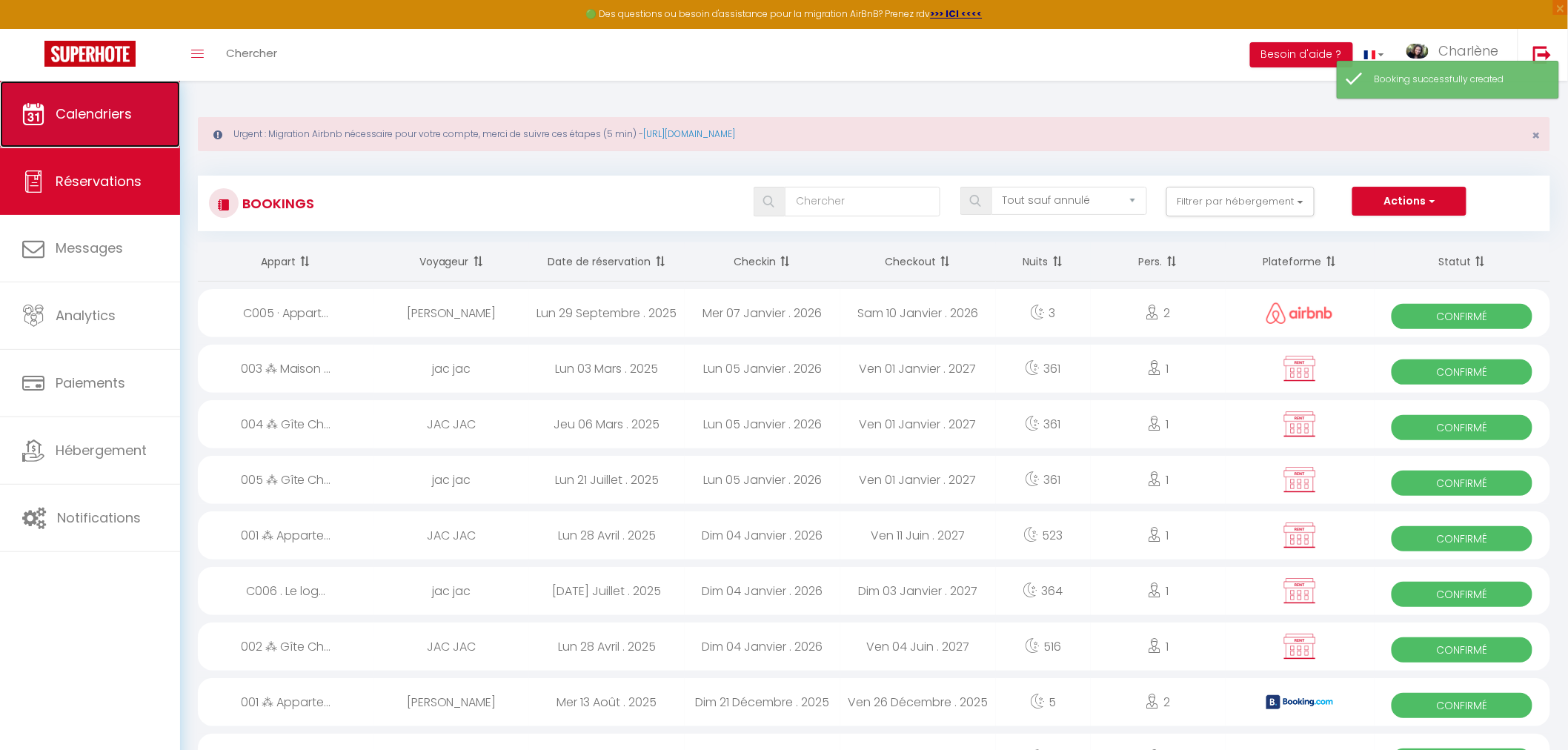
click at [50, 115] on link "Calendriers" at bounding box center [90, 114] width 180 height 67
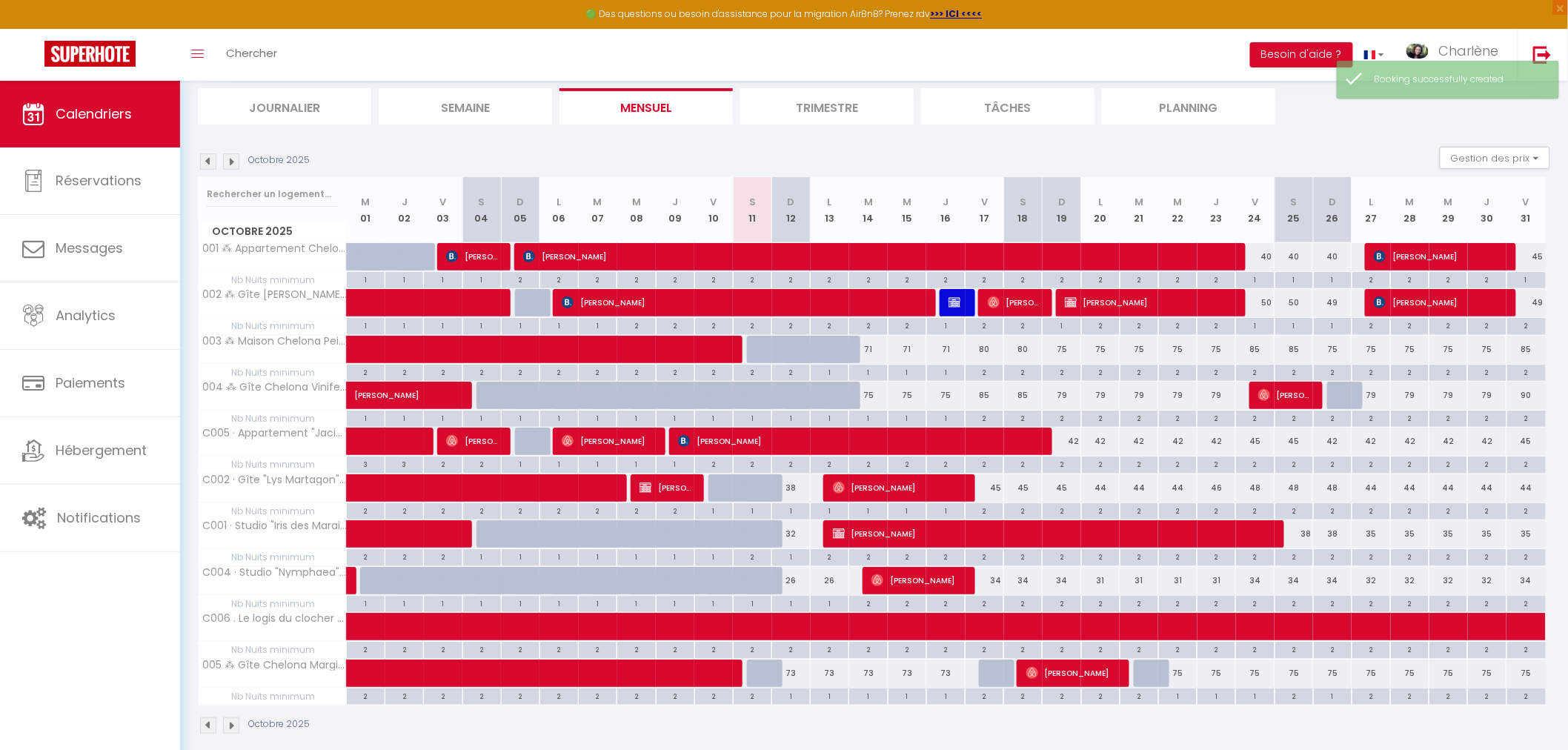
scroll to position [165, 0]
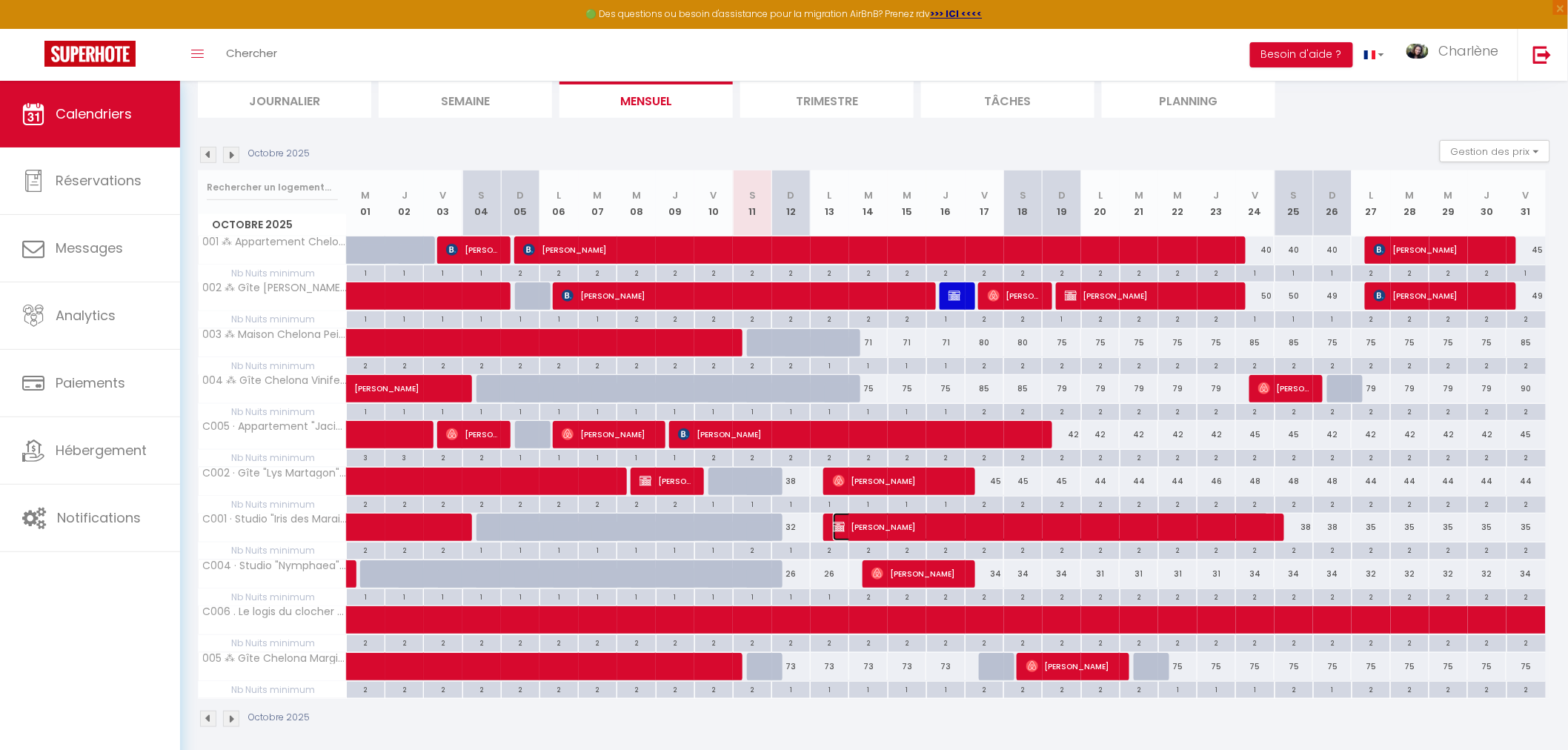
click at [930, 528] on span "Patrick LEVILLAIN" at bounding box center [1050, 526] width 436 height 28
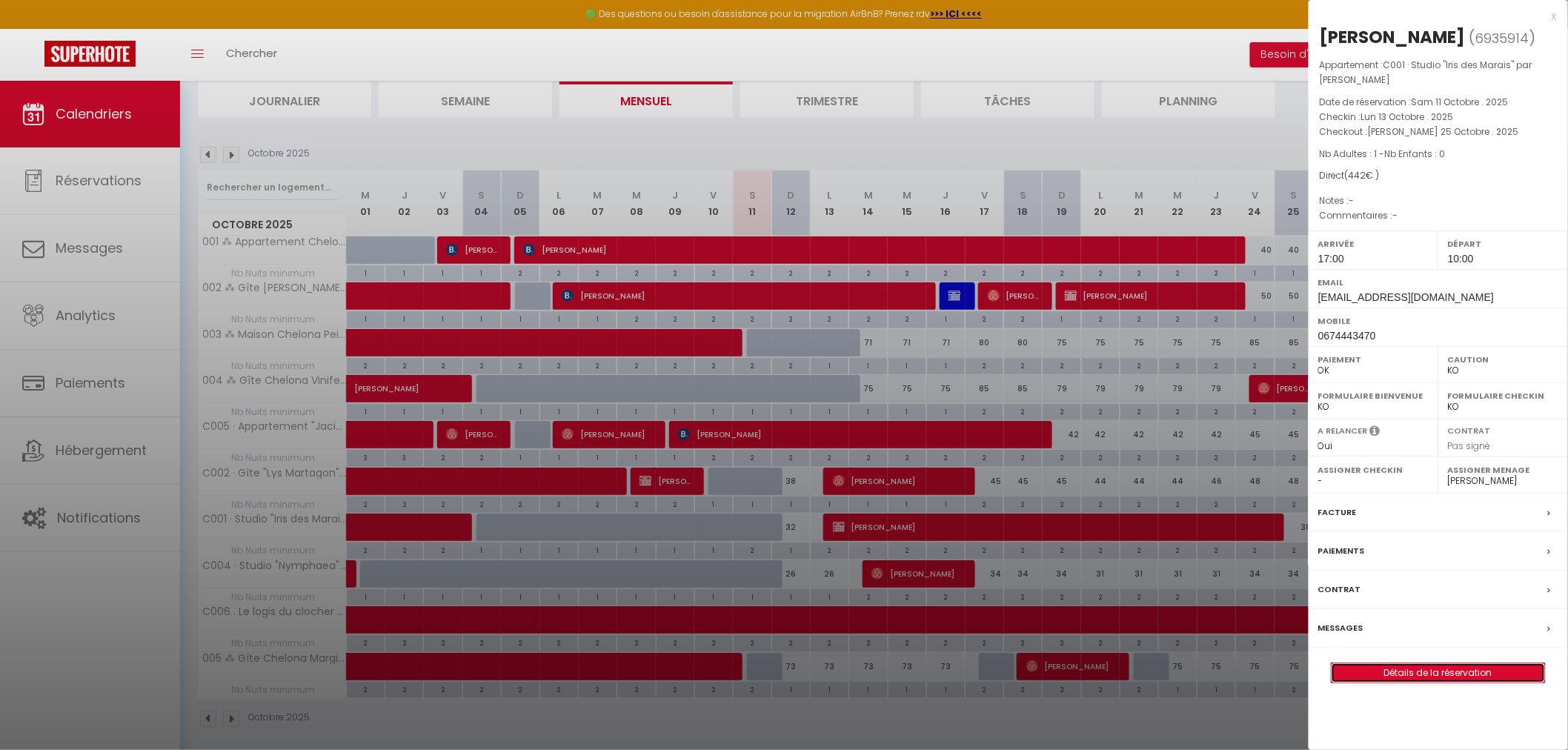
click at [1424, 672] on link "Détails de la réservation" at bounding box center [1438, 672] width 213 height 19
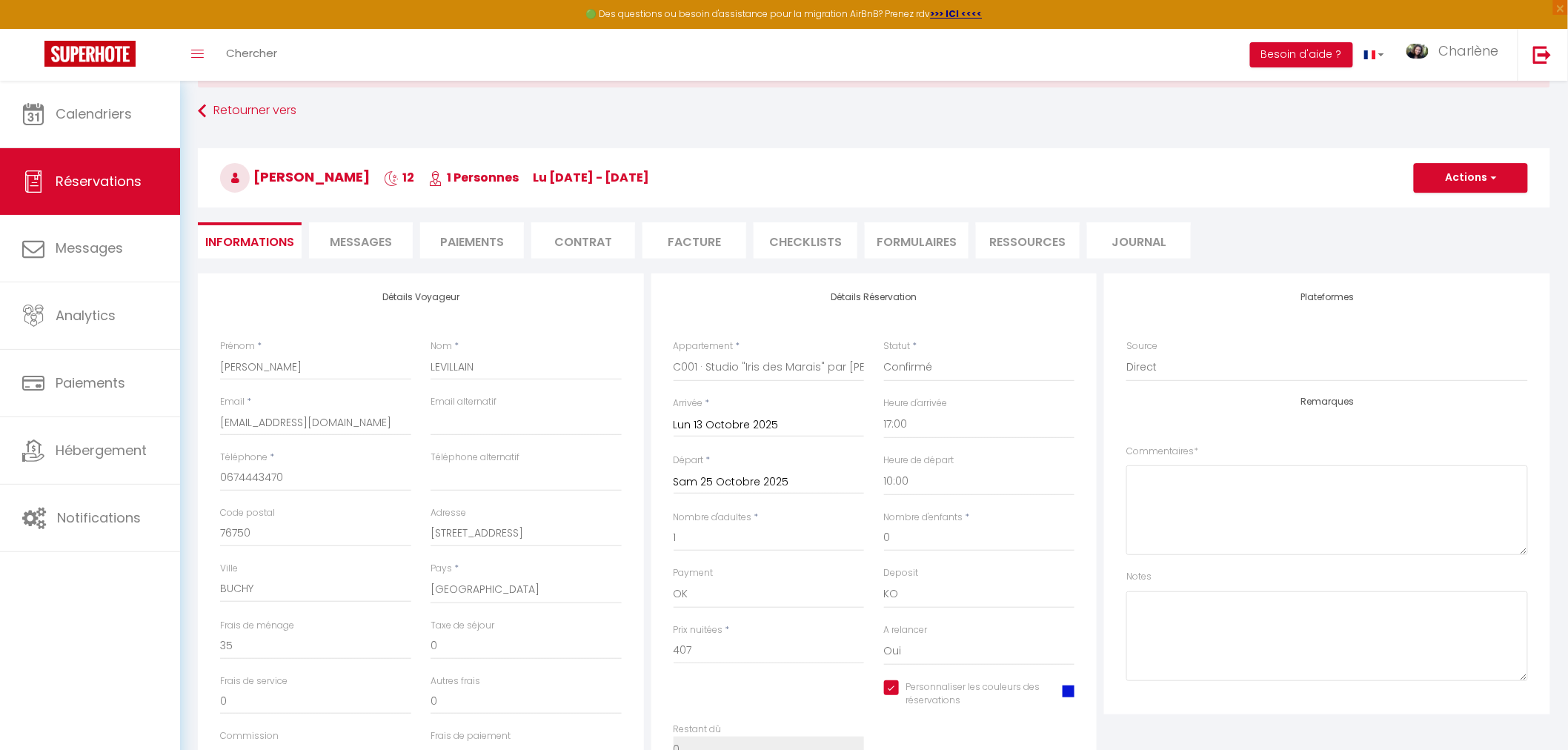
scroll to position [82, 0]
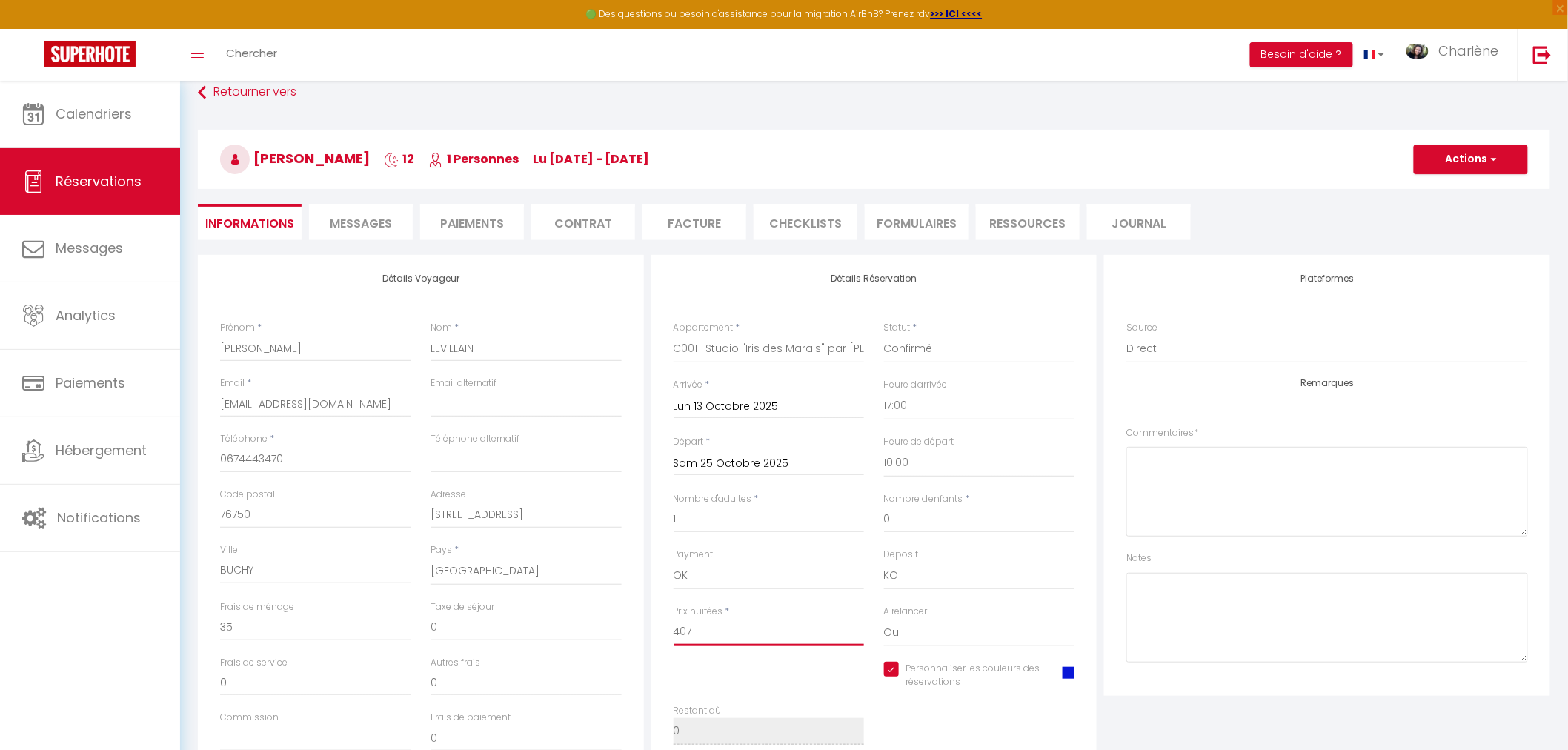
click at [764, 635] on input "407" at bounding box center [769, 632] width 191 height 27
drag, startPoint x: 761, startPoint y: 635, endPoint x: 639, endPoint y: 645, distance: 122.4
click at [639, 645] on div "Détails Voyageur Prénom * Patrick Nom * LEVILLAIN Email * fplevillain@sfr.fr Em…" at bounding box center [873, 519] width 1359 height 530
click at [362, 624] on input "0" at bounding box center [315, 627] width 191 height 27
click at [1144, 699] on div "Plateformes Source Direct Airbnb.com Booking.com Chalet montagne Expedia Gite d…" at bounding box center [1326, 519] width 453 height 530
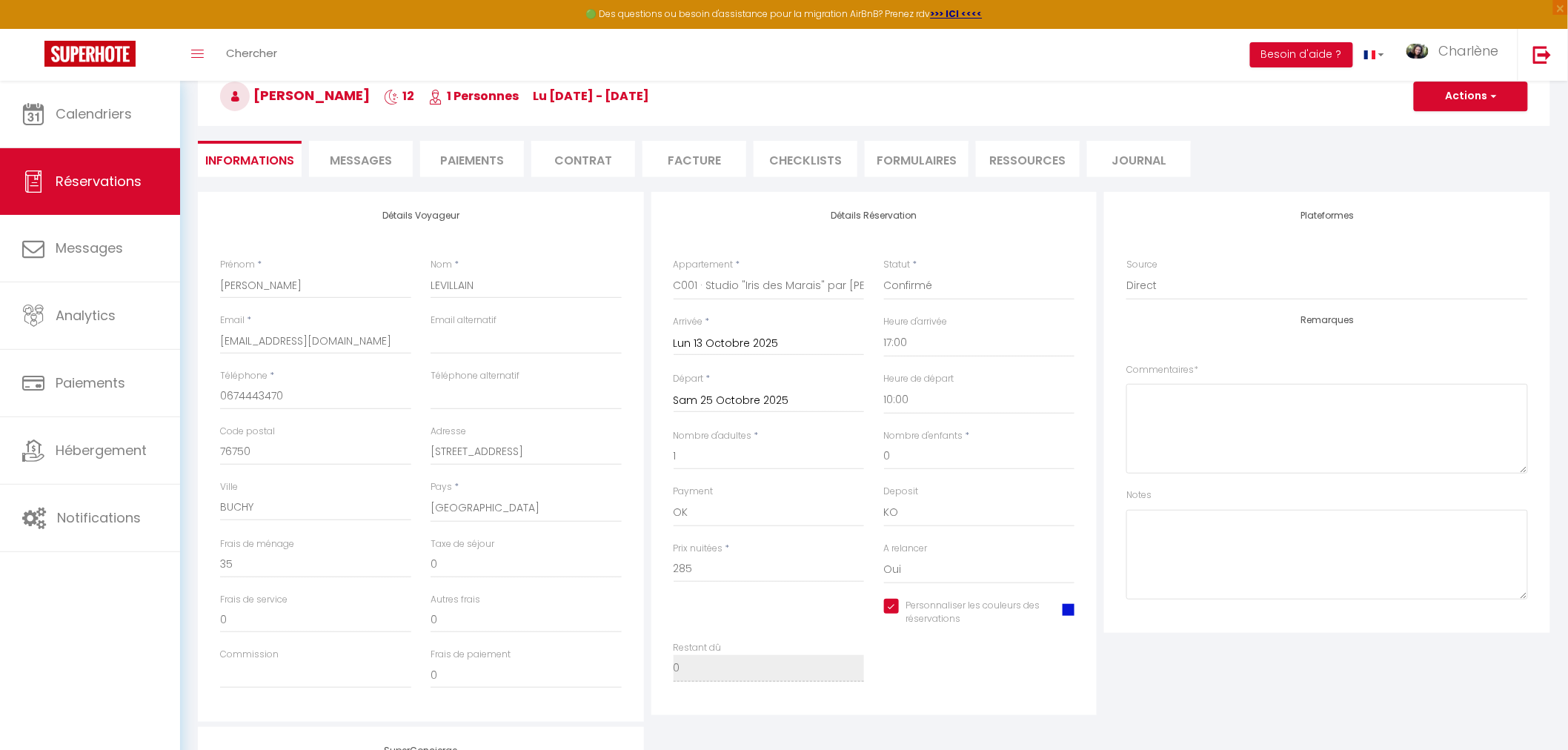
scroll to position [0, 0]
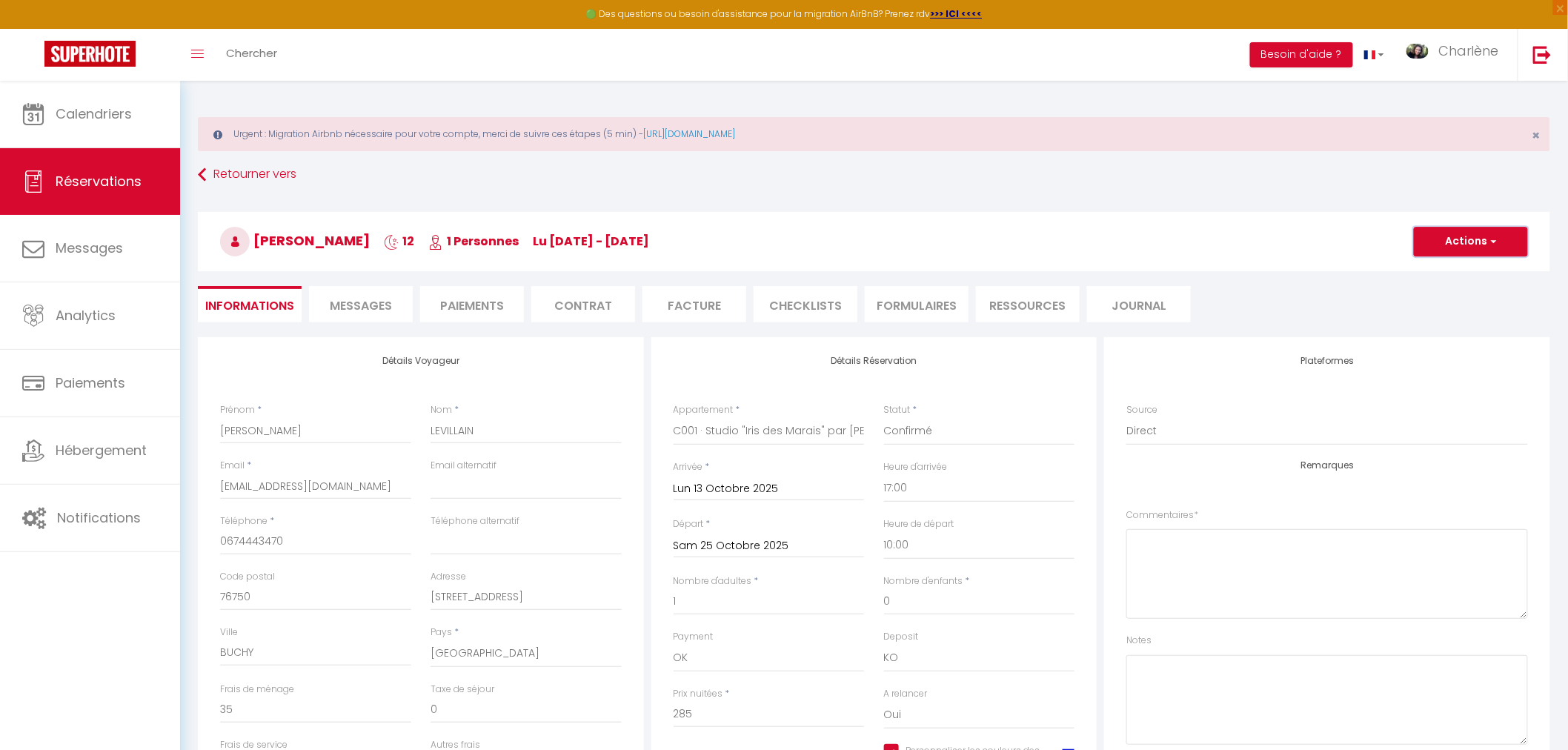
click at [1474, 242] on button "Actions" at bounding box center [1470, 242] width 114 height 30
click at [1453, 274] on link "Enregistrer" at bounding box center [1456, 274] width 117 height 19
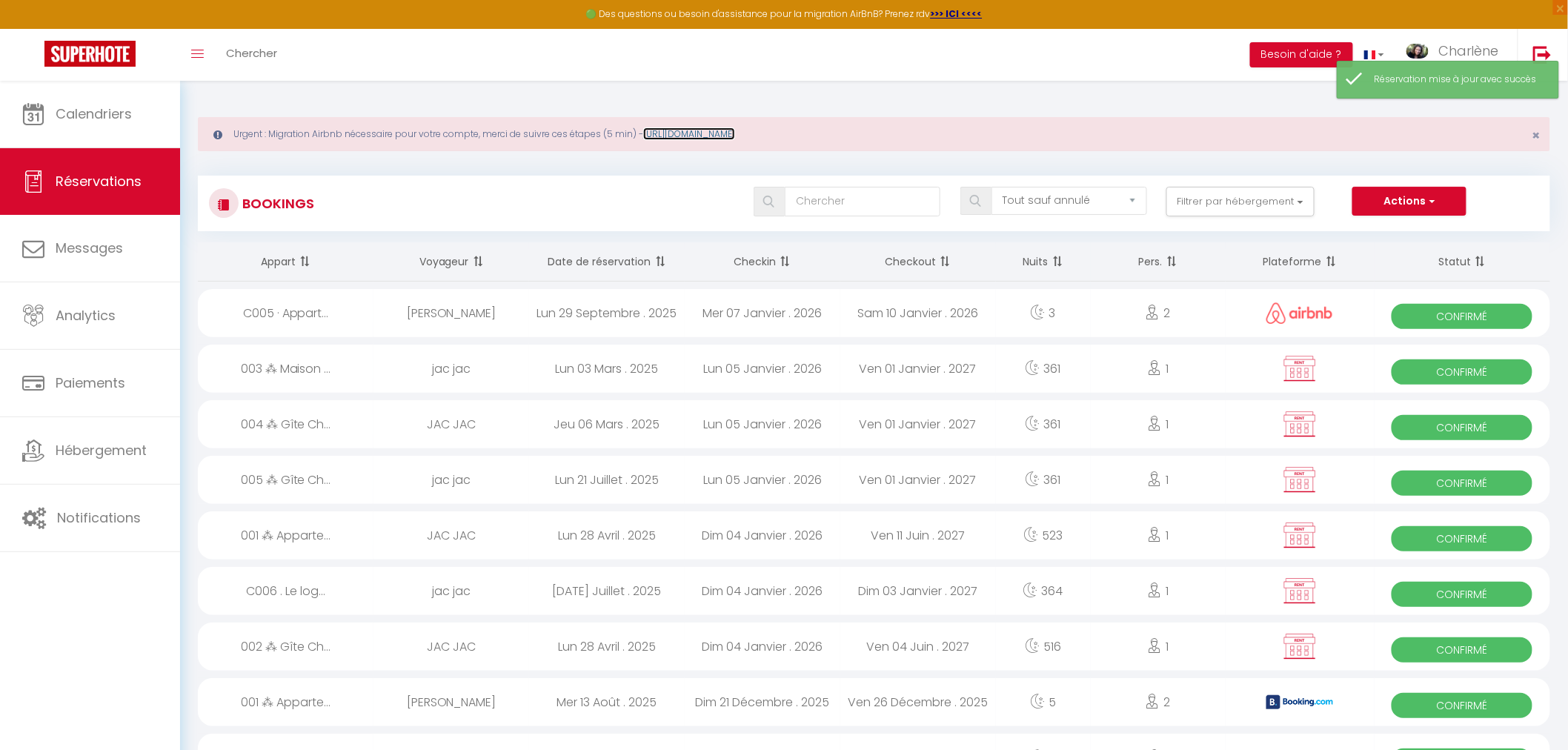
click at [735, 133] on link "https://superhote.com/migration-airbnb" at bounding box center [689, 134] width 92 height 12
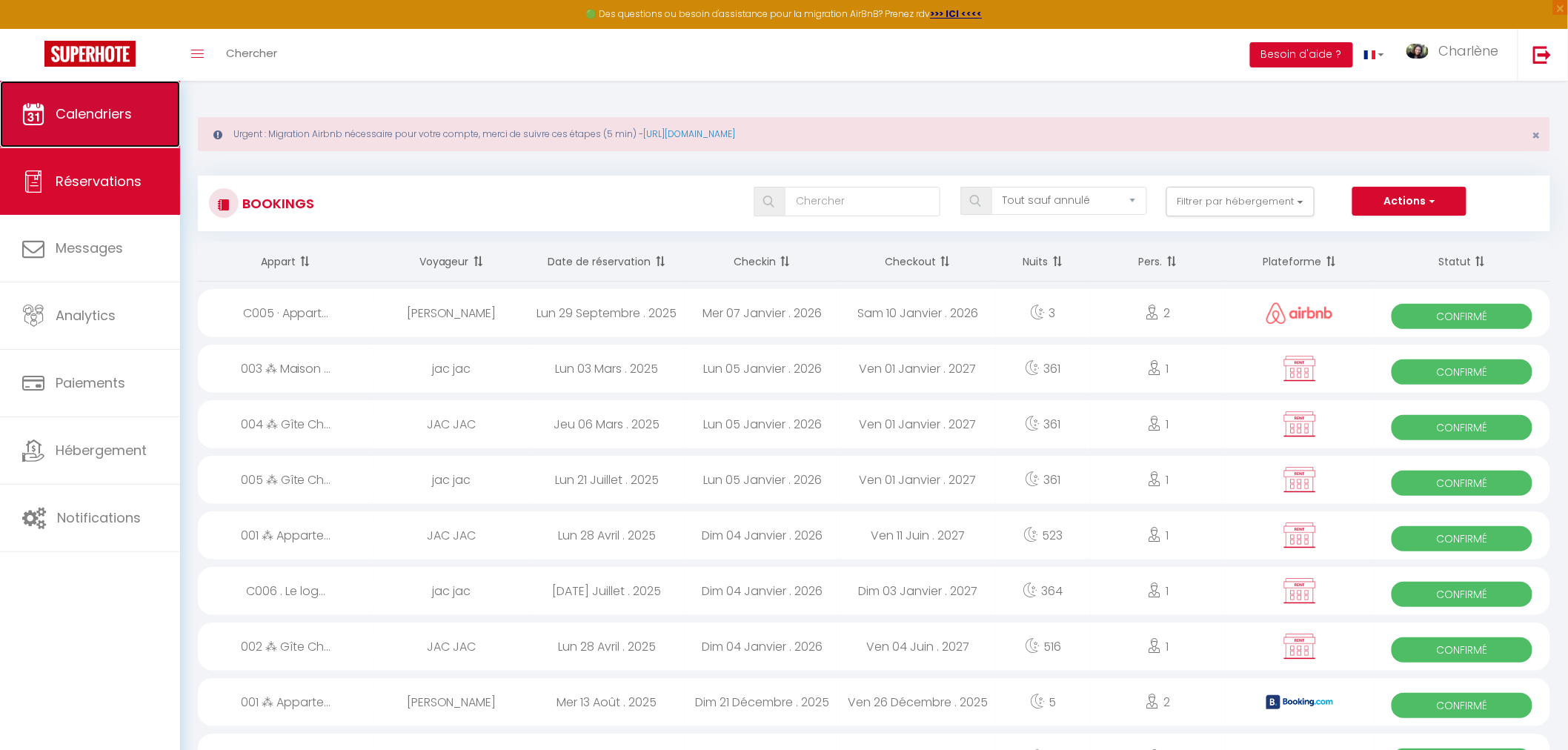
click at [138, 122] on link "Calendriers" at bounding box center [90, 114] width 180 height 67
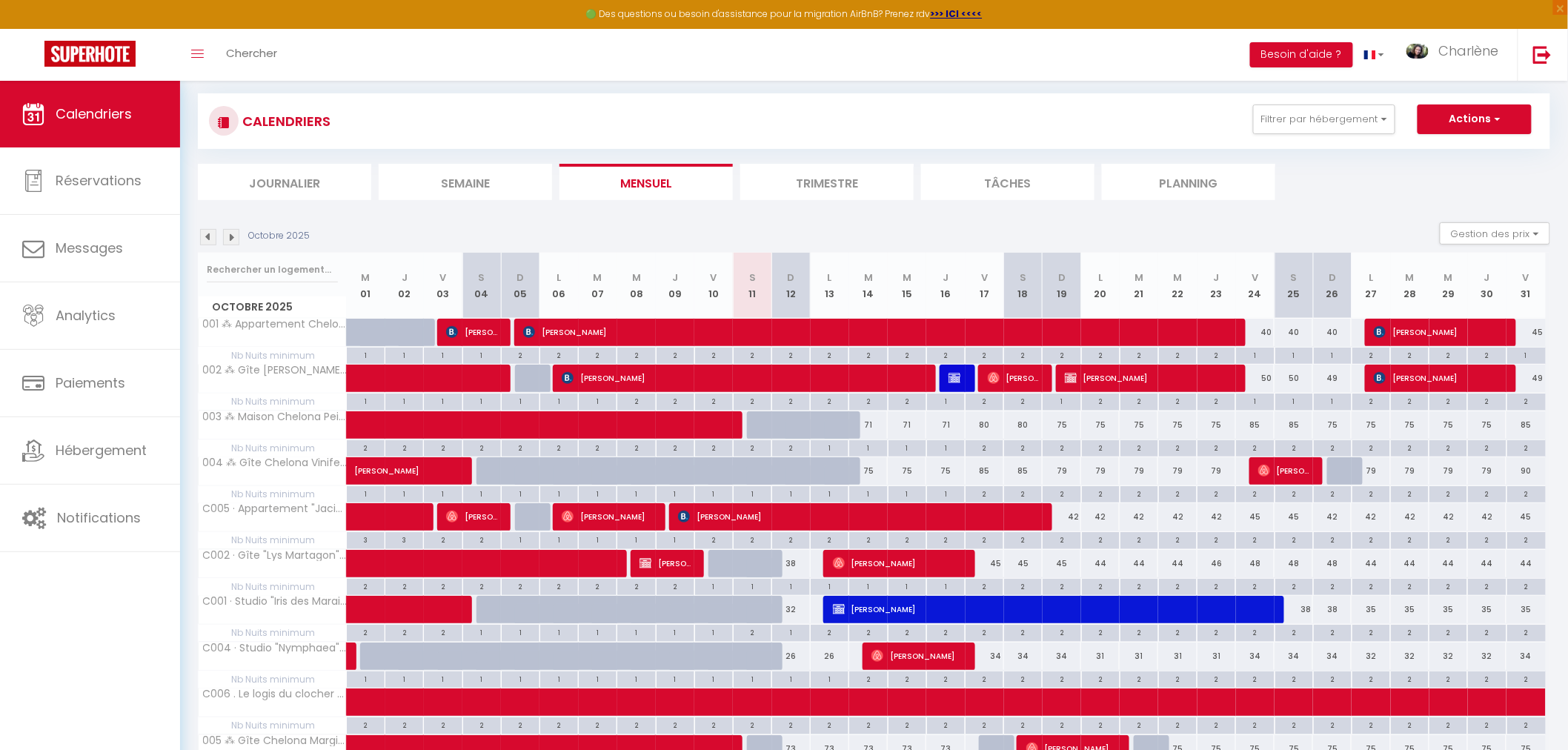
scroll to position [165, 0]
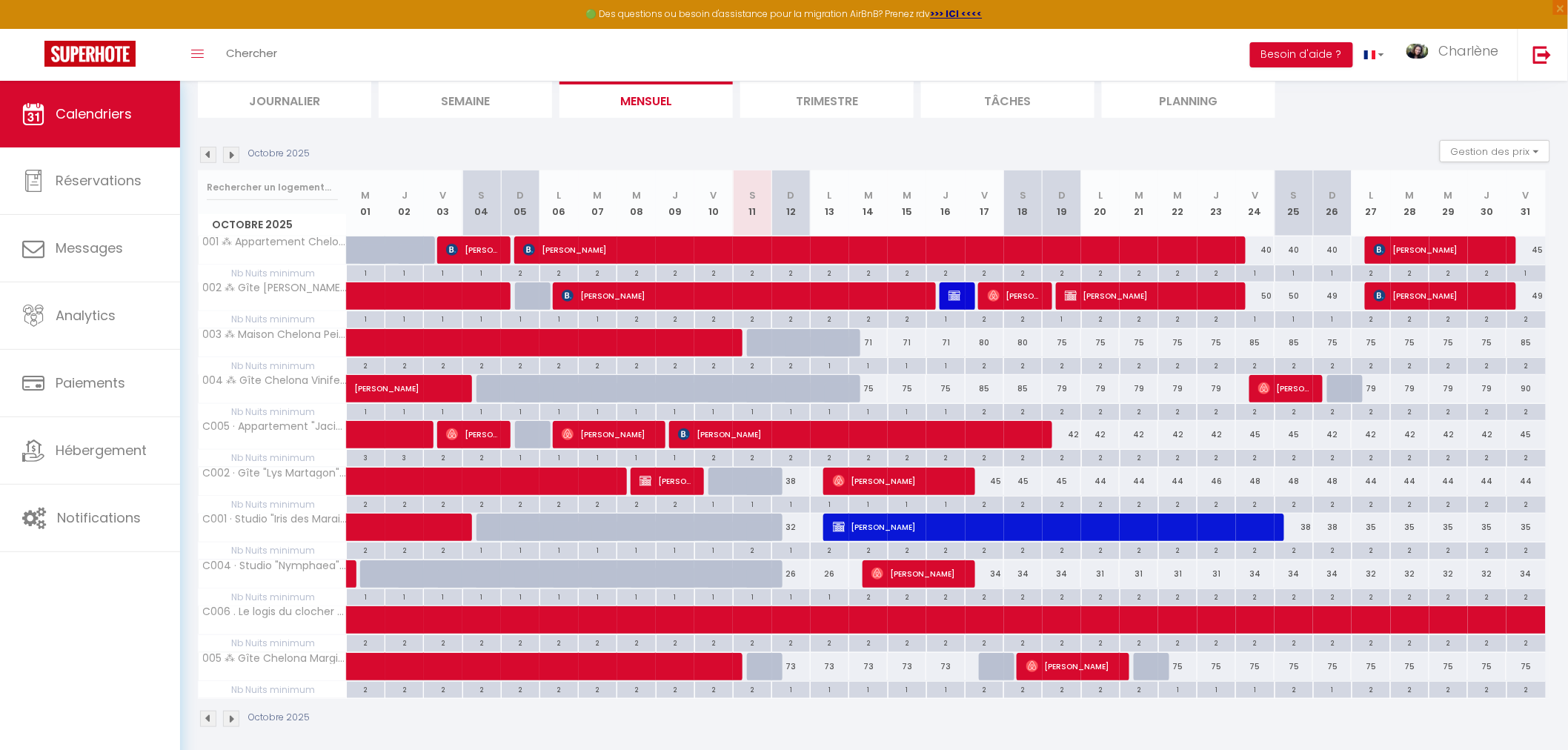
click at [1293, 690] on div "2" at bounding box center [1293, 688] width 38 height 14
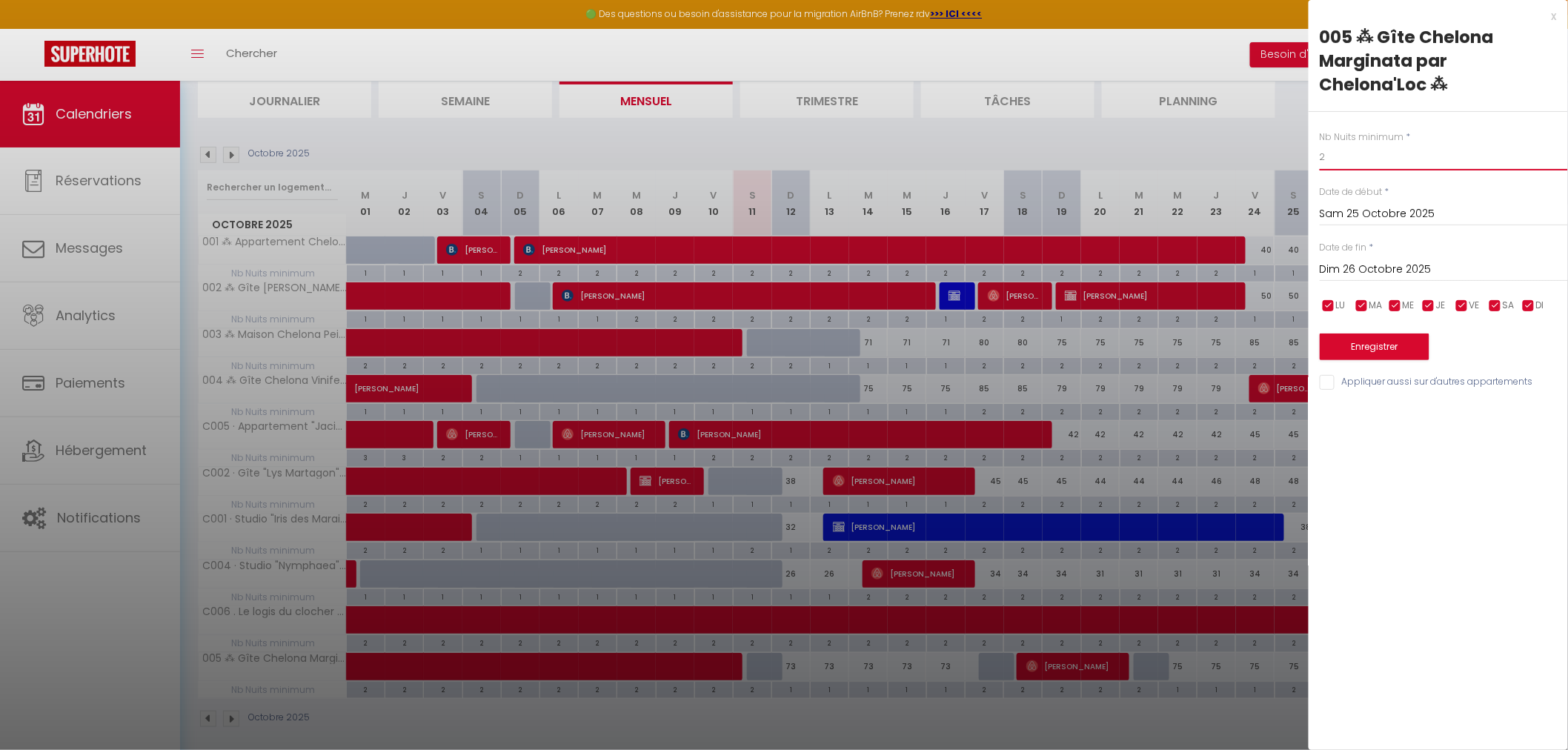
drag, startPoint x: 1346, startPoint y: 152, endPoint x: 1220, endPoint y: 143, distance: 126.3
click at [1220, 143] on body "🟢 Des questions ou besoin d'assistance pour la migration AirBnB? Prenez rdv >>>…" at bounding box center [784, 338] width 1568 height 844
click at [1245, 150] on div at bounding box center [784, 375] width 1568 height 750
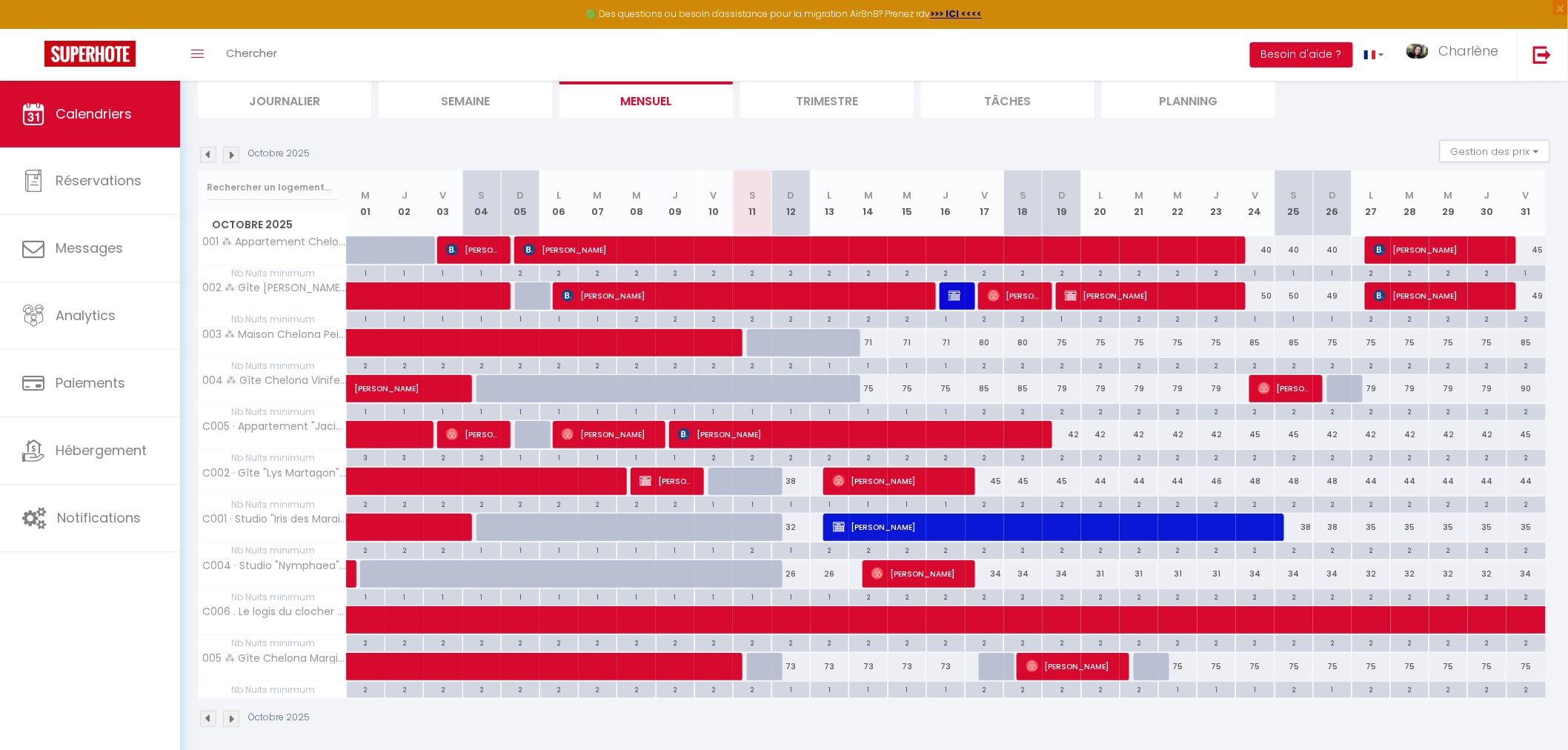
scroll to position [175, 0]
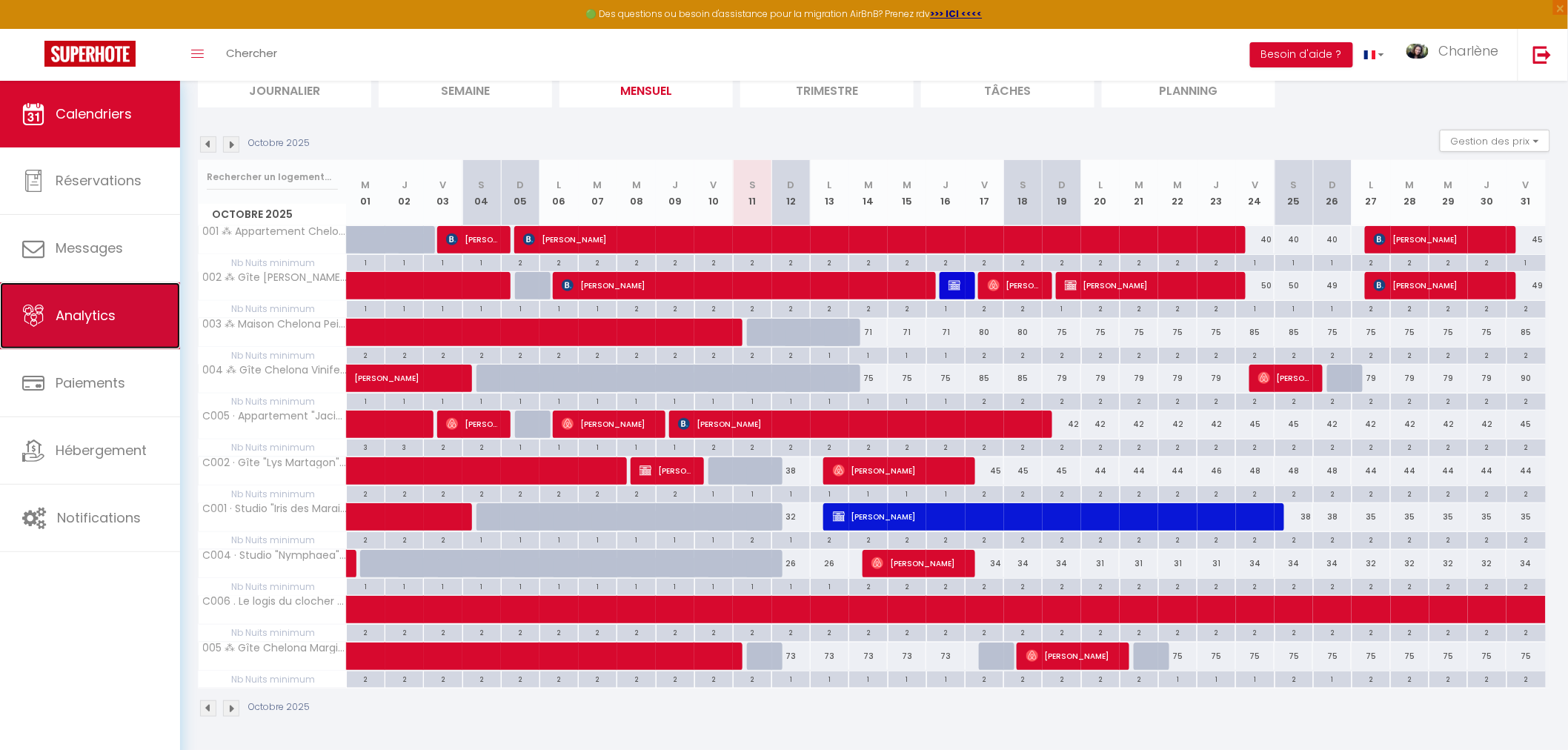
click at [108, 322] on span "Analytics" at bounding box center [85, 315] width 60 height 18
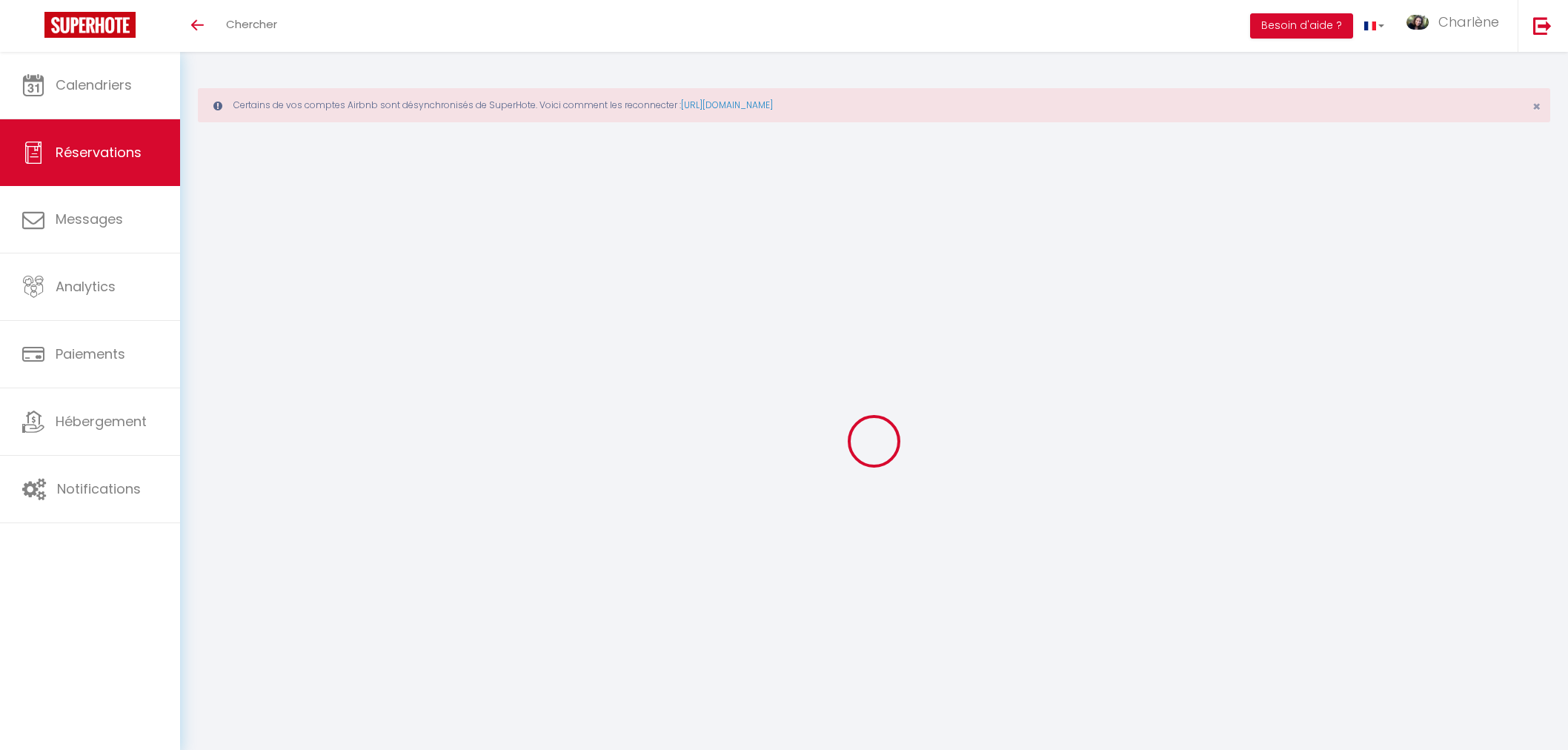
select select
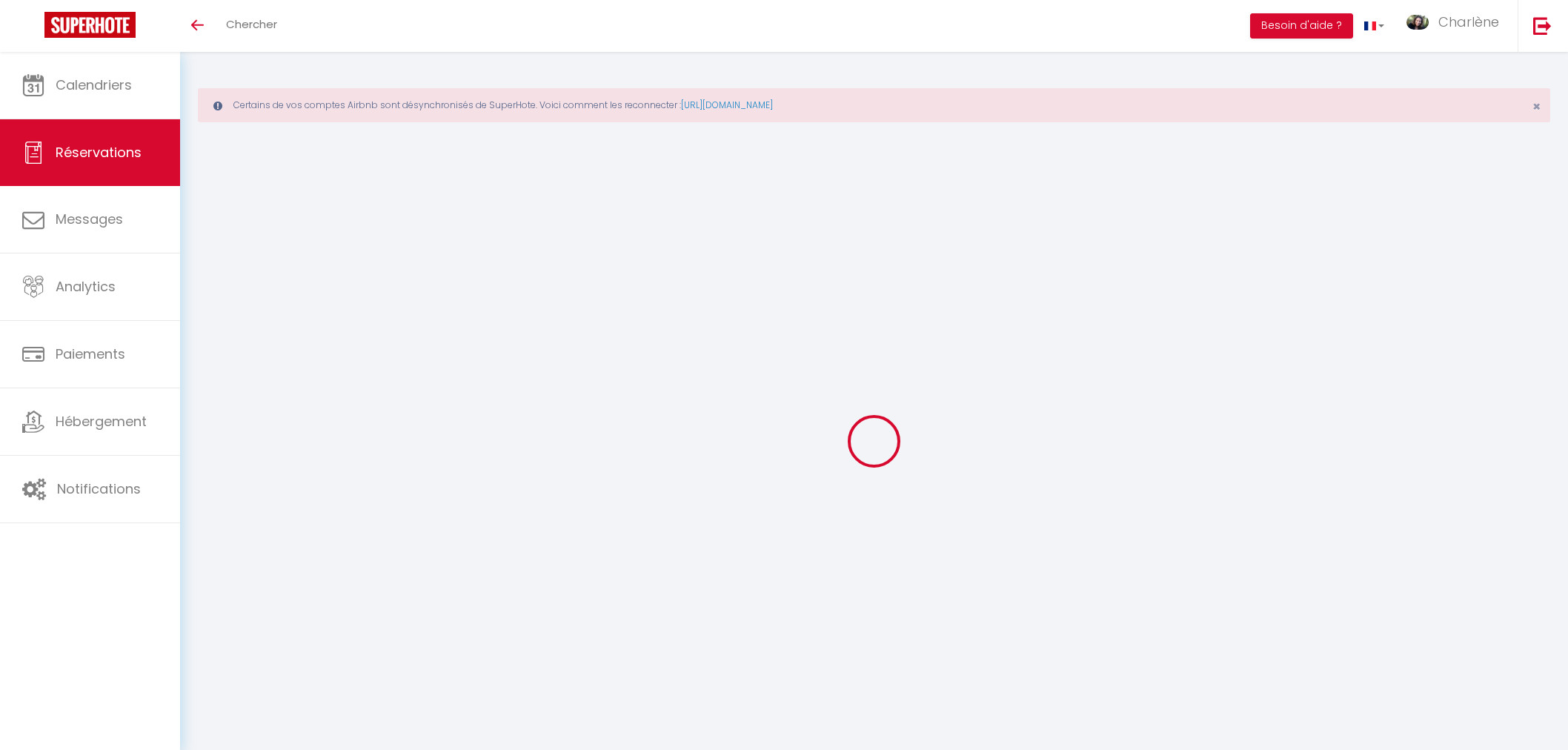
select select
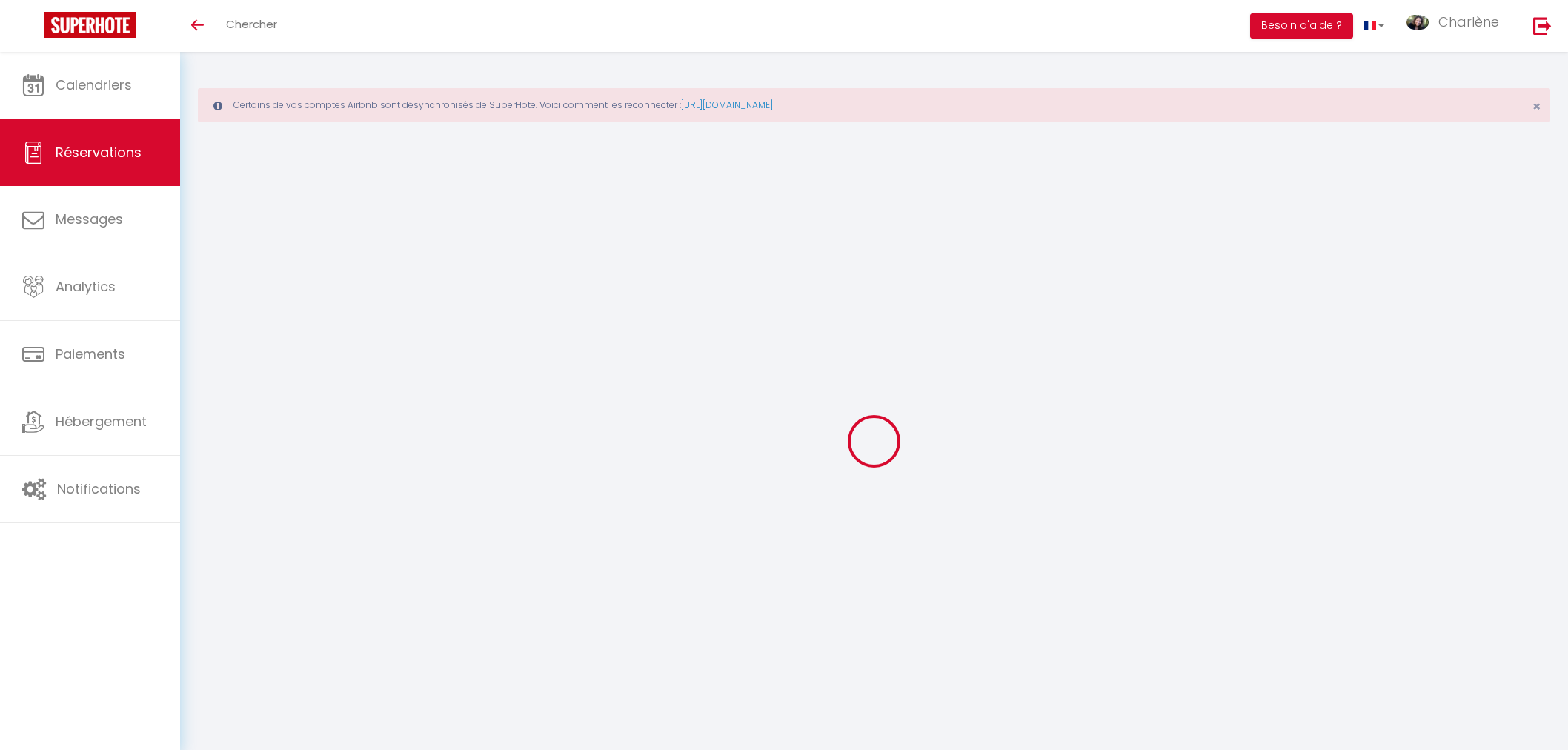
select select
checkbox input "false"
type input "Heike"
type input "[PERSON_NAME]"
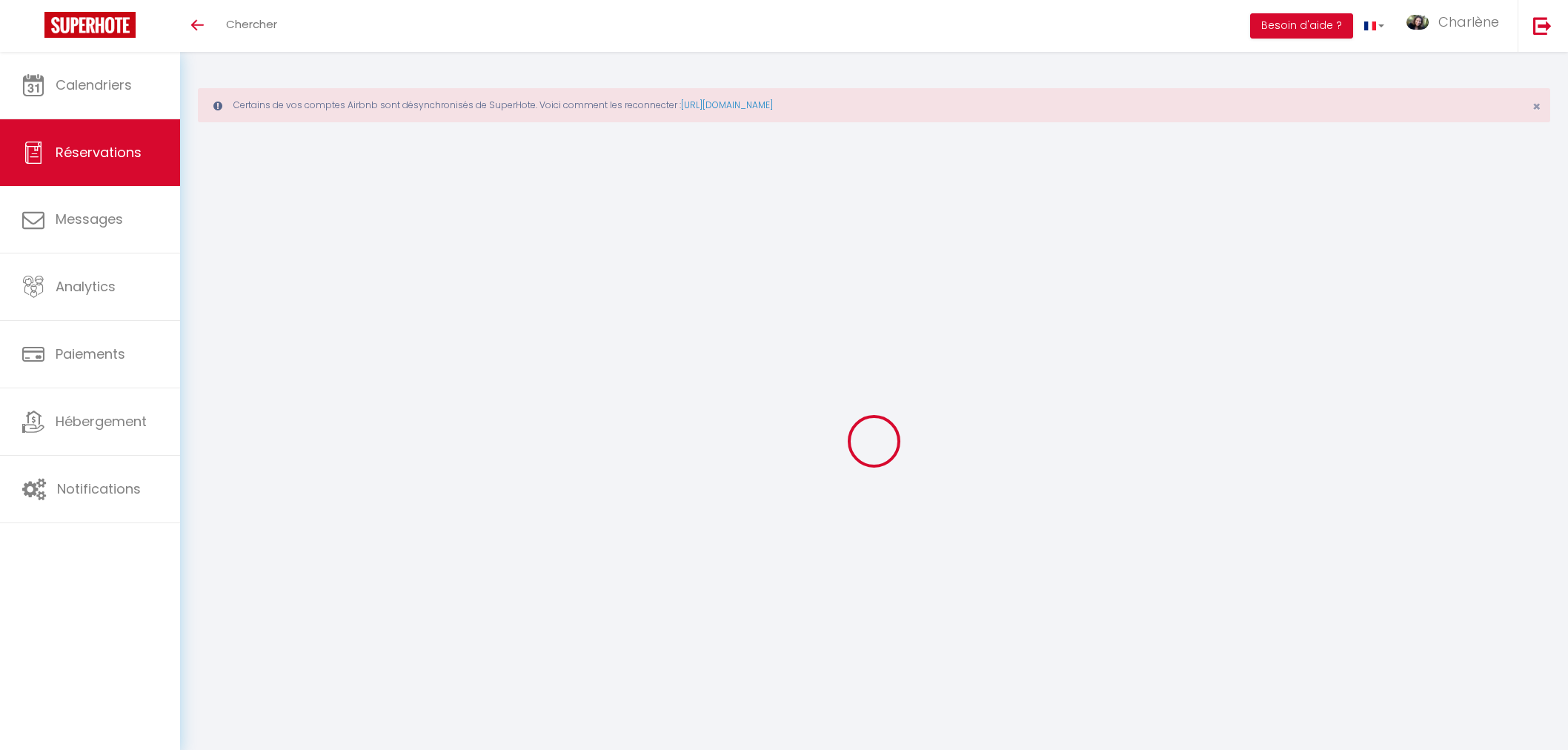
type input "[EMAIL_ADDRESS][DOMAIN_NAME]"
type input "[EMAIL_ADDRESS][PERSON_NAME][DOMAIN_NAME]"
type input "[PHONE_NUMBER]"
select select "DE"
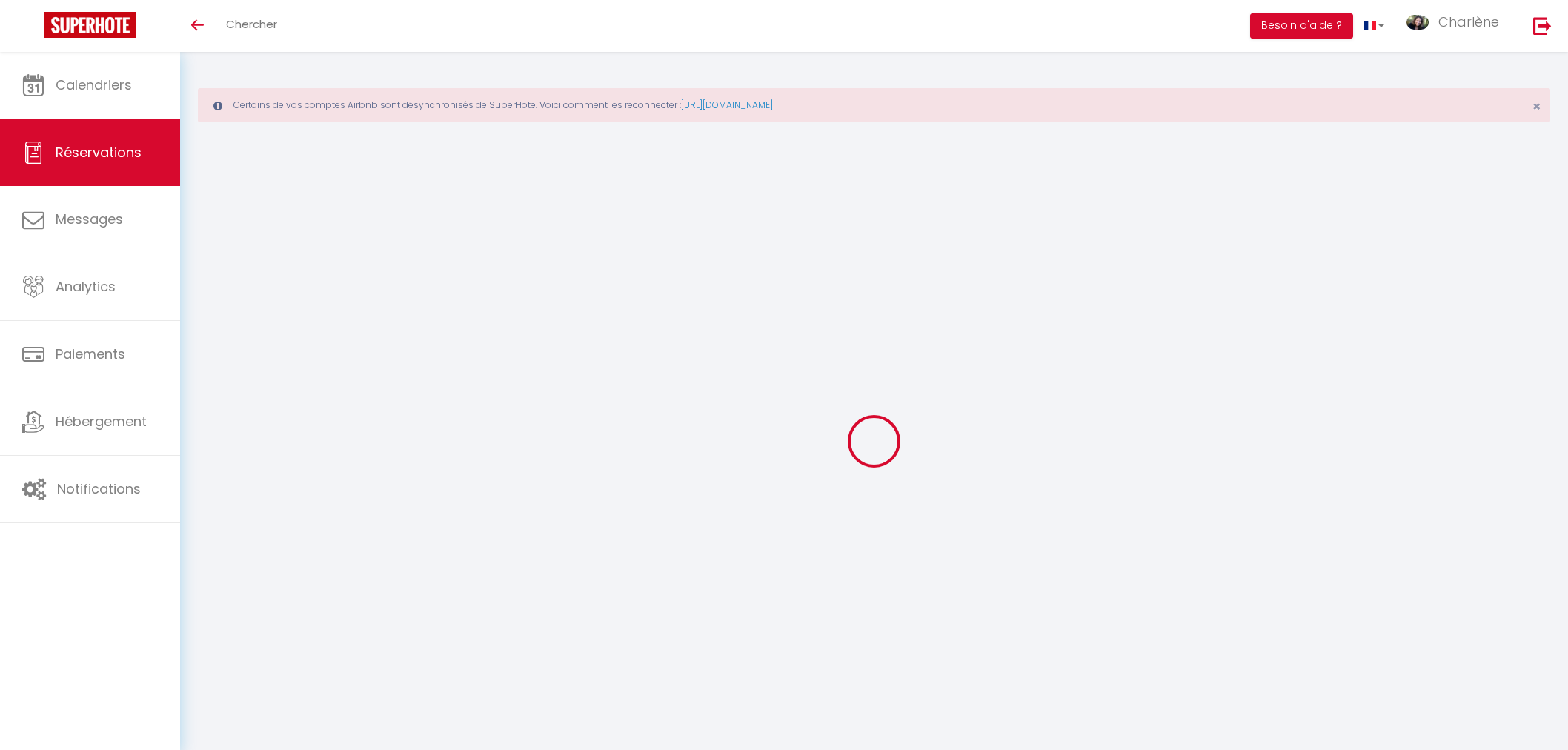
type input "83.91"
type input "6.91"
select select "52105"
select select "1"
select select
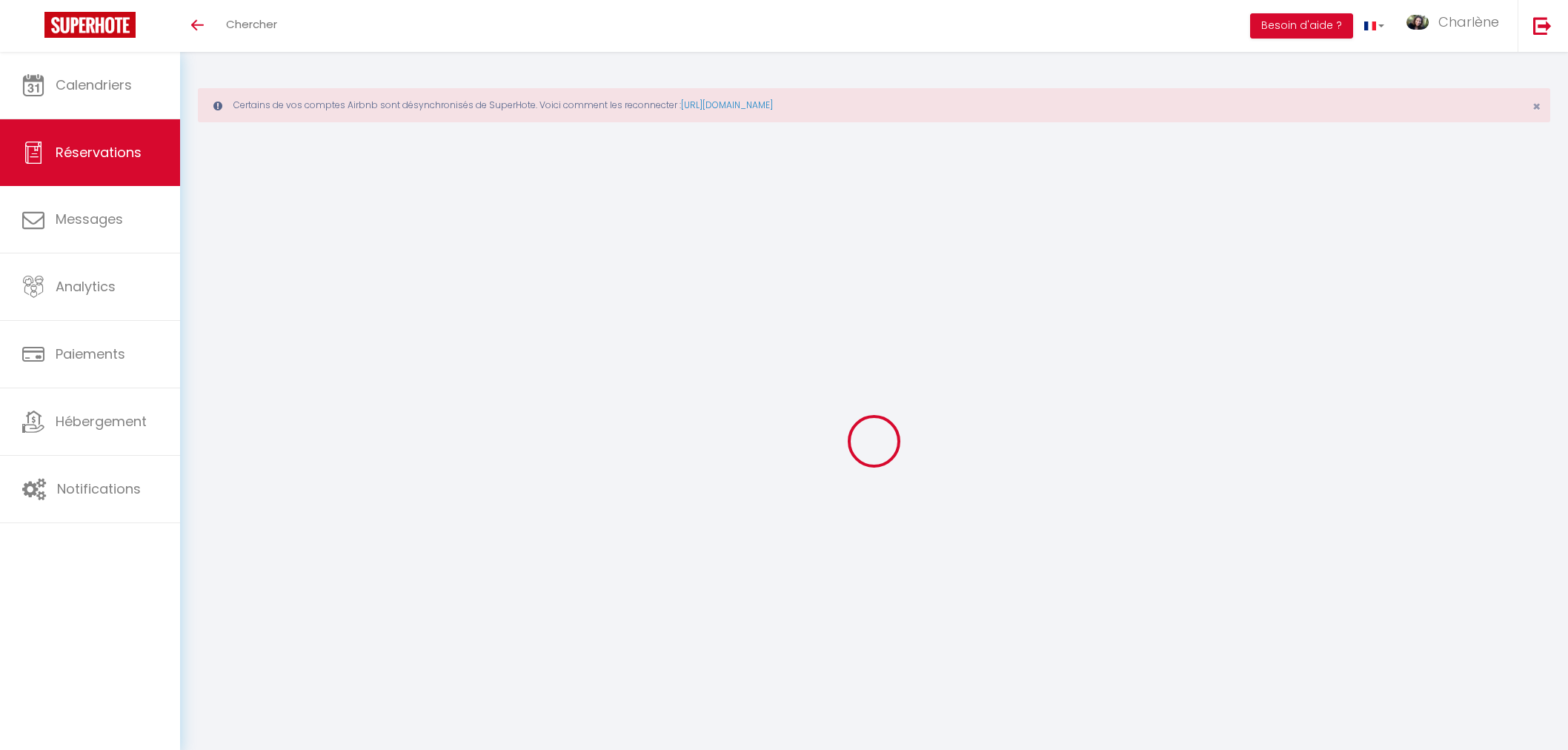
select select
type input "2"
select select "12"
select select "15"
type input "399.6"
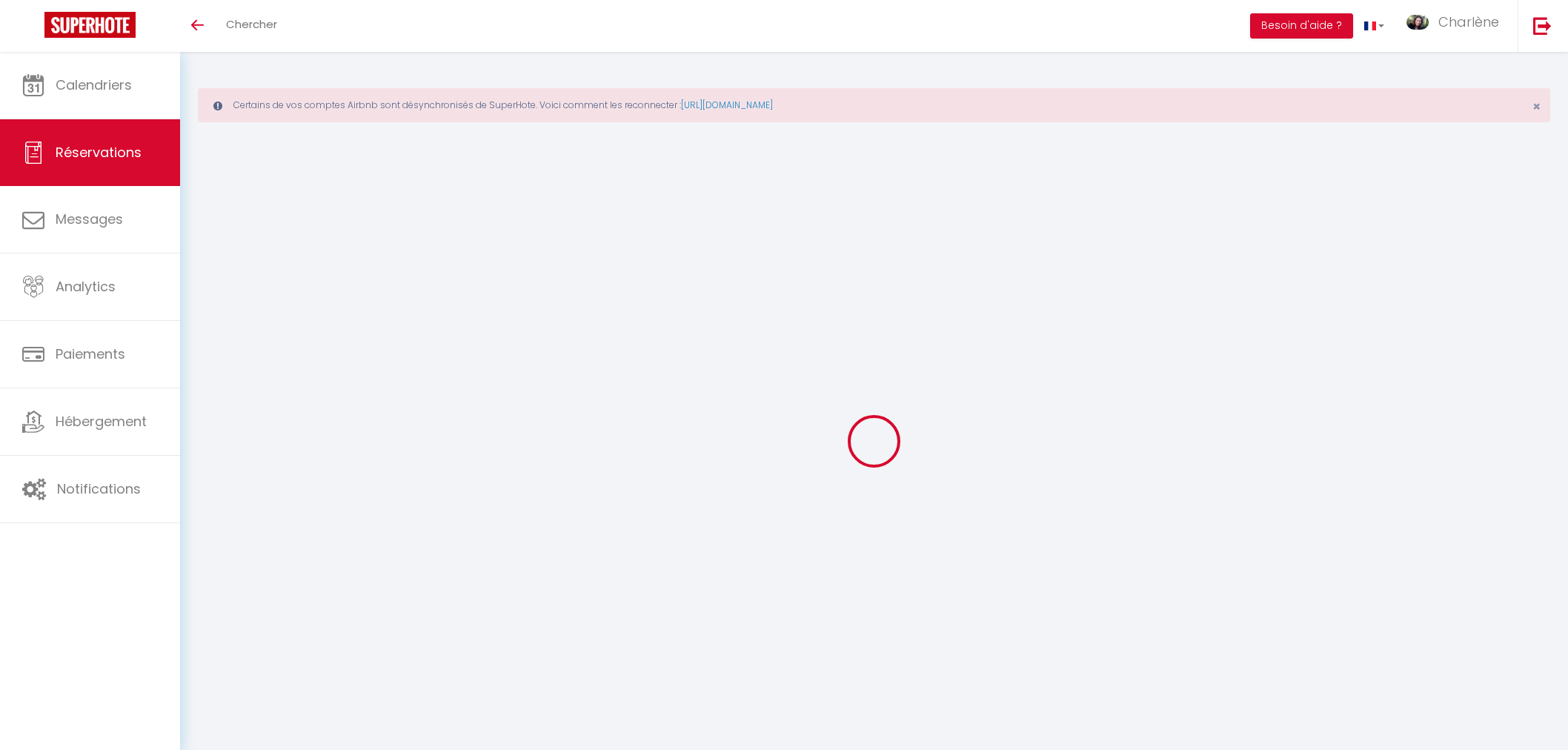
checkbox input "false"
type input "0"
select select "2"
type input "0"
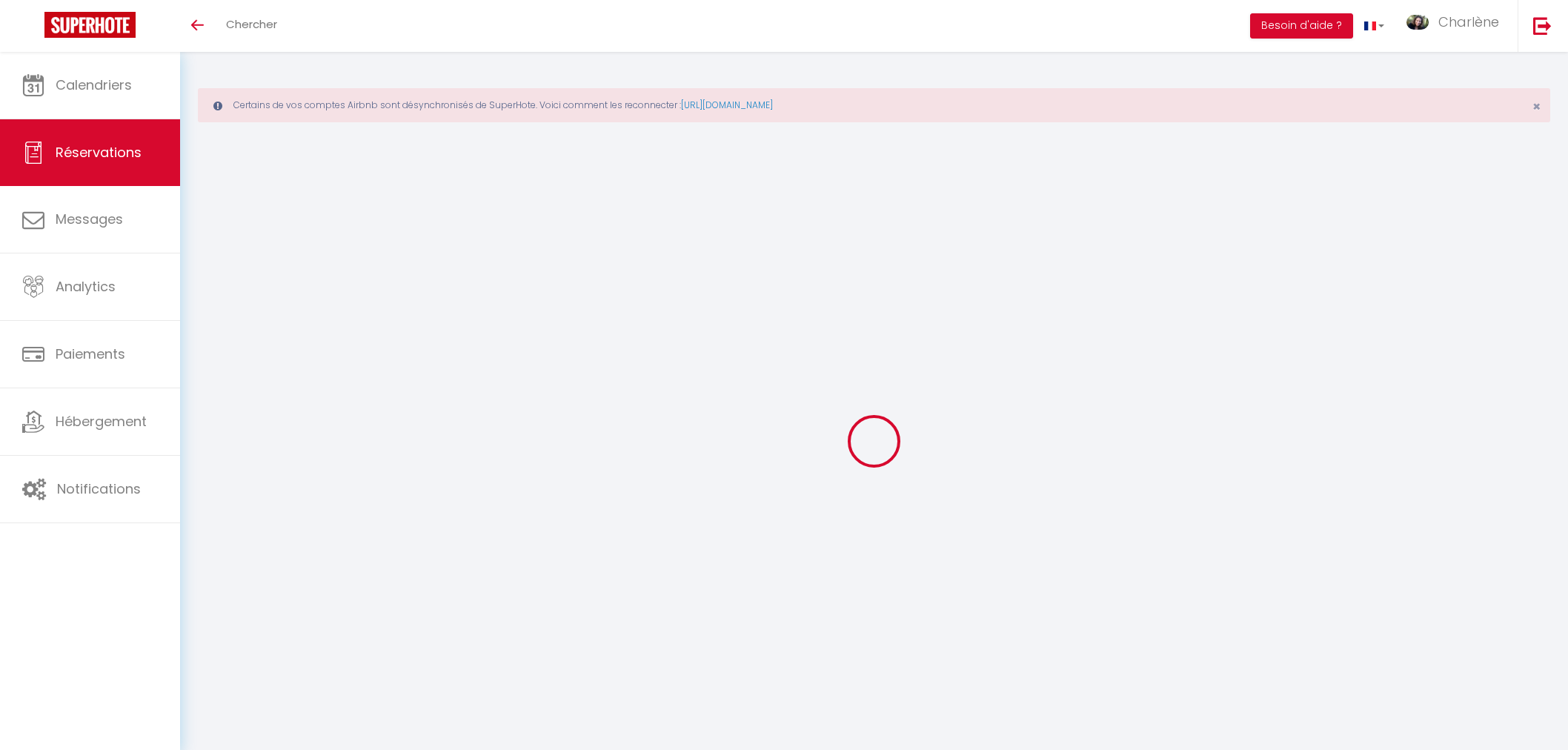
type input "0"
select select
checkbox input "false"
select select
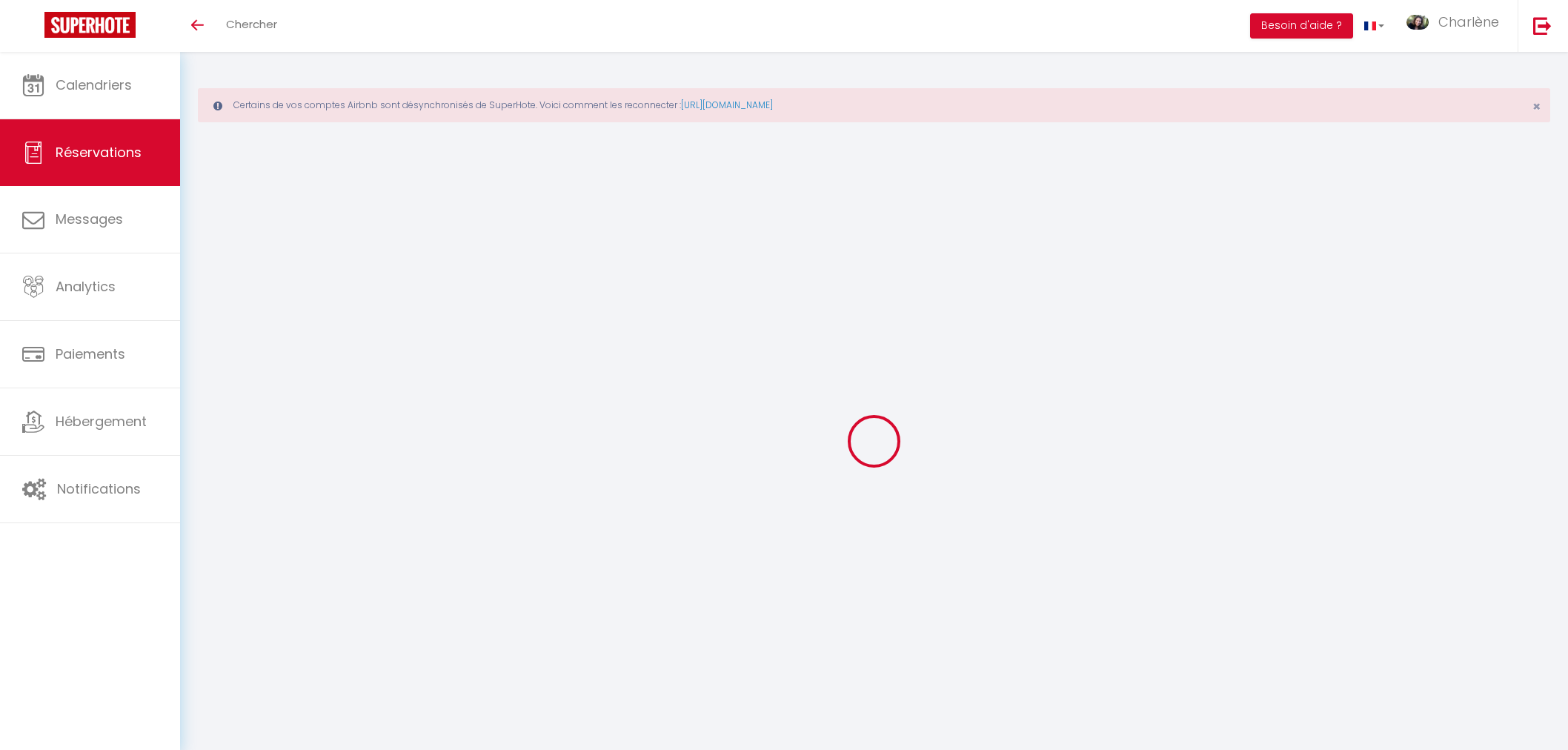
select select
checkbox input "false"
select select
checkbox input "false"
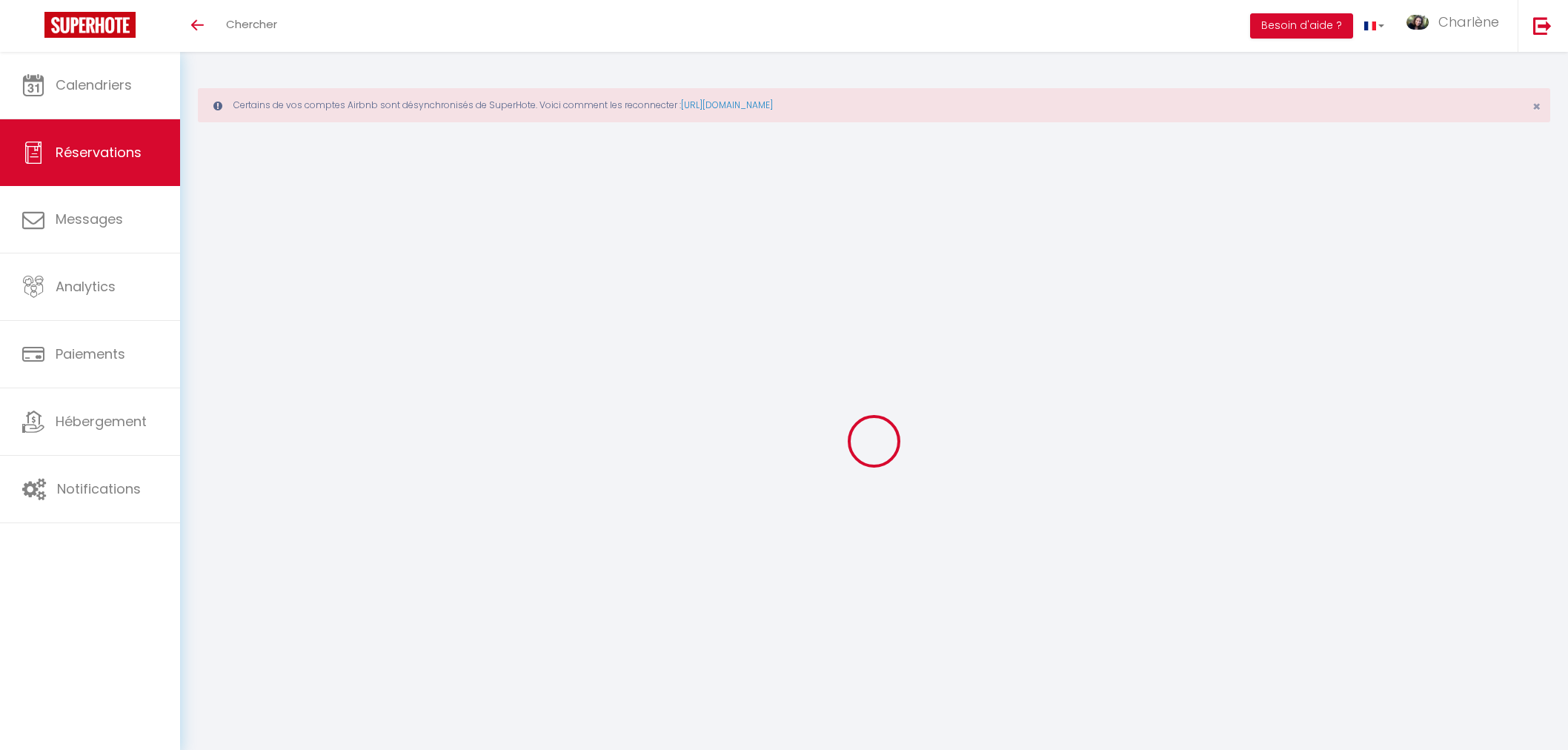
select select
checkbox input "false"
type \?0 "** THIS RESERVATION HAS BEEN PRE-PAID ** Approximate time of arrival: between 1…"
type \?1 "Vacances"
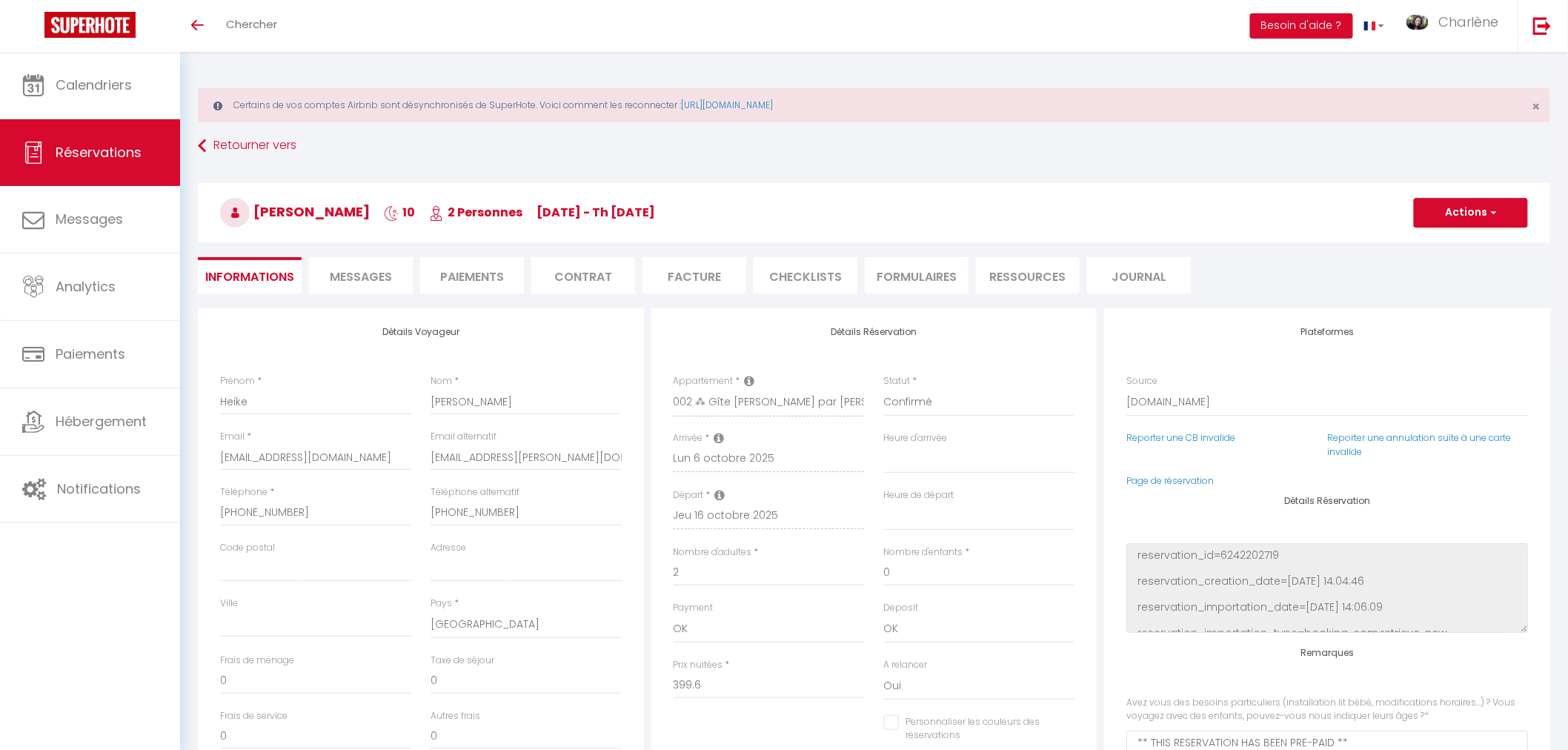
type input "94"
type input "10"
select select
checkbox input "false"
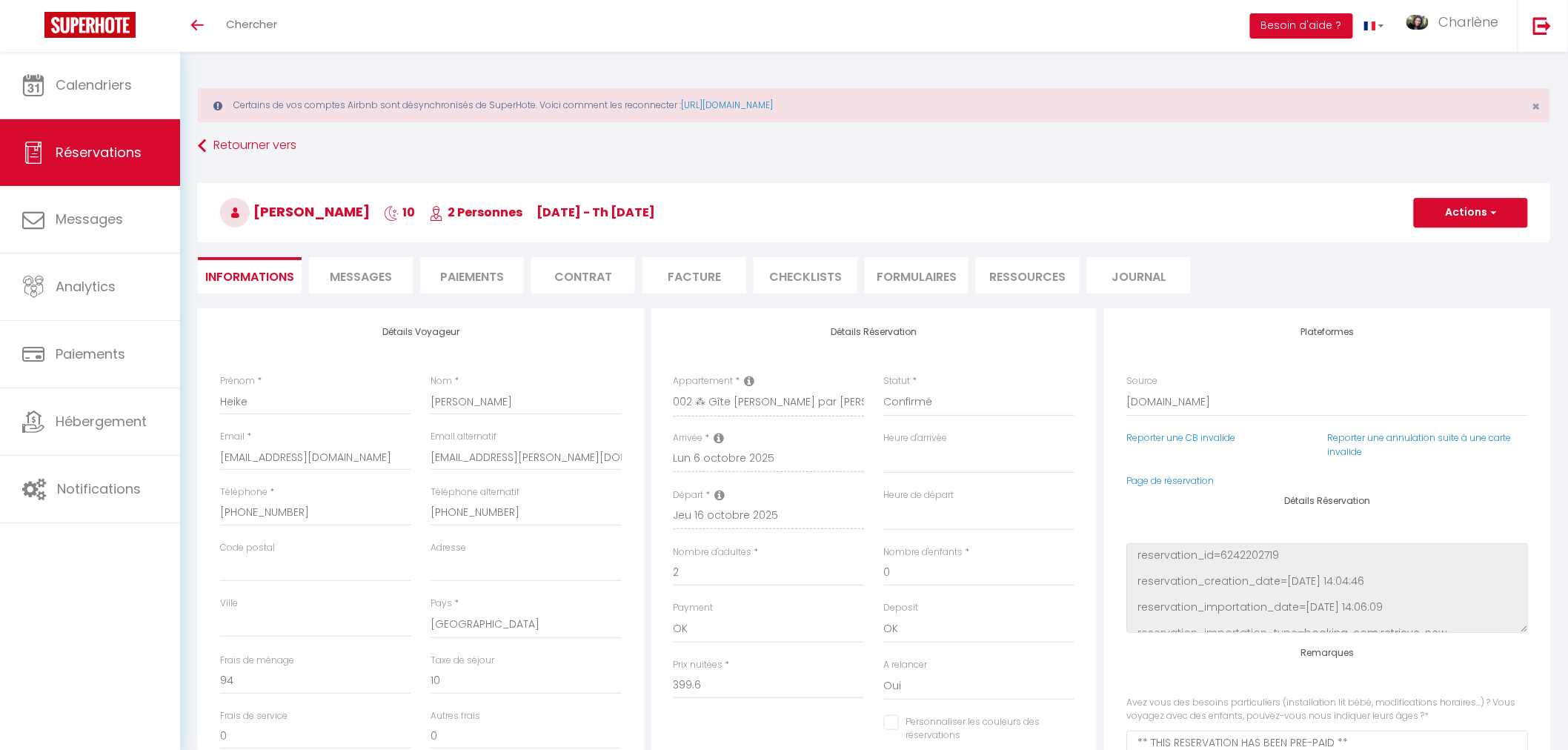
select select "17:00"
select select "10:00"
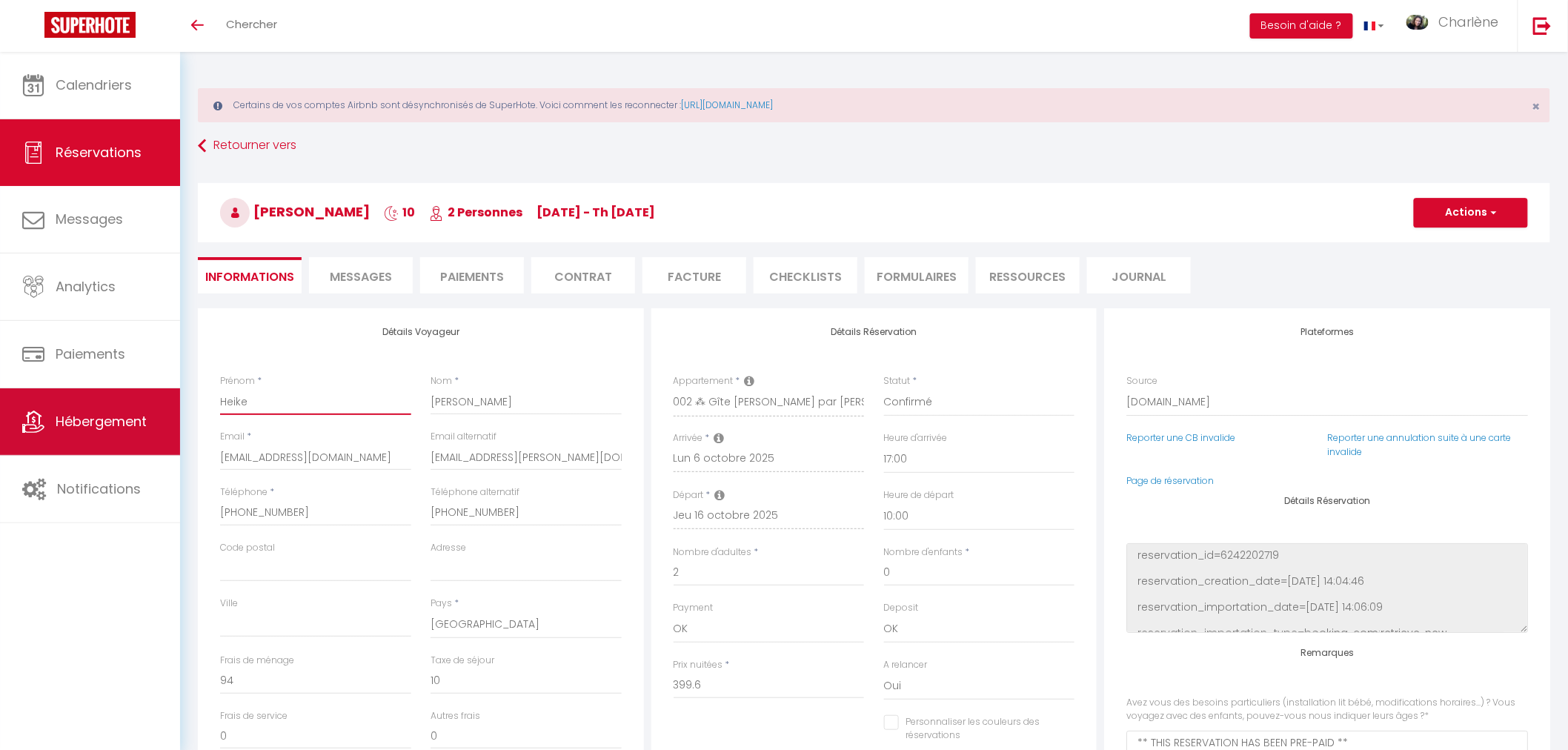
drag, startPoint x: 314, startPoint y: 396, endPoint x: 149, endPoint y: 394, distance: 165.0
click at [149, 394] on div "🟢 Des questions ou besoin d'assistance pour la migration AirBnB? Prenez rdv >>>…" at bounding box center [784, 597] width 1568 height 1091
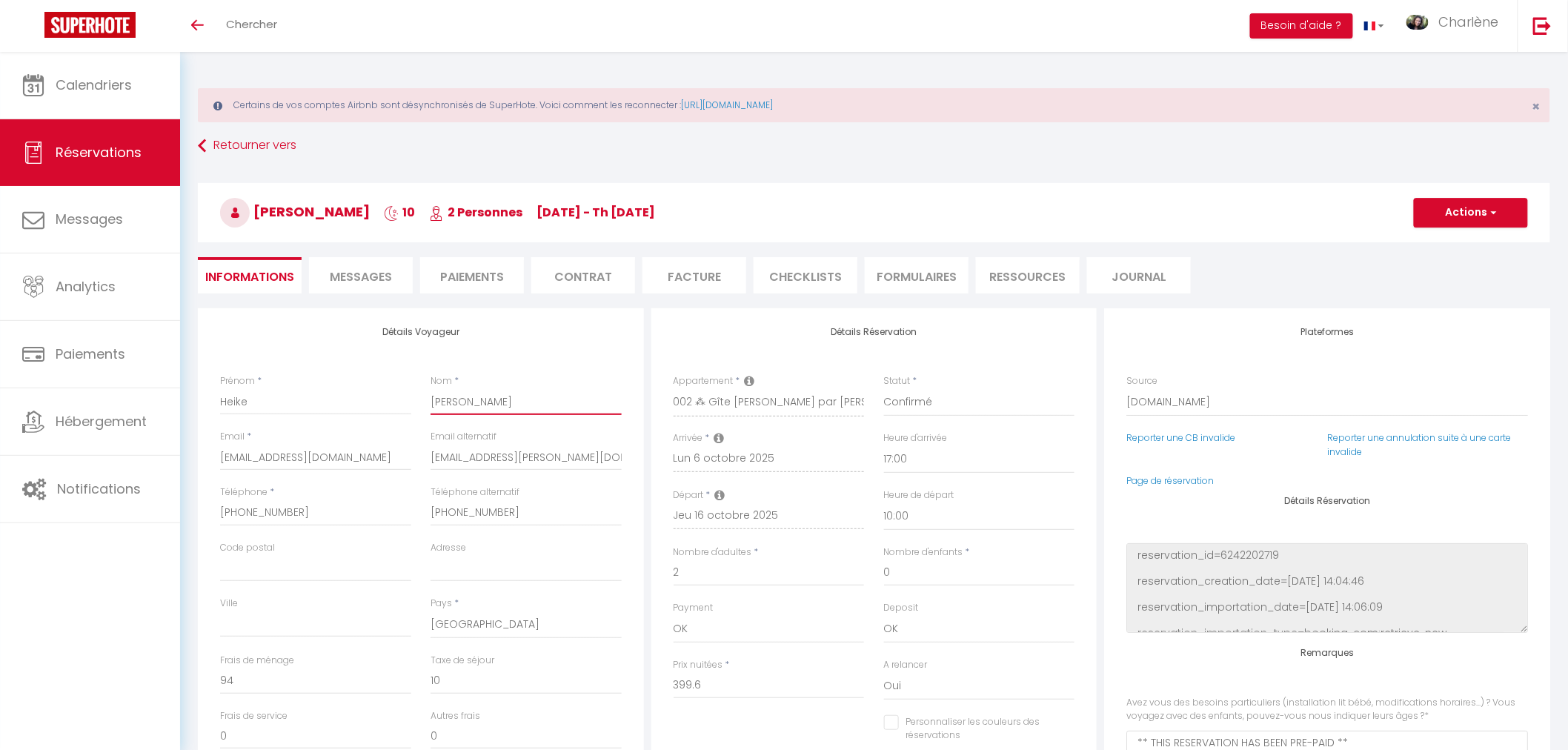
drag, startPoint x: 477, startPoint y: 401, endPoint x: 405, endPoint y: 401, distance: 72.0
click at [405, 401] on div "Prénom * [PERSON_NAME] * [PERSON_NAME]" at bounding box center [421, 402] width 421 height 55
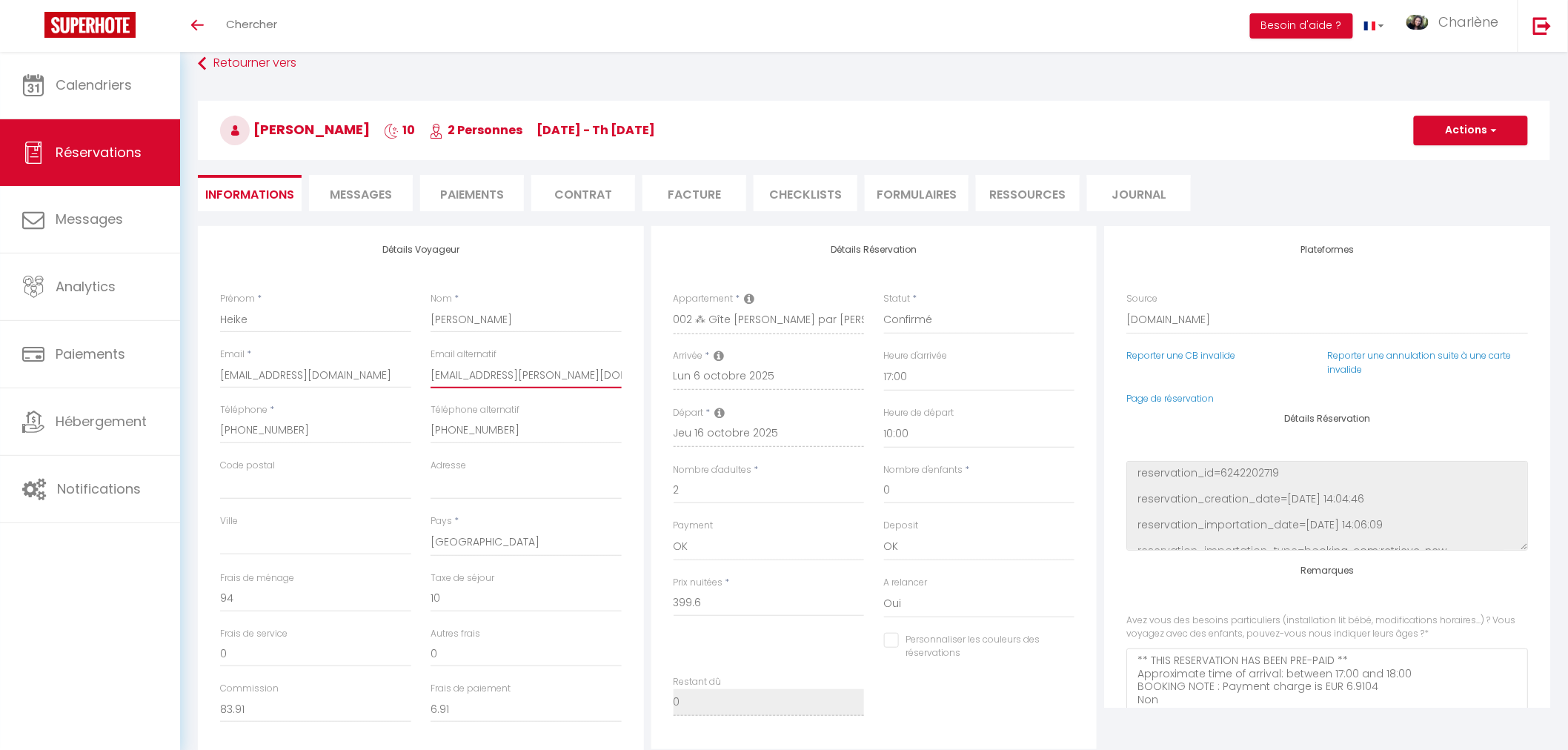
drag, startPoint x: 512, startPoint y: 372, endPoint x: 422, endPoint y: 364, distance: 90.4
click at [422, 364] on div "Email alternatif [EMAIL_ADDRESS][PERSON_NAME][DOMAIN_NAME]" at bounding box center [526, 375] width 211 height 55
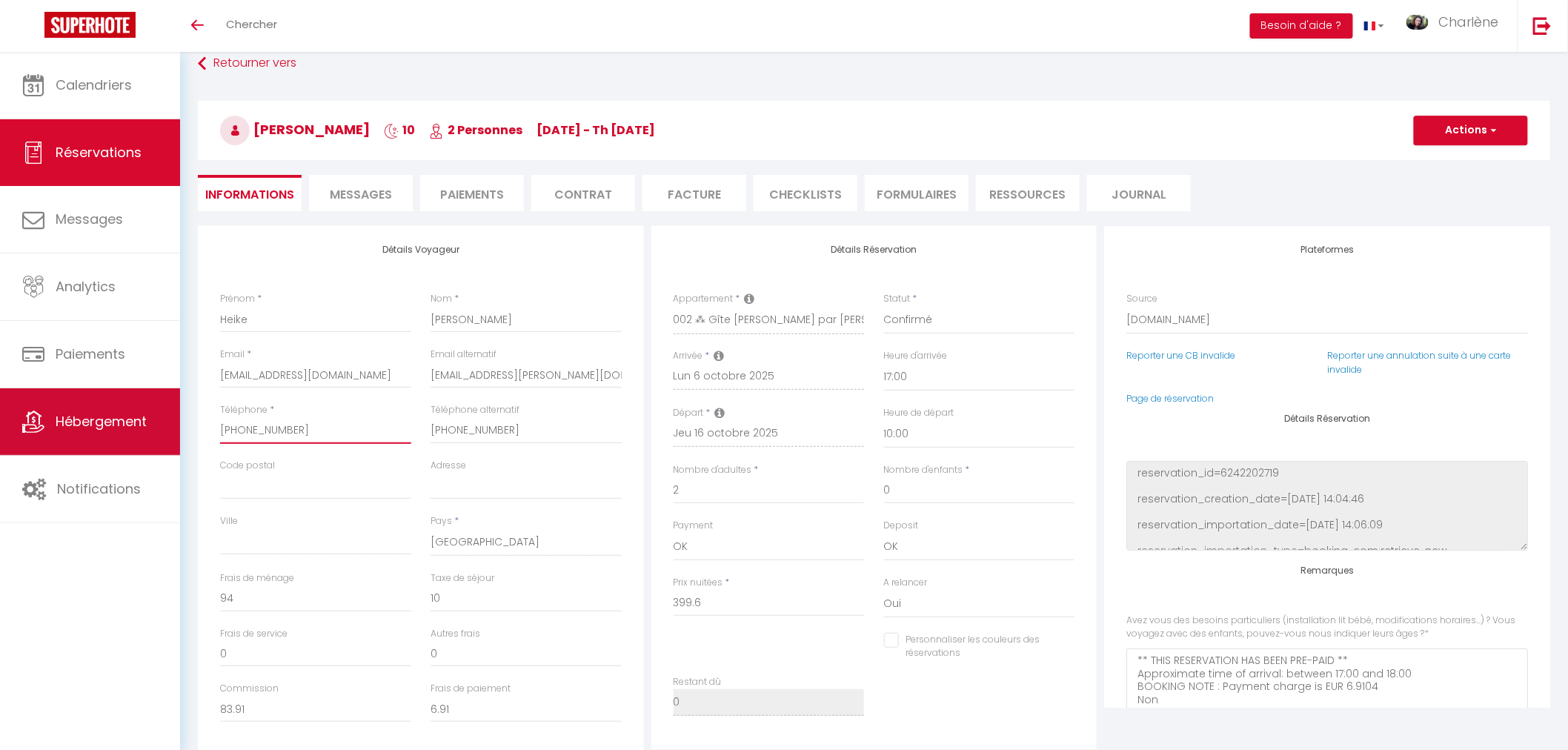
drag, startPoint x: 351, startPoint y: 431, endPoint x: 166, endPoint y: 413, distance: 185.9
click at [166, 413] on div "🟢 Des questions ou besoin d'assistance pour la migration AirBnB? Prenez rdv >>>…" at bounding box center [784, 515] width 1568 height 1091
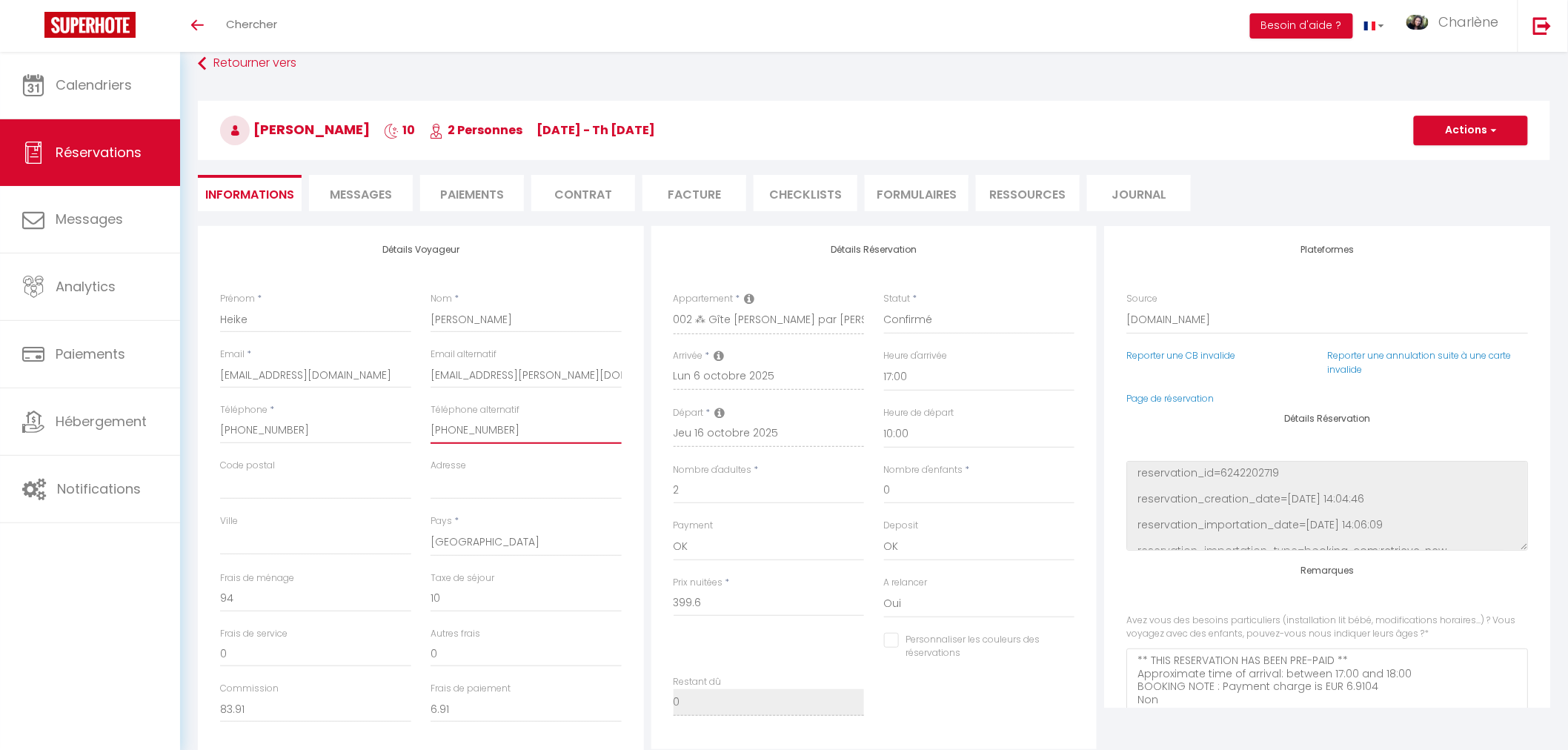
drag, startPoint x: 539, startPoint y: 438, endPoint x: 390, endPoint y: 428, distance: 149.3
click at [390, 428] on div "Téléphone * [PHONE_NUMBER] Téléphone alternatif [PHONE_NUMBER]" at bounding box center [421, 431] width 421 height 55
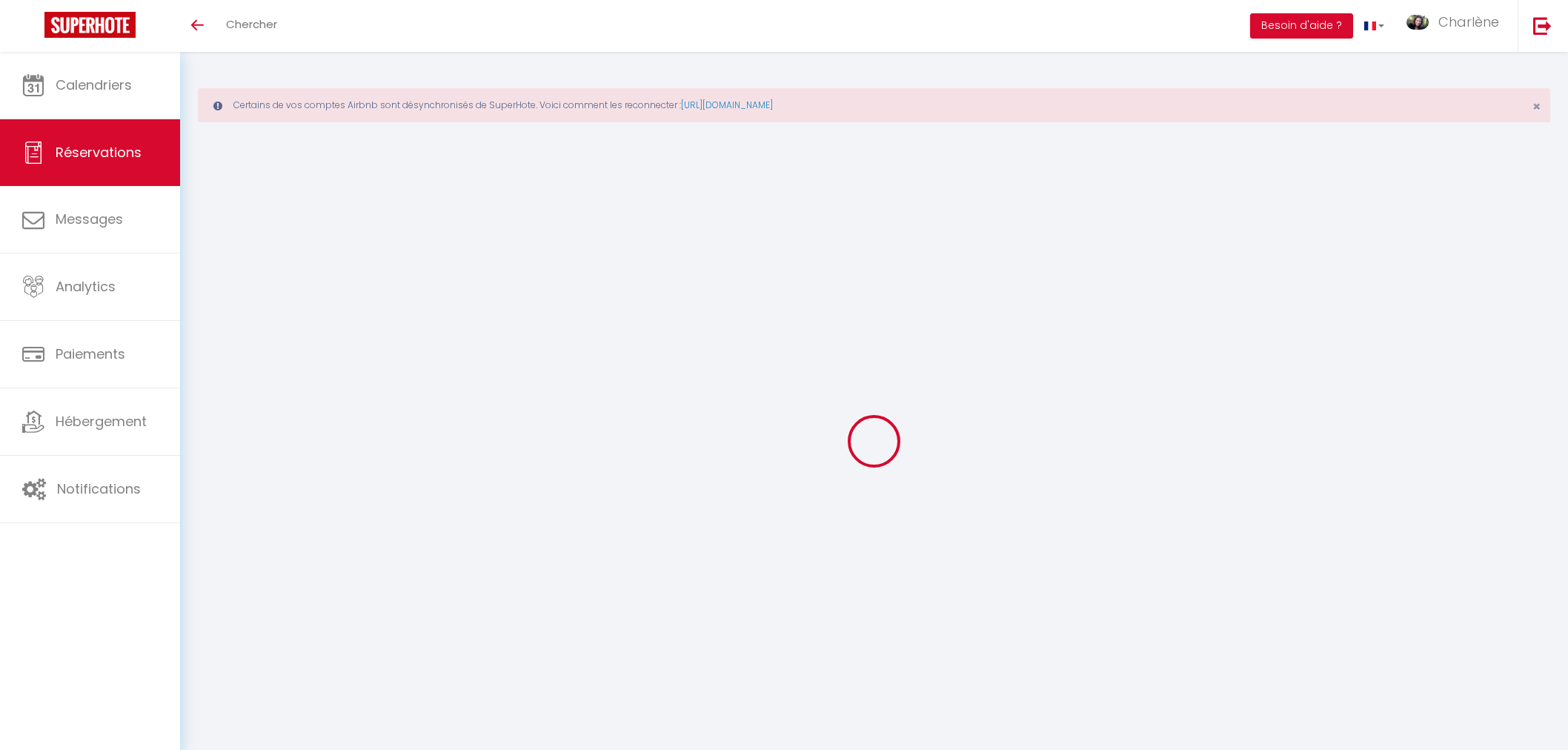
select select
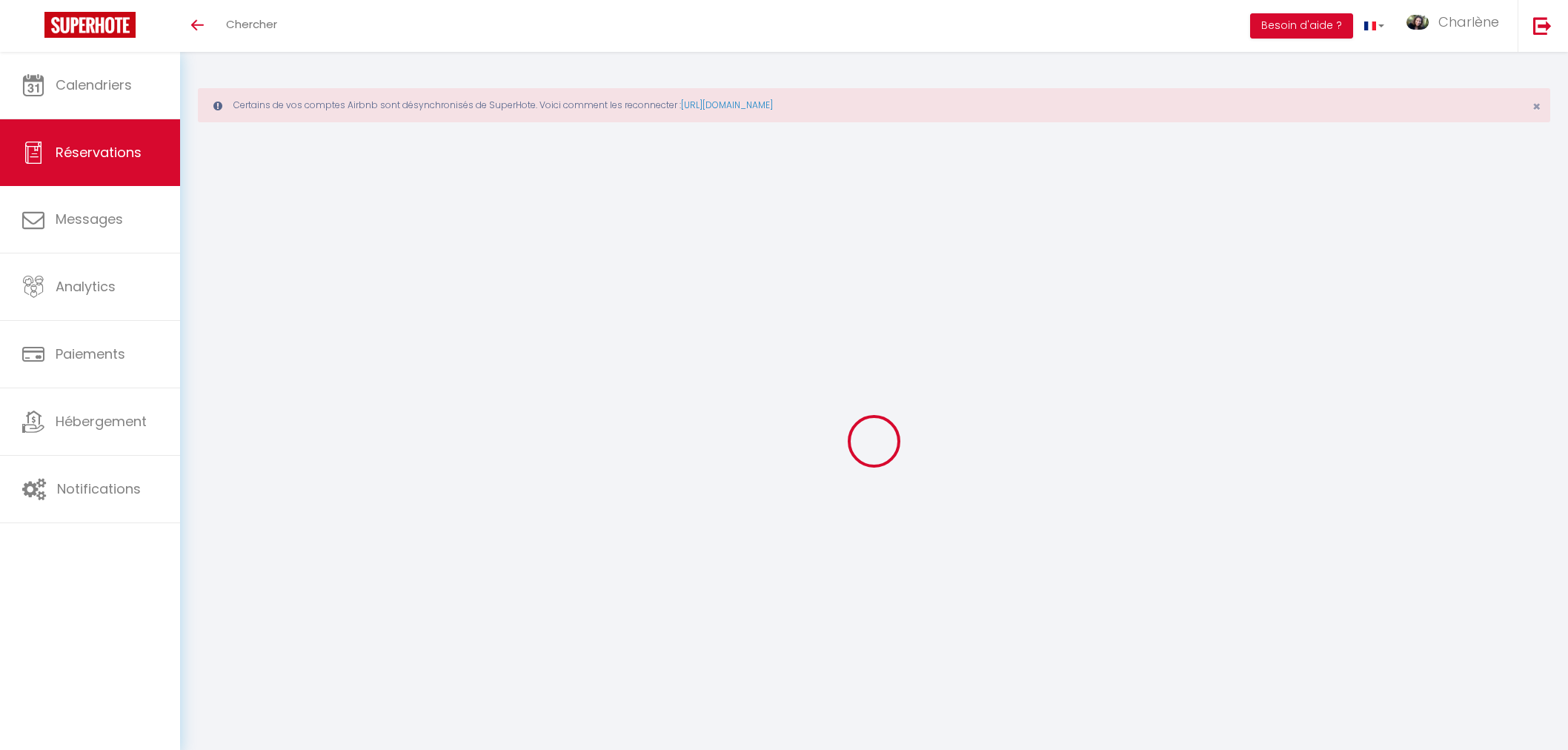
type input "Patrick"
type input "LEVILLAIN"
type input "fplevillain@sfr.fr"
type input "0674443470"
type input "76750"
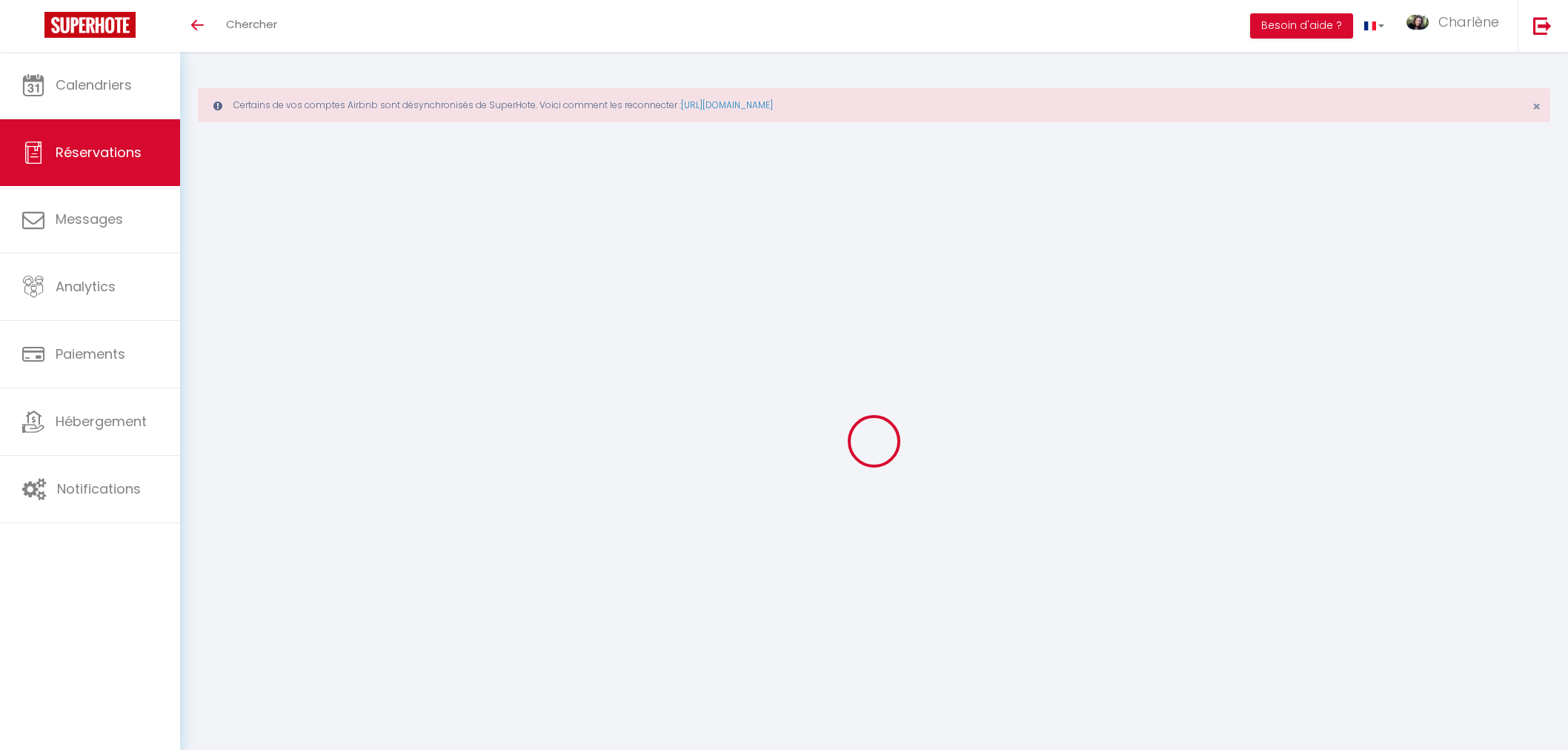
type input "400 route de Rocquemont"
type input "BUCHY"
select select "FR"
select select "71175"
select select "1"
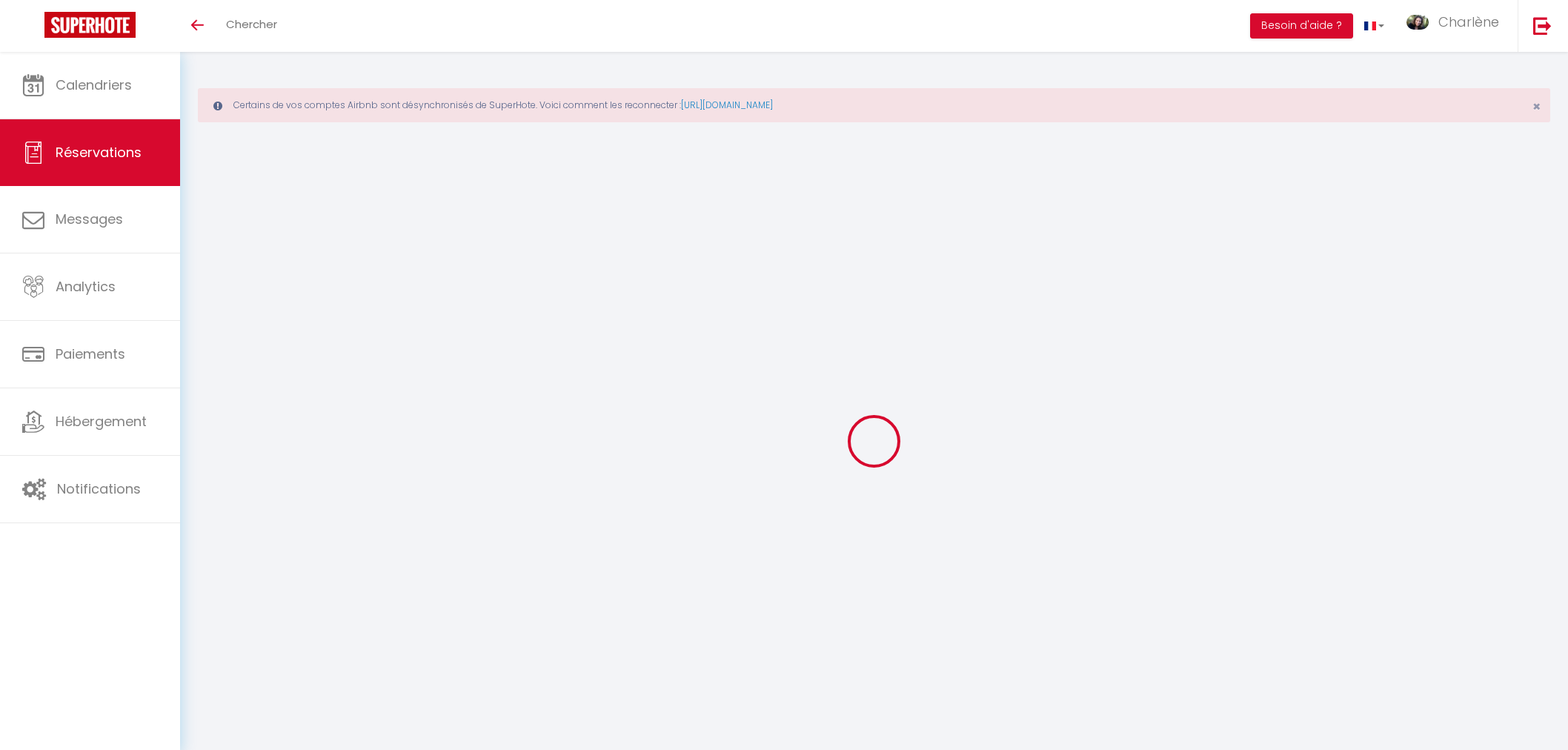
type input "Lun 15 Septembre 2025"
select select
type input "Ven 26 Septembre 2025"
select select
type input "1"
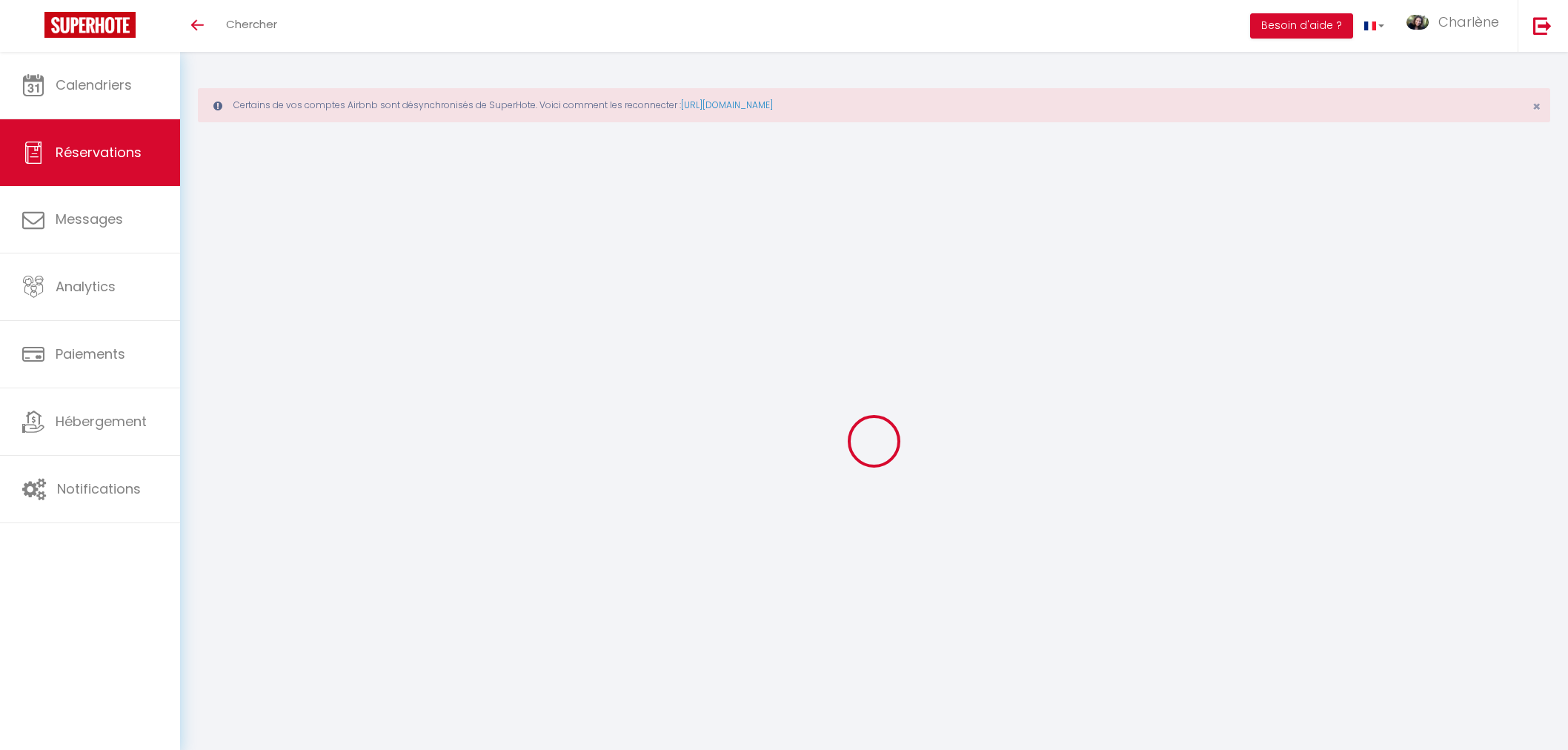
select select "12"
select select
type input "260"
checkbox input "true"
type input "0"
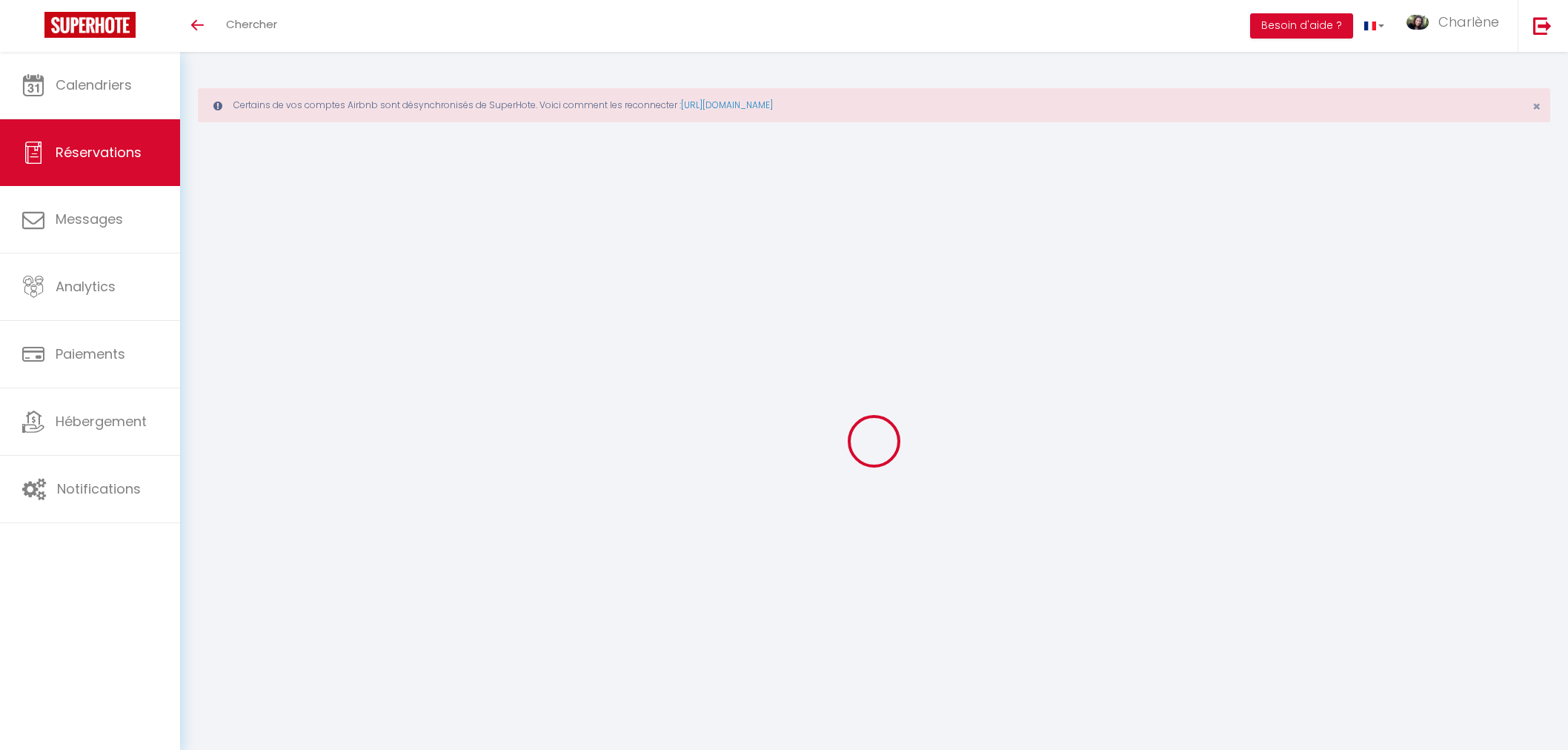
type input "0"
select select
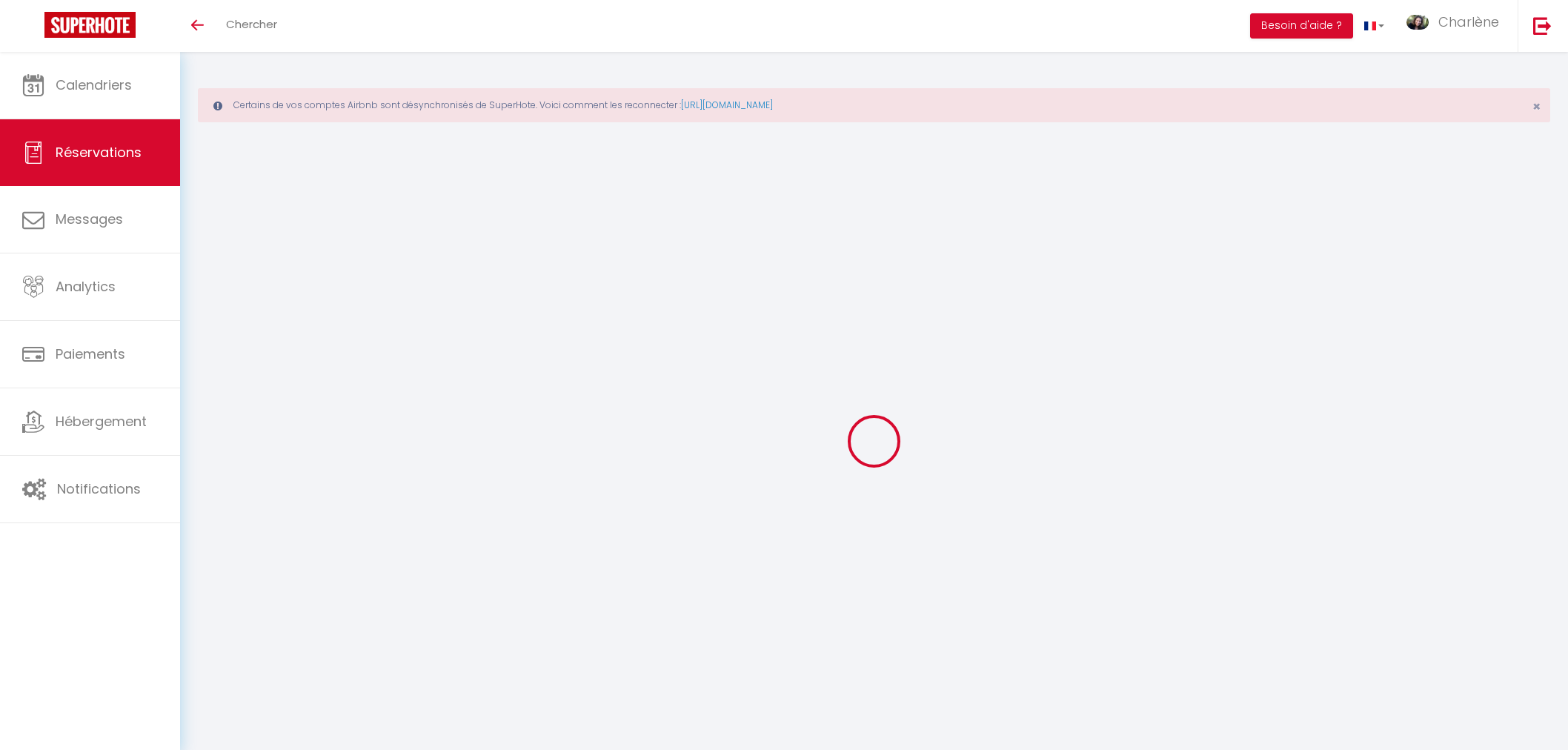
select select "15"
checkbox input "true"
select select
checkbox input "true"
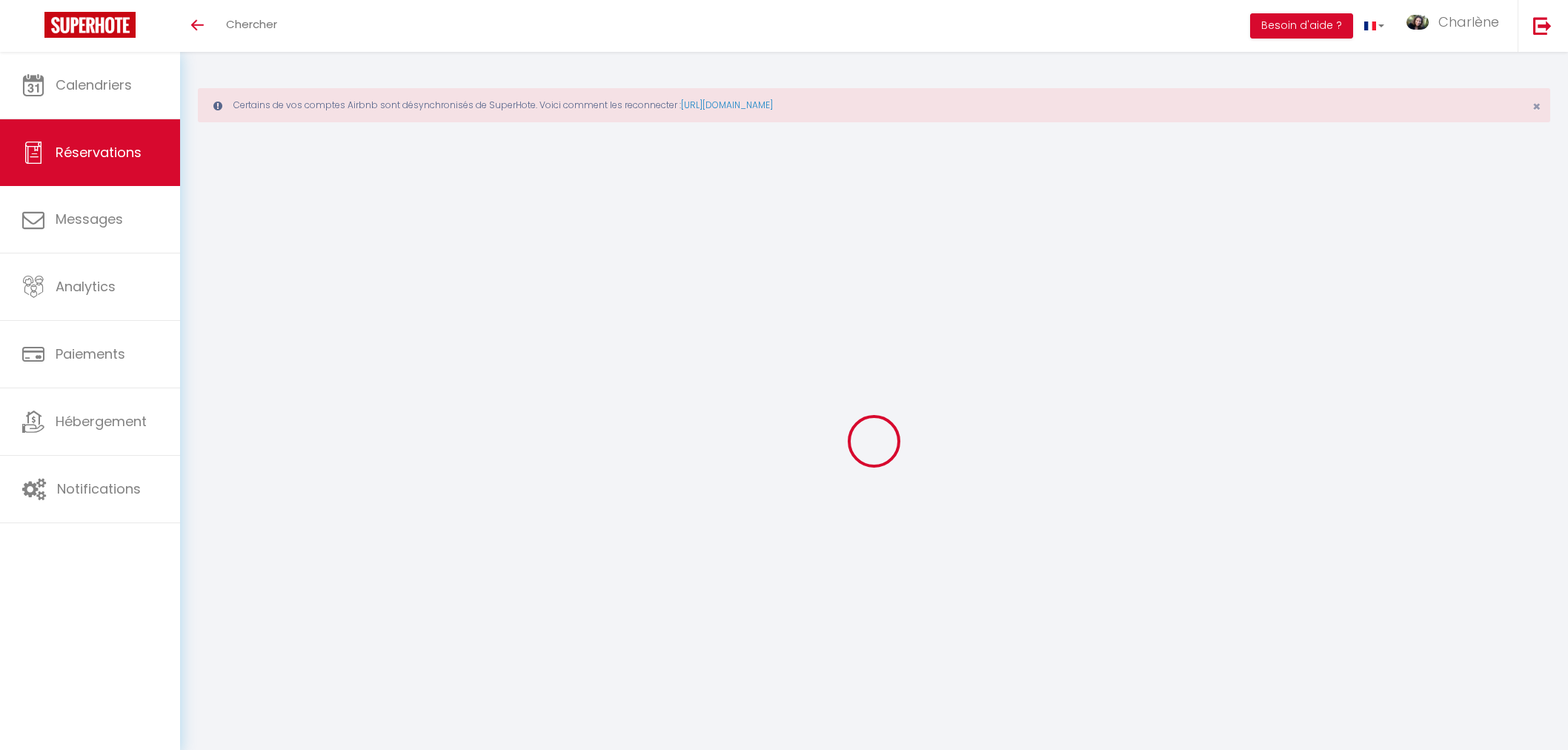
select select
checkbox input "true"
type input "35"
select select
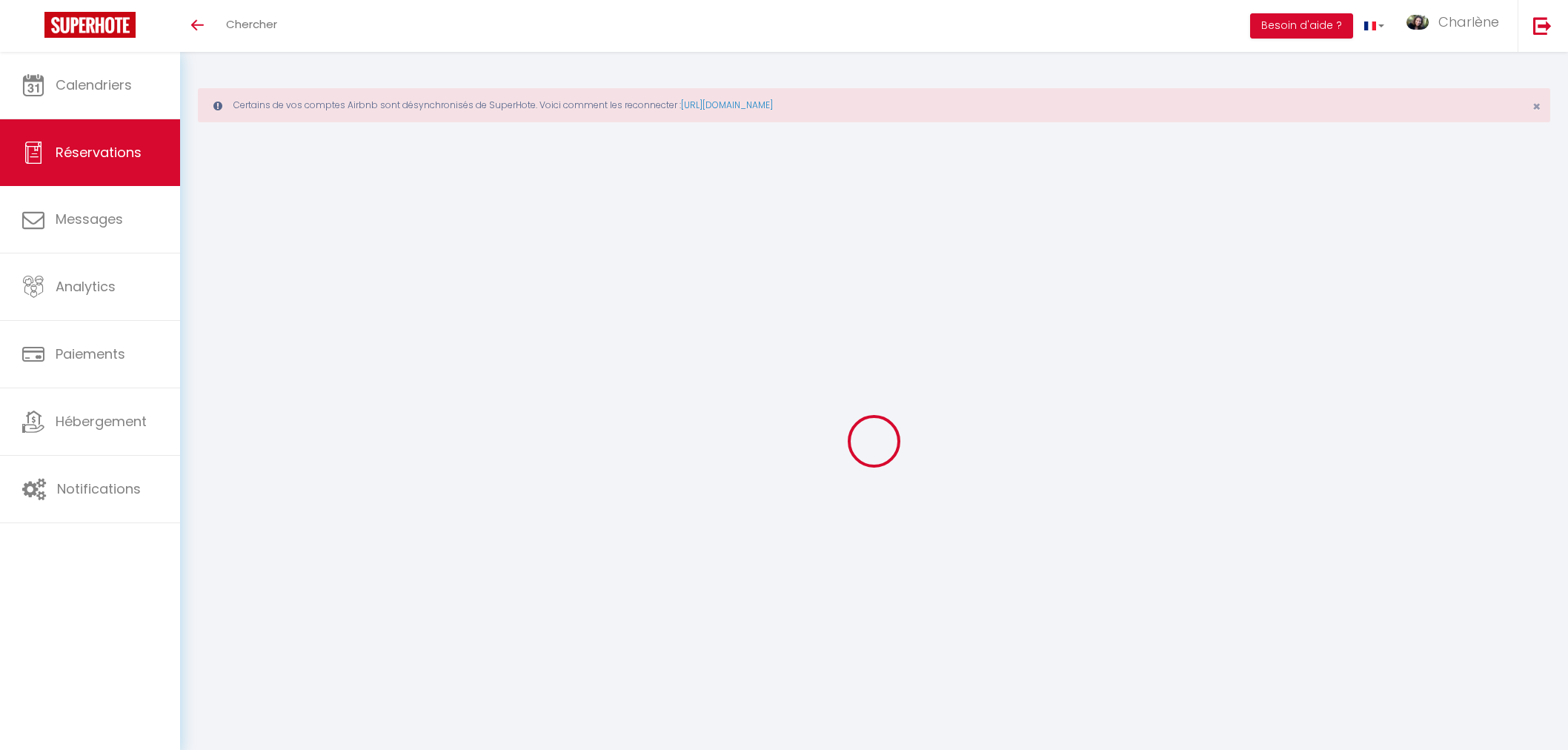
select select
checkbox input "true"
select select "17:00"
select select "10:00"
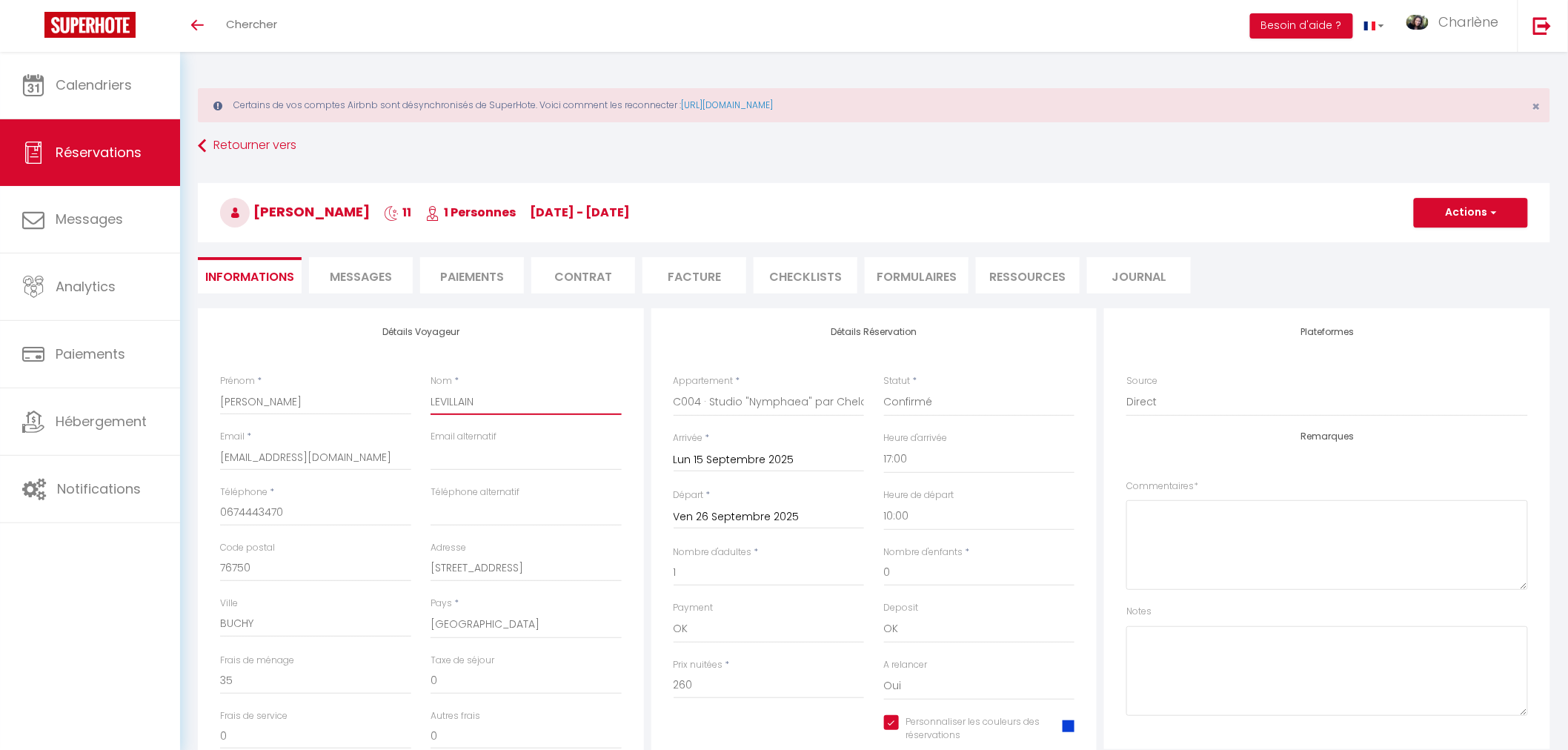
drag, startPoint x: 497, startPoint y: 397, endPoint x: 371, endPoint y: 389, distance: 126.3
click at [371, 389] on div "Prénom * Patrick Nom * LEVILLAIN" at bounding box center [421, 402] width 421 height 55
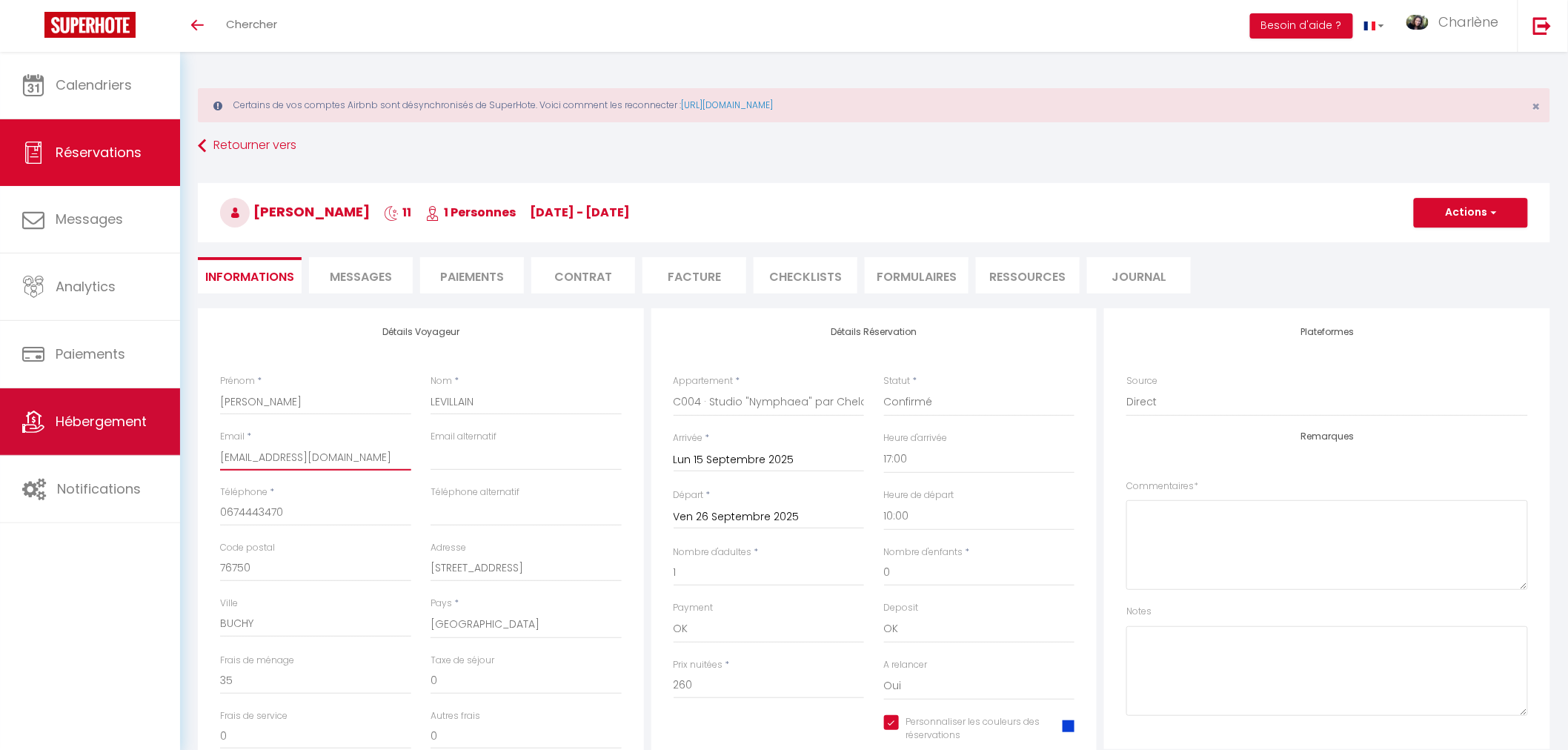
drag, startPoint x: 321, startPoint y: 456, endPoint x: 130, endPoint y: 442, distance: 191.5
click at [130, 442] on div "🟢 Des questions ou besoin d'assistance pour la migration AirBnB? Prenez rdv >>>…" at bounding box center [784, 597] width 1568 height 1091
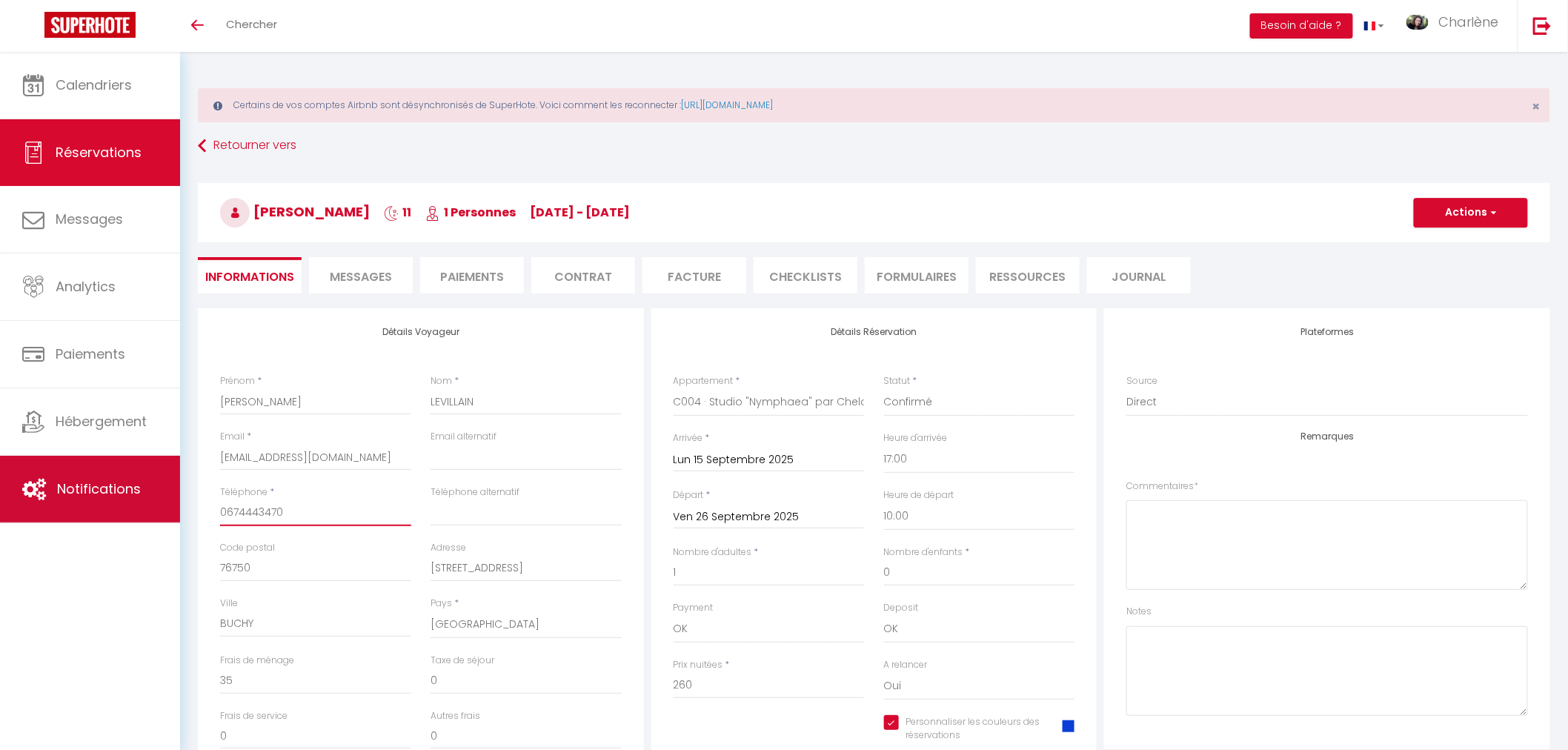
drag, startPoint x: 307, startPoint y: 515, endPoint x: 135, endPoint y: 508, distance: 172.1
click at [135, 508] on div "🟢 Des questions ou besoin d'assistance pour la migration AirBnB? Prenez rdv >>>…" at bounding box center [784, 597] width 1568 height 1091
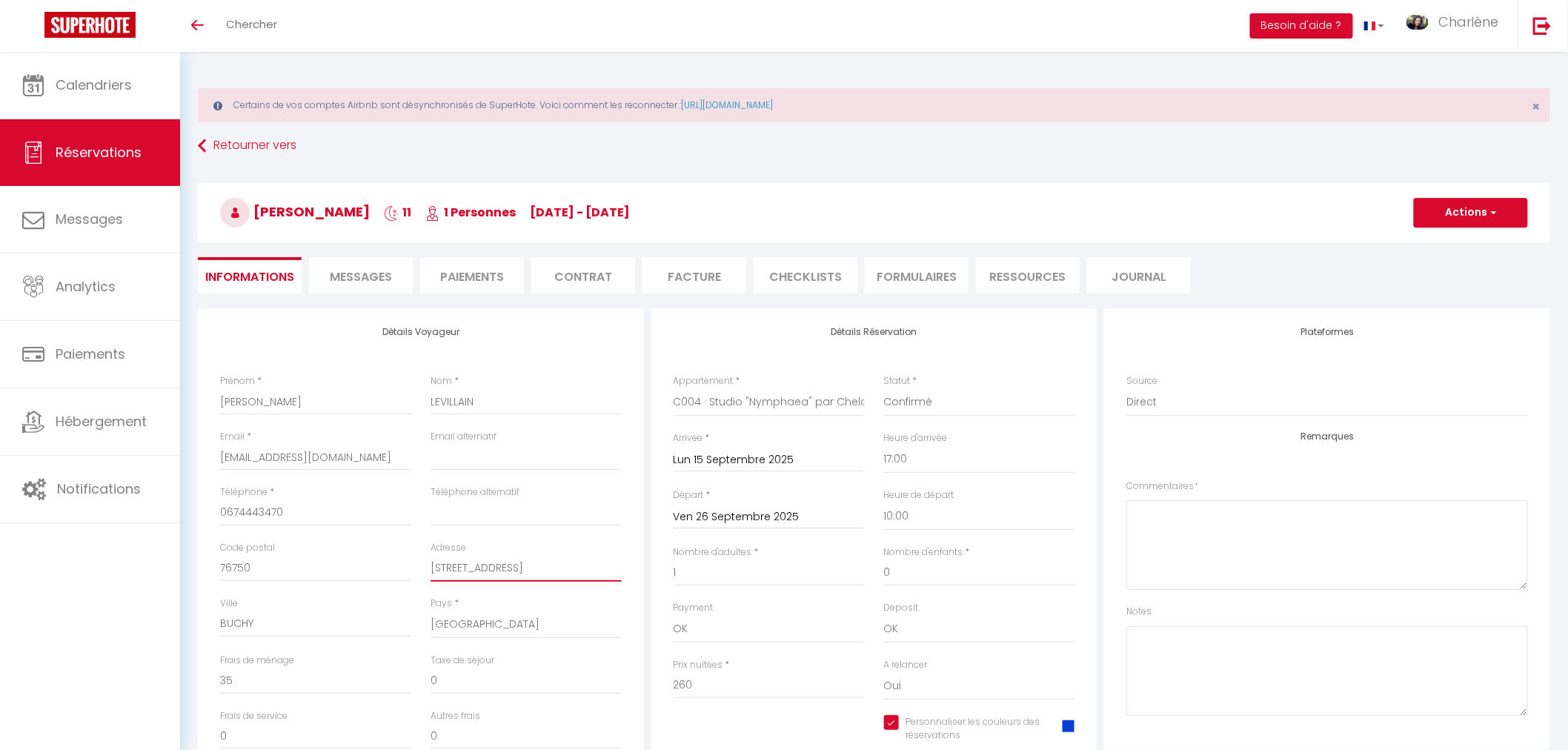
drag, startPoint x: 604, startPoint y: 568, endPoint x: 429, endPoint y: 545, distance: 176.5
click at [429, 545] on div "Adresse 400 route de Rocquemont" at bounding box center [526, 568] width 211 height 55
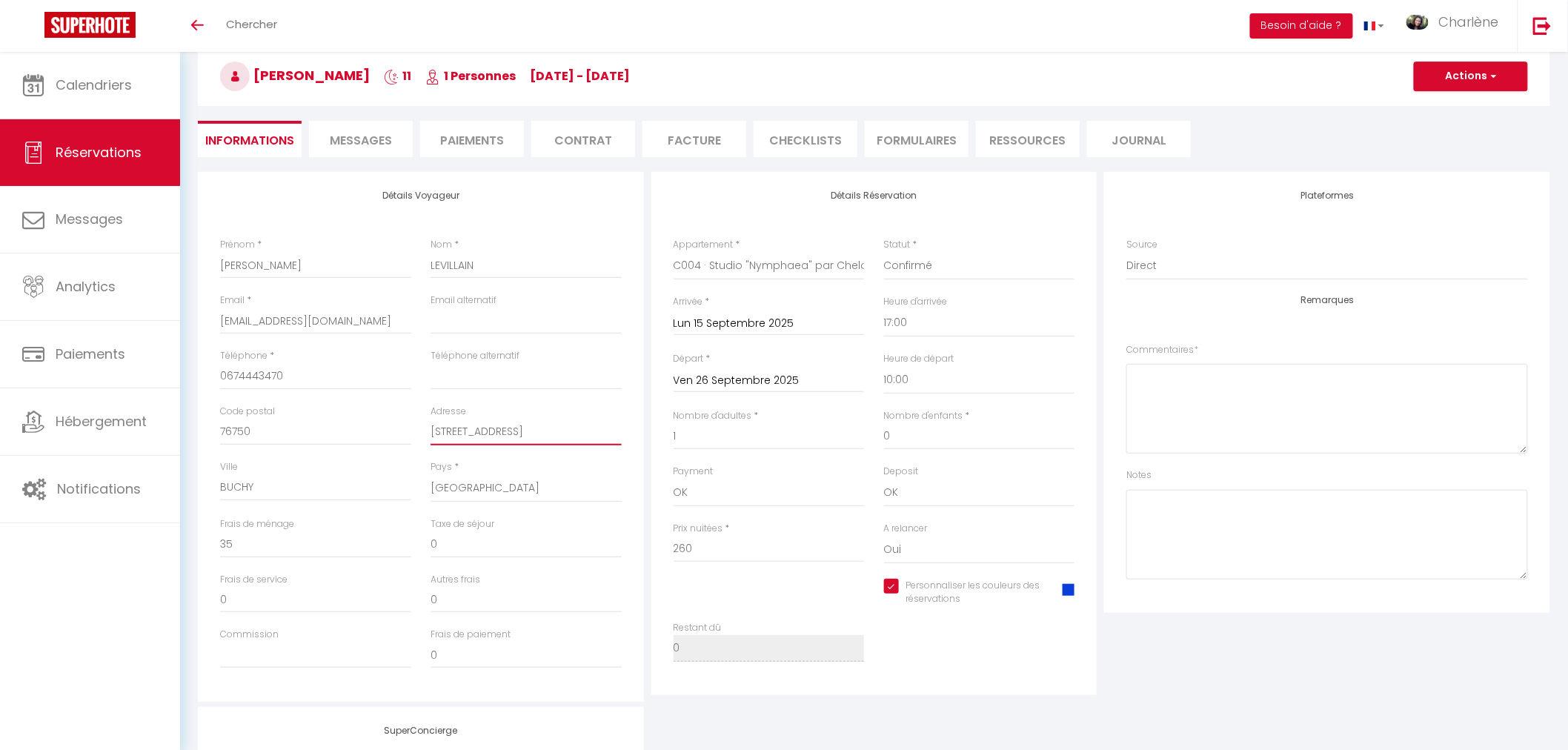
scroll to position [165, 0]
